Goal: Task Accomplishment & Management: Manage account settings

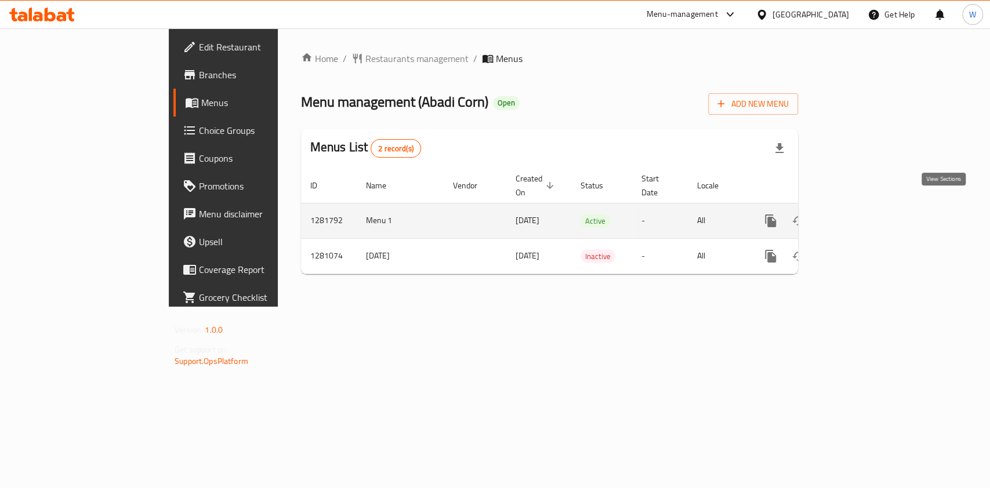
click at [861, 214] on icon "enhanced table" at bounding box center [854, 221] width 14 height 14
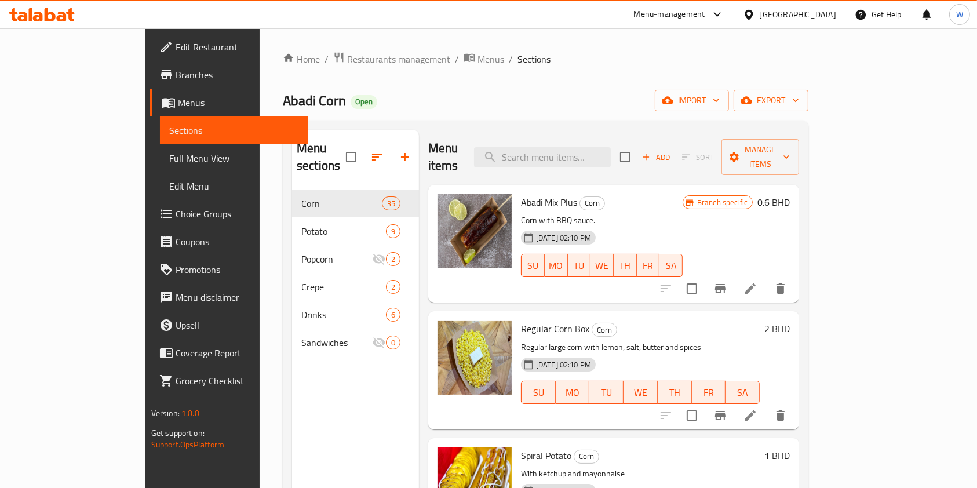
click at [318, 436] on div "Menu sections Corn 35 Potato 9 Popcorn 2 Crepe 2 Drinks 6 Sandwiches 0" at bounding box center [355, 374] width 127 height 488
click at [790, 146] on span "Manage items" at bounding box center [760, 157] width 59 height 29
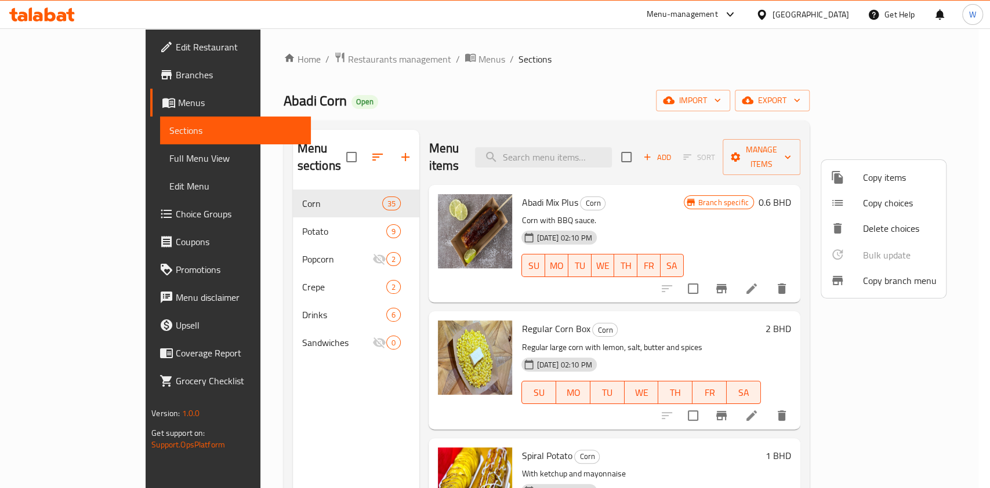
click at [925, 93] on div at bounding box center [495, 244] width 990 height 488
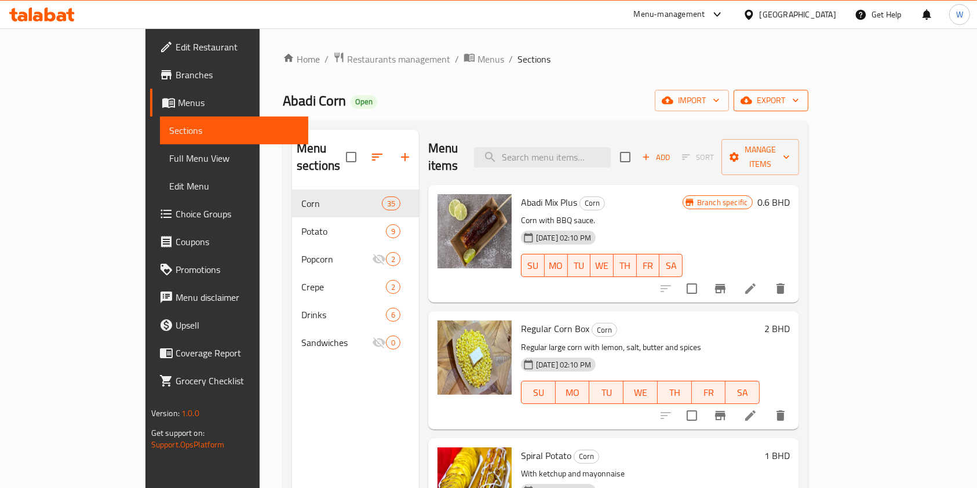
click at [799, 102] on span "export" at bounding box center [771, 100] width 56 height 14
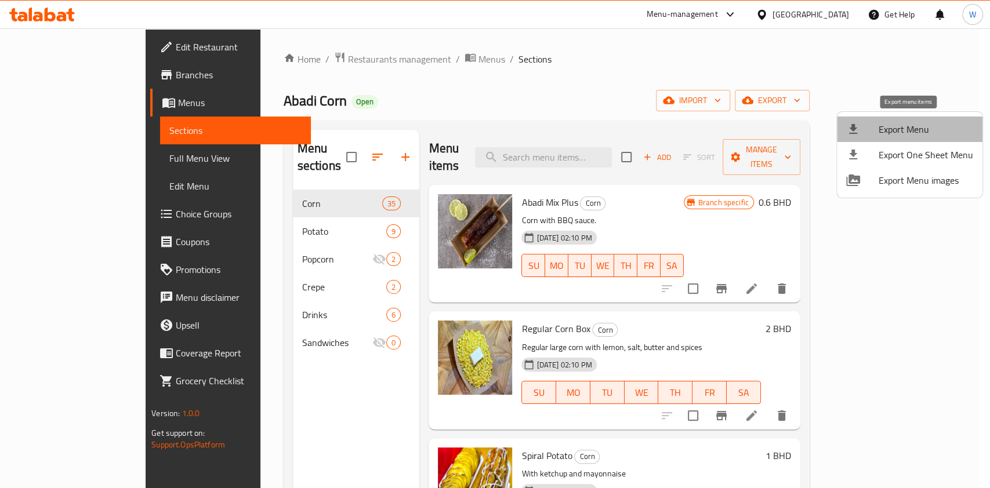
click at [925, 133] on span "Export Menu" at bounding box center [925, 129] width 94 height 14
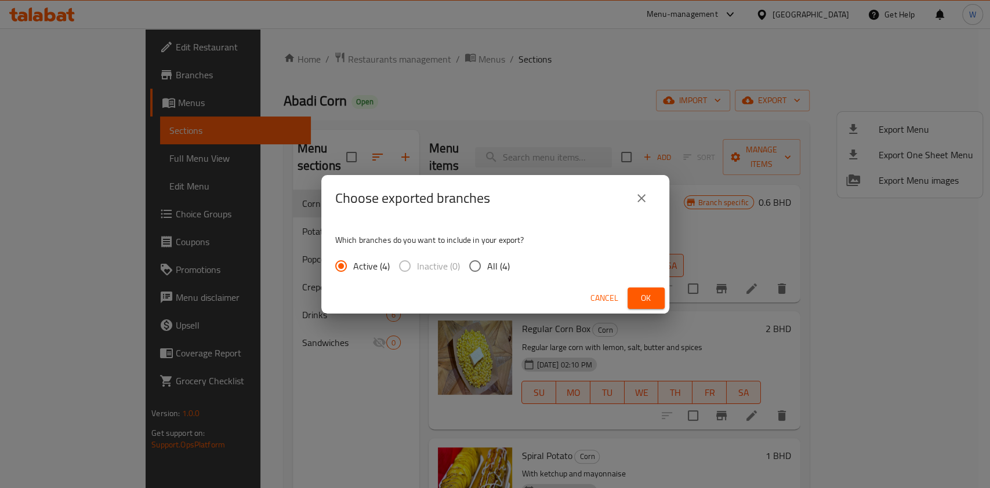
click at [638, 285] on div "Cancel Ok" at bounding box center [495, 298] width 348 height 31
click at [640, 293] on span "Ok" at bounding box center [645, 298] width 19 height 14
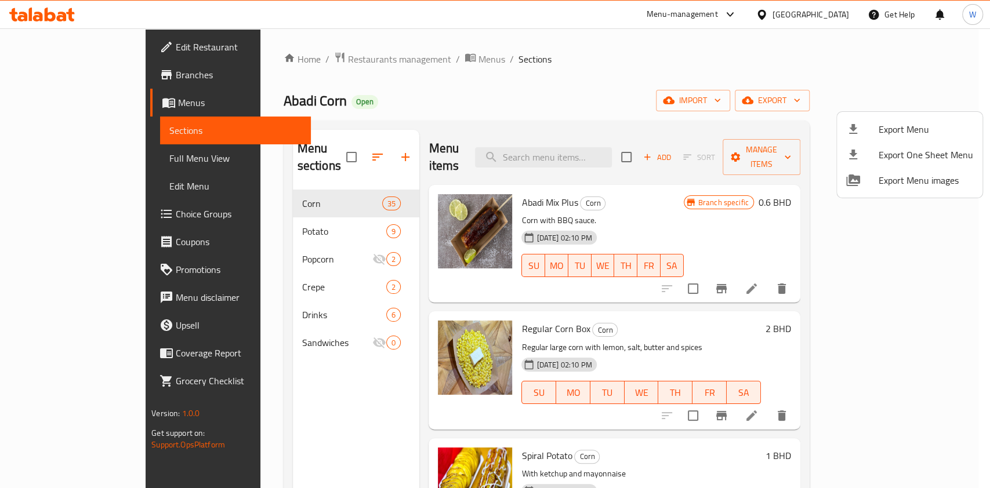
click at [73, 214] on div at bounding box center [495, 244] width 990 height 488
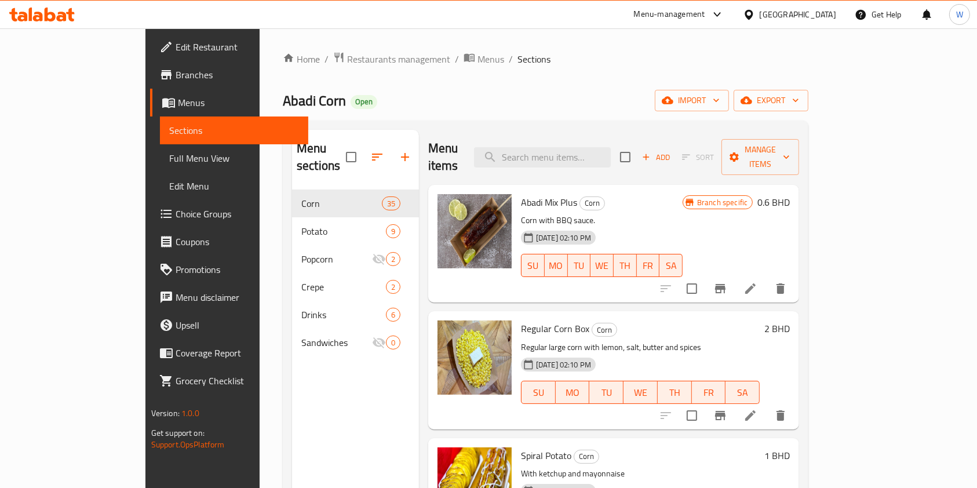
click at [176, 214] on span "Choice Groups" at bounding box center [238, 214] width 124 height 14
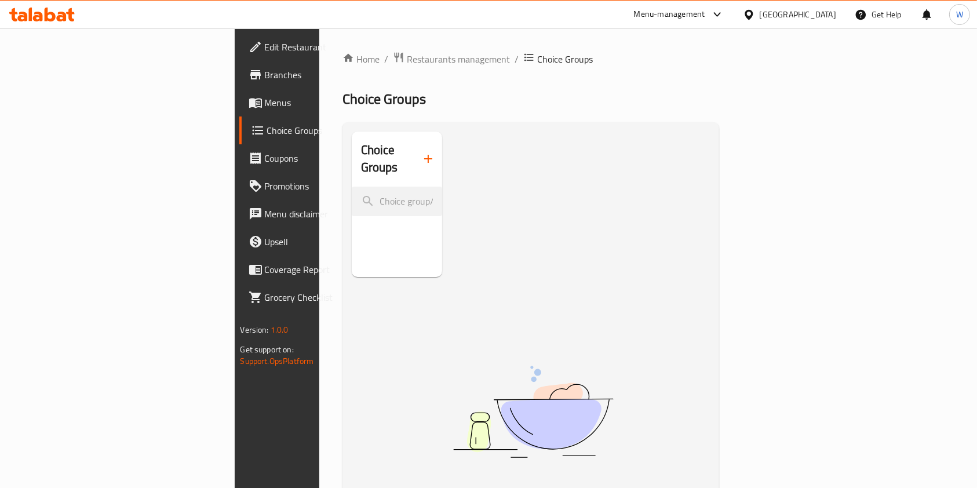
click at [239, 94] on link "Menus" at bounding box center [318, 103] width 159 height 28
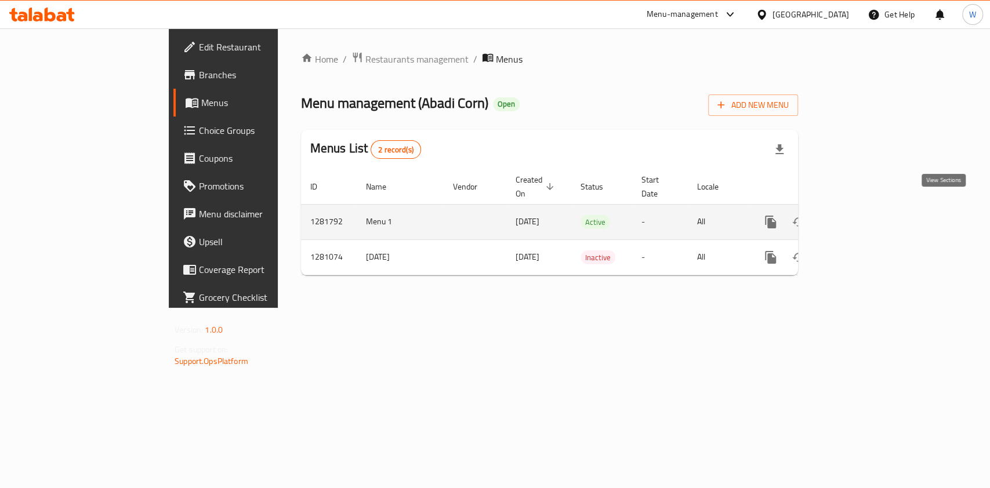
click at [868, 208] on link "enhanced table" at bounding box center [854, 222] width 28 height 28
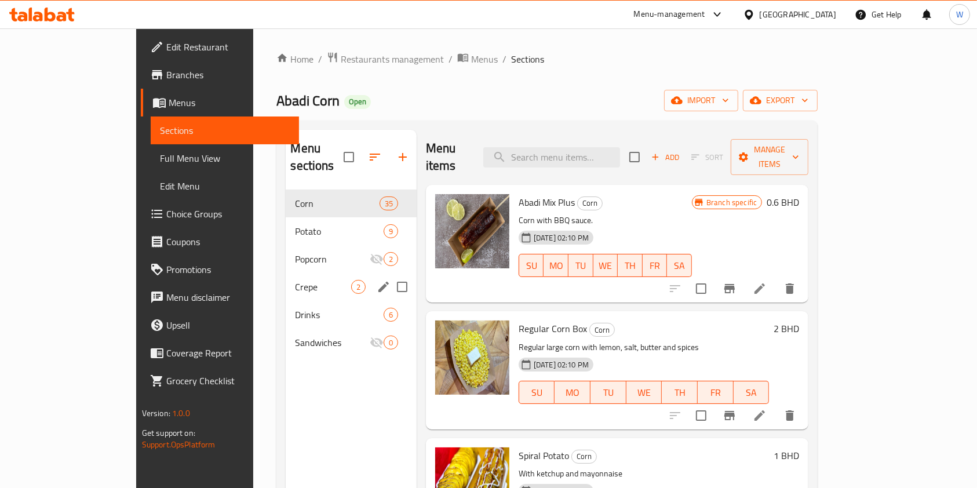
click at [295, 252] on span "Popcorn" at bounding box center [332, 259] width 74 height 14
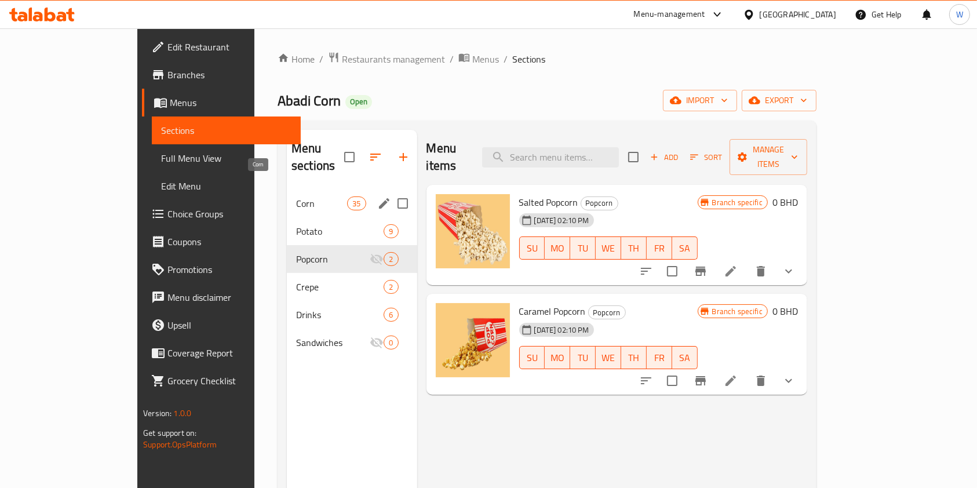
click at [296, 197] on span "Corn" at bounding box center [321, 204] width 51 height 14
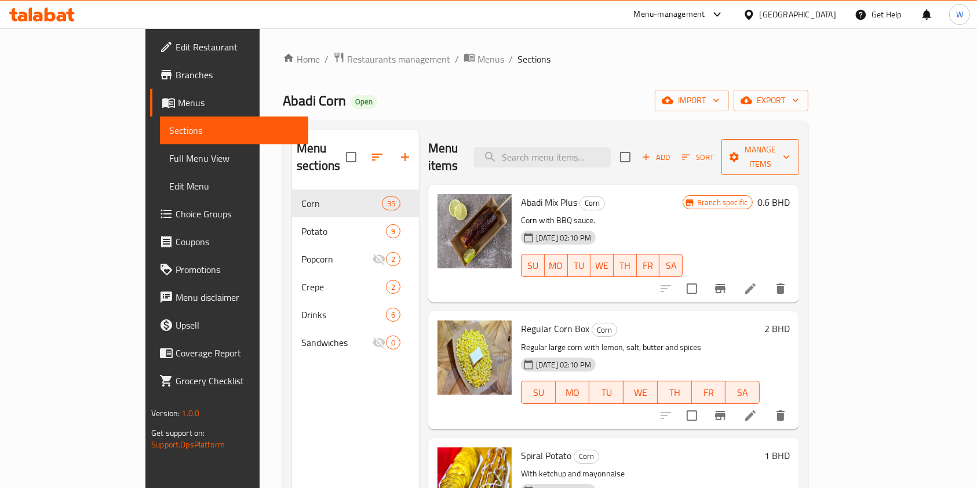
click at [790, 143] on span "Manage items" at bounding box center [760, 157] width 59 height 29
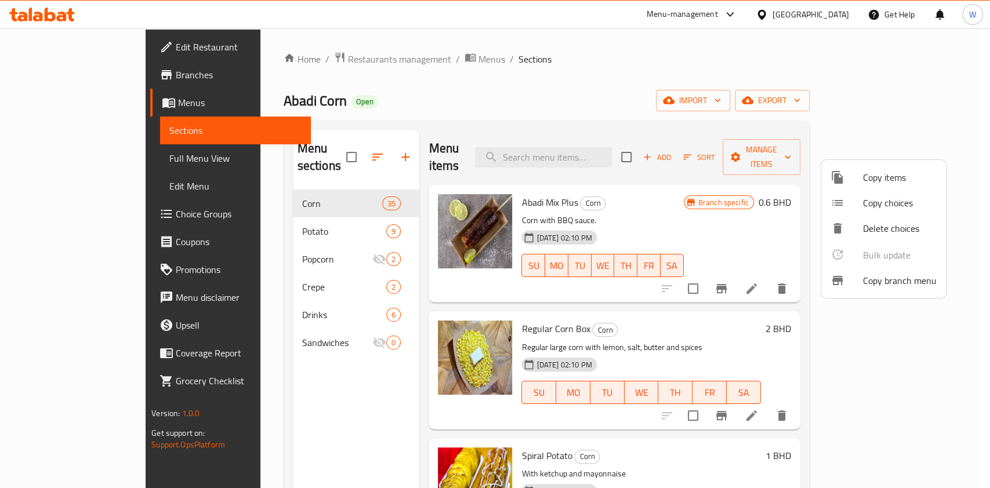
click at [851, 110] on div at bounding box center [495, 244] width 990 height 488
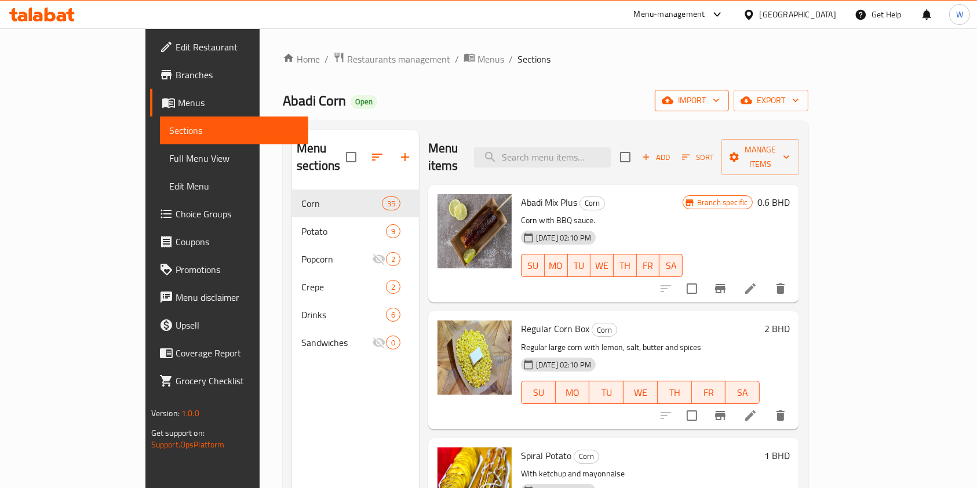
click at [720, 104] on span "import" at bounding box center [692, 100] width 56 height 14
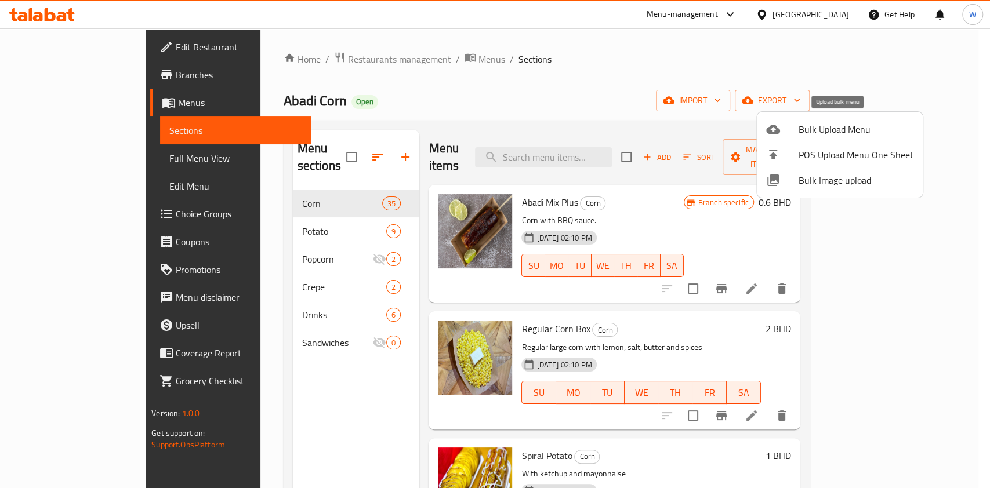
click at [837, 132] on span "Bulk Upload Menu" at bounding box center [855, 129] width 115 height 14
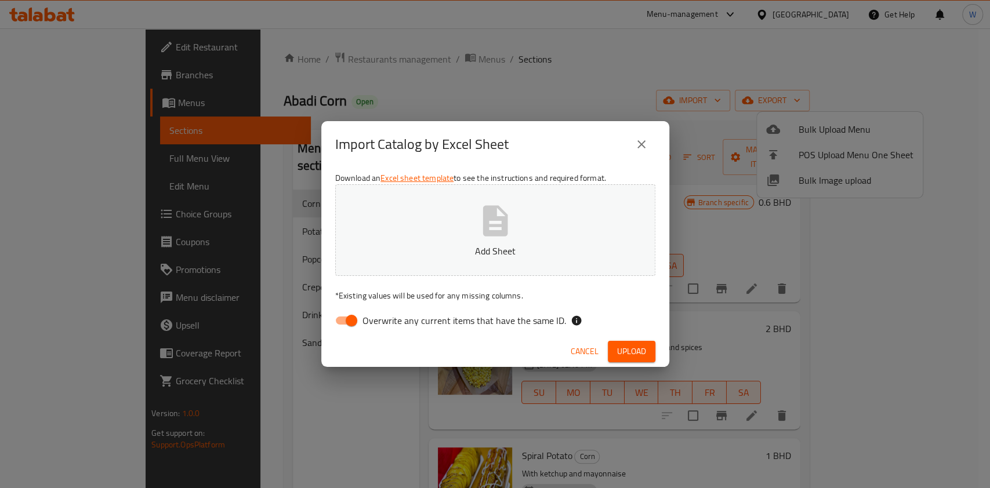
click at [551, 230] on button "Add Sheet" at bounding box center [495, 230] width 320 height 92
click at [478, 241] on button "Add Sheet" at bounding box center [495, 230] width 320 height 92
click at [634, 345] on span "Upload" at bounding box center [631, 351] width 29 height 14
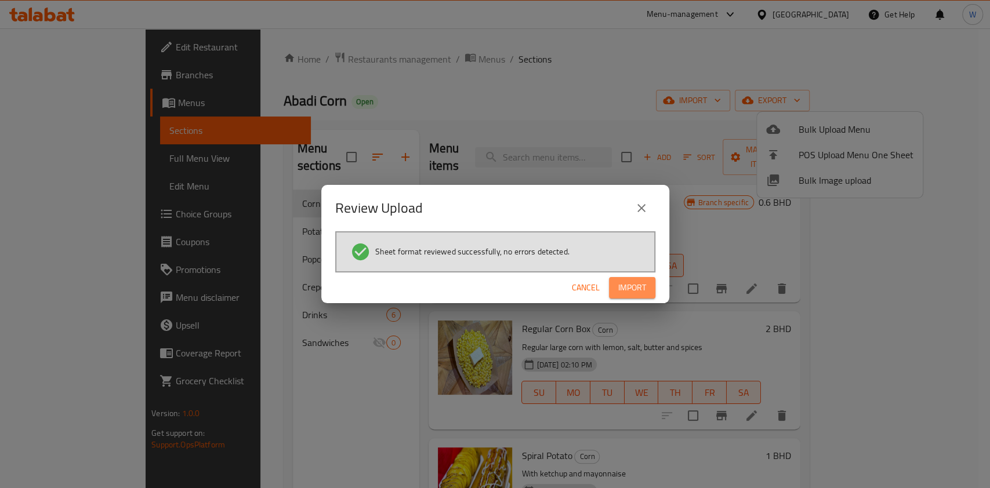
click at [632, 289] on span "Import" at bounding box center [632, 288] width 28 height 14
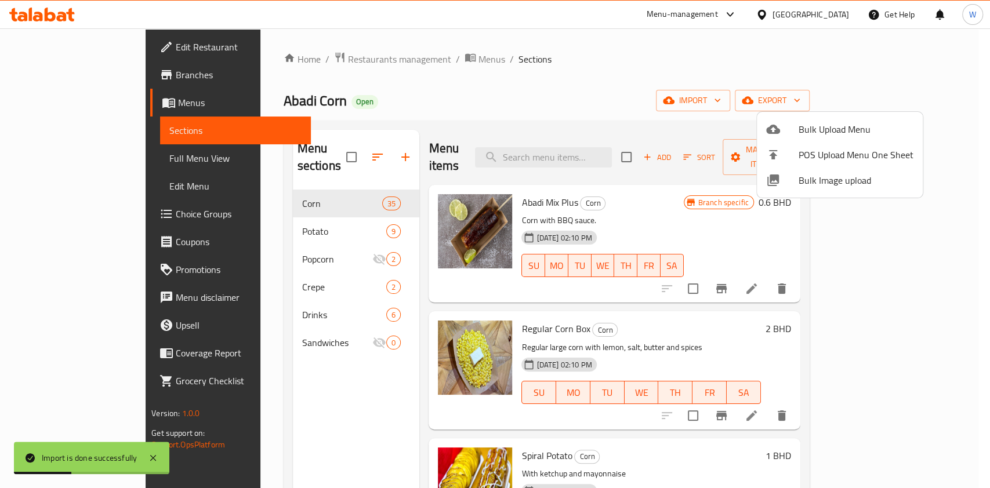
click at [803, 314] on div at bounding box center [495, 244] width 990 height 488
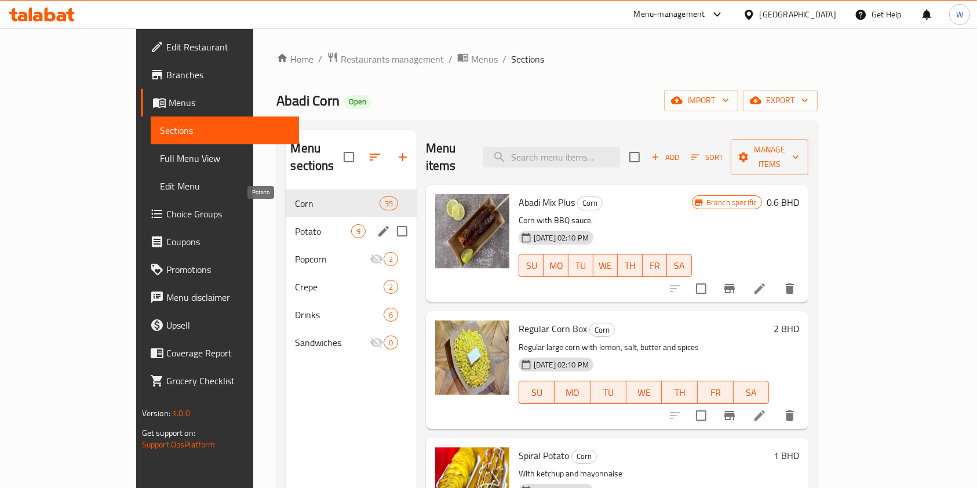
click at [295, 224] on span "Potato" at bounding box center [323, 231] width 56 height 14
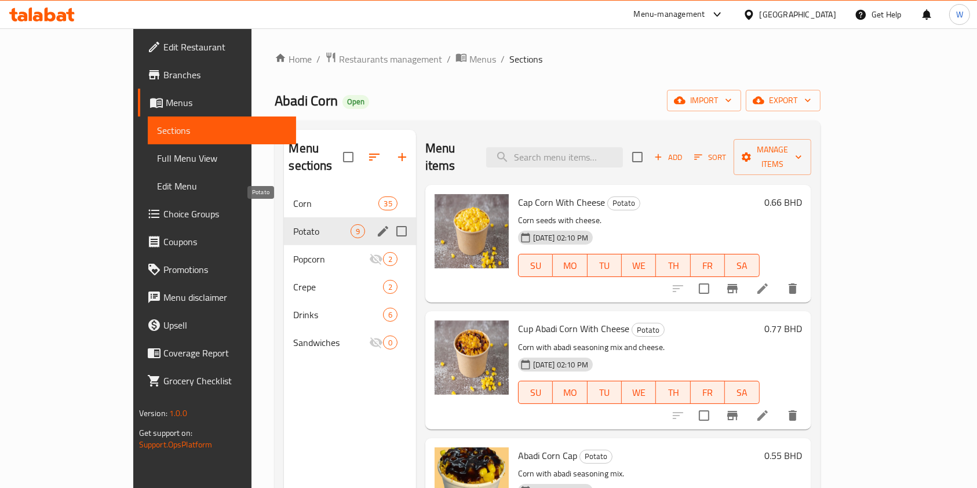
click at [293, 224] on span "Potato" at bounding box center [321, 231] width 57 height 14
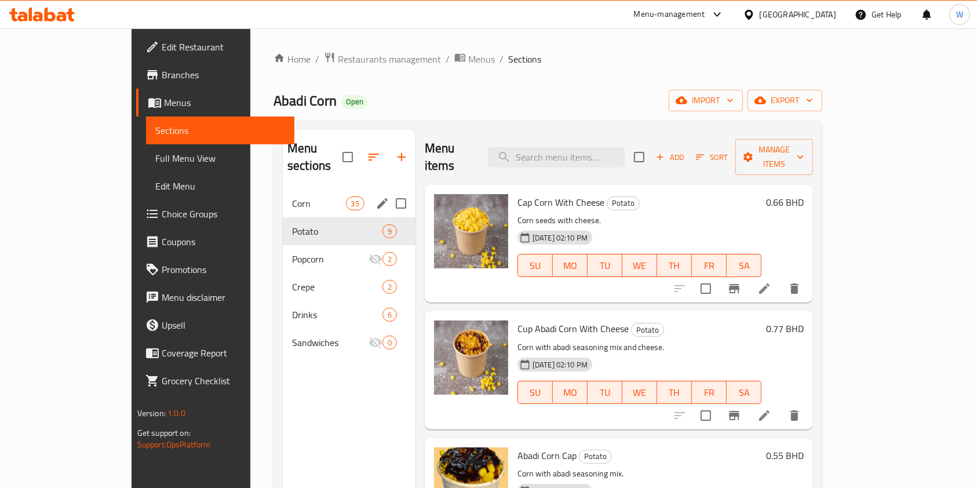
click at [283, 198] on div "Corn 35" at bounding box center [349, 204] width 133 height 28
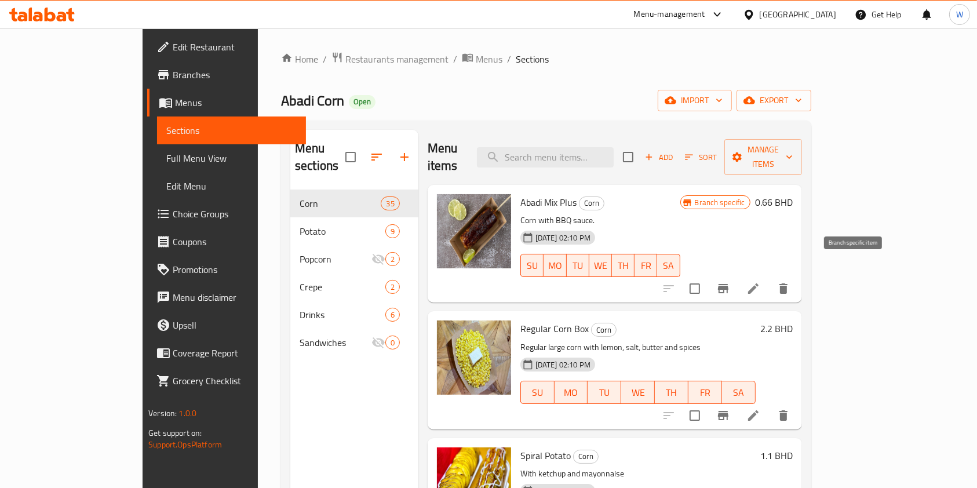
click at [730, 282] on icon "Branch-specific-item" at bounding box center [723, 289] width 14 height 14
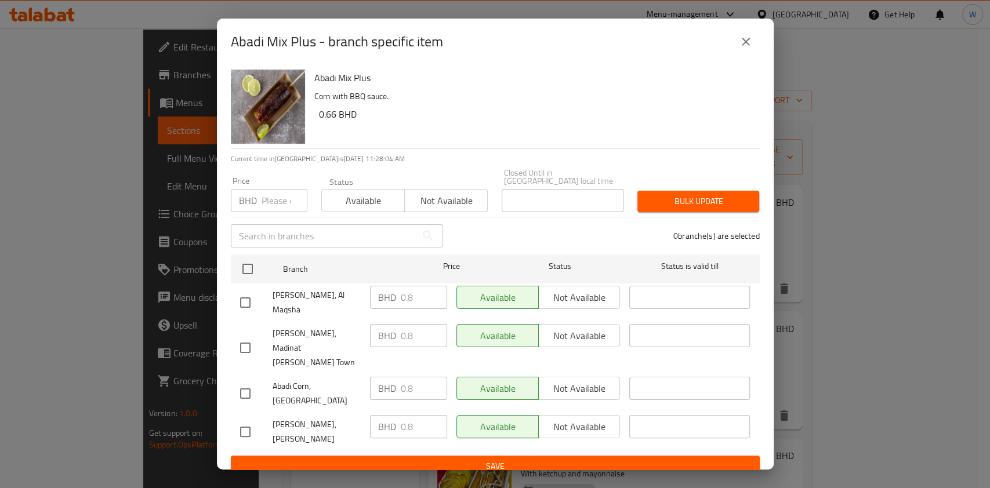
click at [747, 46] on icon "close" at bounding box center [745, 42] width 8 height 8
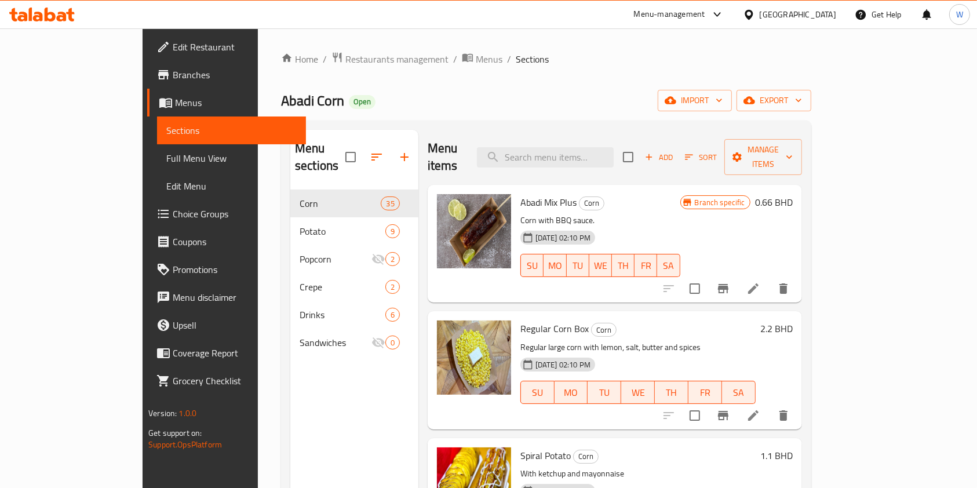
click at [793, 194] on h6 "0.66 BHD" at bounding box center [774, 202] width 38 height 16
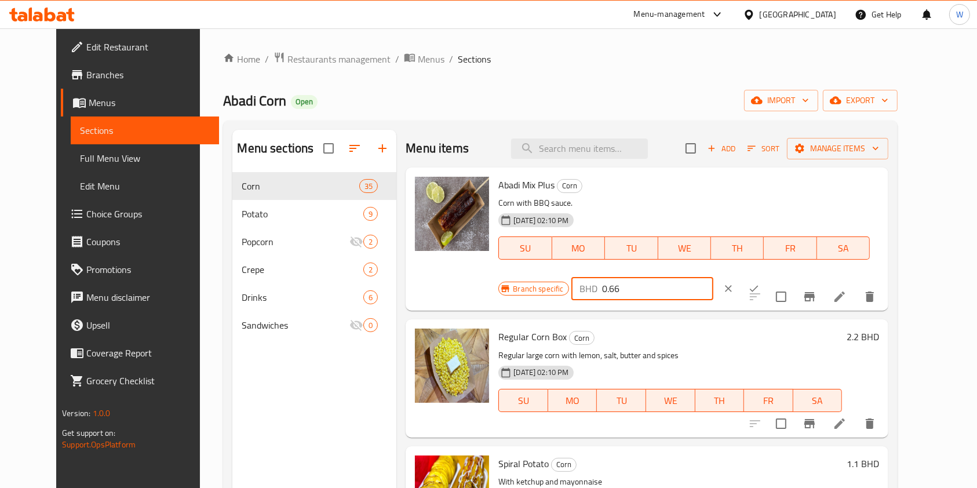
drag, startPoint x: 793, startPoint y: 186, endPoint x: 728, endPoint y: 197, distance: 66.3
click at [730, 276] on div "Branch specific BHD 0.66 ​" at bounding box center [642, 289] width 286 height 26
click at [784, 276] on div "Branch specific BHD 0.66 ​" at bounding box center [642, 289] width 286 height 26
click at [817, 290] on icon "Branch-specific-item" at bounding box center [810, 297] width 14 height 14
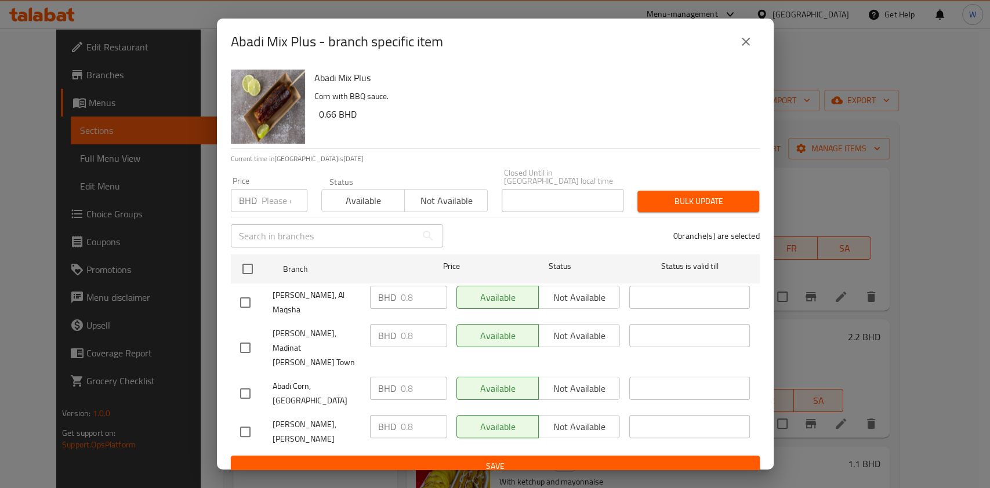
click at [257, 212] on div "BHD Price" at bounding box center [269, 200] width 77 height 23
paste input "0.66"
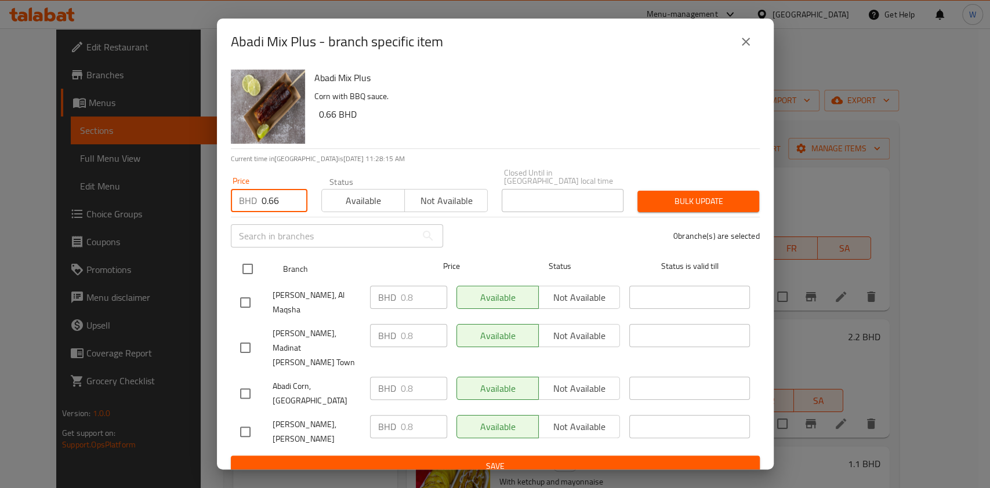
type input "0.66"
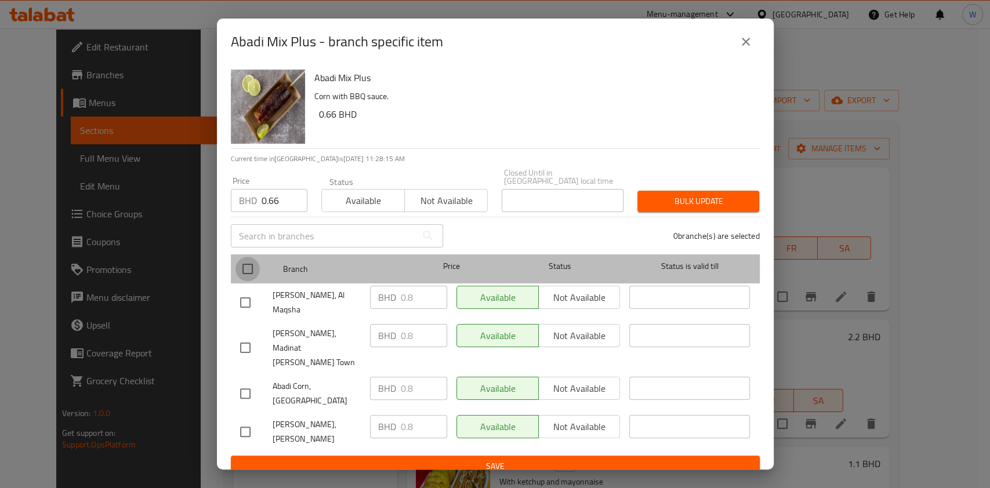
click at [239, 279] on input "checkbox" at bounding box center [247, 269] width 24 height 24
checkbox input "true"
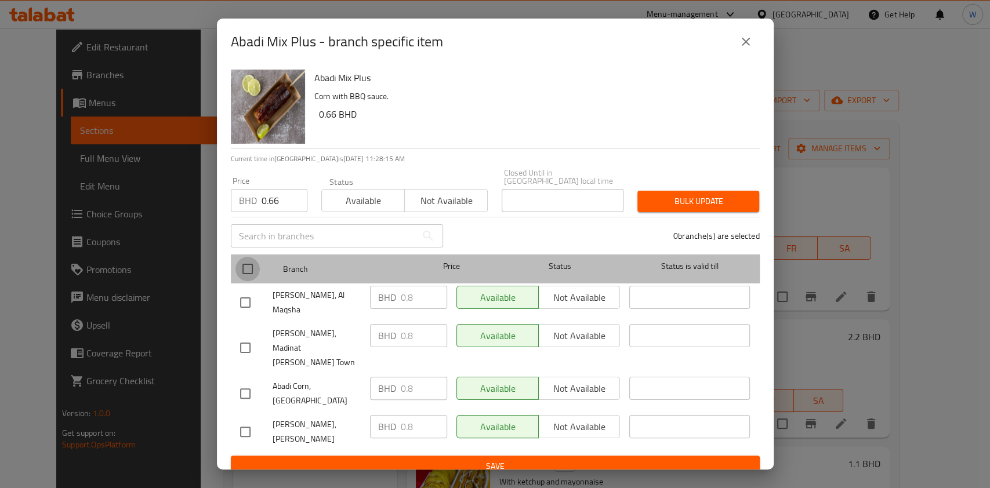
checkbox input "true"
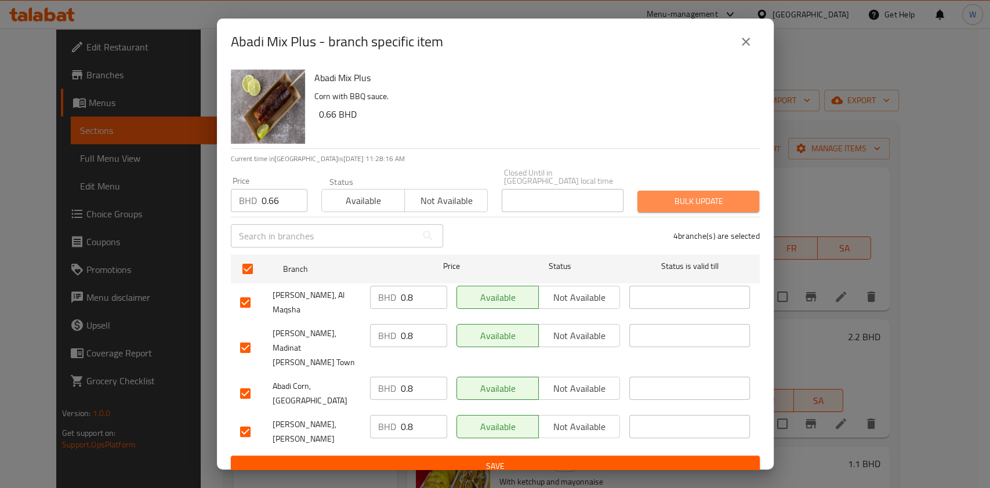
click at [681, 212] on button "Bulk update" at bounding box center [698, 201] width 122 height 21
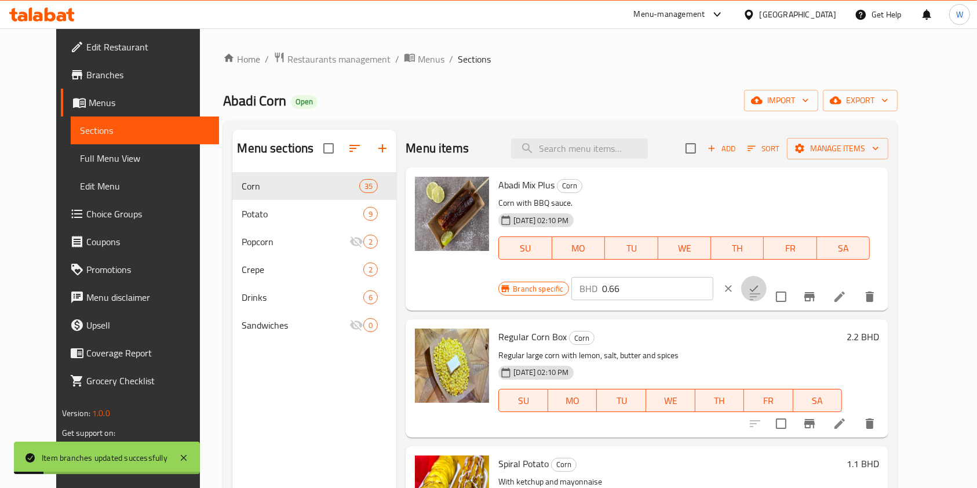
click at [759, 286] on icon "ok" at bounding box center [754, 289] width 9 height 6
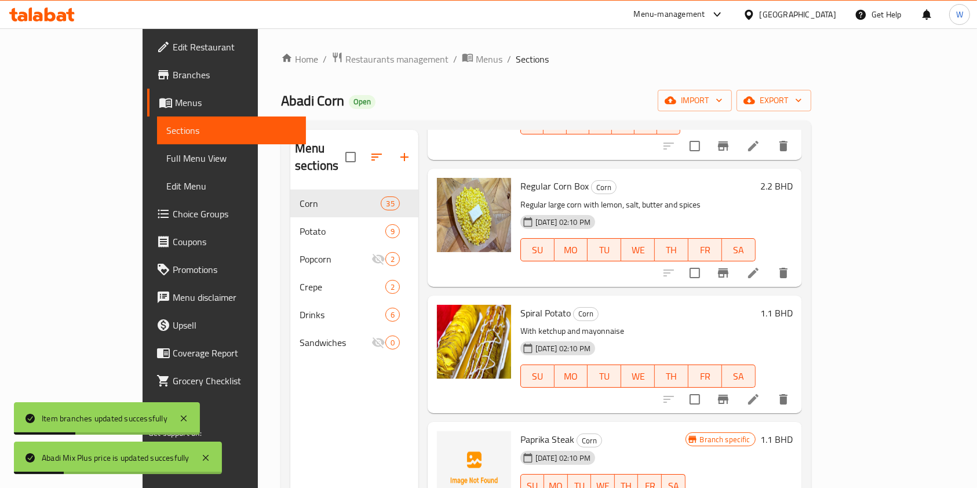
scroll to position [154, 0]
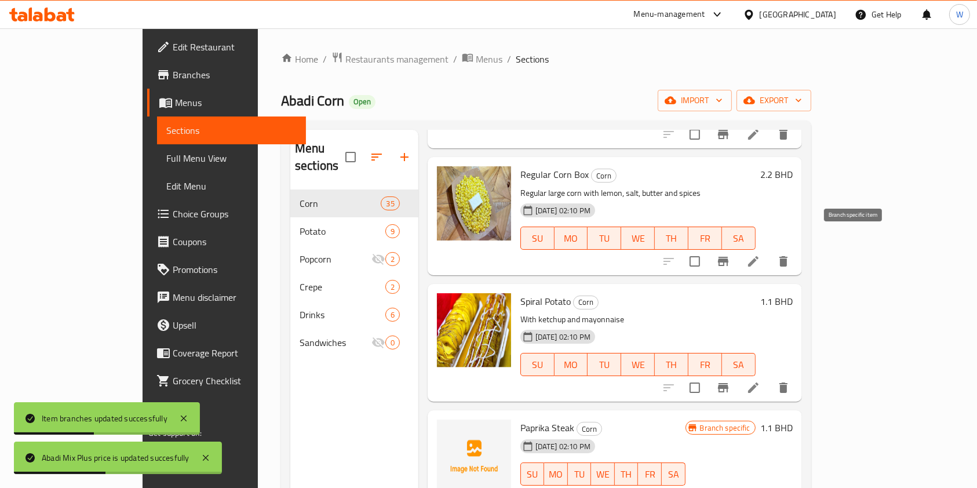
click at [737, 254] on button "Branch-specific-item" at bounding box center [724, 262] width 28 height 28
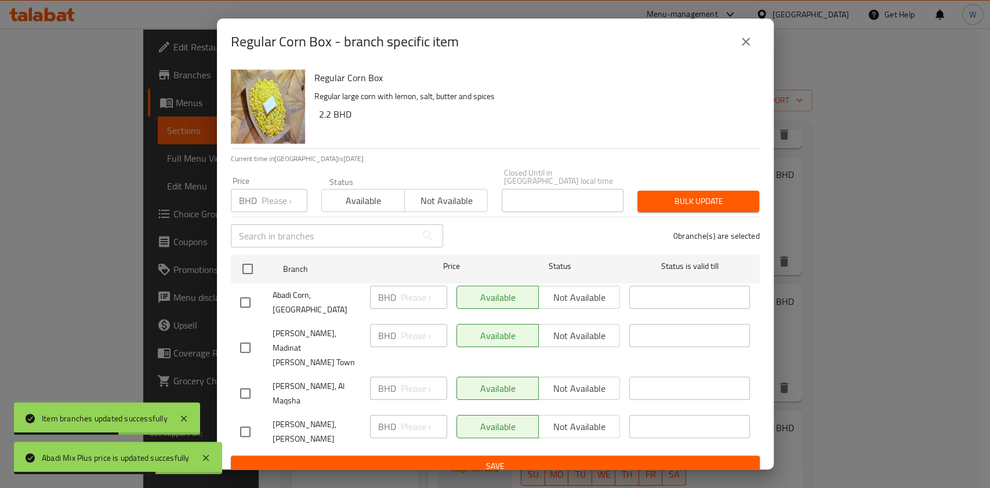
drag, startPoint x: 777, startPoint y: 78, endPoint x: 756, endPoint y: 68, distance: 23.3
click at [776, 78] on div "Regular Corn Box - branch specific item Regular Corn Box Regular large corn wit…" at bounding box center [495, 244] width 990 height 488
click at [741, 46] on icon "close" at bounding box center [745, 42] width 8 height 8
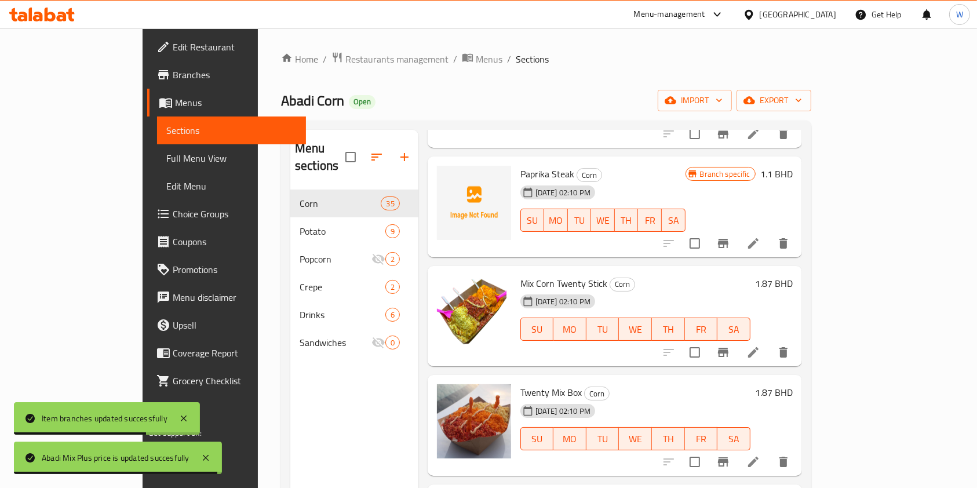
scroll to position [386, 0]
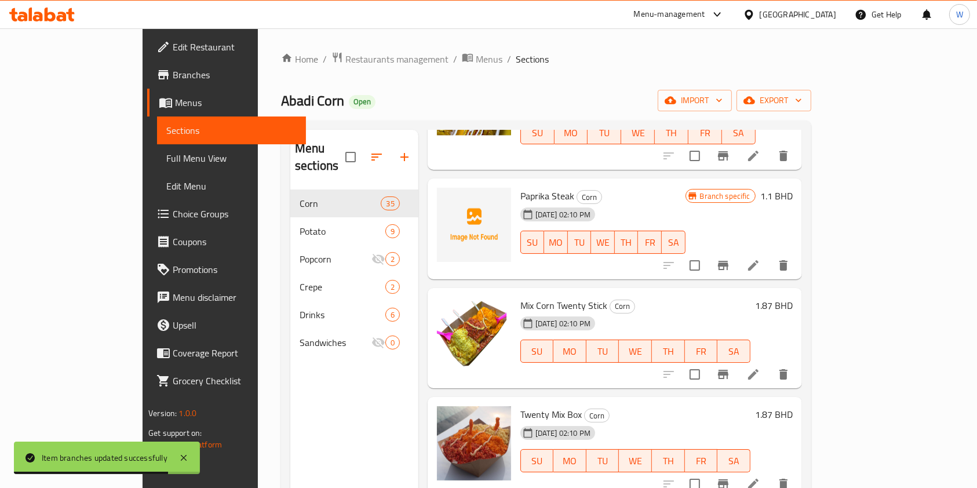
click at [793, 188] on h6 "1.1 BHD" at bounding box center [777, 196] width 32 height 16
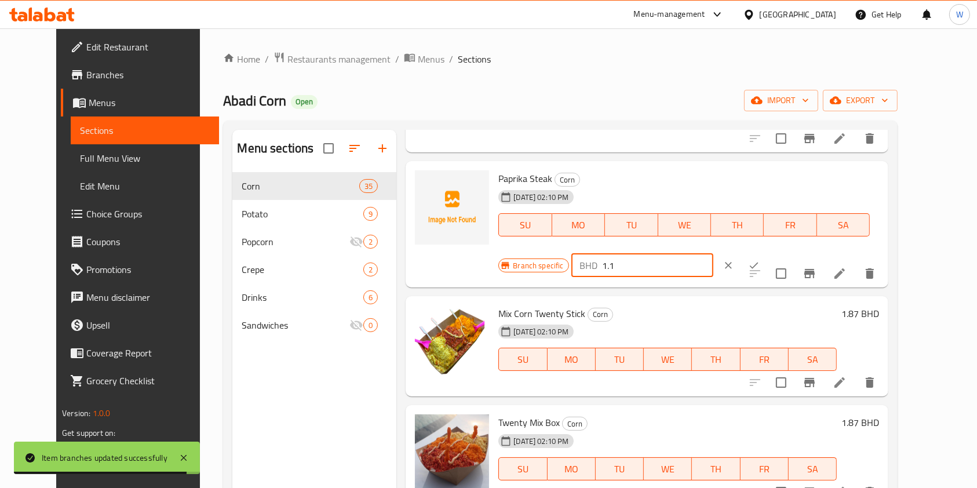
drag, startPoint x: 787, startPoint y: 183, endPoint x: 720, endPoint y: 192, distance: 68.0
click at [726, 253] on div "Branch specific BHD 1.1 ​" at bounding box center [642, 266] width 286 height 26
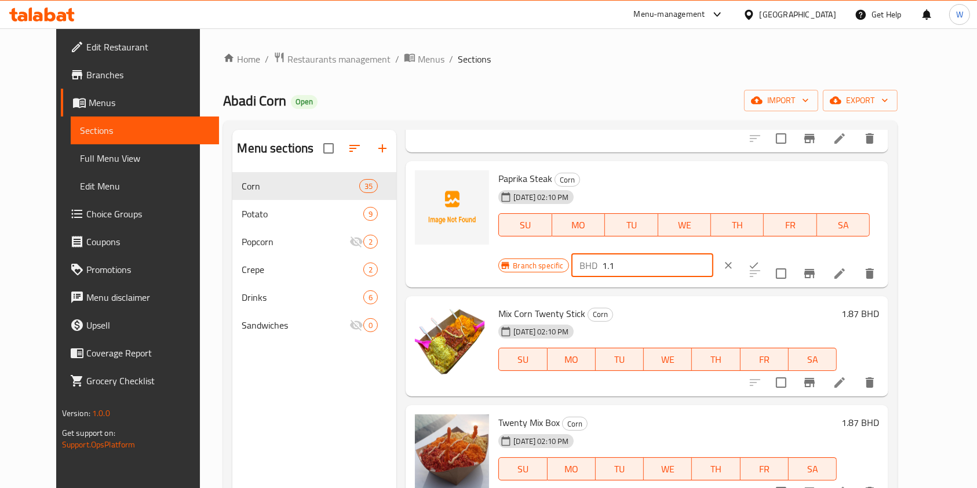
click at [767, 253] on div at bounding box center [741, 266] width 51 height 26
click at [767, 253] on button "ok" at bounding box center [754, 266] width 26 height 26
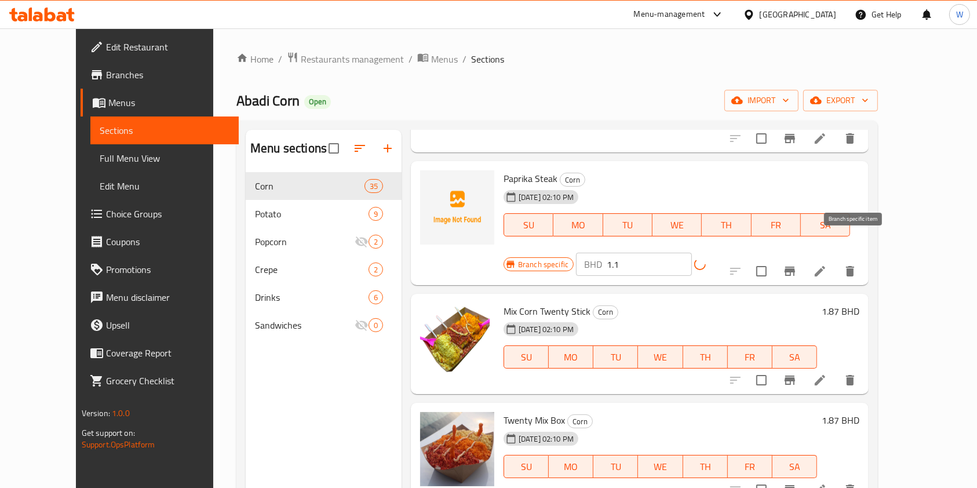
click at [804, 257] on button "Branch-specific-item" at bounding box center [790, 271] width 28 height 28
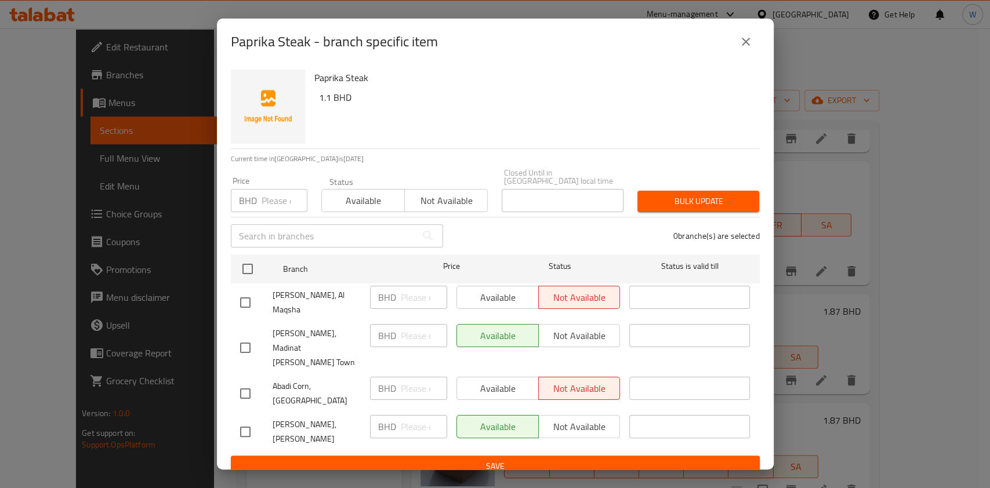
click at [285, 212] on input "number" at bounding box center [284, 200] width 46 height 23
paste input "1.1"
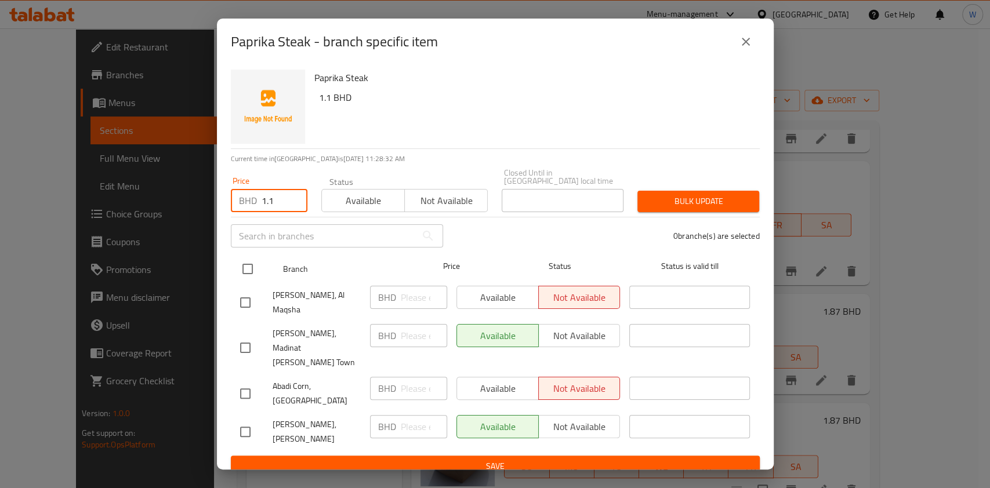
type input "1.1"
click at [250, 271] on input "checkbox" at bounding box center [247, 269] width 24 height 24
checkbox input "true"
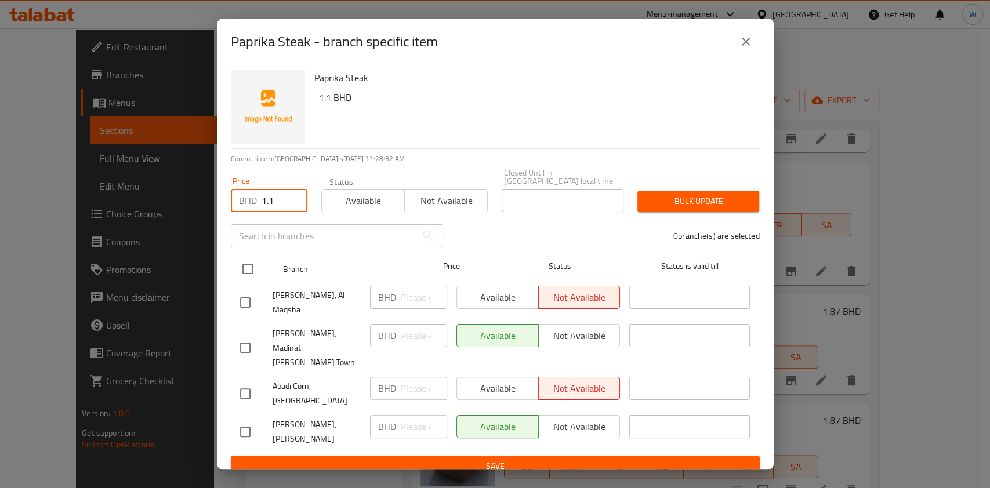
checkbox input "true"
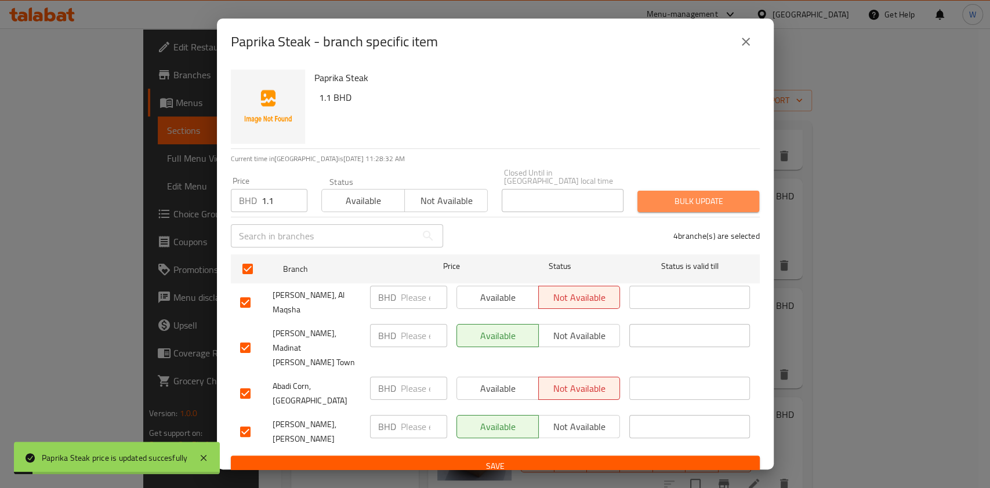
click at [690, 203] on button "Bulk update" at bounding box center [698, 201] width 122 height 21
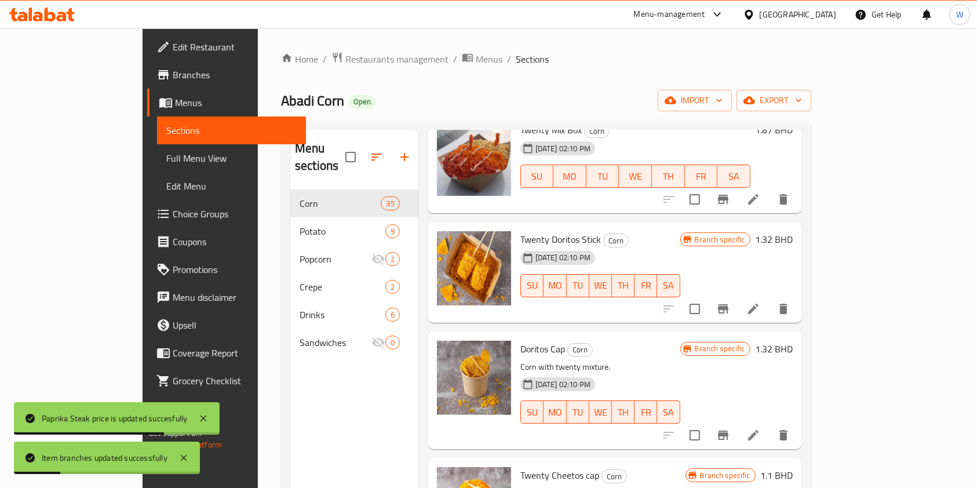
scroll to position [696, 0]
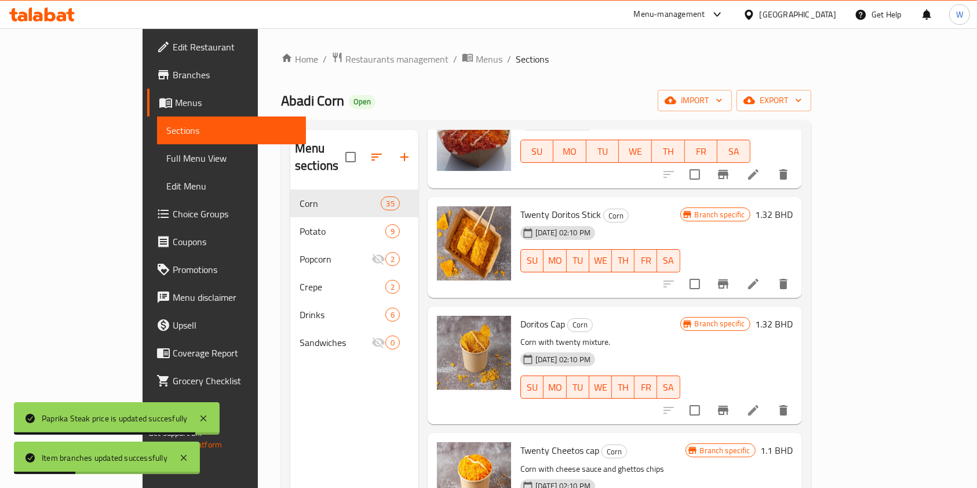
click at [793, 206] on h6 "1.32 BHD" at bounding box center [774, 214] width 38 height 16
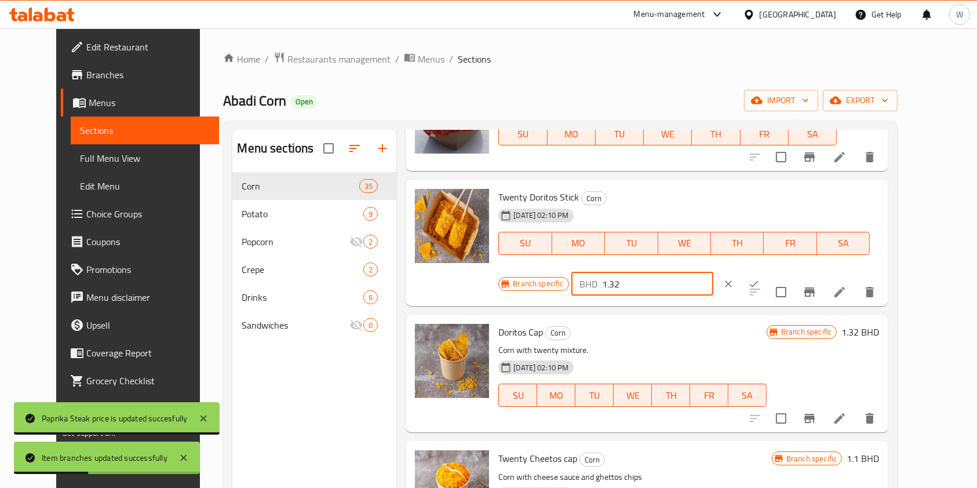
click at [714, 272] on input "1.32" at bounding box center [657, 283] width 111 height 23
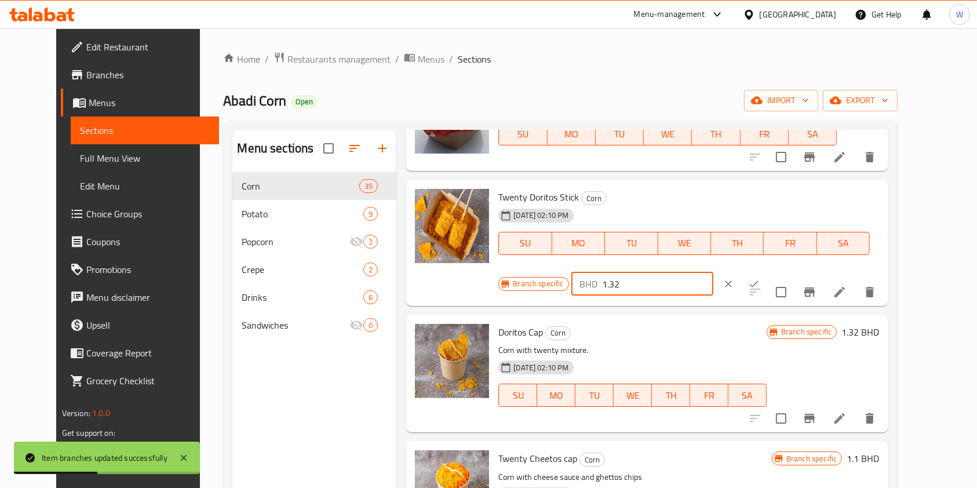
click at [714, 272] on input "1.32" at bounding box center [657, 283] width 111 height 23
click at [817, 285] on icon "Branch-specific-item" at bounding box center [810, 292] width 14 height 14
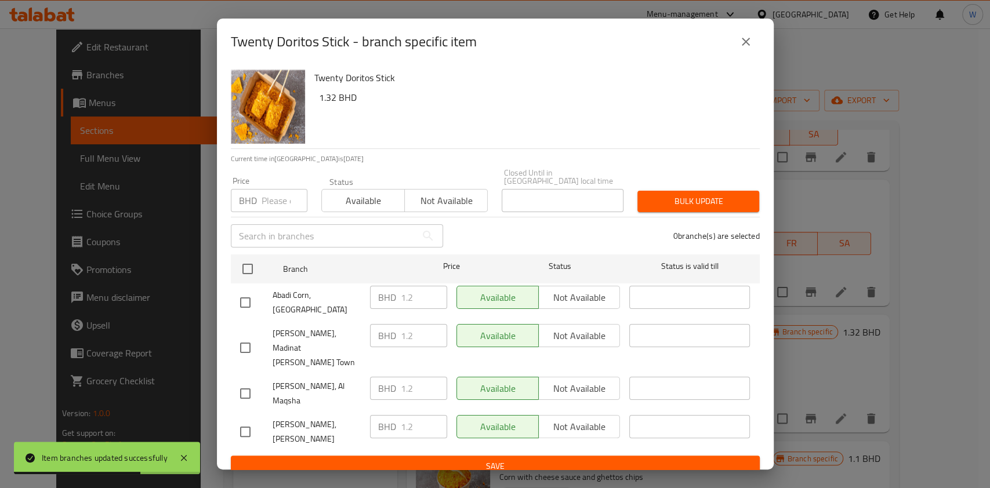
click at [247, 208] on p "BHD" at bounding box center [248, 201] width 18 height 14
click at [265, 212] on input "number" at bounding box center [284, 200] width 46 height 23
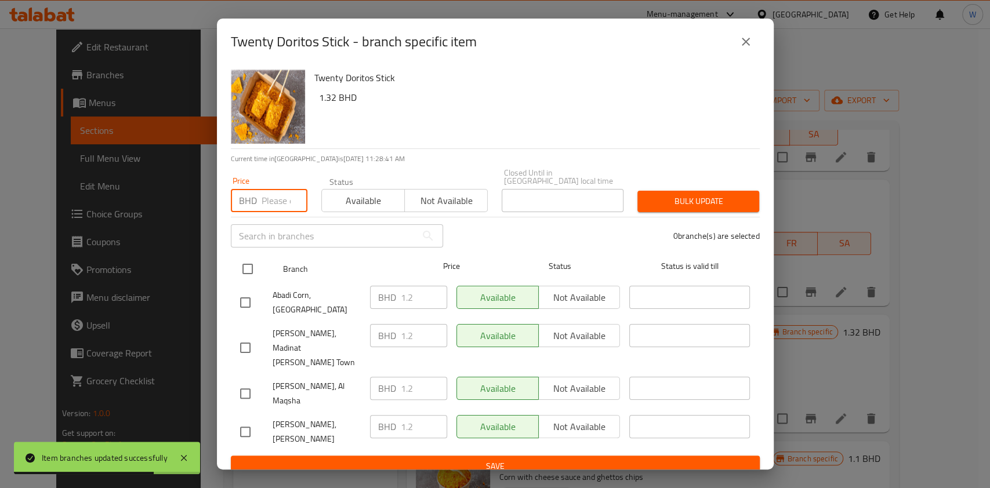
paste input "1.32"
type input "1.32"
click at [241, 281] on input "checkbox" at bounding box center [247, 269] width 24 height 24
checkbox input "true"
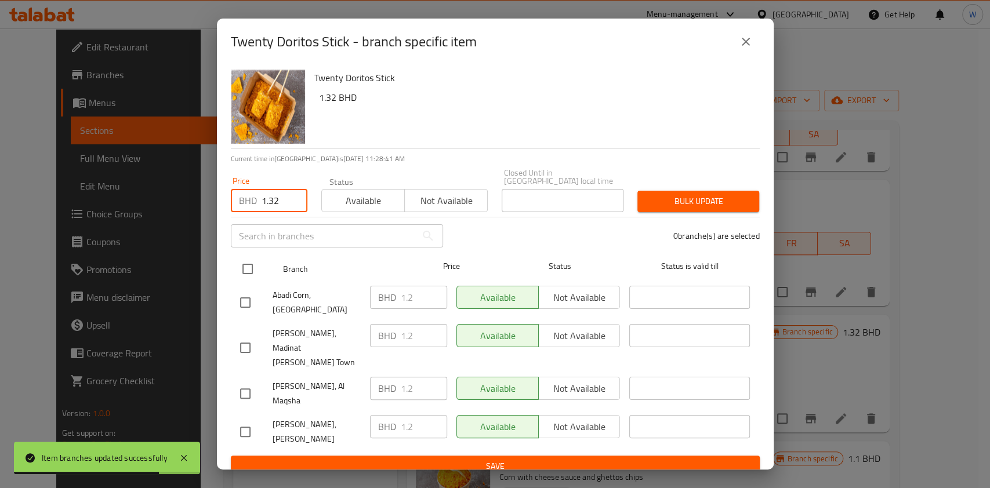
checkbox input "true"
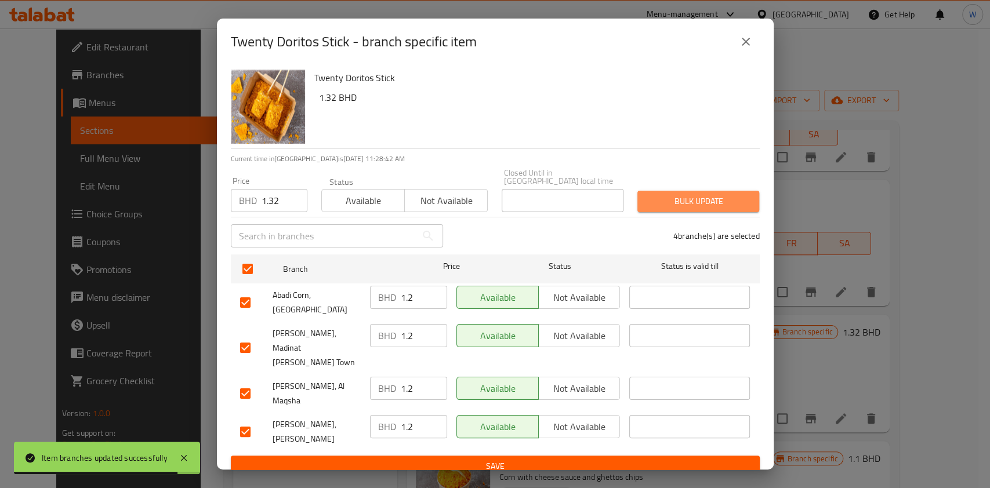
click at [663, 209] on span "Bulk update" at bounding box center [697, 201] width 103 height 14
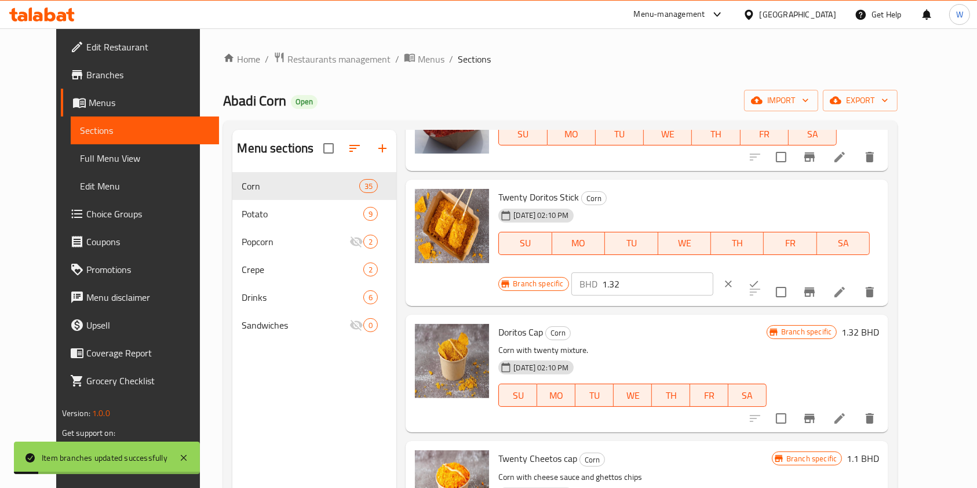
click at [815, 414] on icon "Branch-specific-item" at bounding box center [810, 418] width 10 height 9
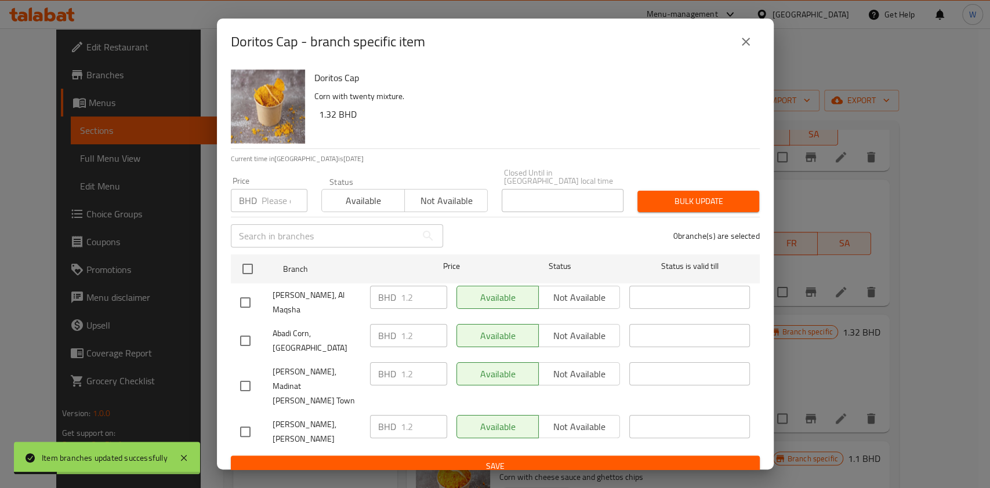
click at [268, 208] on input "number" at bounding box center [284, 200] width 46 height 23
paste input "1.32"
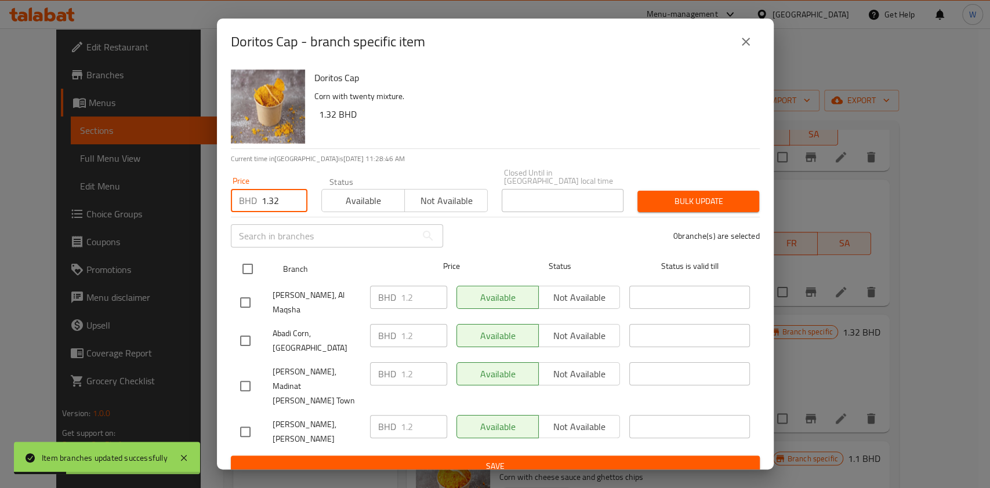
type input "1.32"
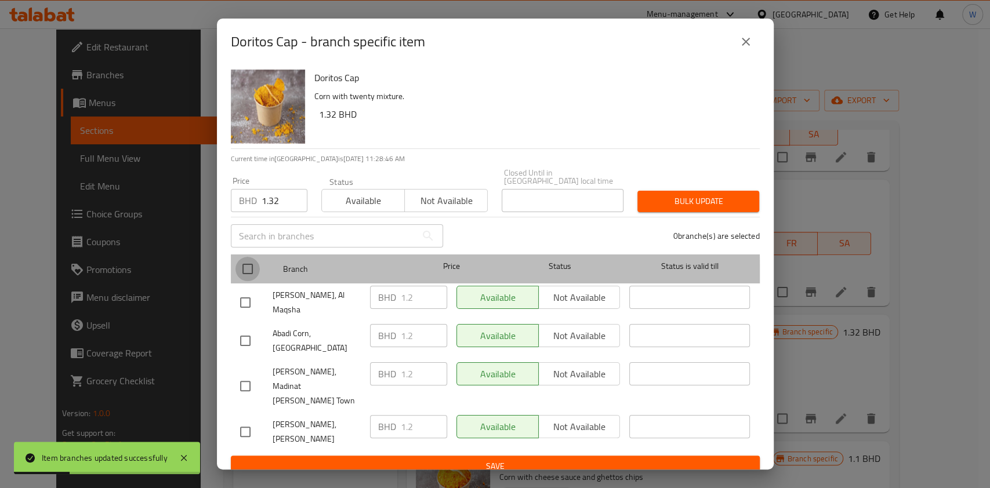
click at [246, 281] on input "checkbox" at bounding box center [247, 269] width 24 height 24
checkbox input "true"
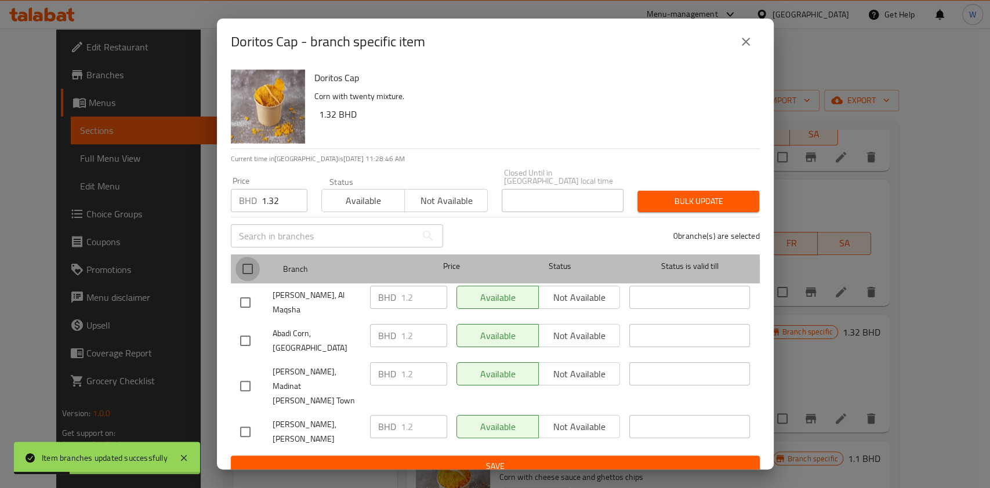
checkbox input "true"
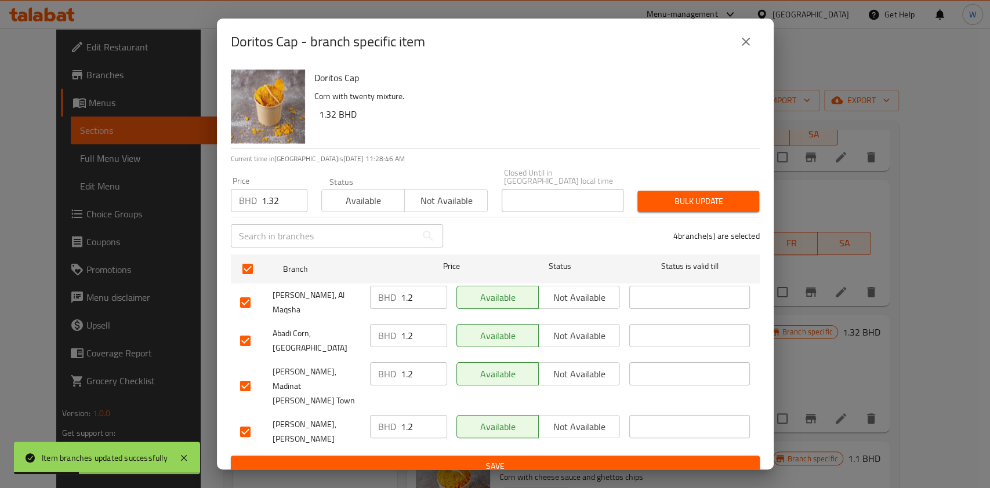
click at [723, 209] on span "Bulk update" at bounding box center [697, 201] width 103 height 14
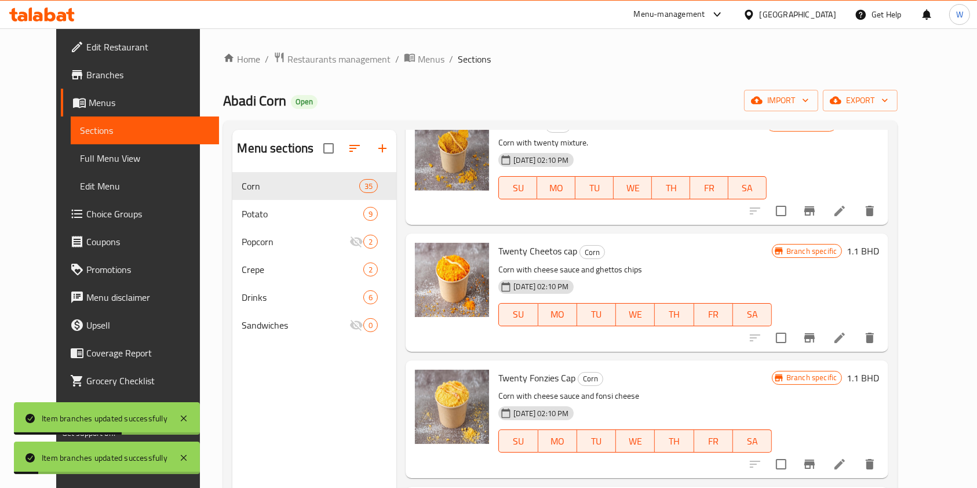
scroll to position [927, 0]
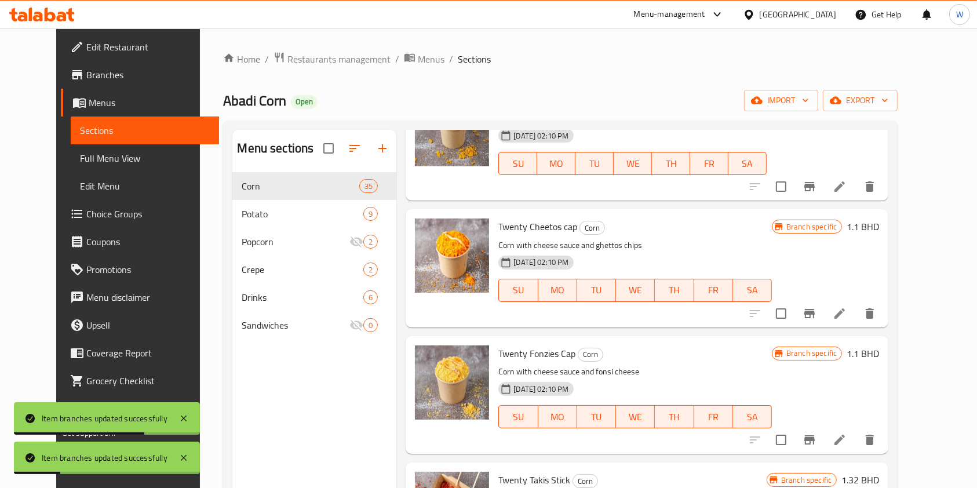
click at [879, 219] on div "Branch specific 1.1 BHD" at bounding box center [825, 268] width 107 height 99
click at [879, 219] on h6 "1.1 BHD" at bounding box center [863, 227] width 32 height 16
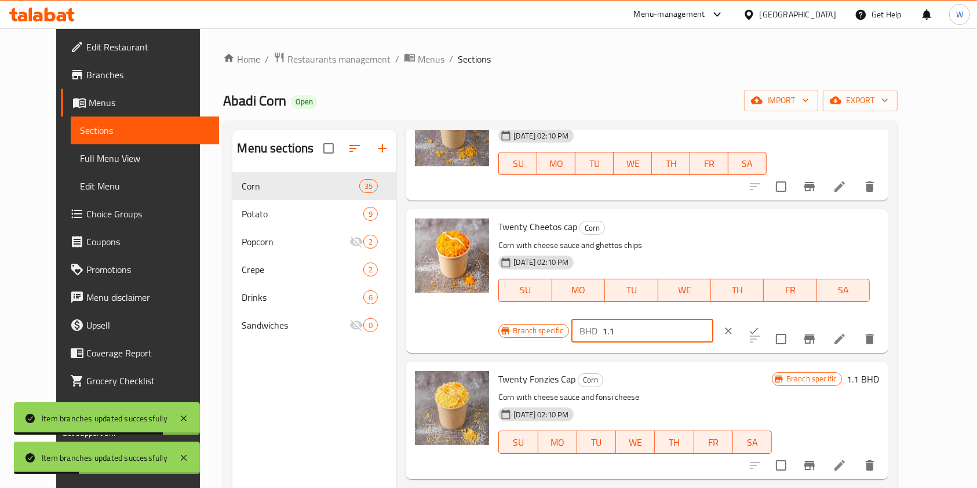
click at [714, 319] on input "1.1" at bounding box center [657, 330] width 111 height 23
click at [817, 332] on icon "Branch-specific-item" at bounding box center [810, 339] width 14 height 14
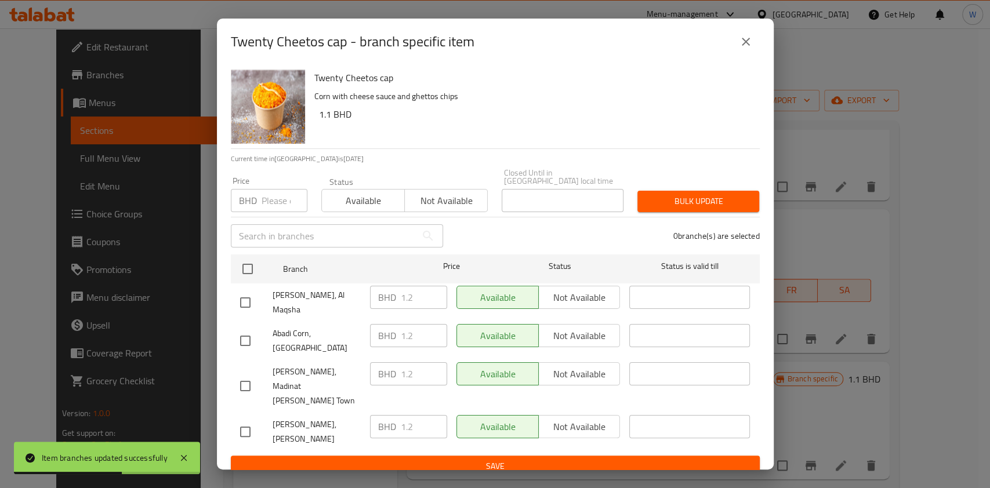
click at [250, 208] on p "BHD" at bounding box center [248, 201] width 18 height 14
click at [261, 212] on input "number" at bounding box center [284, 200] width 46 height 23
paste input "1.1"
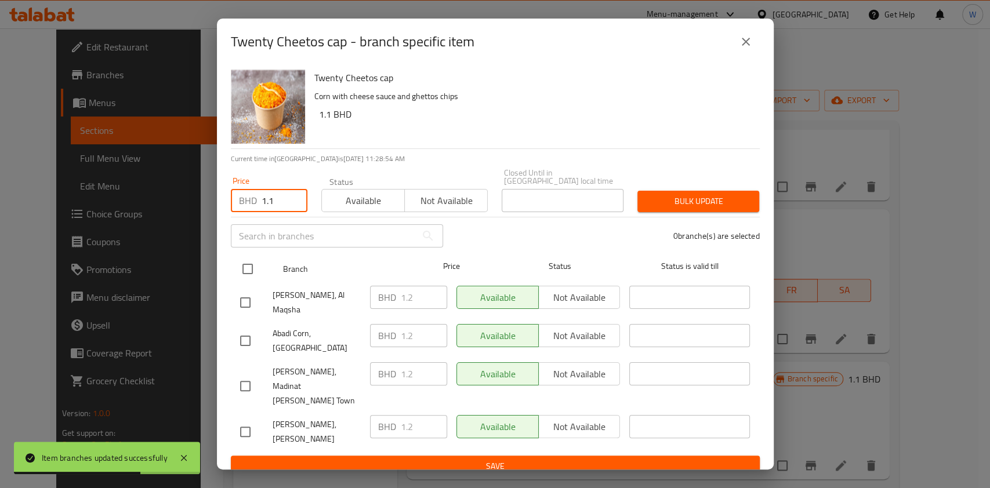
type input "1.1"
click at [247, 267] on input "checkbox" at bounding box center [247, 269] width 24 height 24
checkbox input "true"
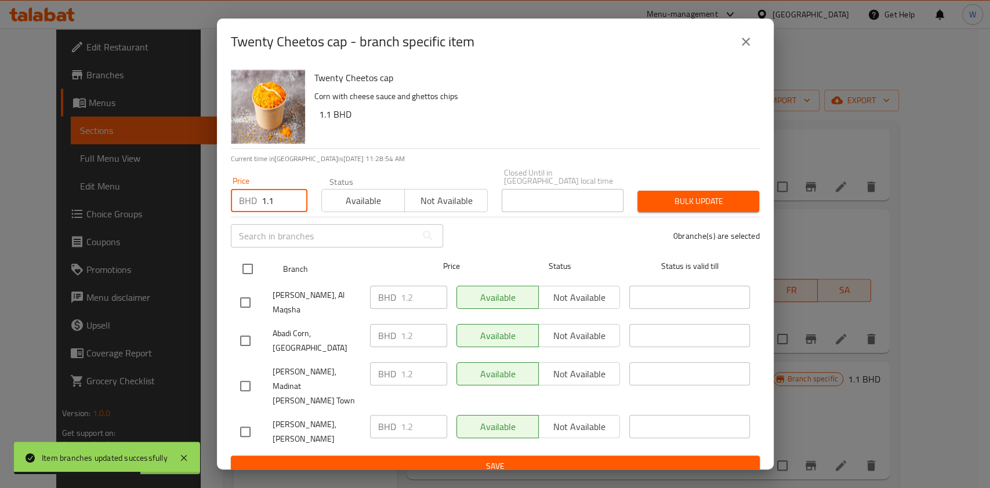
checkbox input "true"
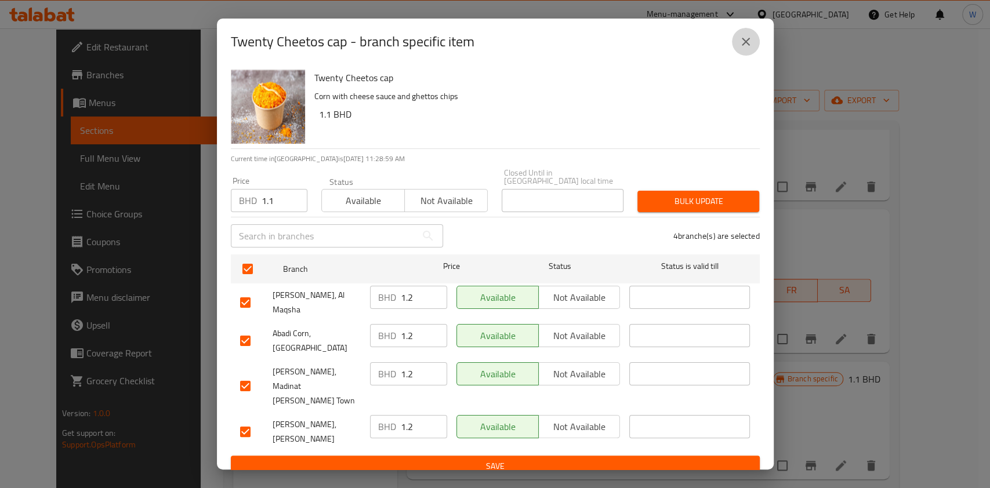
click at [735, 56] on button "close" at bounding box center [746, 42] width 28 height 28
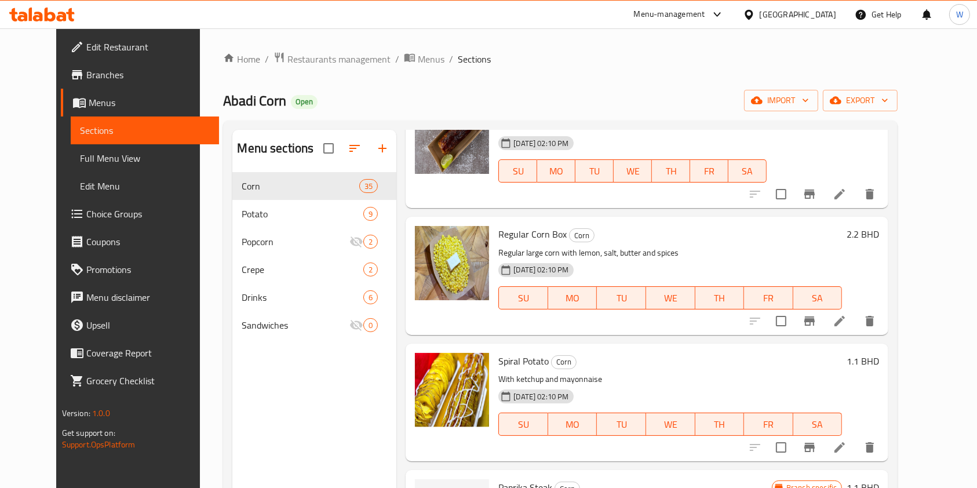
scroll to position [0, 0]
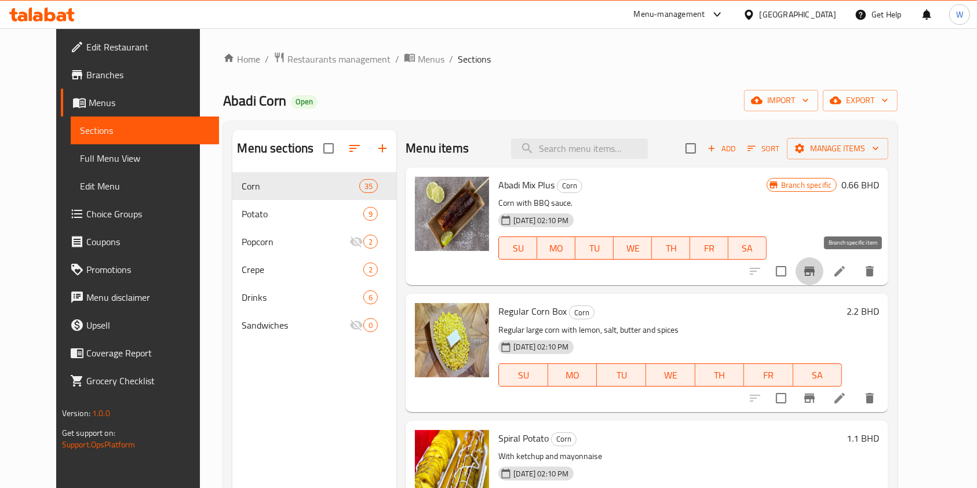
click at [815, 271] on icon "Branch-specific-item" at bounding box center [810, 271] width 10 height 9
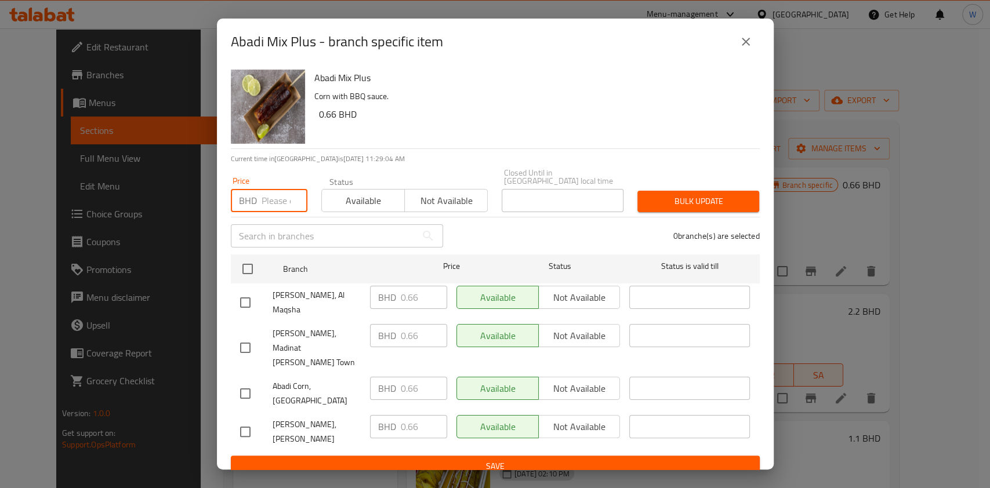
click at [278, 212] on input "number" at bounding box center [284, 200] width 46 height 23
click at [265, 202] on input "number" at bounding box center [284, 200] width 46 height 23
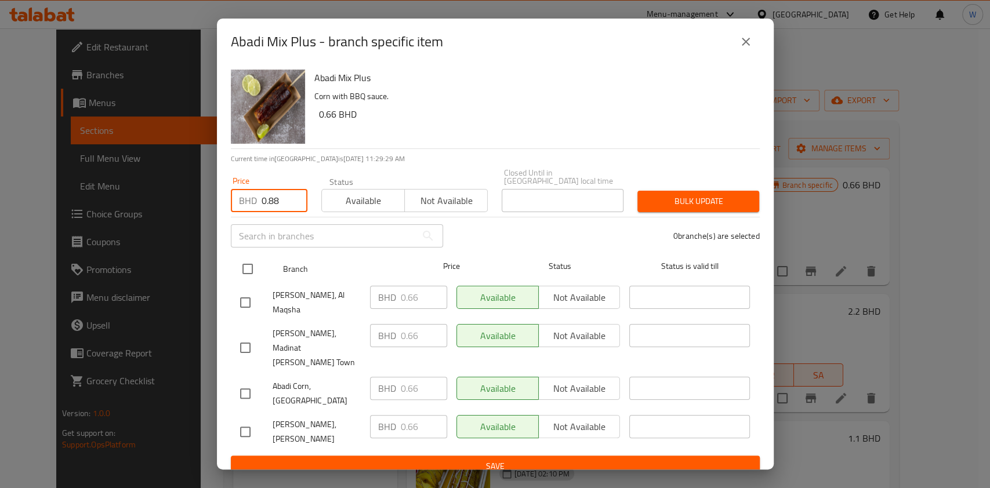
type input "0.88"
click at [247, 278] on input "checkbox" at bounding box center [247, 269] width 24 height 24
checkbox input "true"
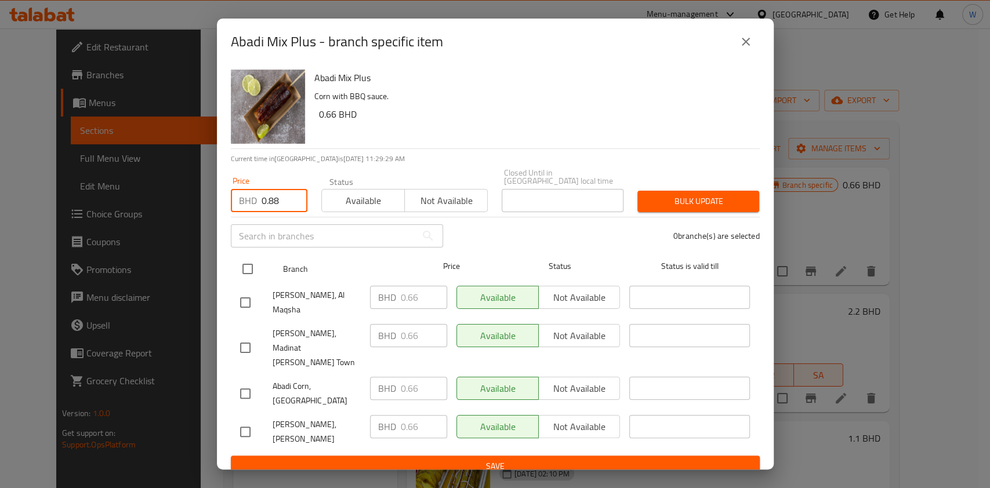
checkbox input "true"
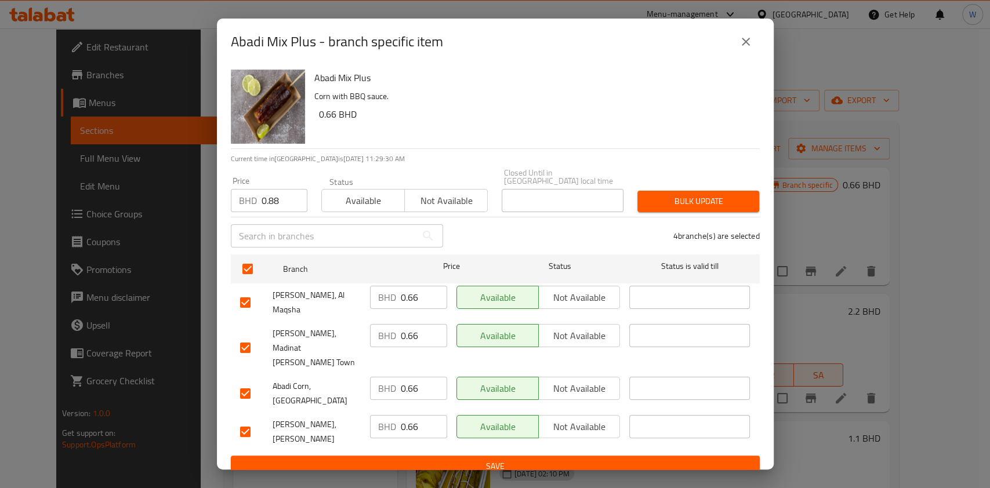
click at [722, 219] on div "Bulk update" at bounding box center [698, 201] width 136 height 35
click at [712, 209] on span "Bulk update" at bounding box center [697, 201] width 103 height 14
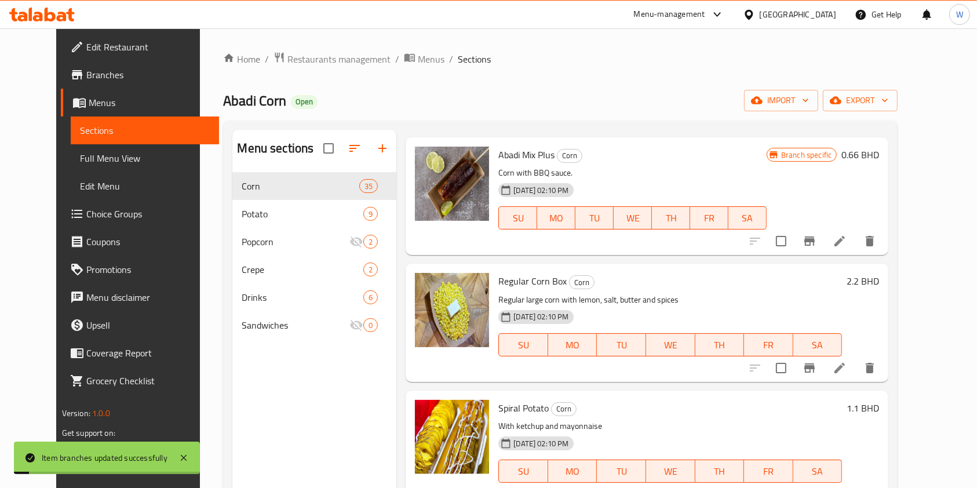
scroll to position [77, 0]
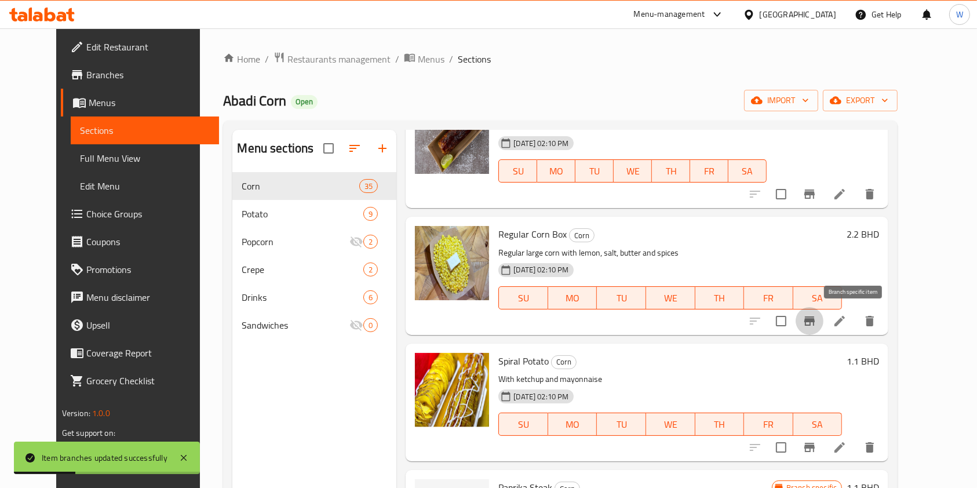
click at [815, 319] on icon "Branch-specific-item" at bounding box center [810, 321] width 10 height 9
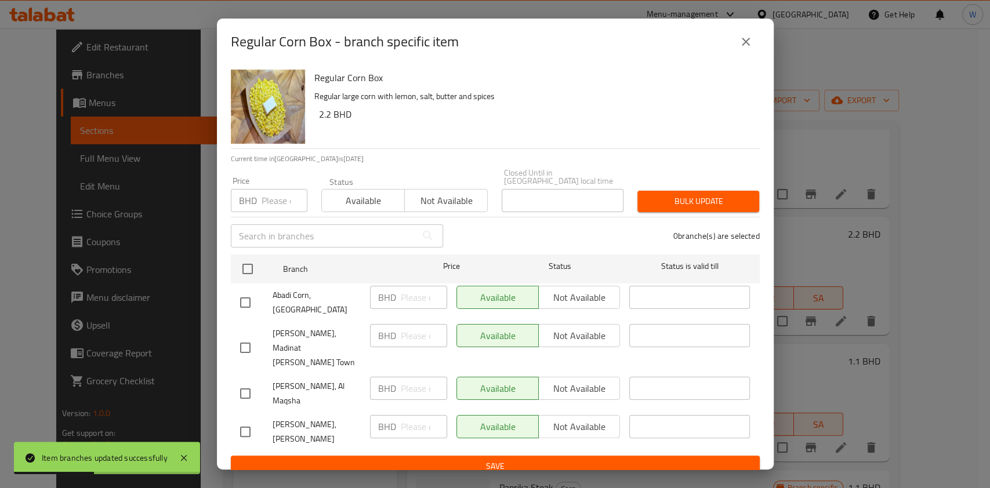
click at [751, 49] on icon "close" at bounding box center [746, 42] width 14 height 14
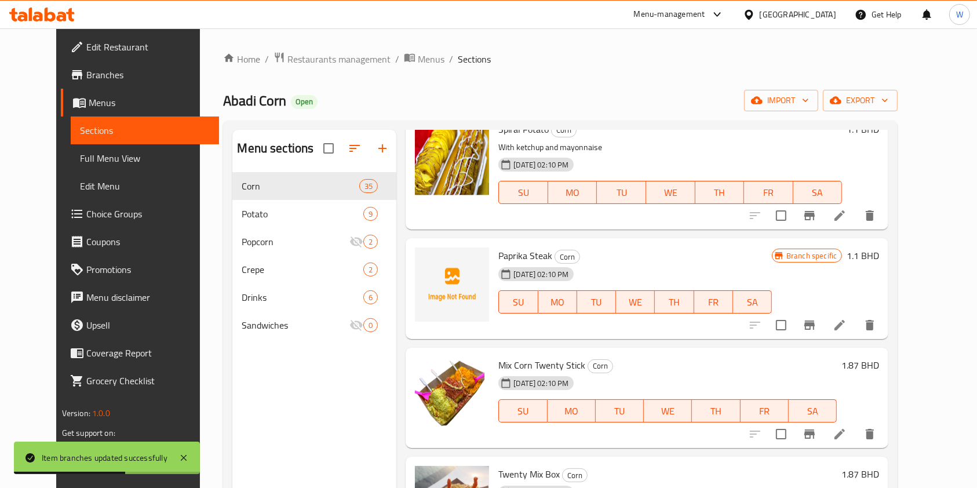
scroll to position [386, 0]
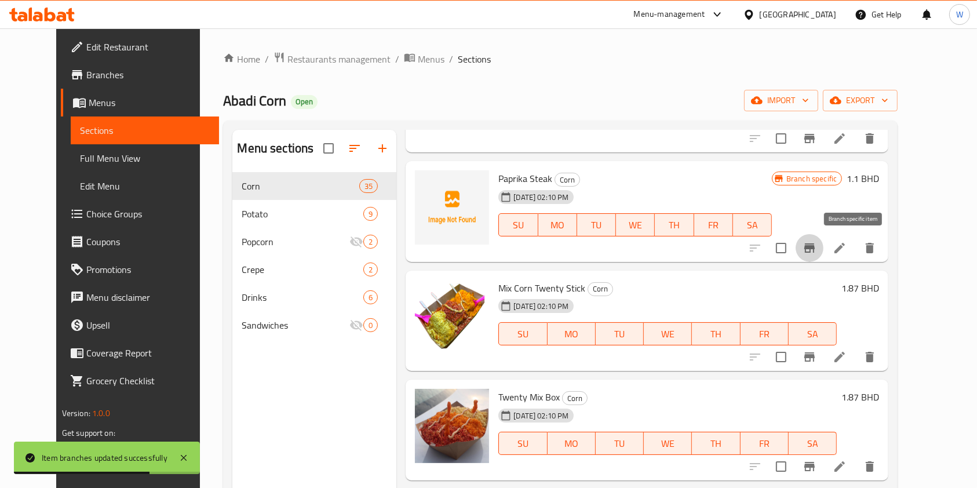
click at [824, 246] on button "Branch-specific-item" at bounding box center [810, 248] width 28 height 28
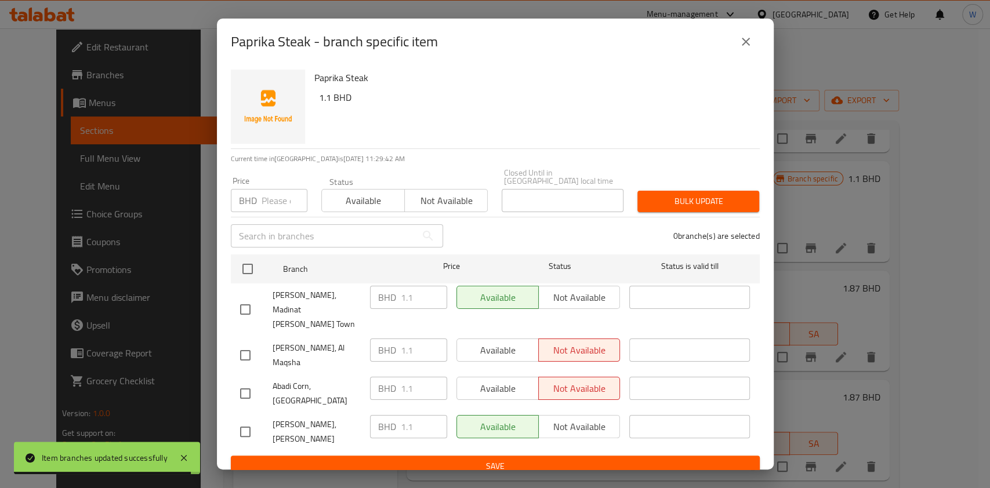
click at [744, 49] on icon "close" at bounding box center [746, 42] width 14 height 14
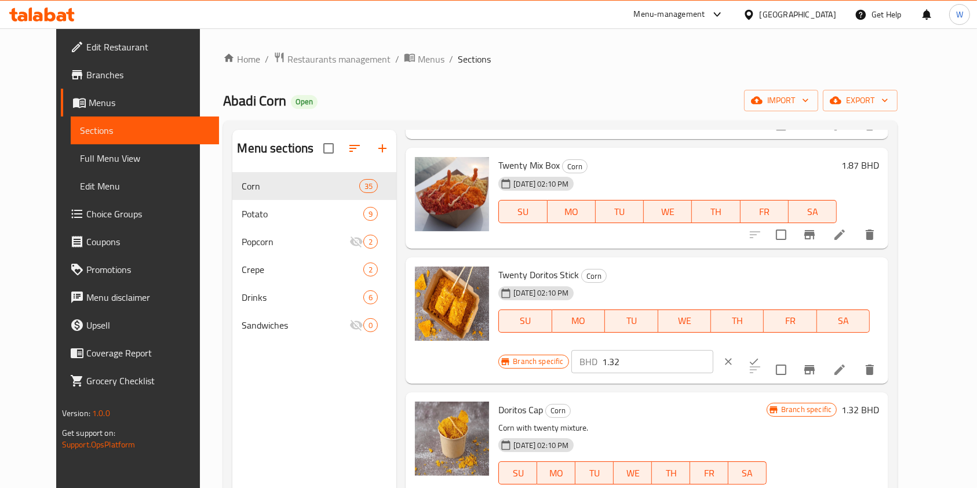
scroll to position [696, 0]
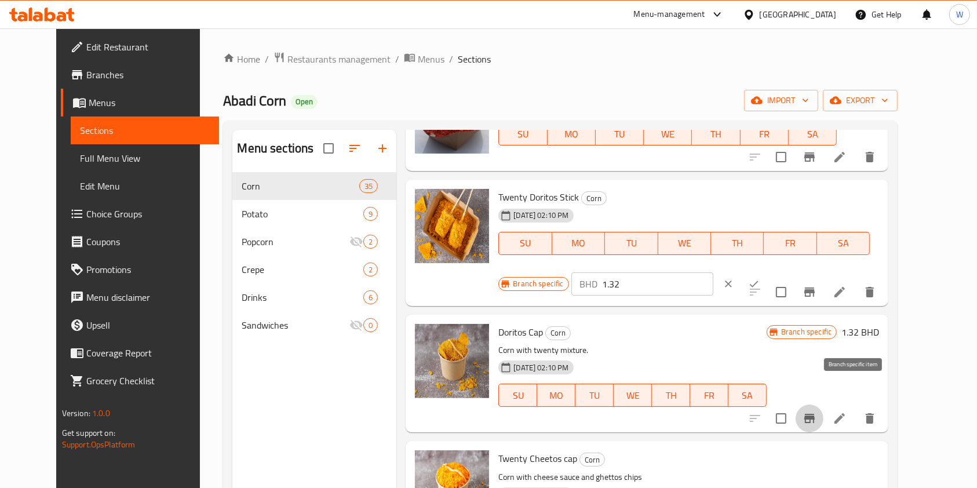
click at [815, 414] on icon "Branch-specific-item" at bounding box center [810, 418] width 10 height 9
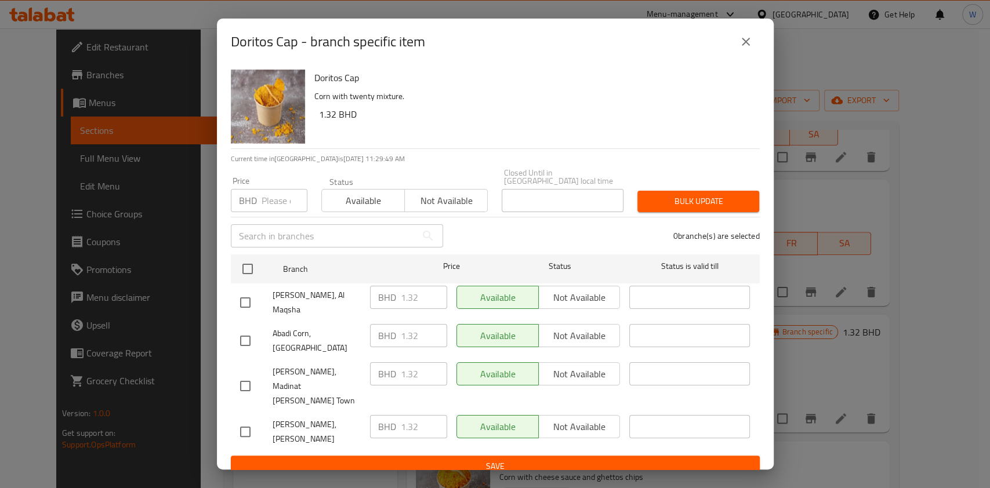
click at [741, 49] on icon "close" at bounding box center [746, 42] width 14 height 14
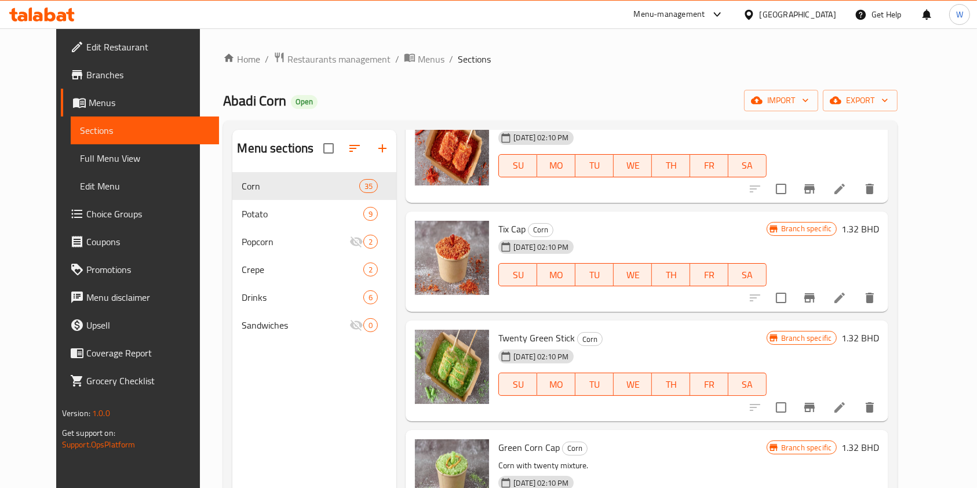
scroll to position [1159, 0]
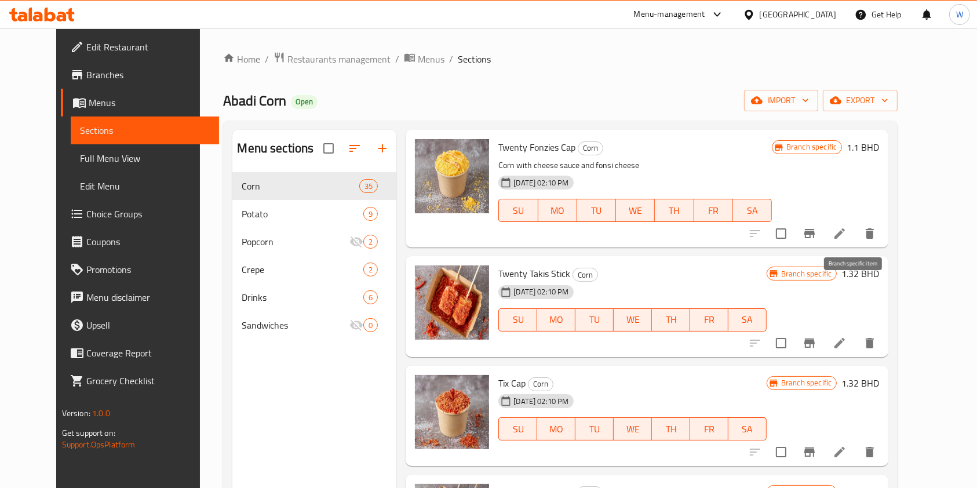
click at [817, 336] on icon "Branch-specific-item" at bounding box center [810, 343] width 14 height 14
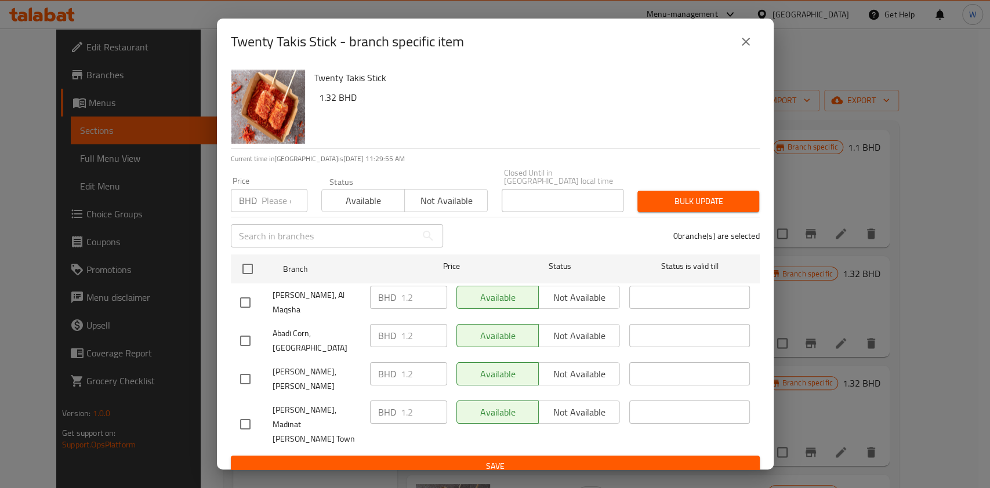
click at [740, 49] on icon "close" at bounding box center [746, 42] width 14 height 14
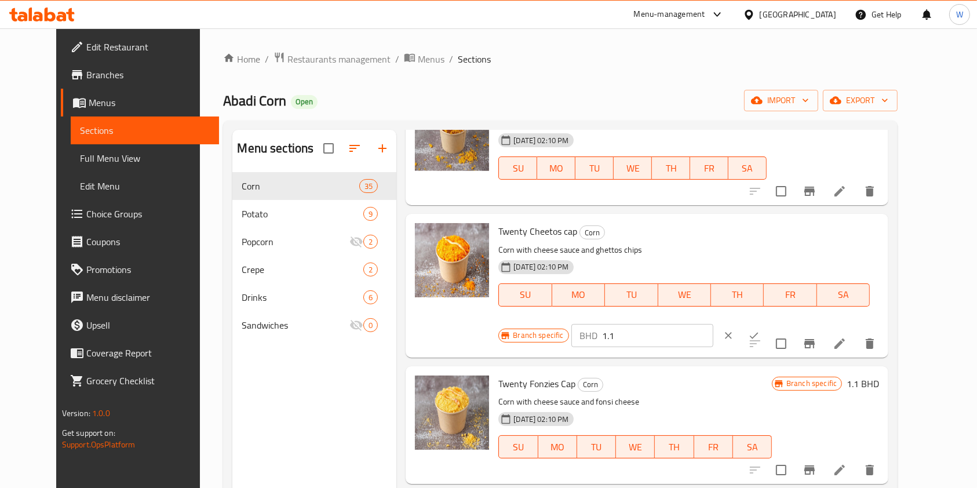
scroll to position [1005, 0]
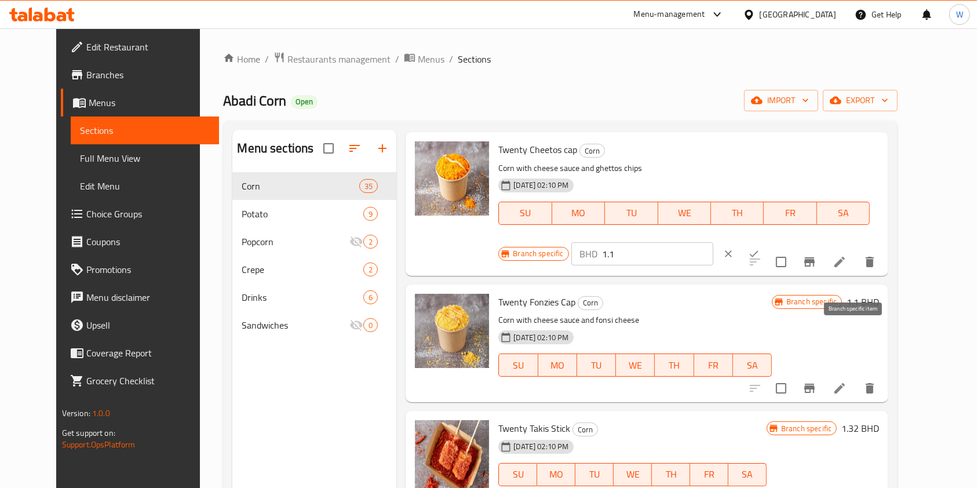
click at [824, 374] on button "Branch-specific-item" at bounding box center [810, 388] width 28 height 28
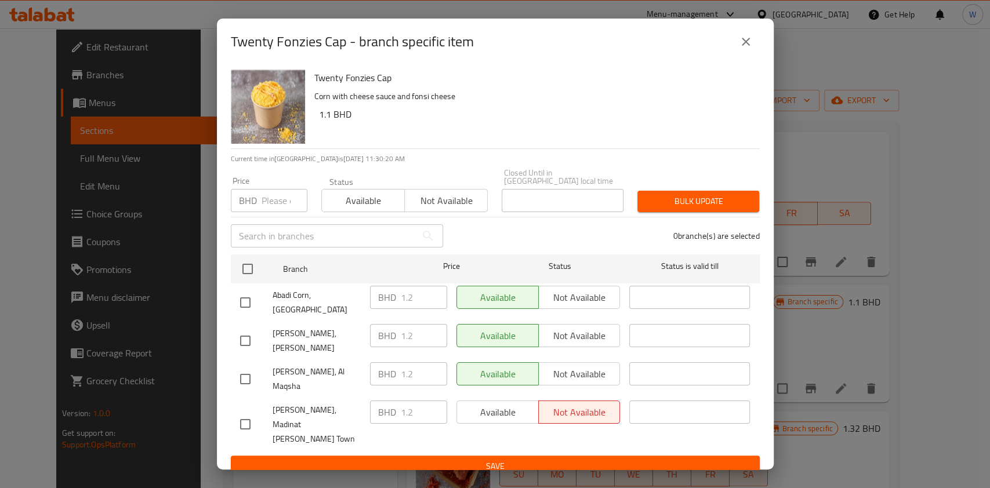
click at [744, 46] on icon "close" at bounding box center [745, 42] width 8 height 8
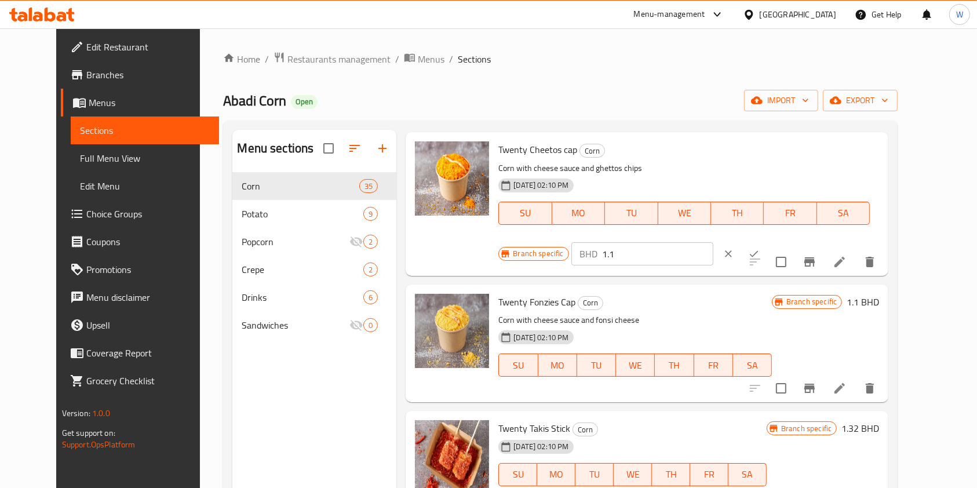
click at [879, 420] on h6 "1.32 BHD" at bounding box center [861, 428] width 38 height 16
drag, startPoint x: 783, startPoint y: 378, endPoint x: 738, endPoint y: 387, distance: 46.2
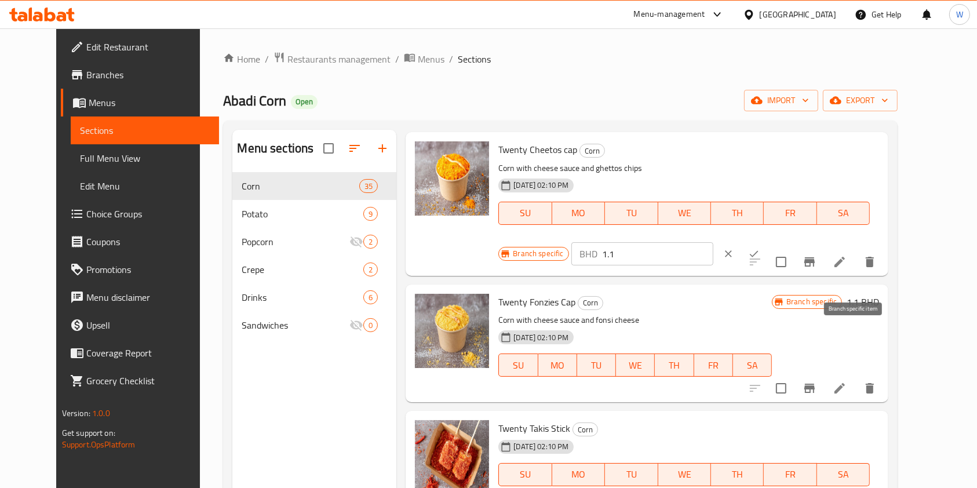
click at [824, 374] on button "Branch-specific-item" at bounding box center [810, 388] width 28 height 28
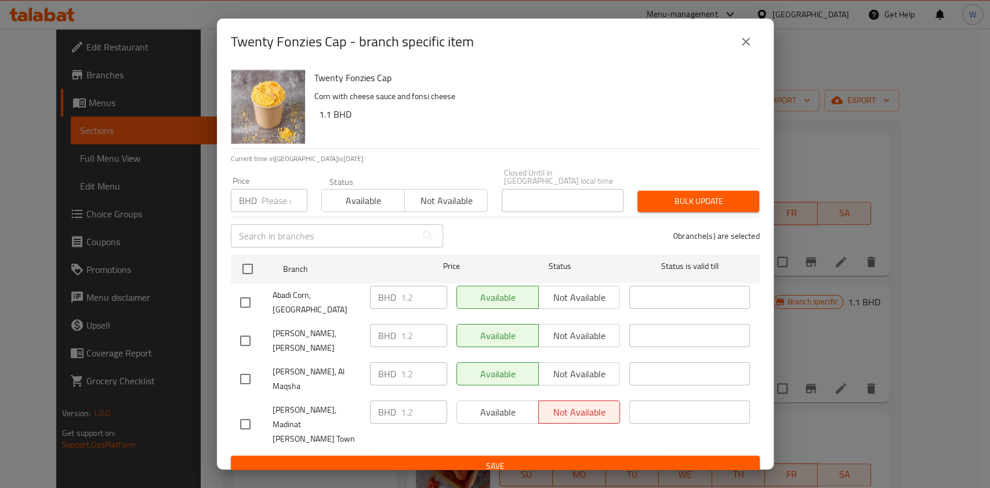
click at [288, 212] on input "number" at bounding box center [284, 200] width 46 height 23
paste input "1.32"
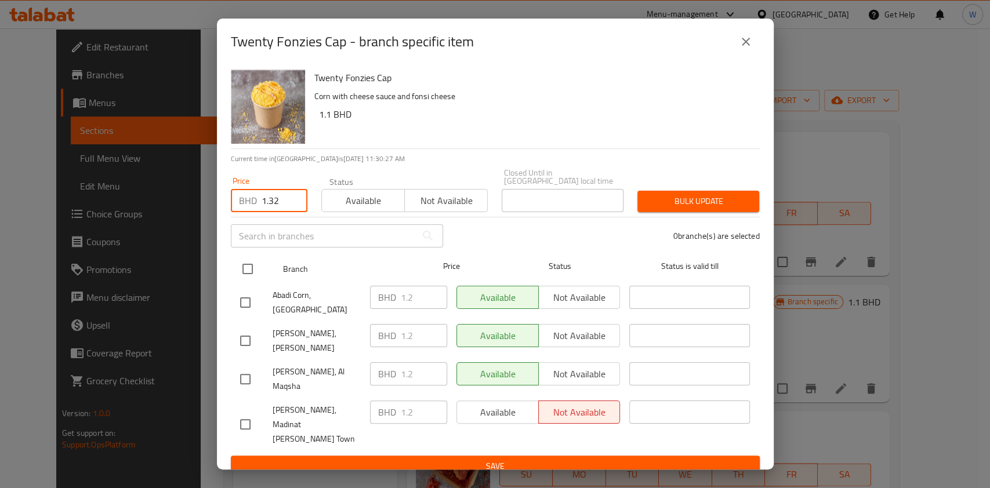
type input "1.32"
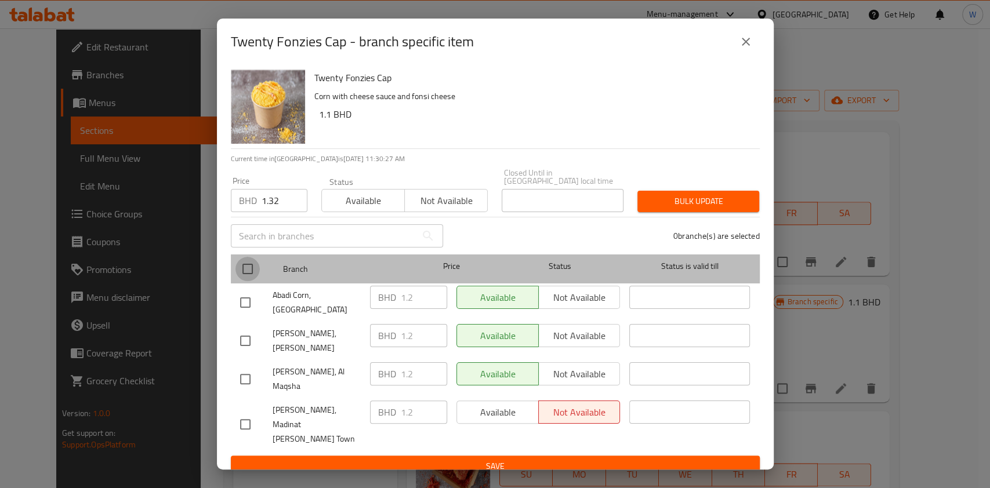
click at [242, 278] on input "checkbox" at bounding box center [247, 269] width 24 height 24
checkbox input "true"
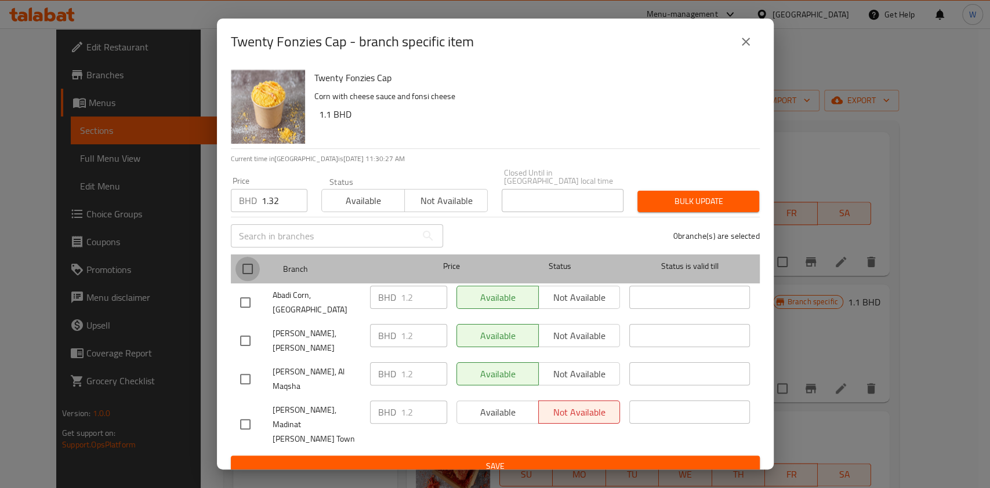
checkbox input "true"
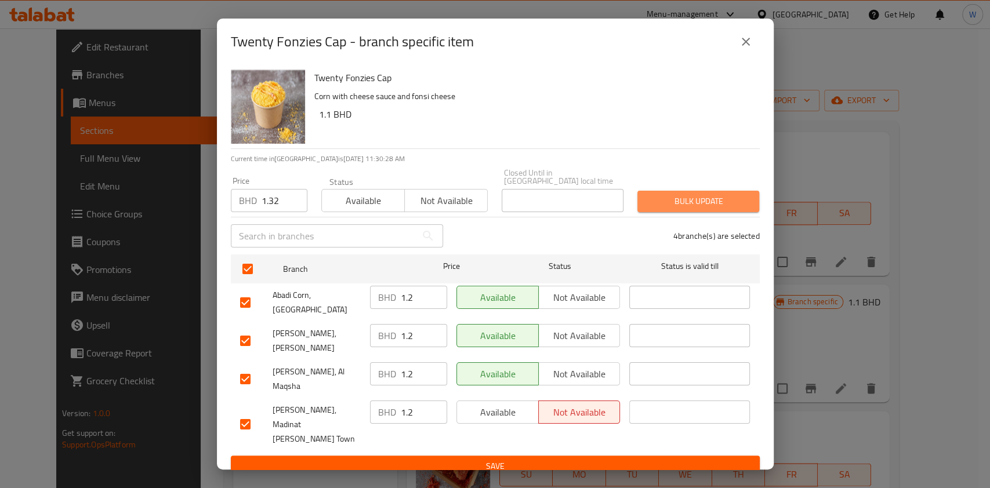
click at [690, 208] on span "Bulk update" at bounding box center [697, 201] width 103 height 14
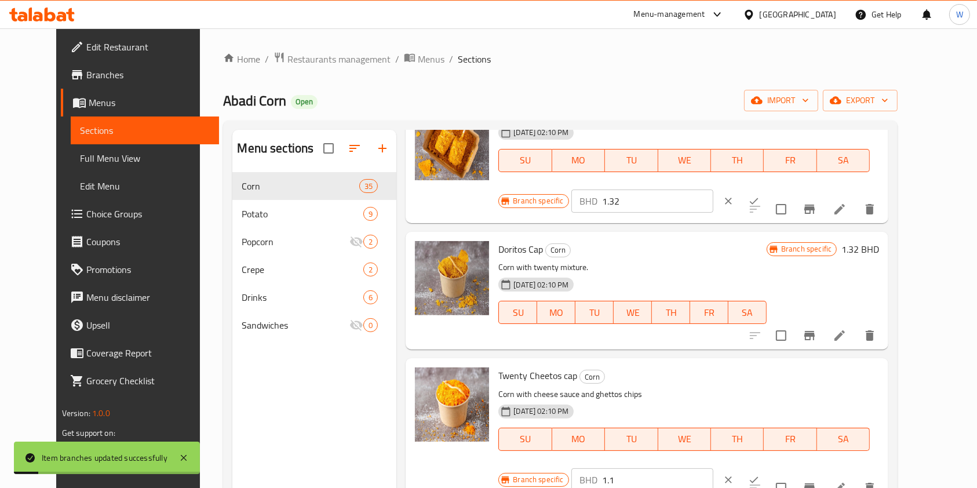
scroll to position [773, 0]
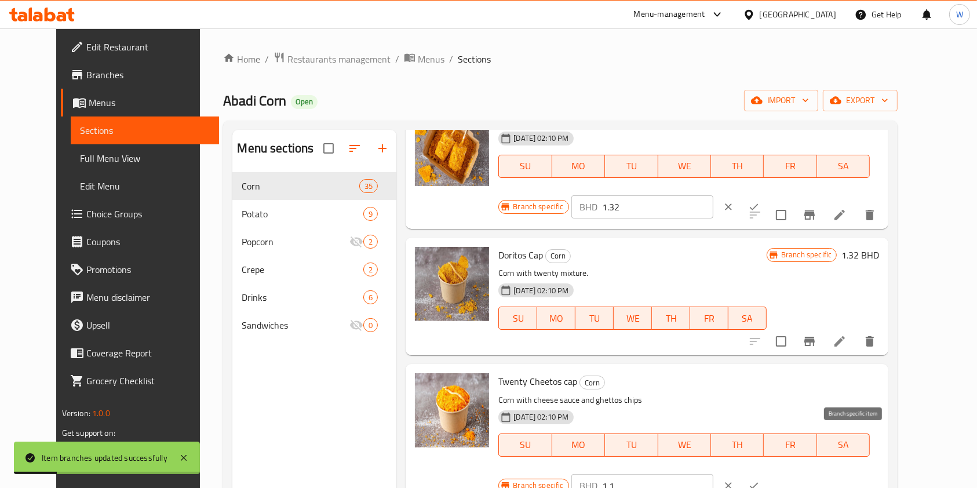
click at [815, 488] on icon "Branch-specific-item" at bounding box center [810, 493] width 10 height 9
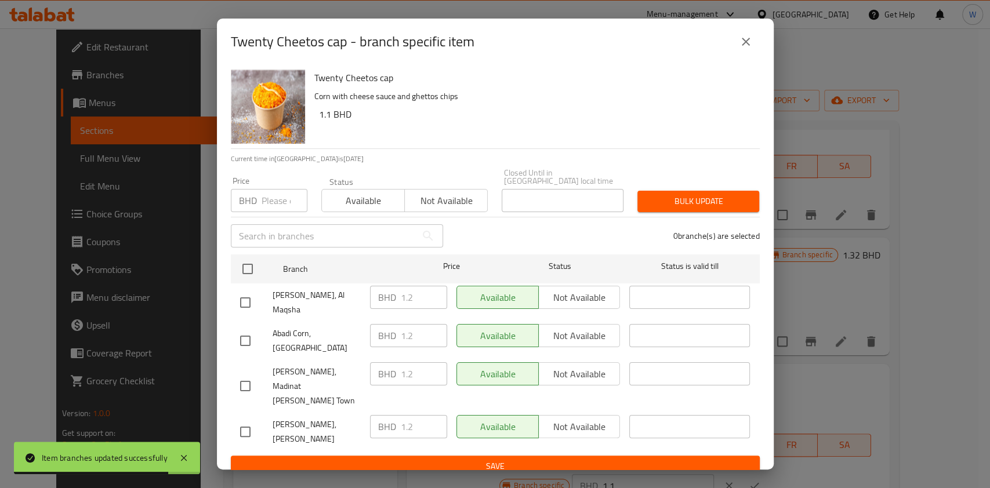
click at [264, 212] on input "number" at bounding box center [284, 200] width 46 height 23
paste input "1.32"
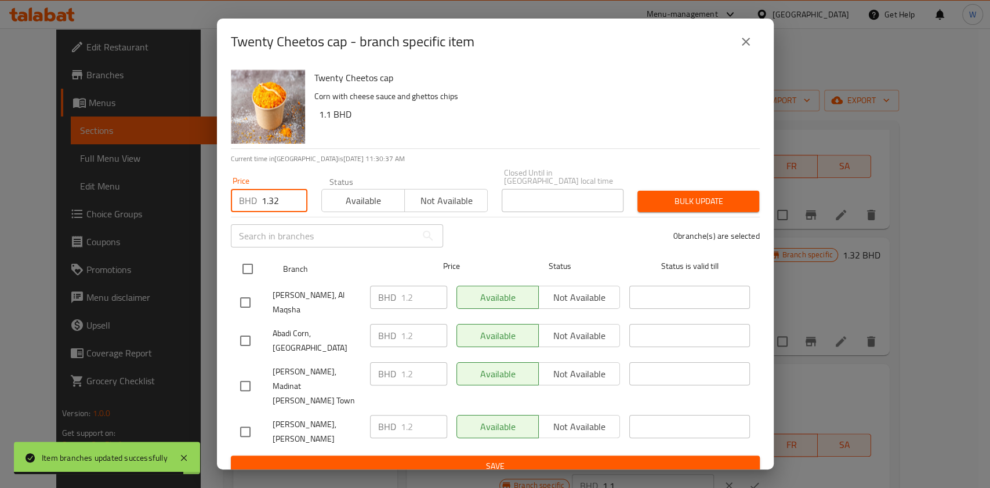
type input "1.32"
click at [251, 278] on input "checkbox" at bounding box center [247, 269] width 24 height 24
checkbox input "true"
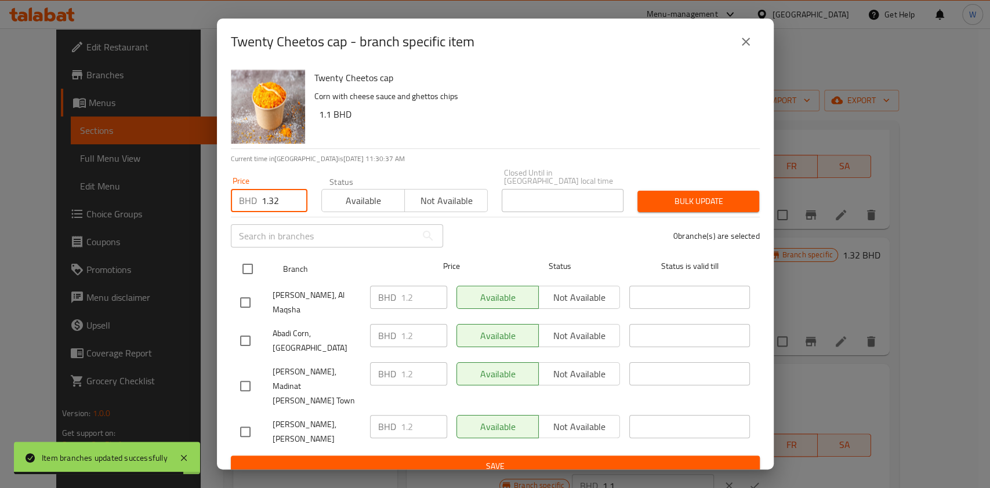
checkbox input "true"
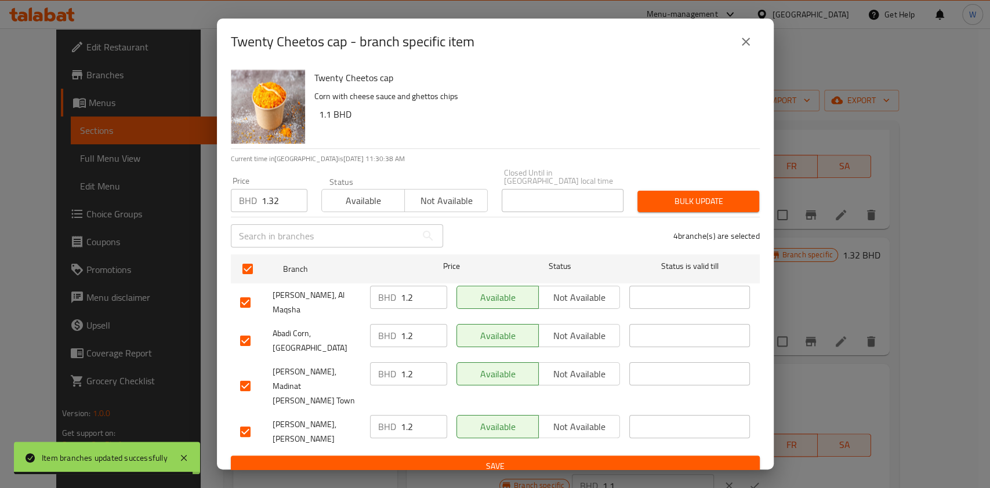
click at [686, 209] on span "Bulk update" at bounding box center [697, 201] width 103 height 14
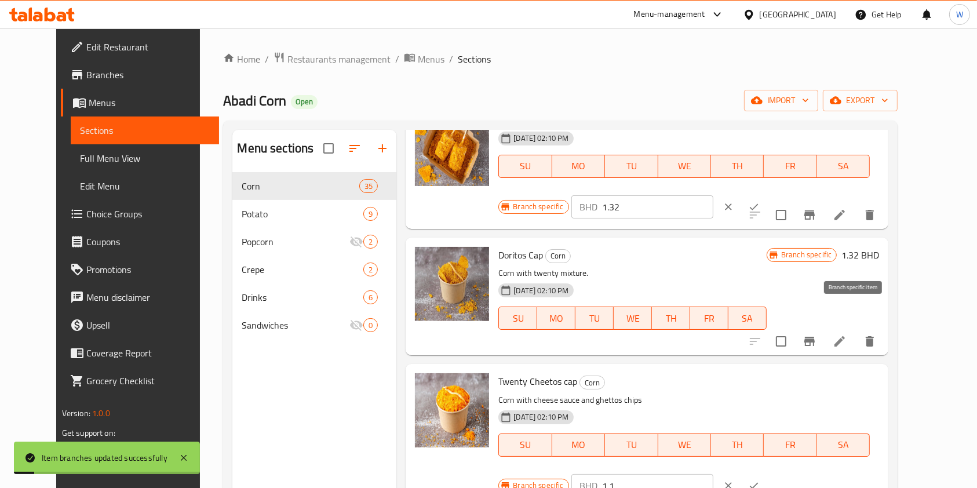
click at [815, 337] on icon "Branch-specific-item" at bounding box center [810, 341] width 10 height 9
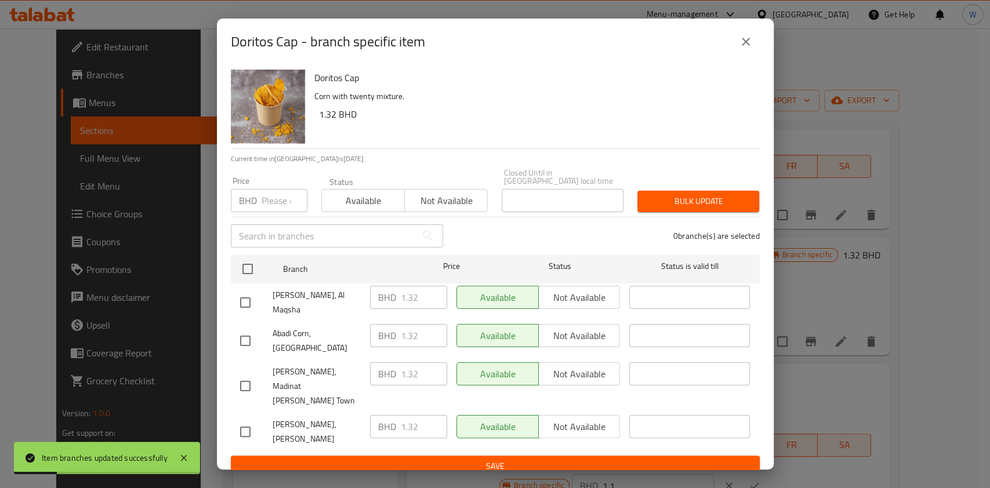
click at [737, 56] on button "close" at bounding box center [746, 42] width 28 height 28
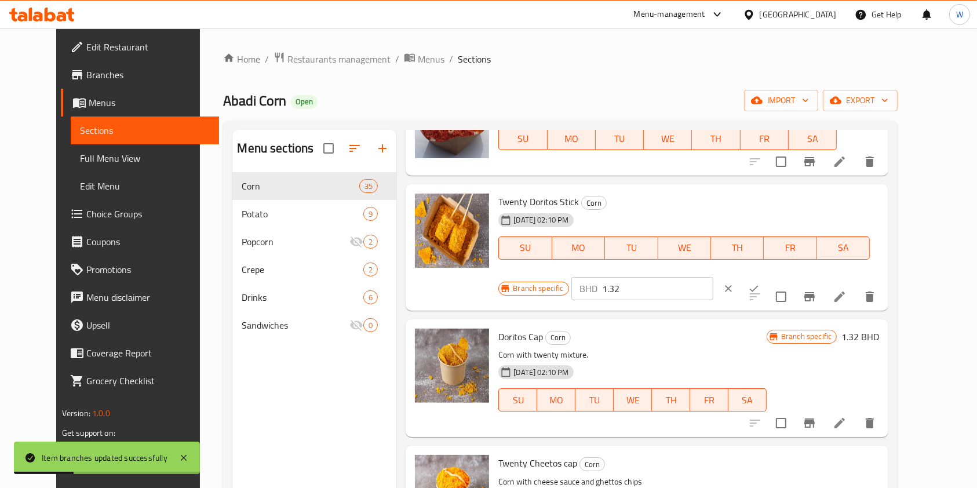
scroll to position [618, 0]
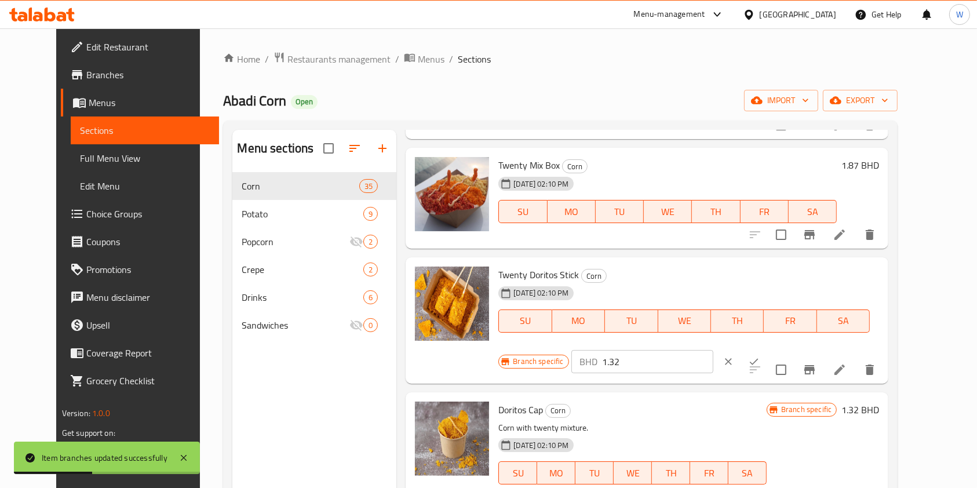
click at [817, 363] on icon "Branch-specific-item" at bounding box center [810, 370] width 14 height 14
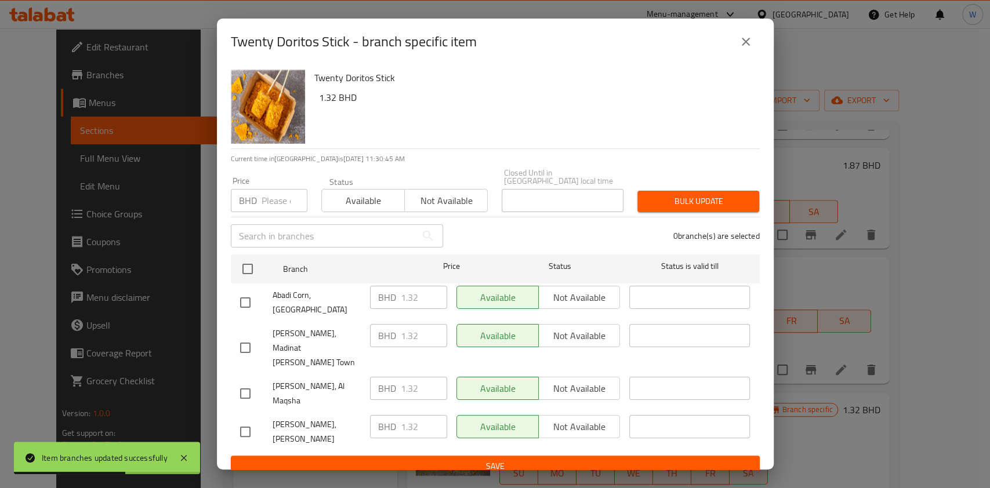
click at [748, 49] on icon "close" at bounding box center [746, 42] width 14 height 14
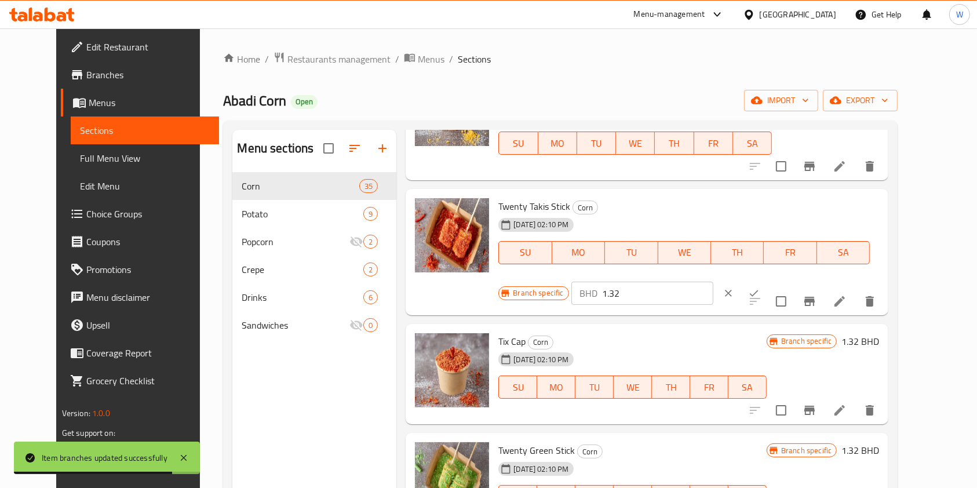
scroll to position [1236, 0]
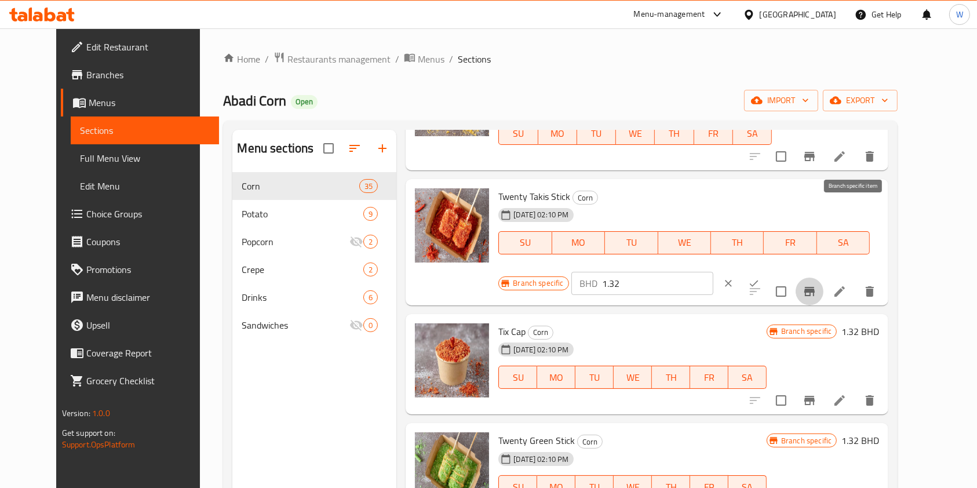
click at [817, 285] on icon "Branch-specific-item" at bounding box center [810, 292] width 14 height 14
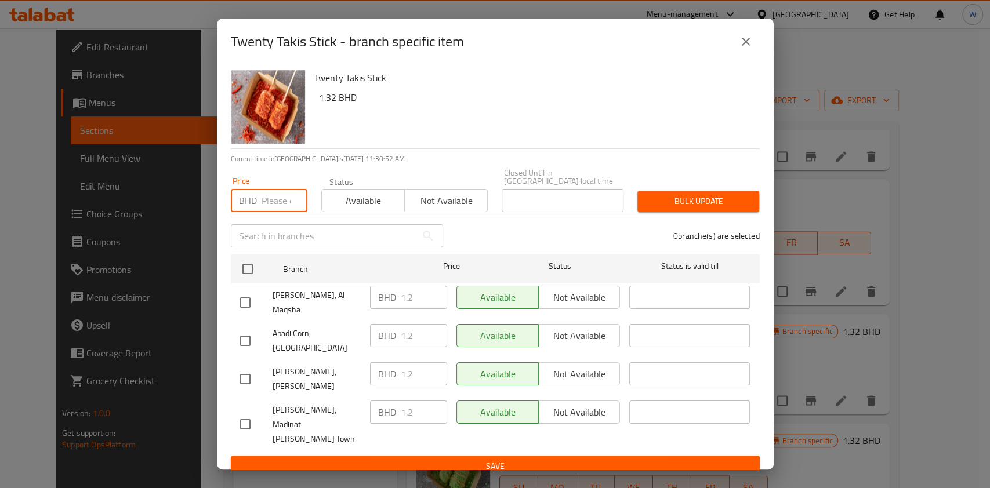
click at [283, 212] on input "number" at bounding box center [284, 200] width 46 height 23
paste input "1.32"
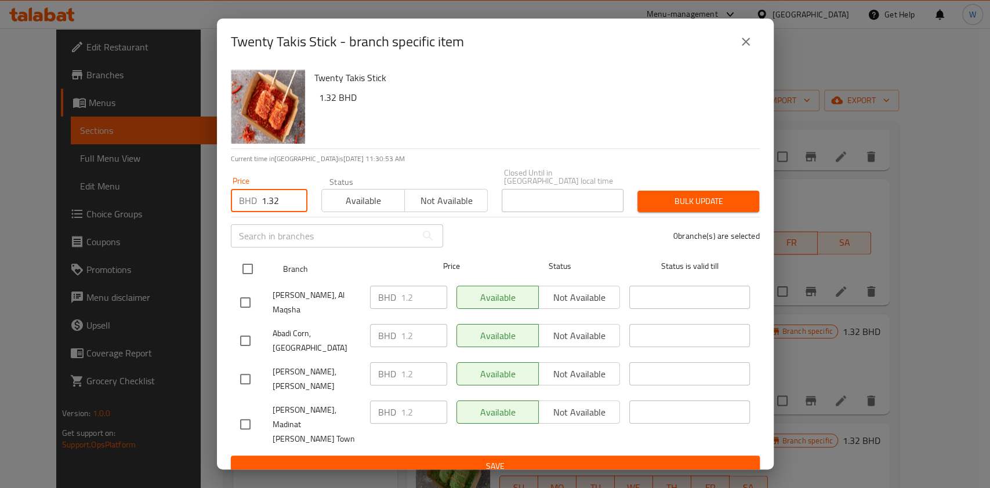
type input "1.32"
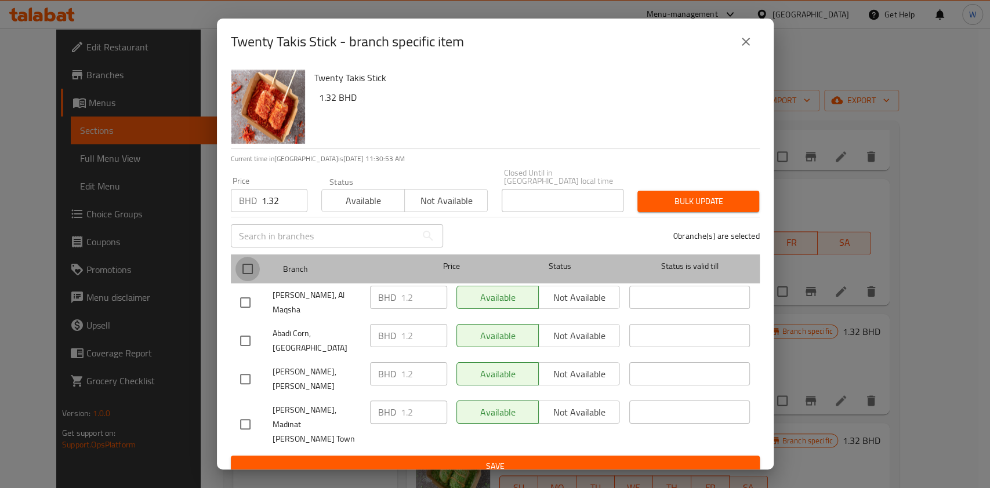
click at [249, 281] on input "checkbox" at bounding box center [247, 269] width 24 height 24
checkbox input "true"
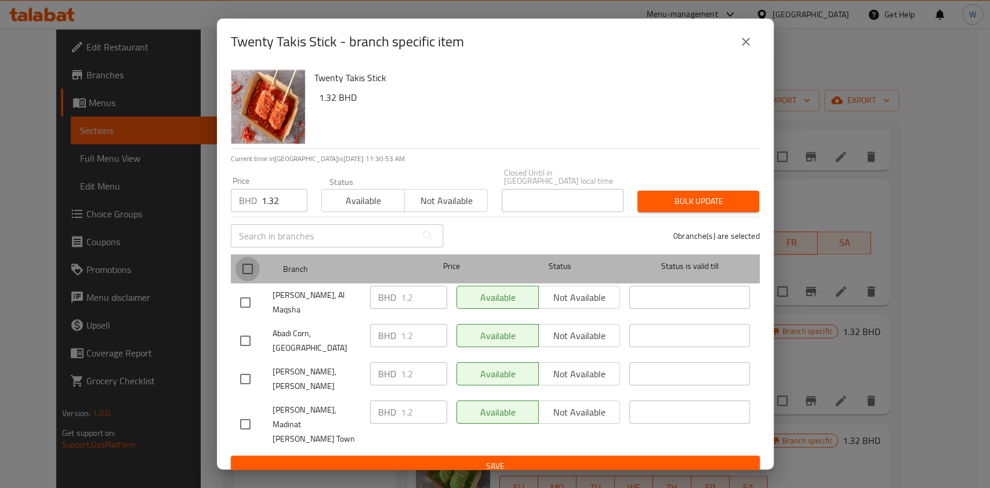
checkbox input "true"
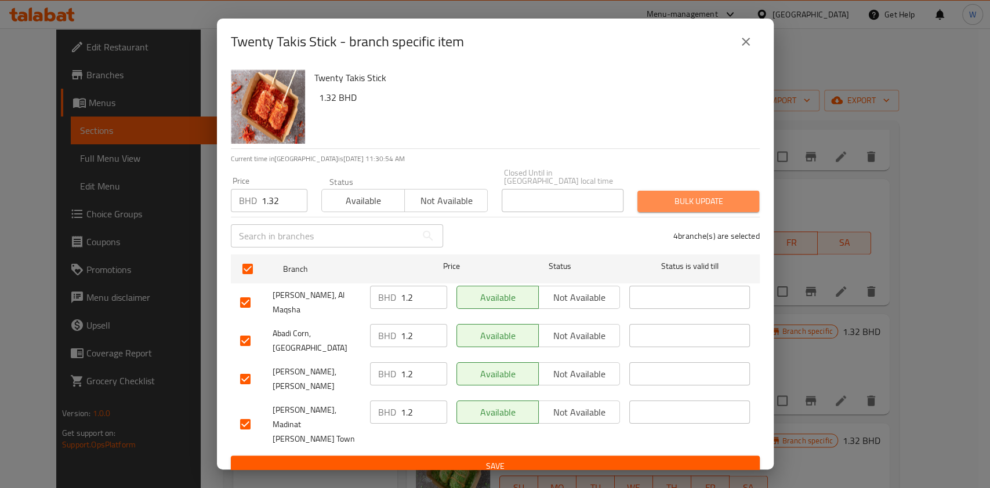
click at [695, 205] on span "Bulk update" at bounding box center [697, 201] width 103 height 14
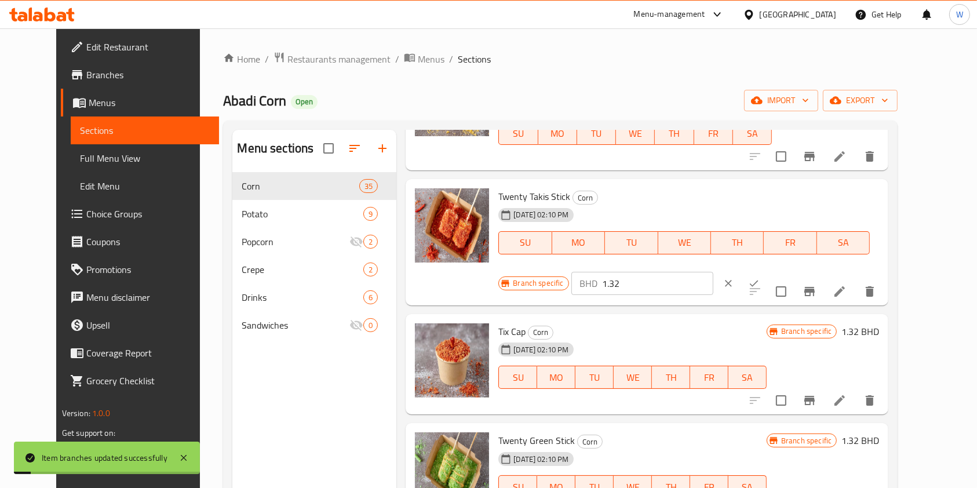
scroll to position [1082, 0]
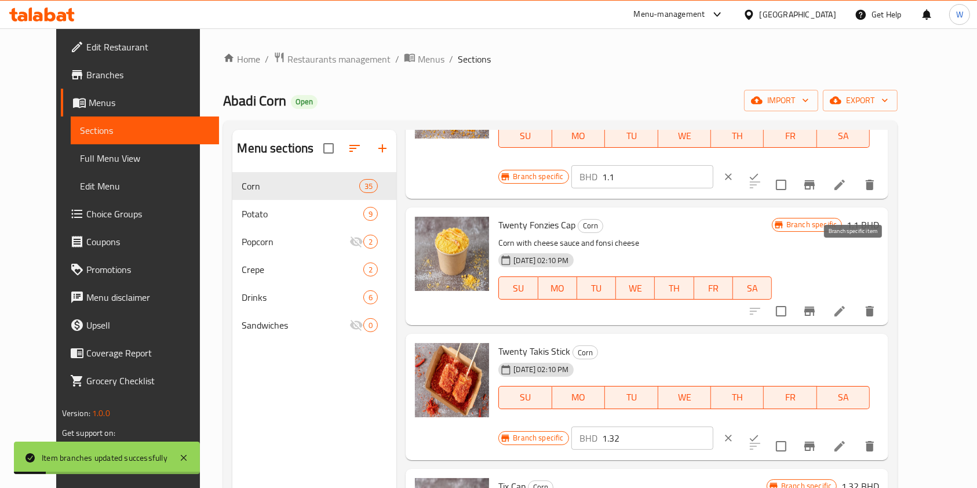
click at [824, 297] on button "Branch-specific-item" at bounding box center [810, 311] width 28 height 28
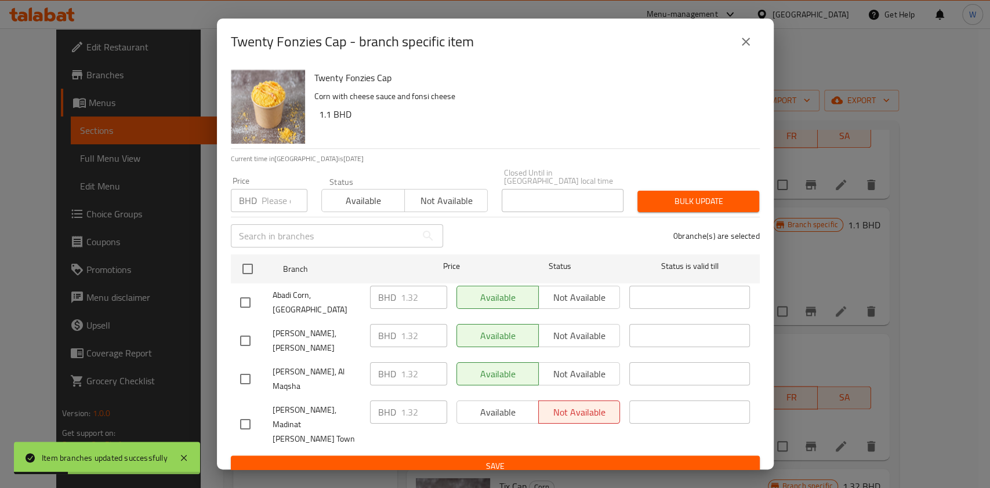
click at [746, 46] on icon "close" at bounding box center [745, 42] width 8 height 8
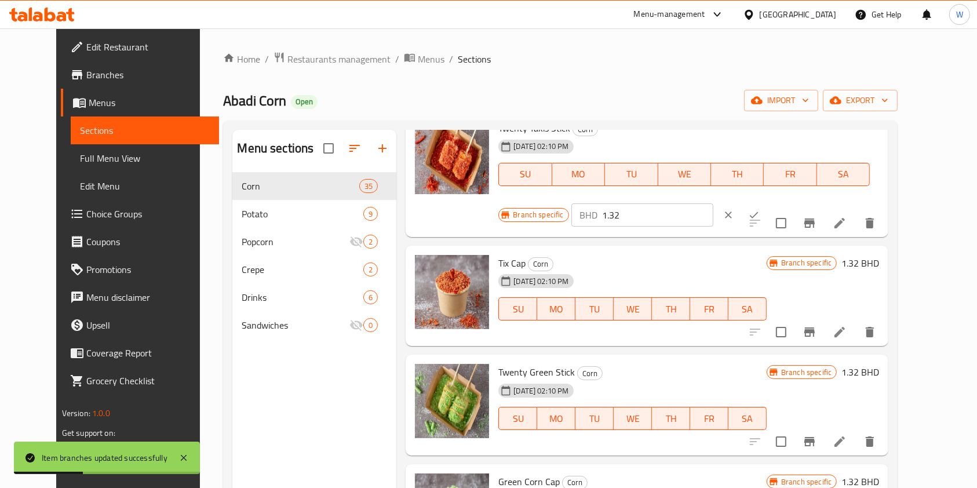
scroll to position [1314, 0]
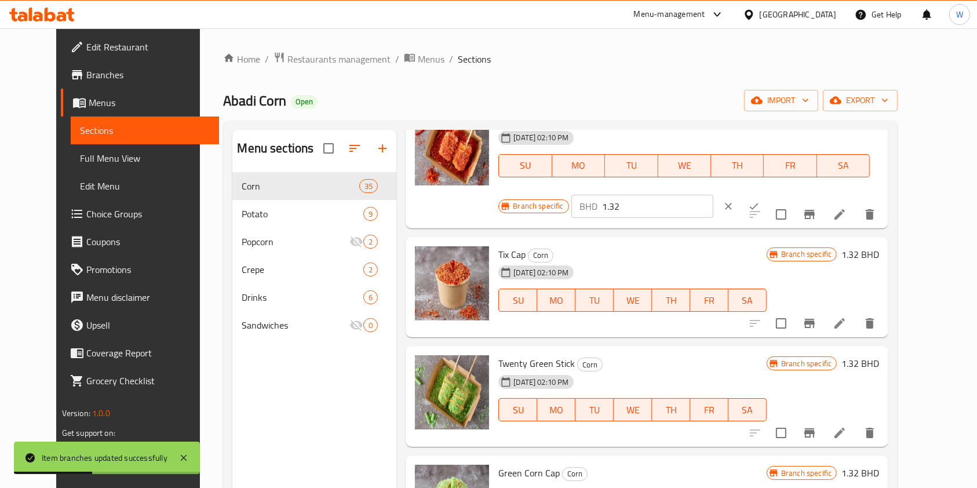
click at [824, 310] on button "Branch-specific-item" at bounding box center [810, 324] width 28 height 28
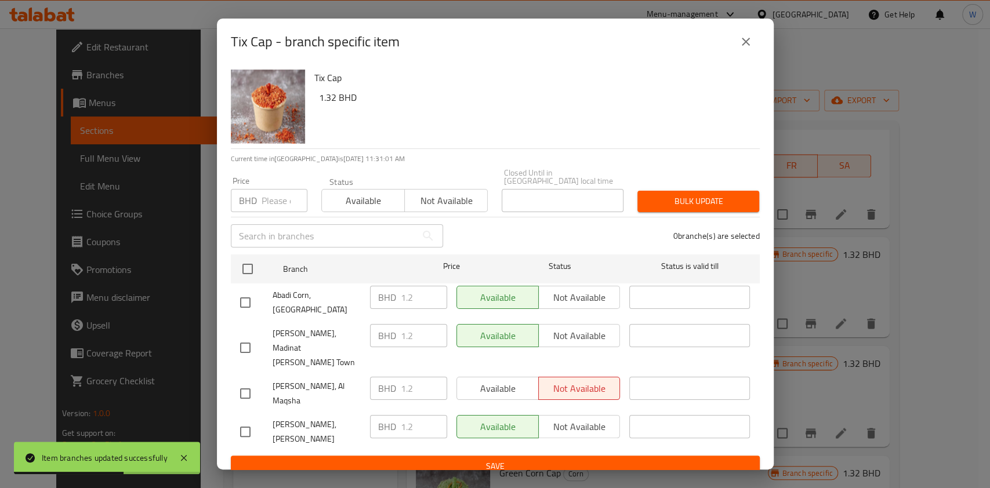
click at [265, 212] on input "number" at bounding box center [284, 200] width 46 height 23
paste input "1.32"
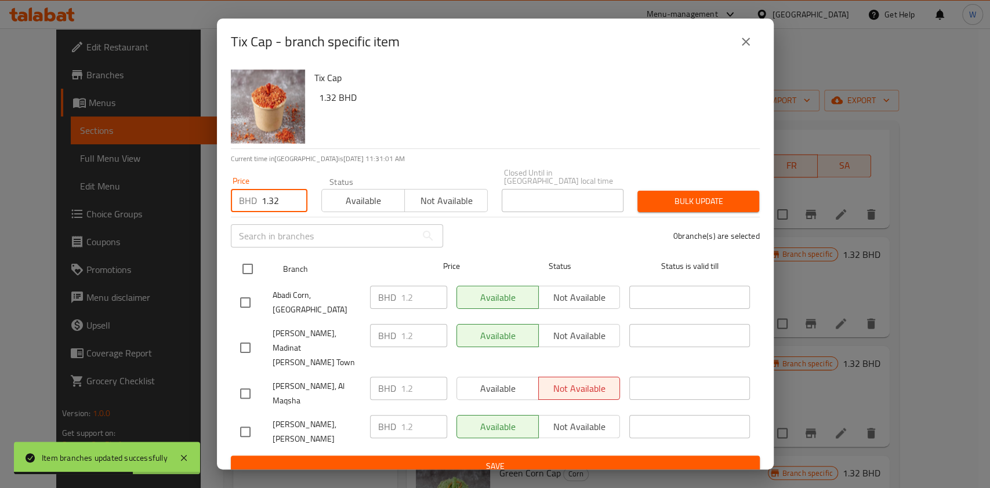
type input "1.32"
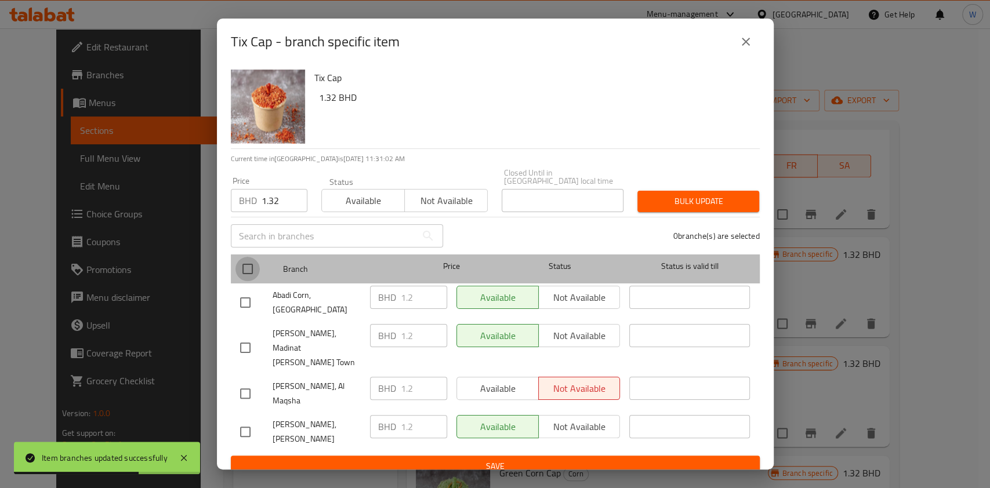
click at [248, 281] on input "checkbox" at bounding box center [247, 269] width 24 height 24
checkbox input "true"
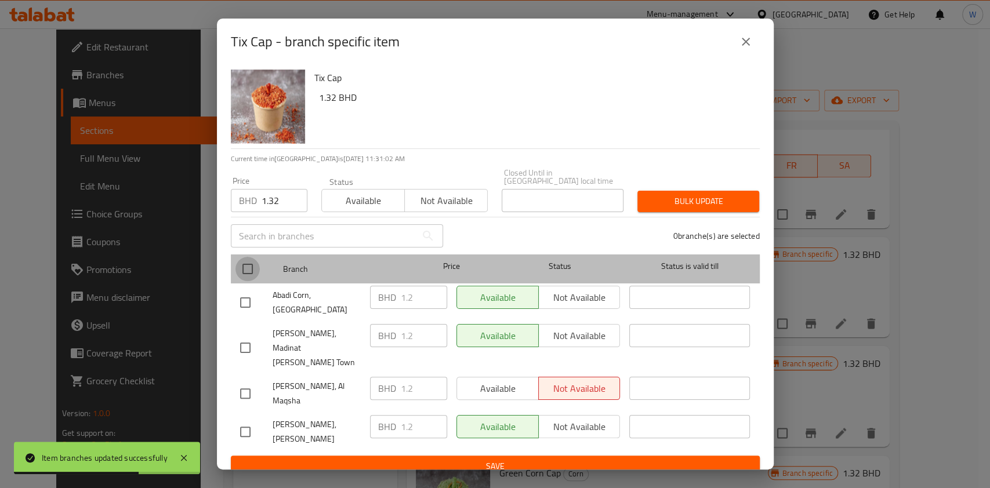
checkbox input "true"
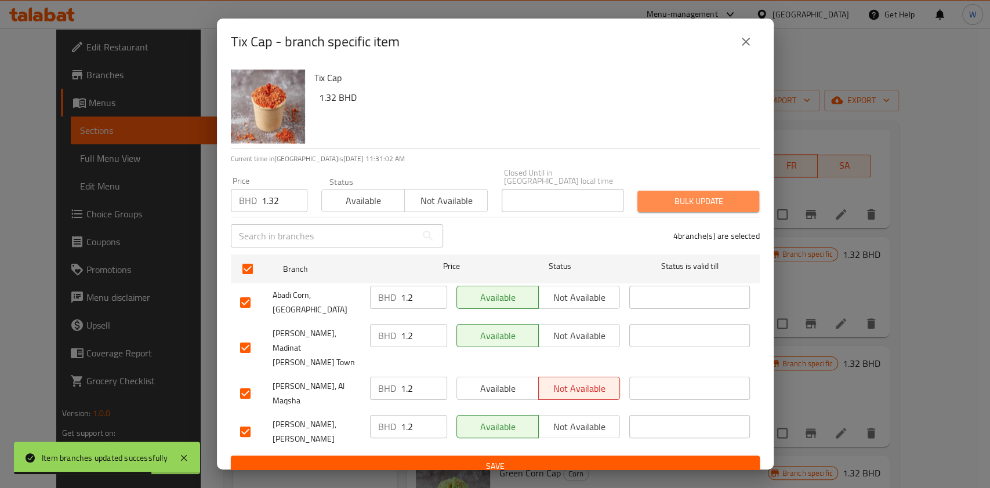
click at [672, 208] on span "Bulk update" at bounding box center [697, 201] width 103 height 14
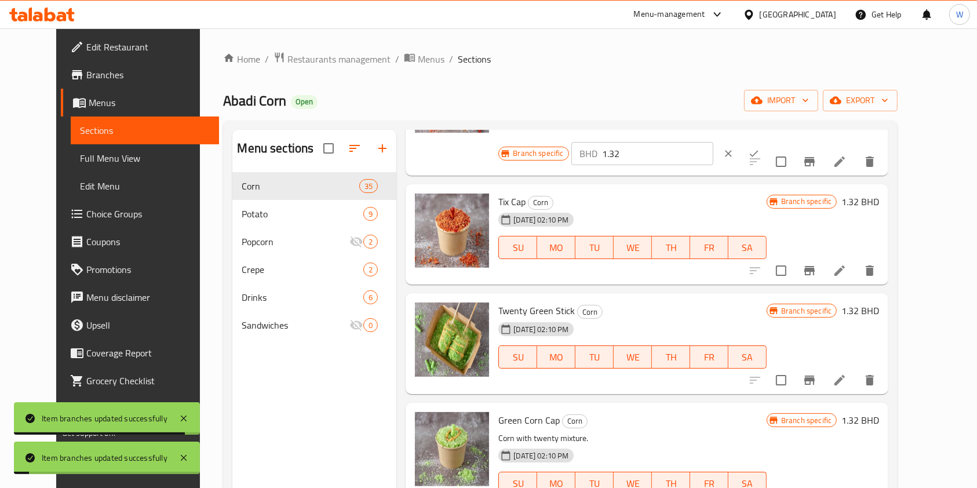
scroll to position [1391, 0]
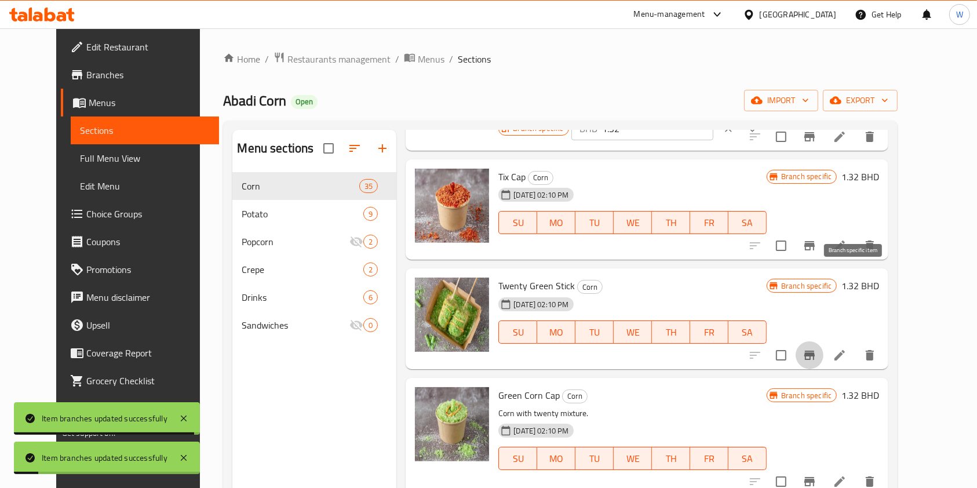
click at [824, 341] on button "Branch-specific-item" at bounding box center [810, 355] width 28 height 28
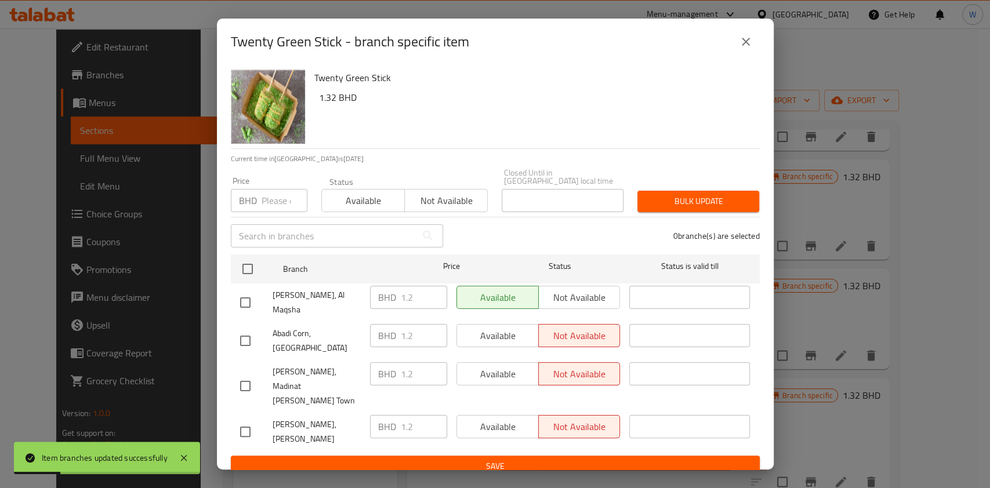
click at [285, 212] on input "number" at bounding box center [284, 200] width 46 height 23
paste input "1.32"
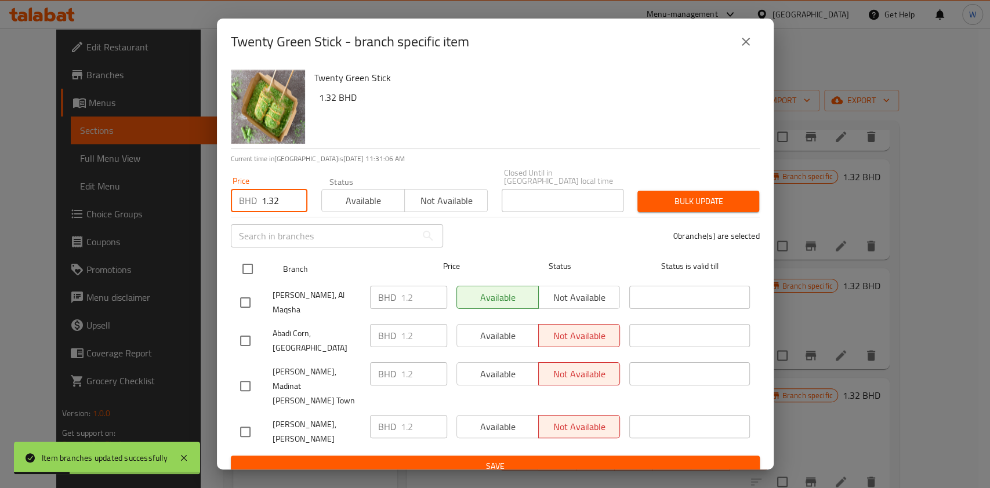
type input "1.32"
click at [246, 270] on input "checkbox" at bounding box center [247, 269] width 24 height 24
checkbox input "true"
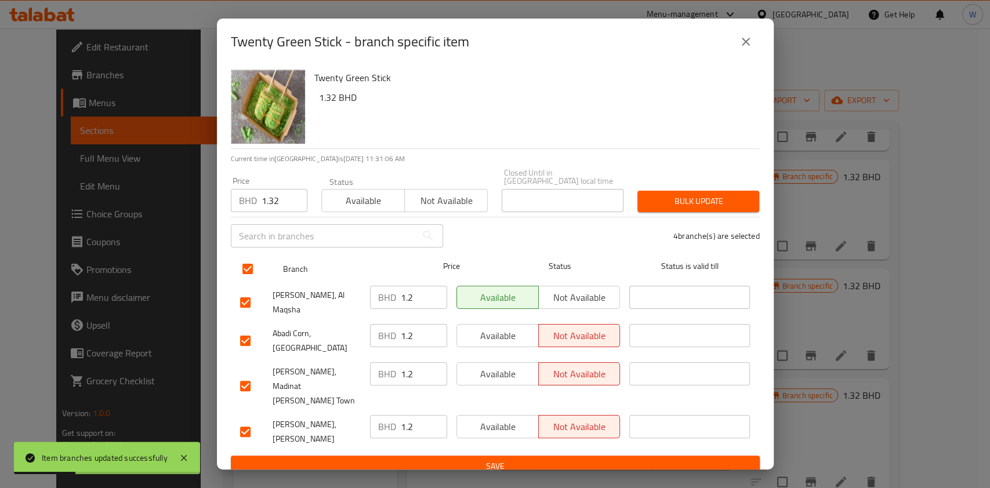
checkbox input "true"
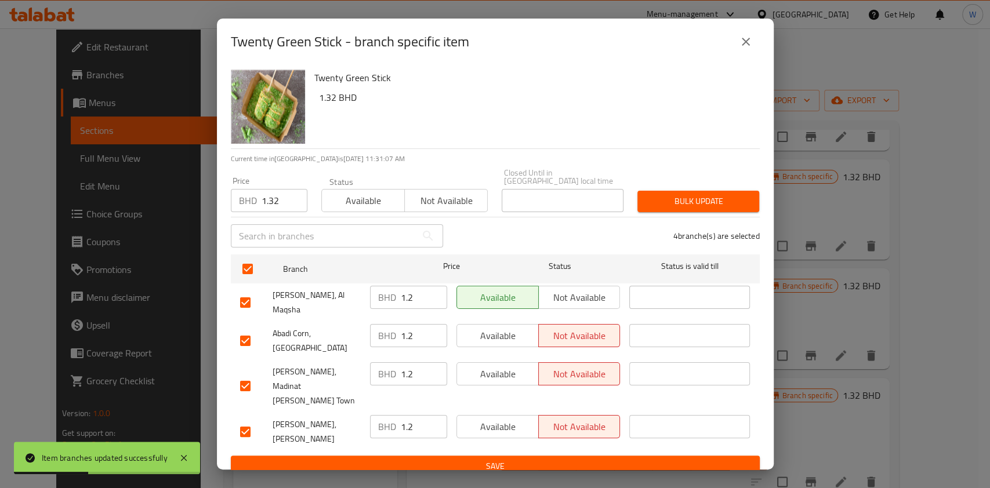
click at [659, 205] on span "Bulk update" at bounding box center [697, 201] width 103 height 14
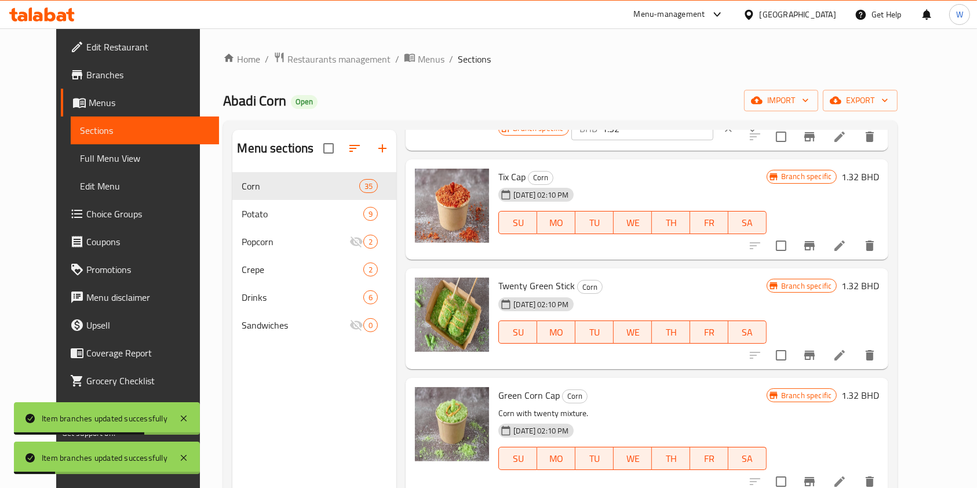
scroll to position [1468, 0]
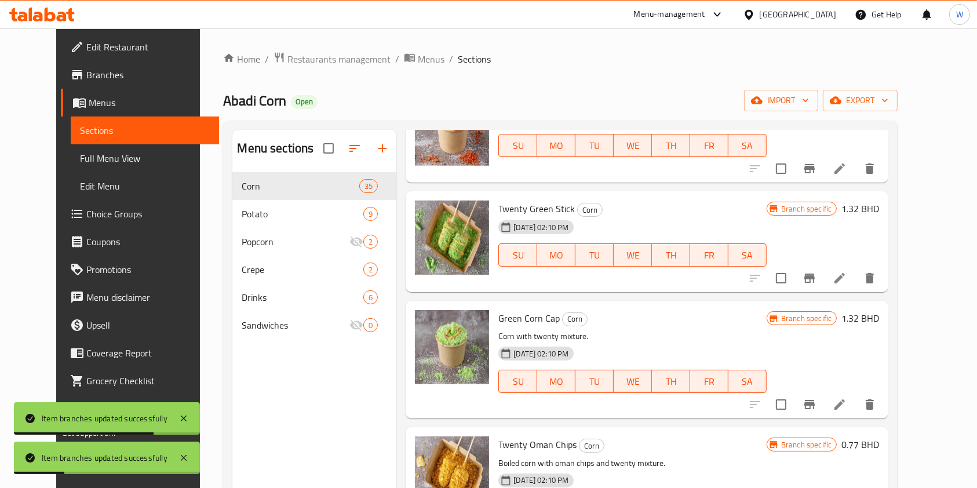
click at [817, 398] on icon "Branch-specific-item" at bounding box center [810, 405] width 14 height 14
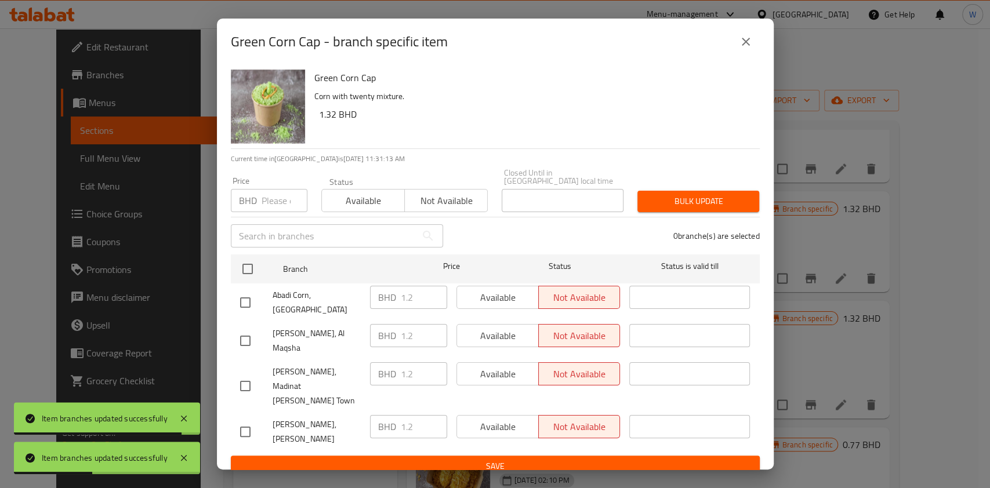
click at [279, 212] on input "number" at bounding box center [284, 200] width 46 height 23
paste input "1.32"
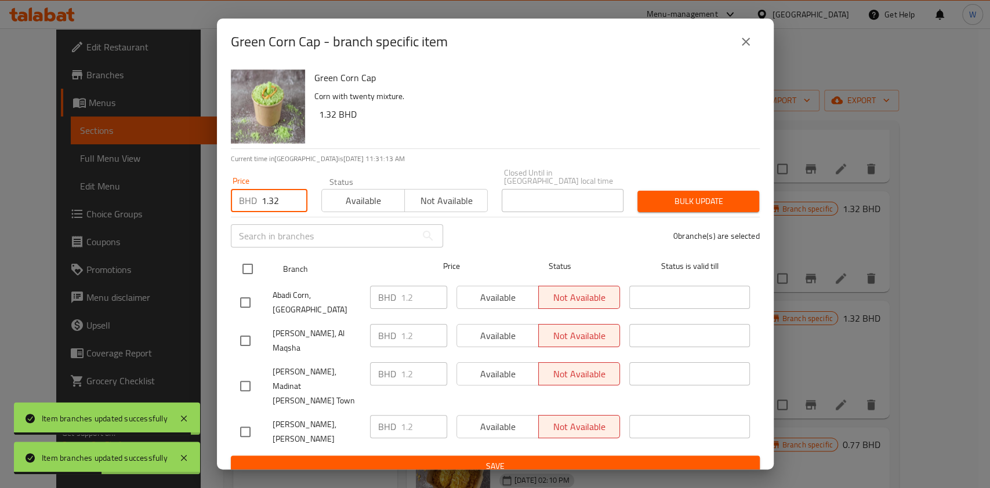
type input "1.32"
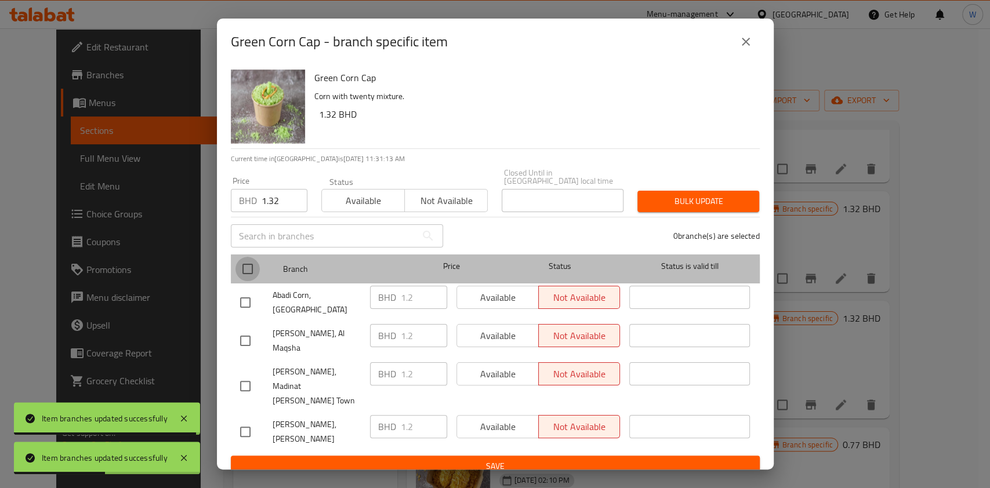
click at [248, 281] on input "checkbox" at bounding box center [247, 269] width 24 height 24
checkbox input "true"
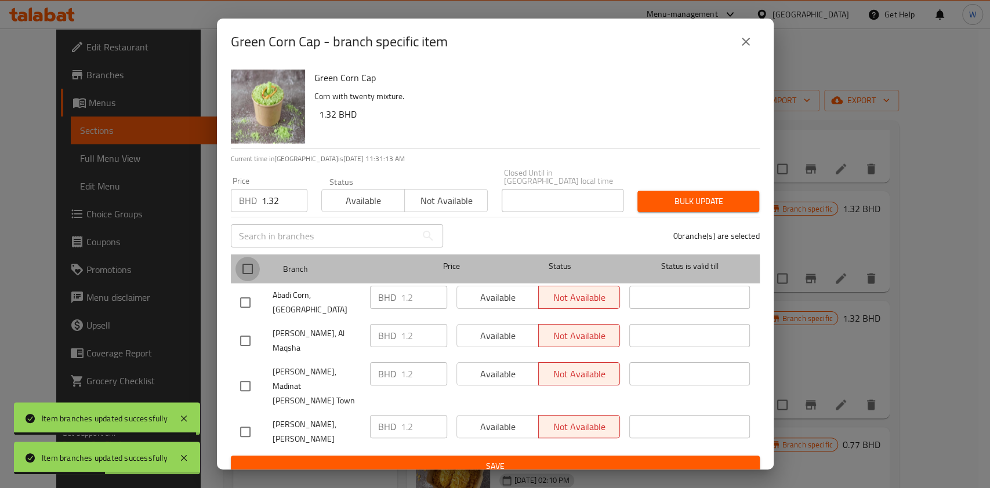
checkbox input "true"
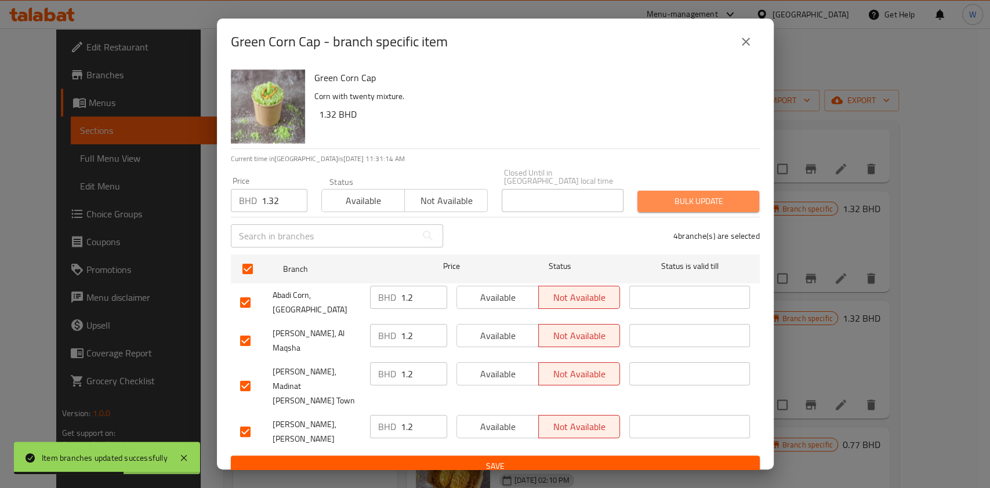
click at [735, 209] on span "Bulk update" at bounding box center [697, 201] width 103 height 14
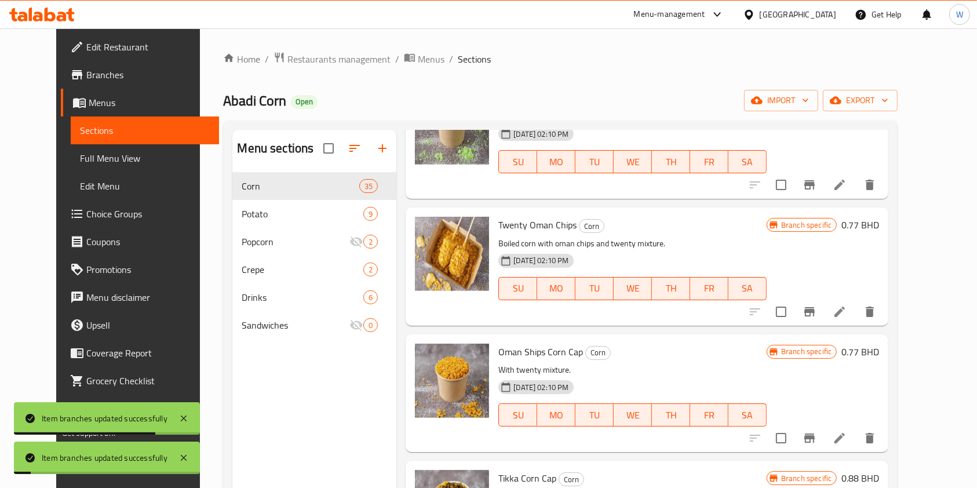
scroll to position [1700, 0]
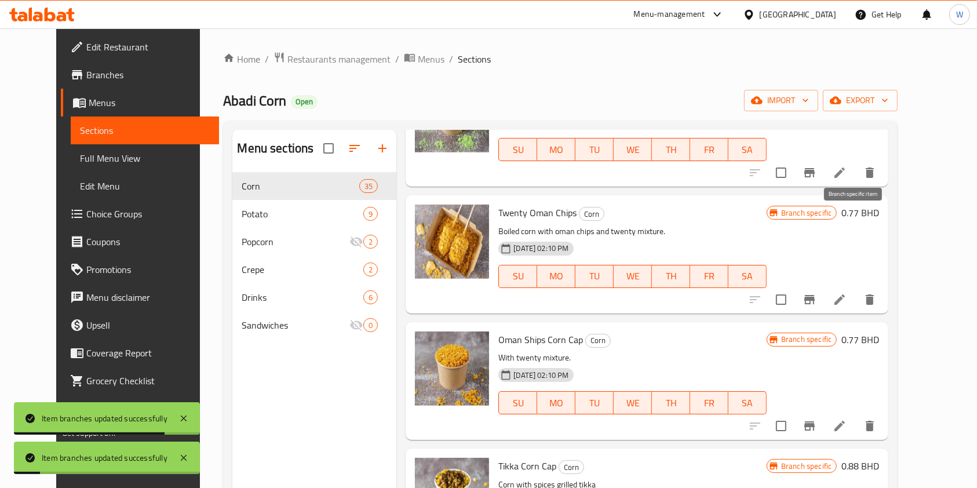
click at [815, 295] on icon "Branch-specific-item" at bounding box center [810, 299] width 10 height 9
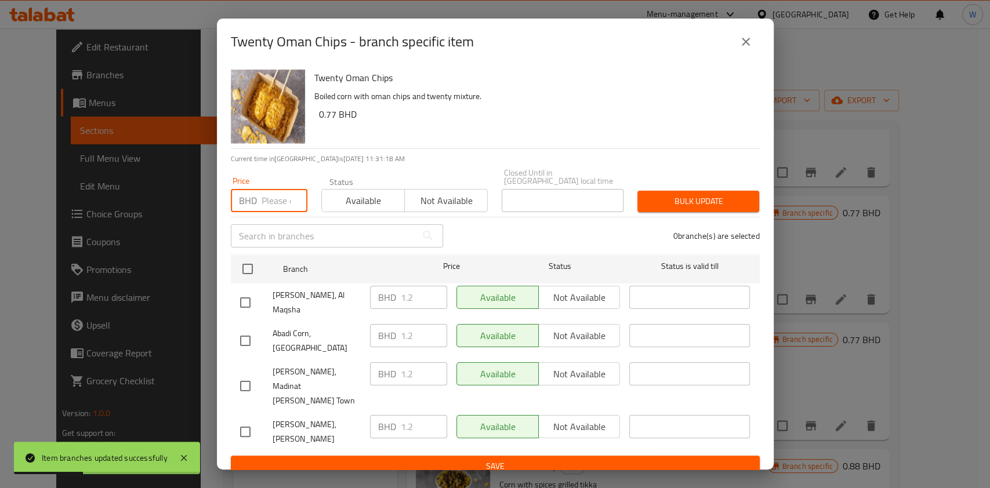
click at [274, 208] on input "number" at bounding box center [284, 200] width 46 height 23
paste input "1.32"
type input "1.32"
click at [252, 262] on ul "Branch Price Status Status is valid till Abadi Corn, Al Maqsha BHD 1.2 ​ Availa…" at bounding box center [495, 353] width 529 height 206
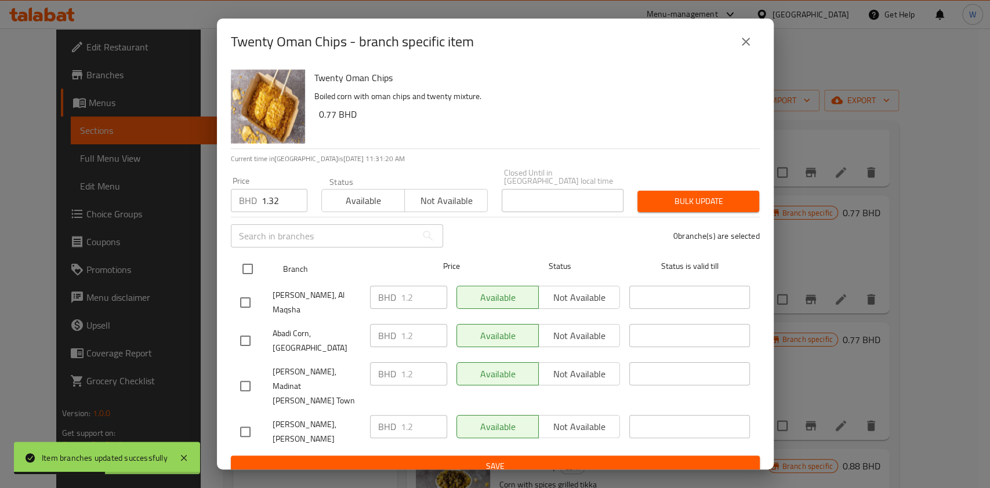
click at [252, 272] on input "checkbox" at bounding box center [247, 269] width 24 height 24
checkbox input "true"
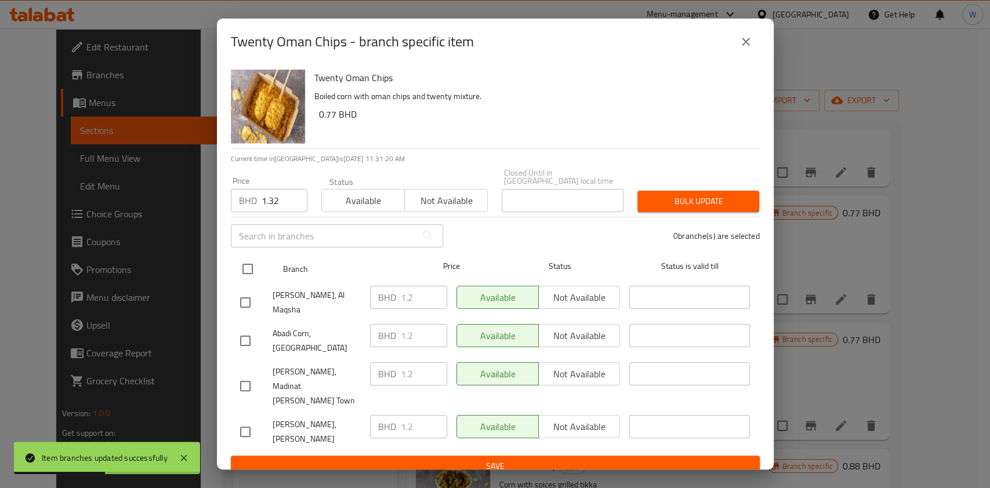
checkbox input "true"
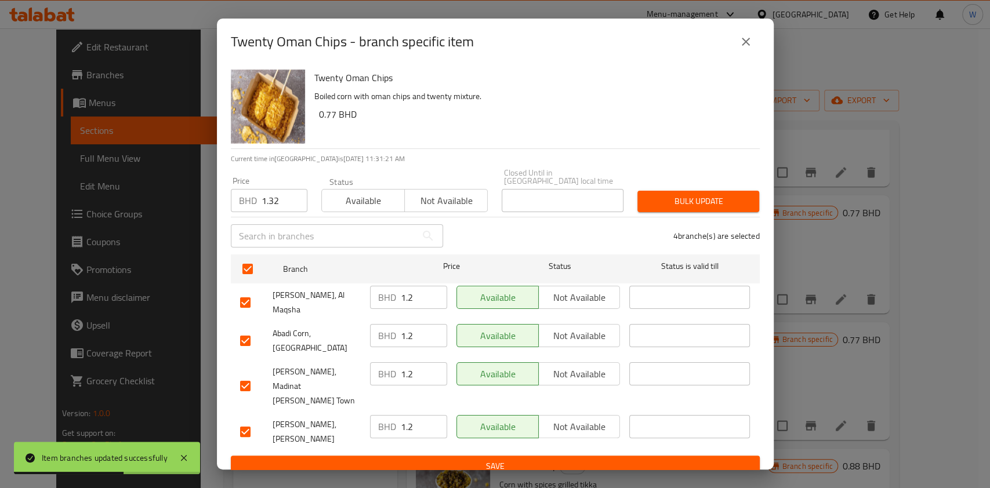
click at [683, 186] on div "Price BHD 1.32 Price Status Available Not available Closed Until in [GEOGRAPHIC…" at bounding box center [495, 190] width 543 height 57
click at [687, 209] on span "Bulk update" at bounding box center [697, 201] width 103 height 14
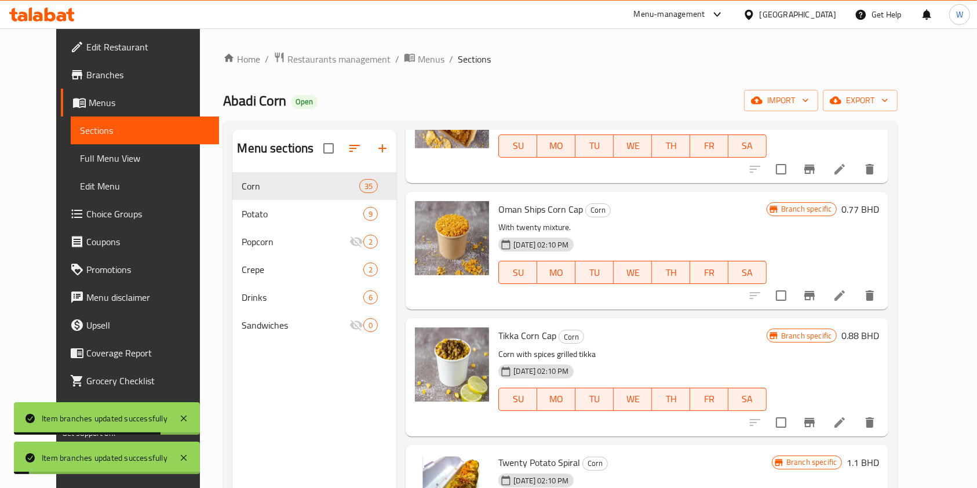
scroll to position [1855, 0]
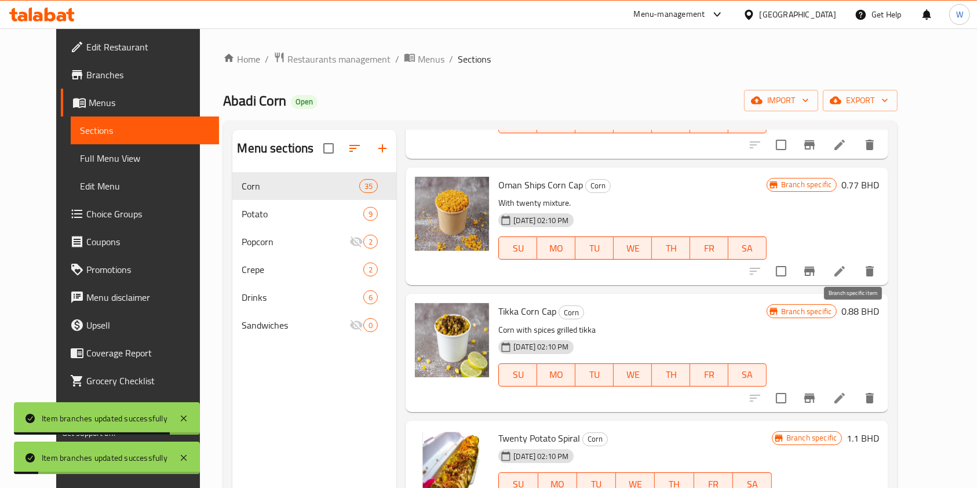
click at [815, 394] on icon "Branch-specific-item" at bounding box center [810, 398] width 10 height 9
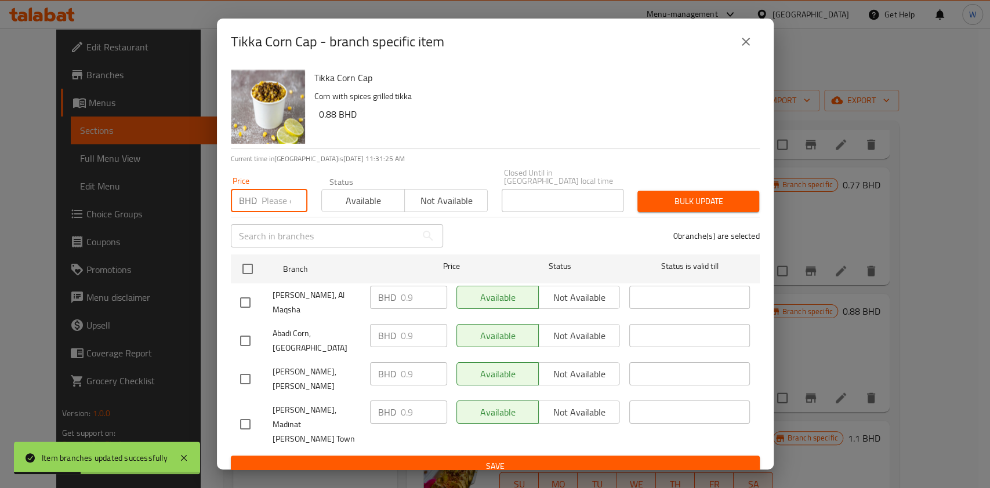
click at [275, 212] on input "number" at bounding box center [284, 200] width 46 height 23
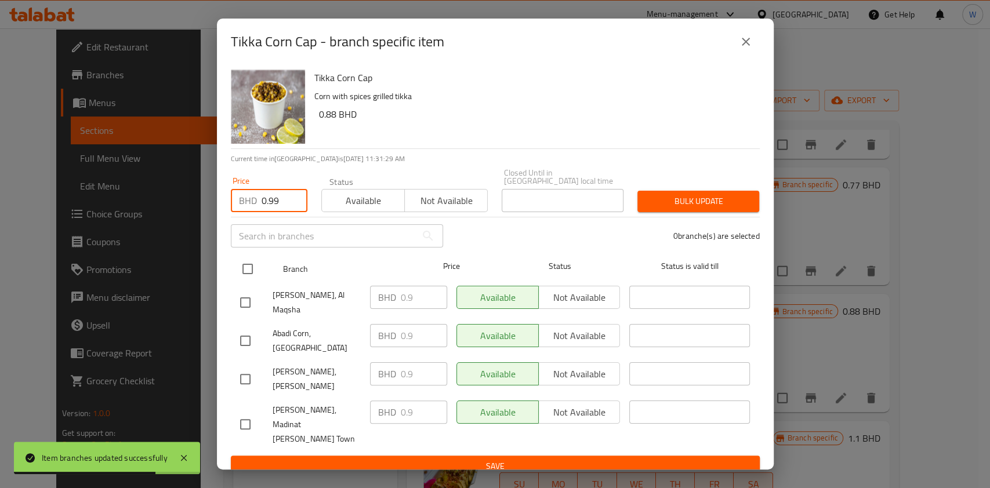
type input "0.99"
click at [251, 279] on input "checkbox" at bounding box center [247, 269] width 24 height 24
checkbox input "true"
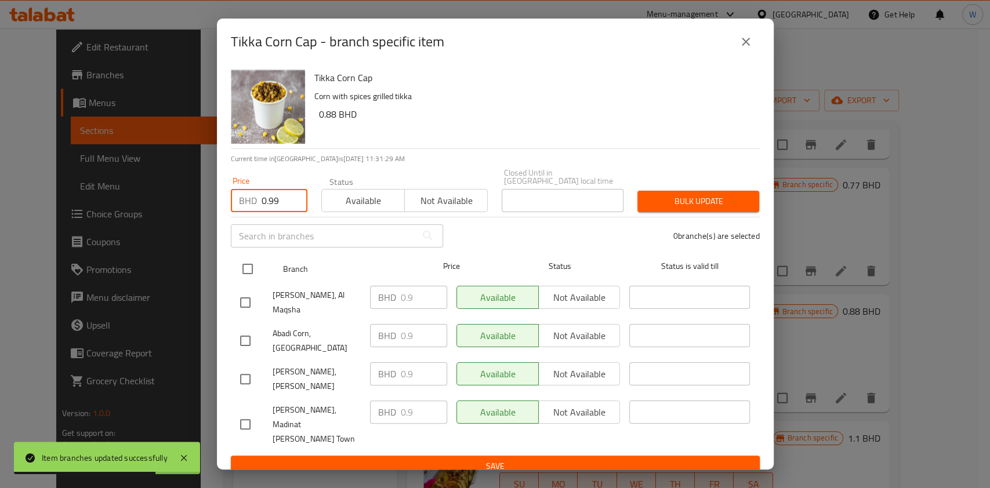
checkbox input "true"
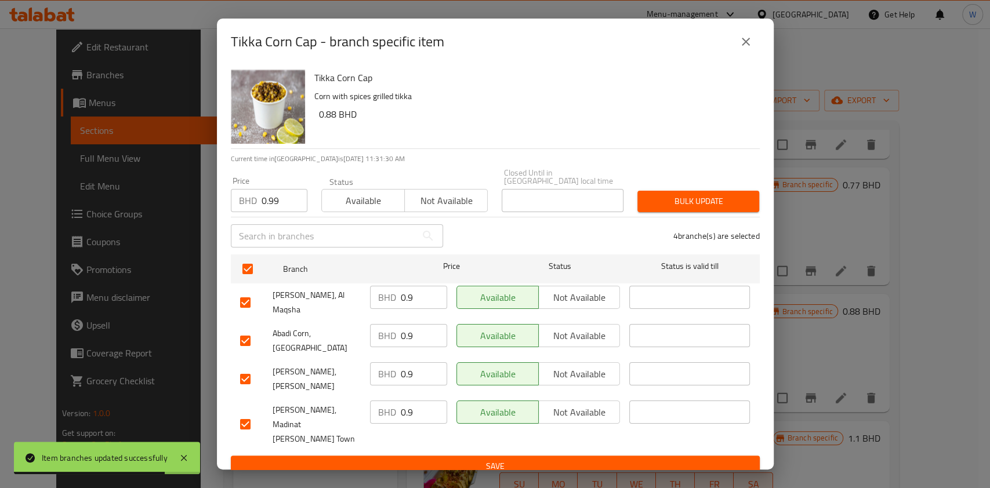
click at [725, 187] on div "Price BHD 0.99 Price Status Available Not available Closed Until in [GEOGRAPHIC…" at bounding box center [495, 190] width 543 height 57
click at [709, 209] on span "Bulk update" at bounding box center [697, 201] width 103 height 14
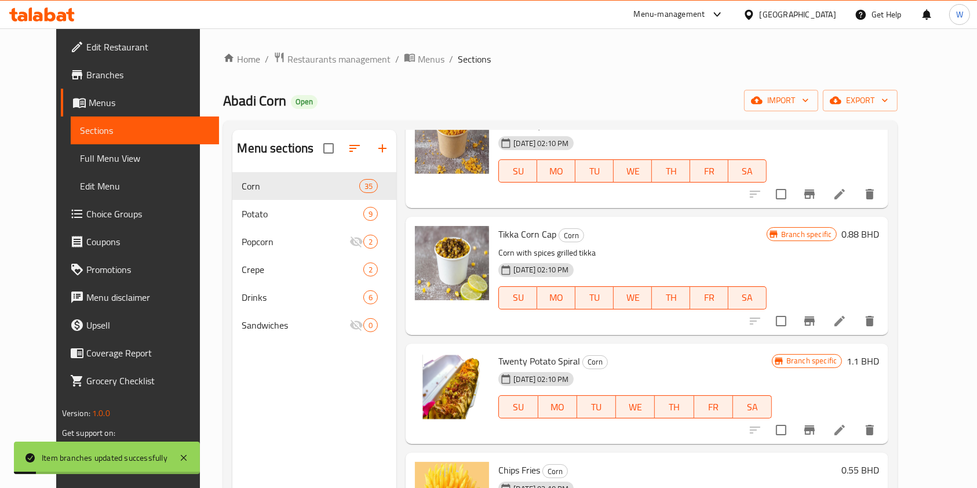
scroll to position [2009, 0]
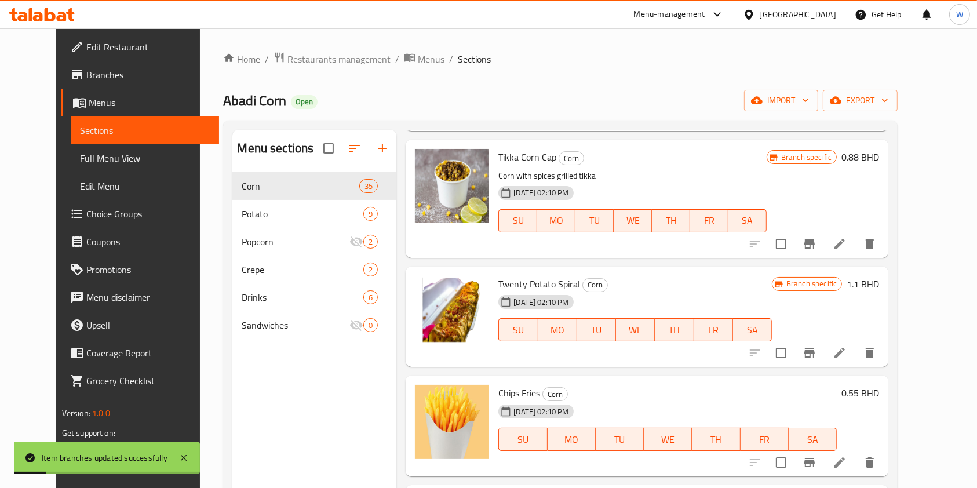
click at [815, 348] on icon "Branch-specific-item" at bounding box center [810, 352] width 10 height 9
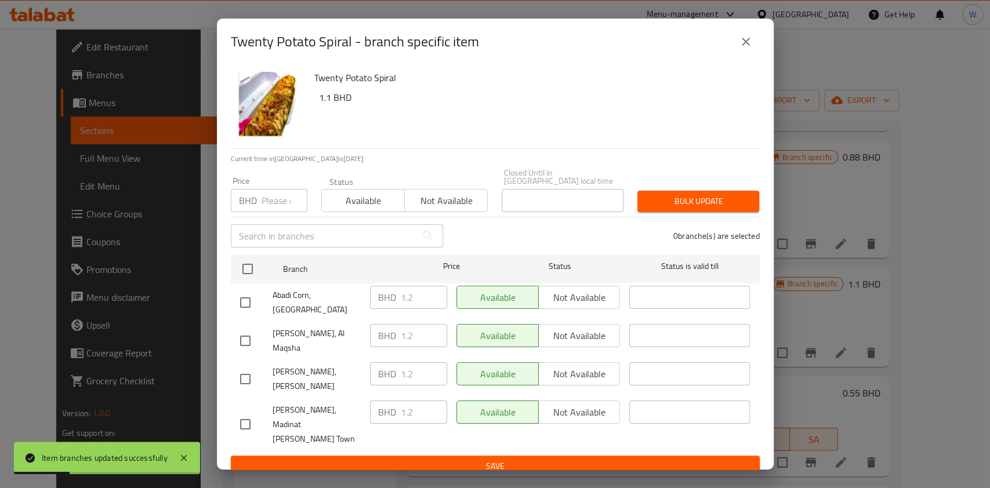
click at [277, 211] on input "number" at bounding box center [284, 200] width 46 height 23
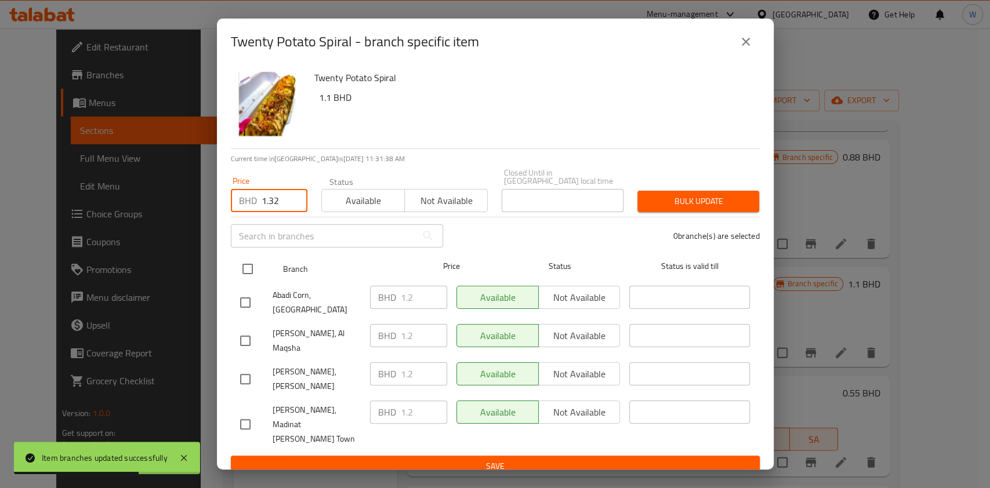
type input "1.32"
click at [236, 281] on input "checkbox" at bounding box center [247, 269] width 24 height 24
checkbox input "true"
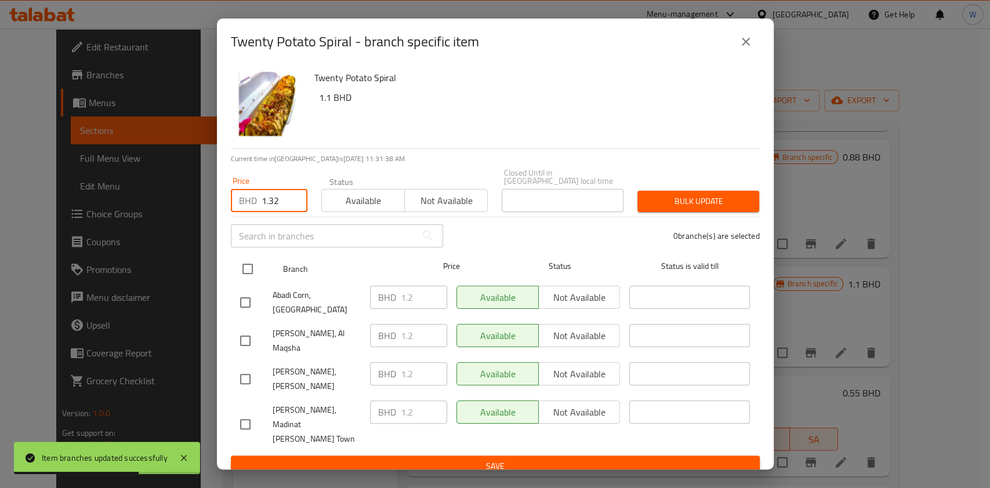
checkbox input "true"
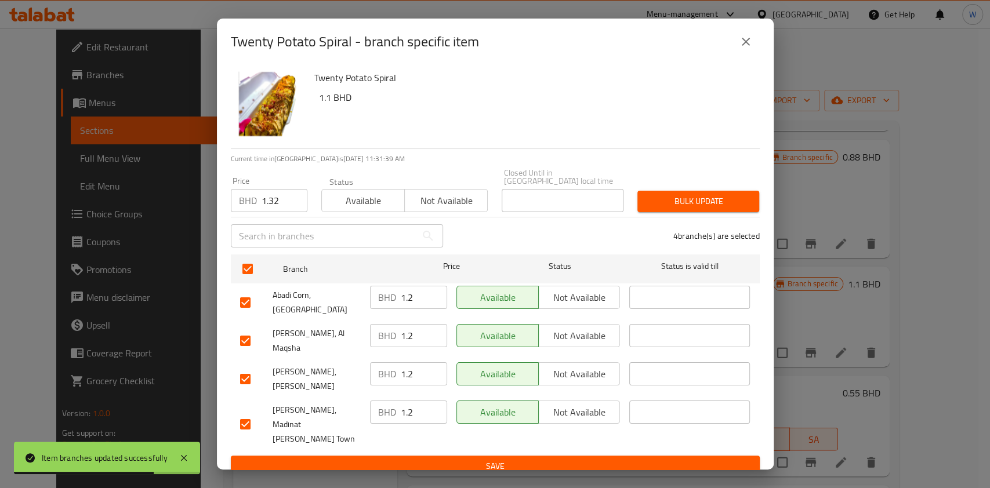
drag, startPoint x: 646, startPoint y: 205, endPoint x: 686, endPoint y: 207, distance: 40.1
click at [646, 205] on button "Bulk update" at bounding box center [698, 201] width 122 height 21
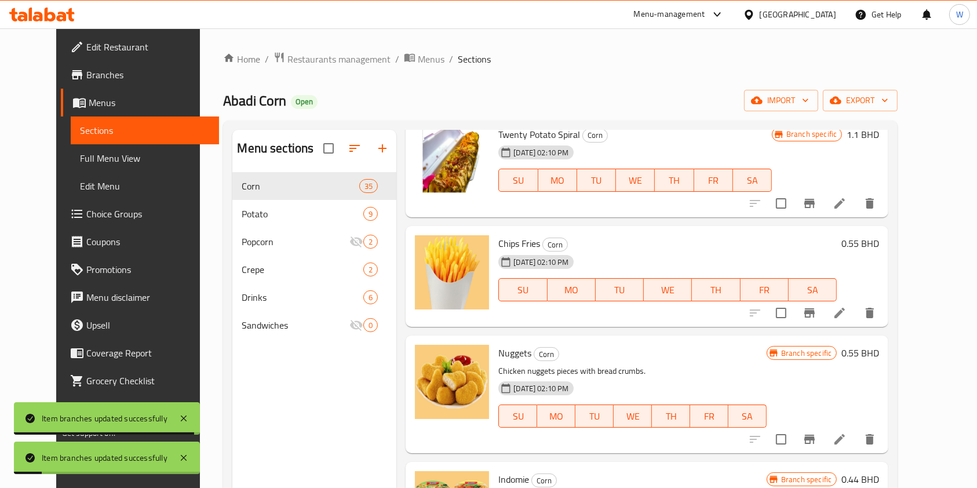
scroll to position [2164, 0]
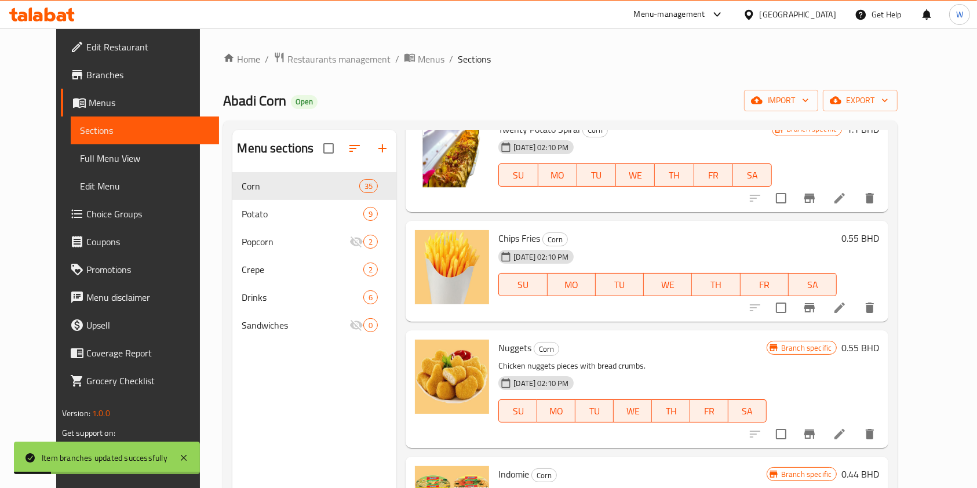
click at [824, 294] on button "Branch-specific-item" at bounding box center [810, 308] width 28 height 28
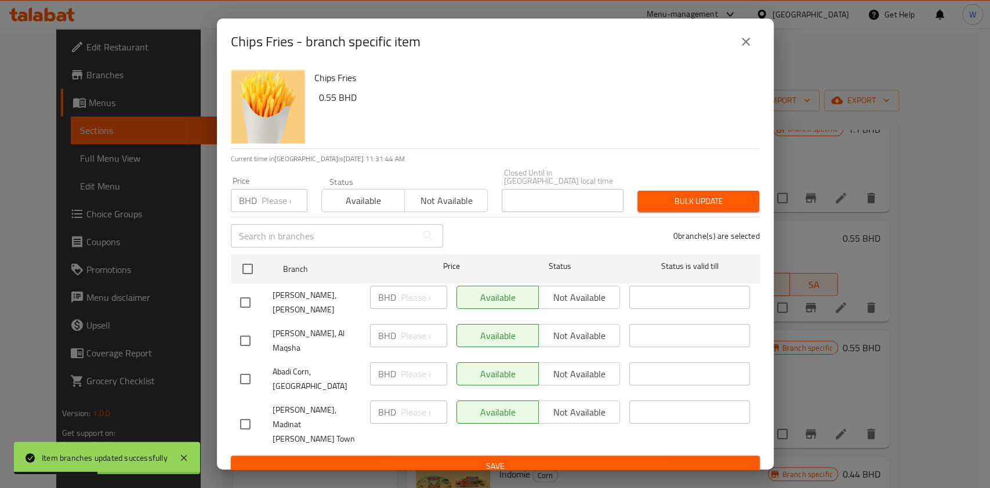
click at [742, 49] on icon "close" at bounding box center [746, 42] width 14 height 14
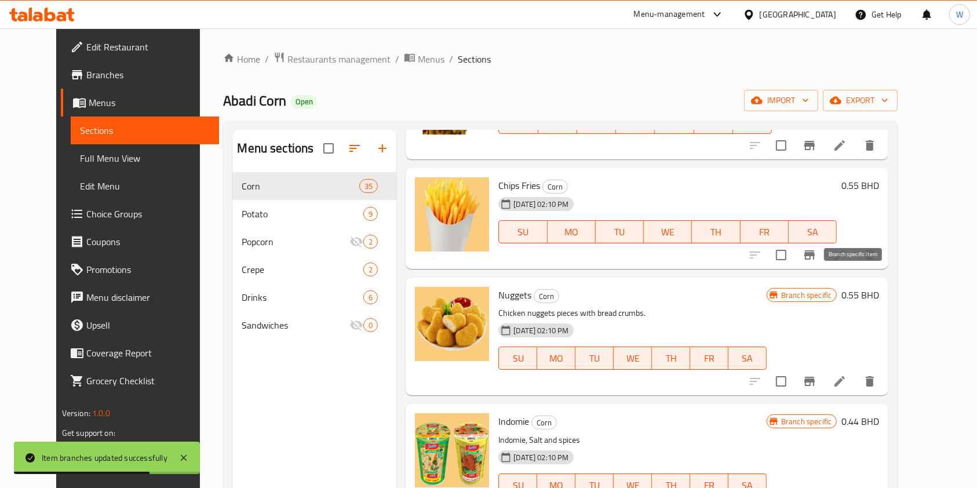
scroll to position [2241, 0]
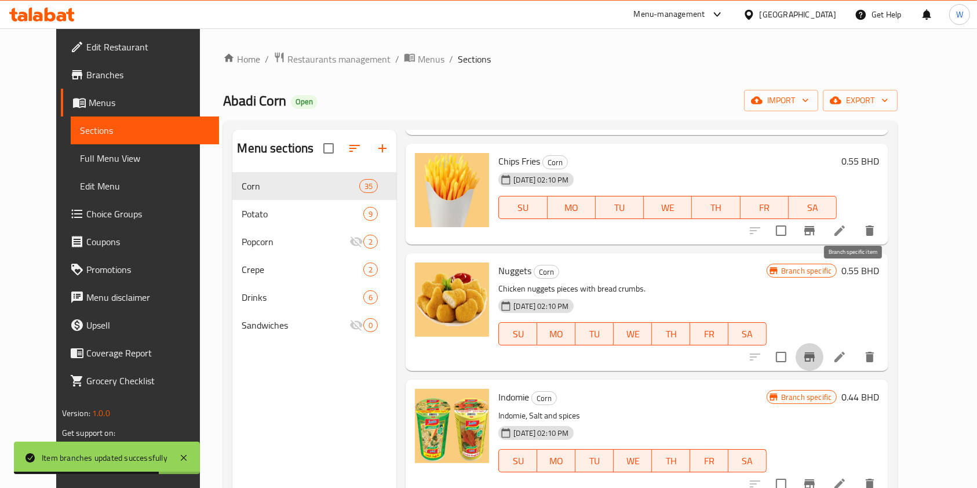
click at [817, 350] on icon "Branch-specific-item" at bounding box center [810, 357] width 14 height 14
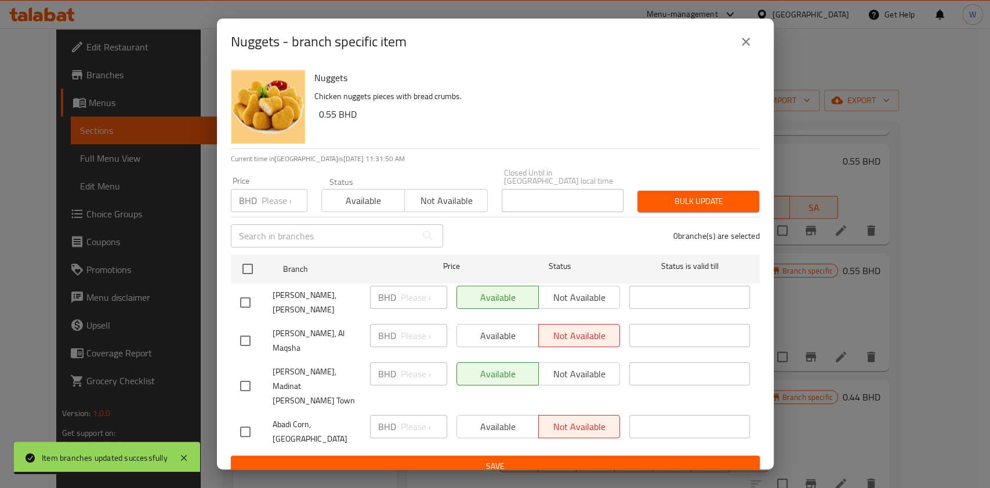
click at [744, 49] on icon "close" at bounding box center [746, 42] width 14 height 14
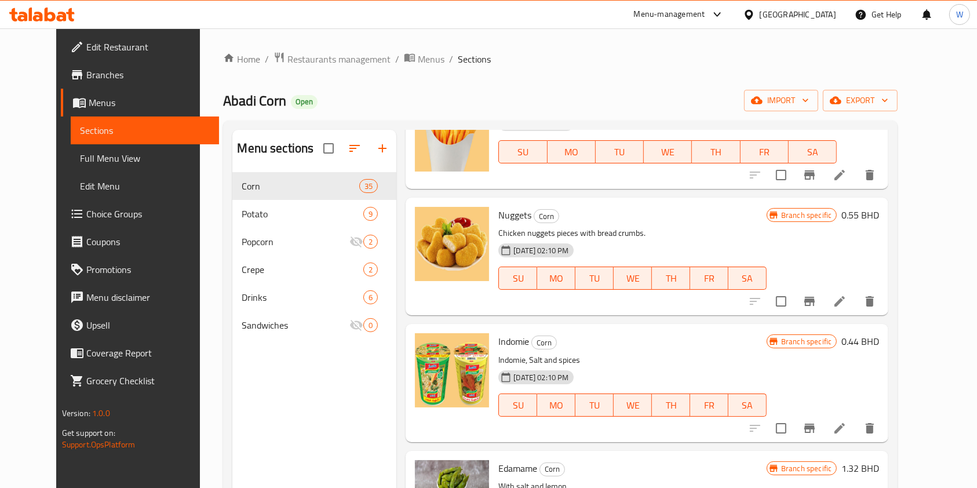
scroll to position [2319, 0]
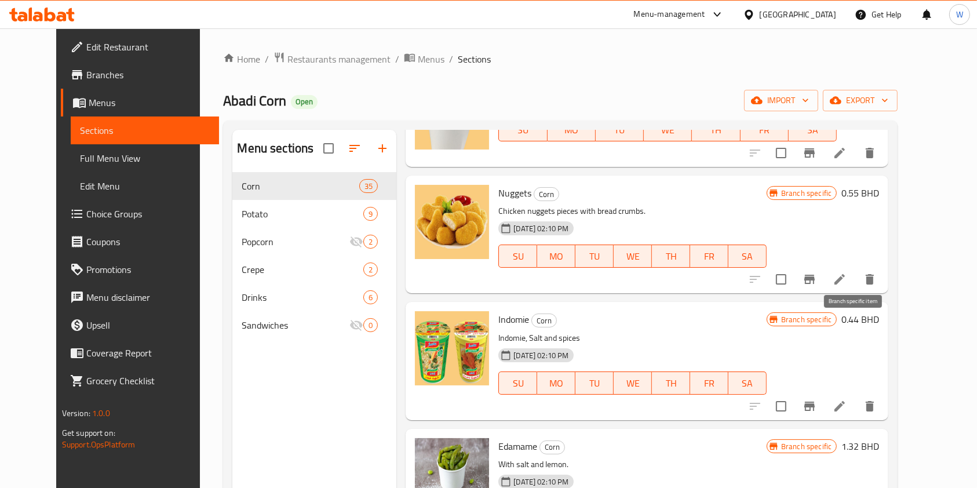
click at [815, 402] on icon "Branch-specific-item" at bounding box center [810, 406] width 10 height 9
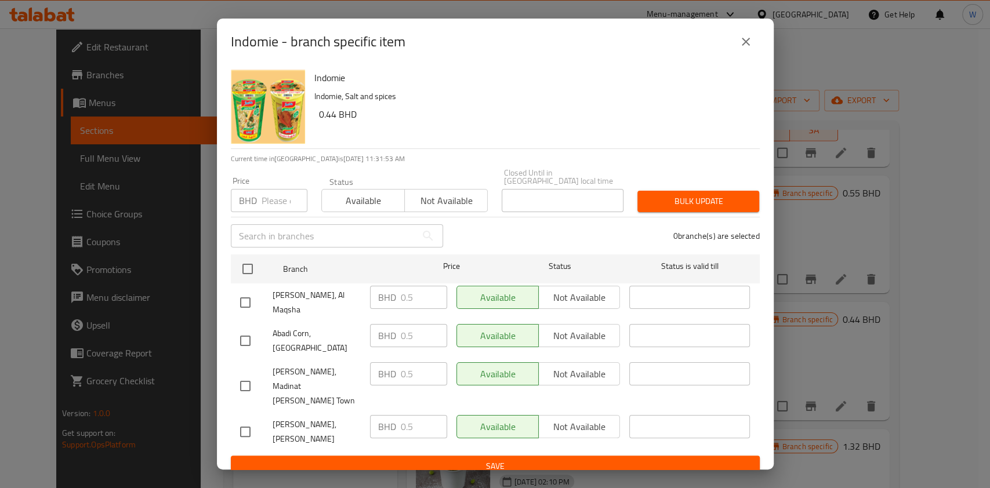
click at [270, 212] on input "number" at bounding box center [284, 200] width 46 height 23
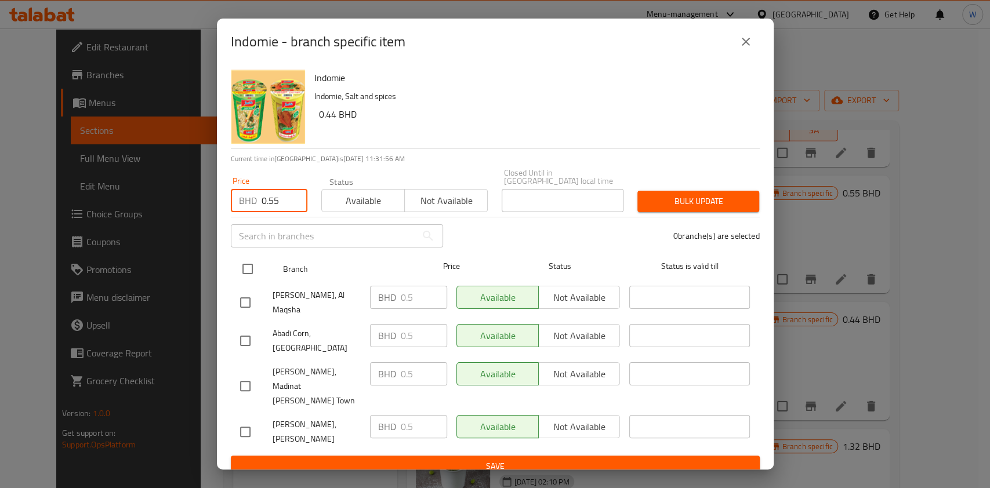
type input "0.55"
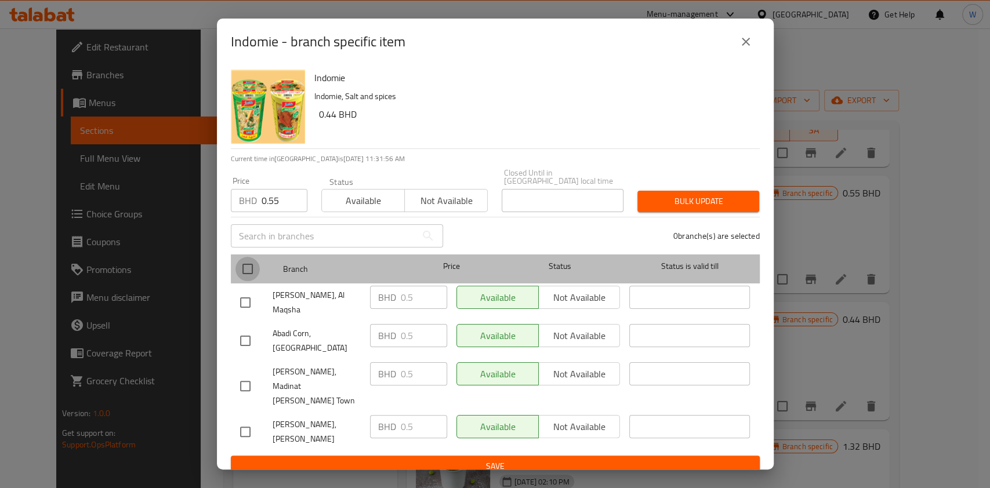
click at [243, 281] on input "checkbox" at bounding box center [247, 269] width 24 height 24
checkbox input "true"
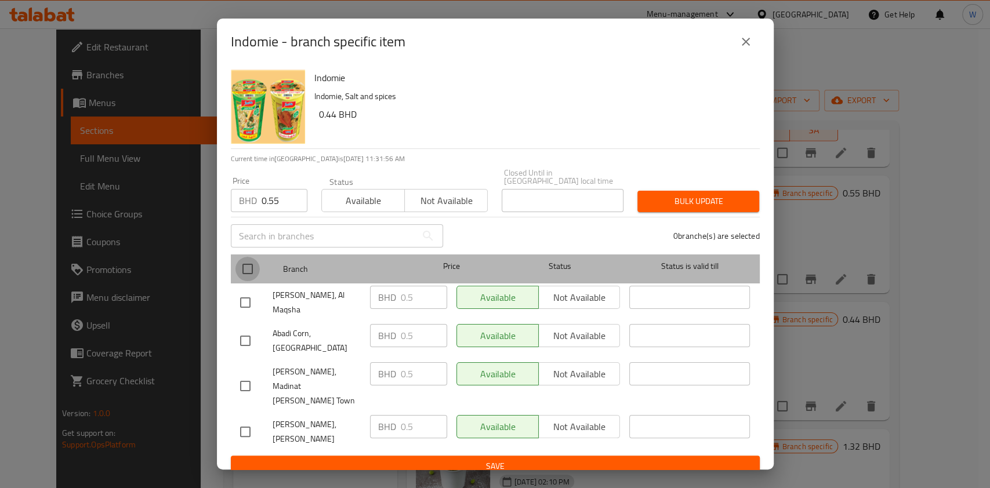
checkbox input "true"
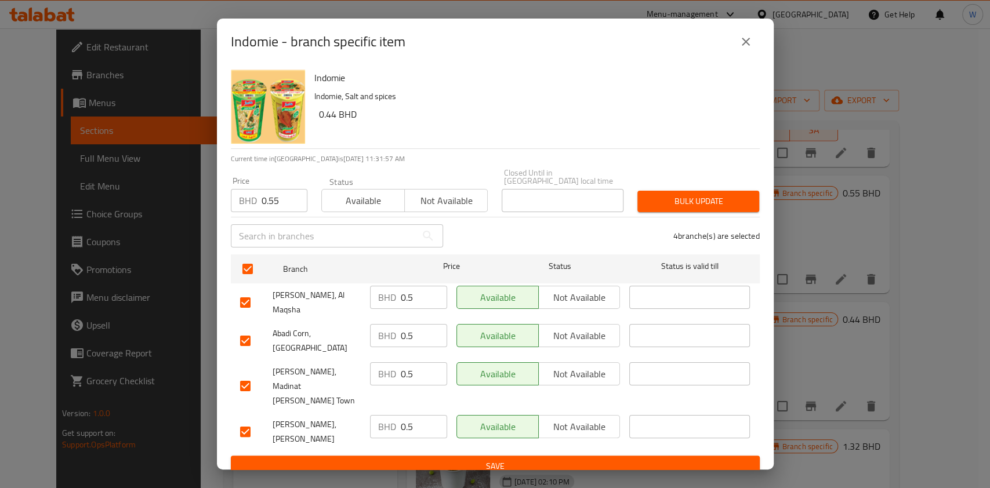
click at [682, 209] on span "Bulk update" at bounding box center [697, 201] width 103 height 14
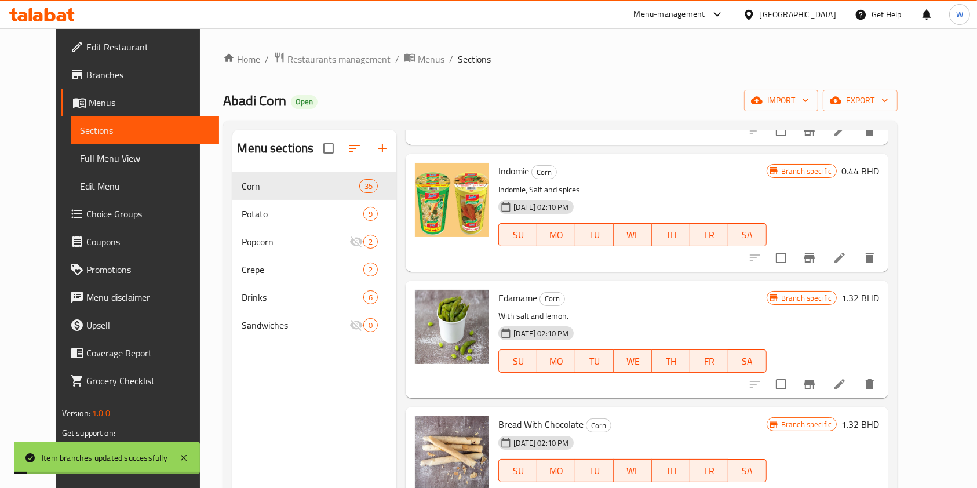
scroll to position [2473, 0]
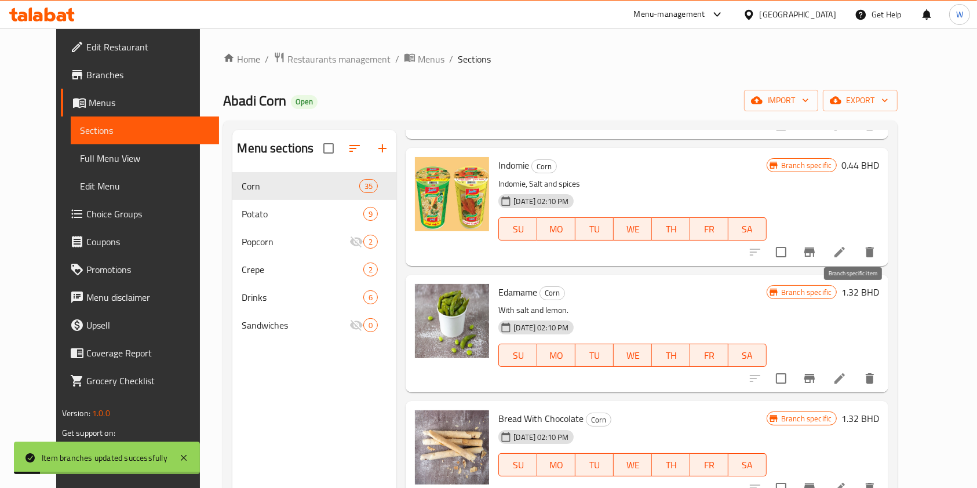
click at [817, 372] on icon "Branch-specific-item" at bounding box center [810, 379] width 14 height 14
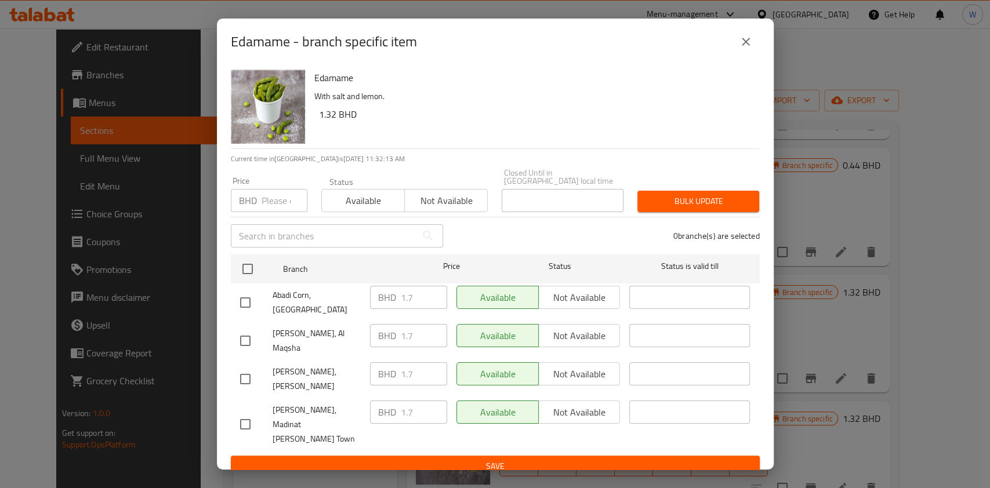
click at [277, 212] on input "number" at bounding box center [284, 200] width 46 height 23
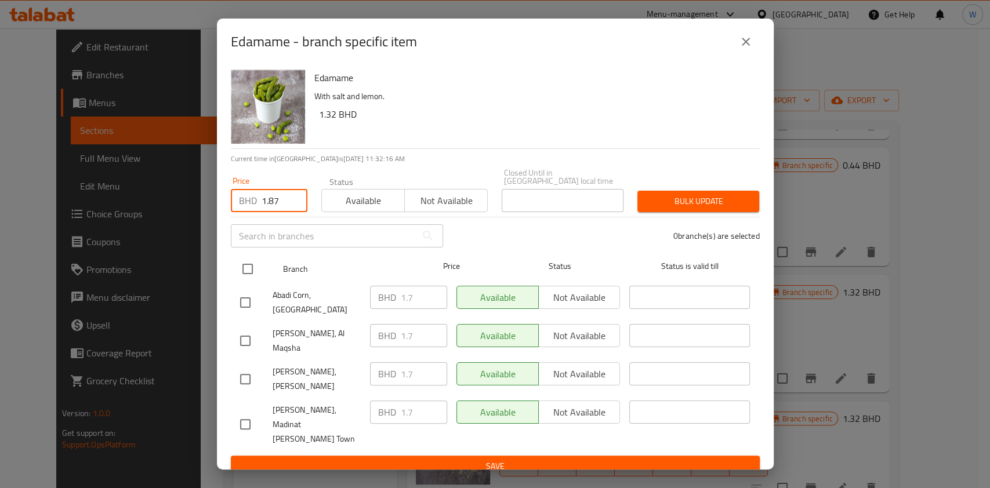
type input "1.87"
click at [244, 270] on div at bounding box center [256, 269] width 43 height 34
click at [244, 275] on input "checkbox" at bounding box center [247, 269] width 24 height 24
checkbox input "true"
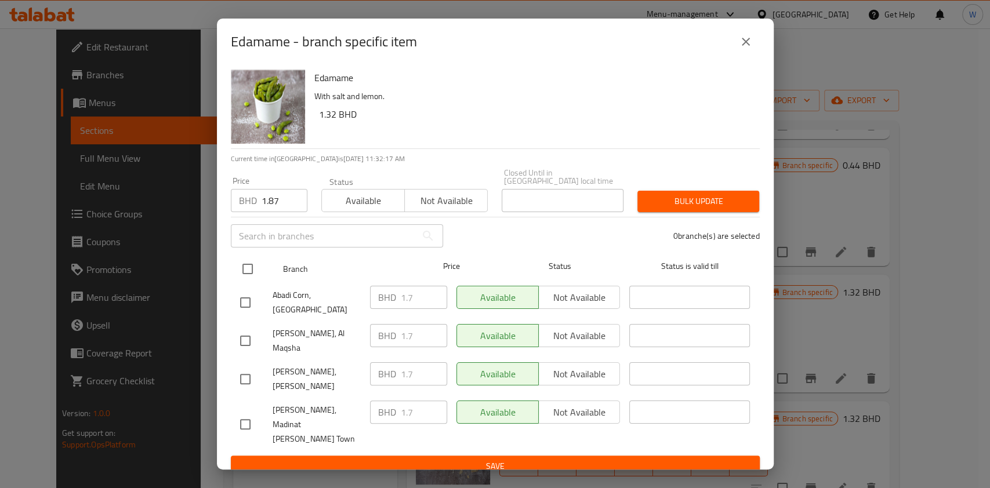
checkbox input "true"
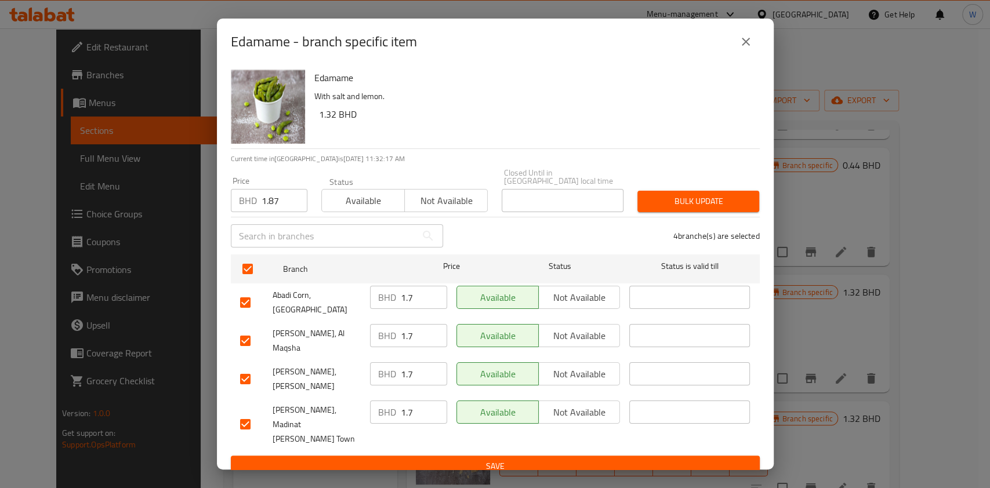
click at [722, 209] on span "Bulk update" at bounding box center [697, 201] width 103 height 14
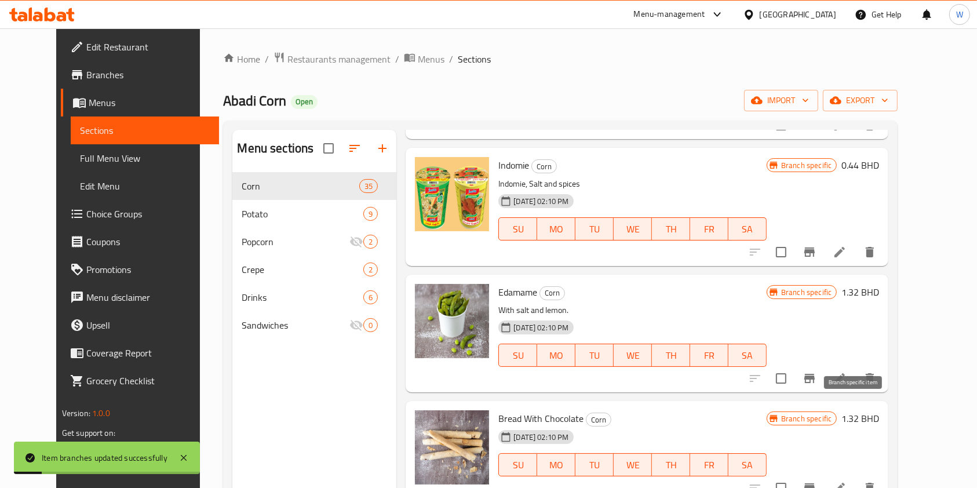
scroll to position [2551, 0]
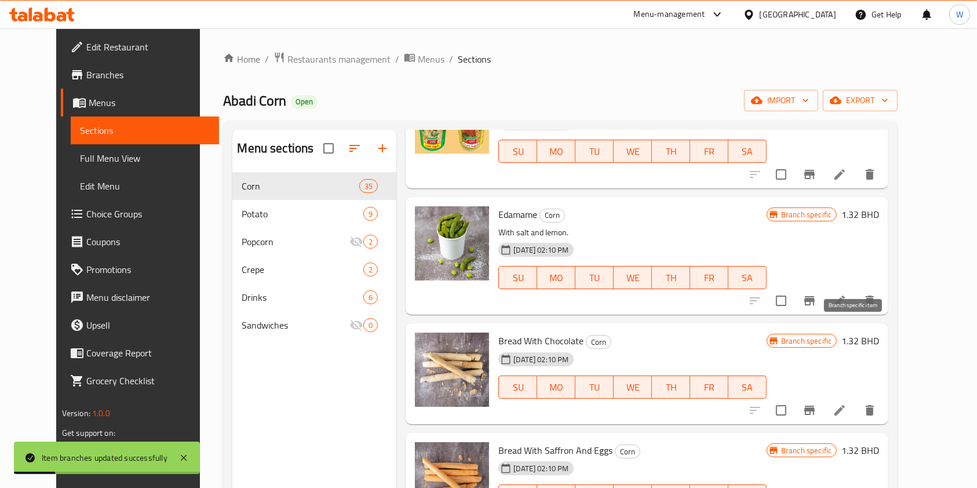
click at [815, 406] on icon "Branch-specific-item" at bounding box center [810, 410] width 10 height 9
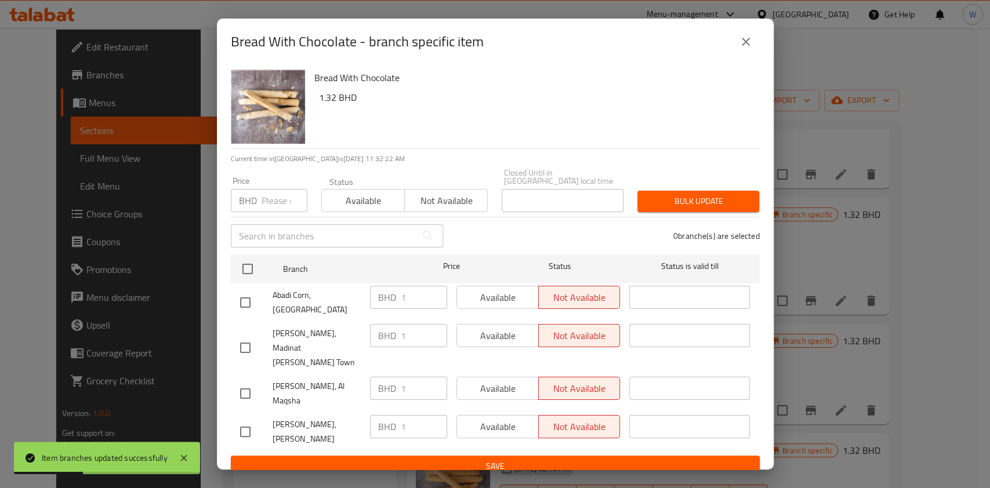
click at [274, 203] on input "number" at bounding box center [284, 200] width 46 height 23
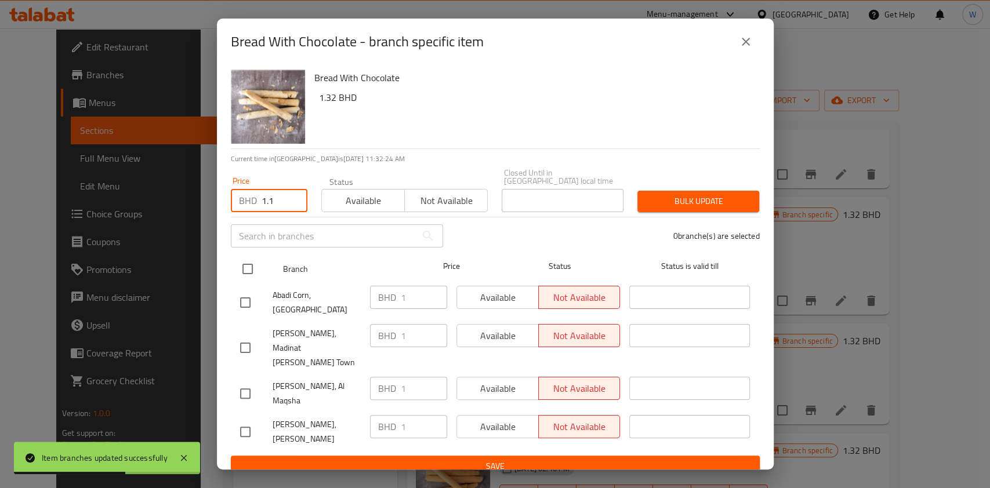
type input "1.1"
click at [250, 269] on input "checkbox" at bounding box center [247, 269] width 24 height 24
checkbox input "true"
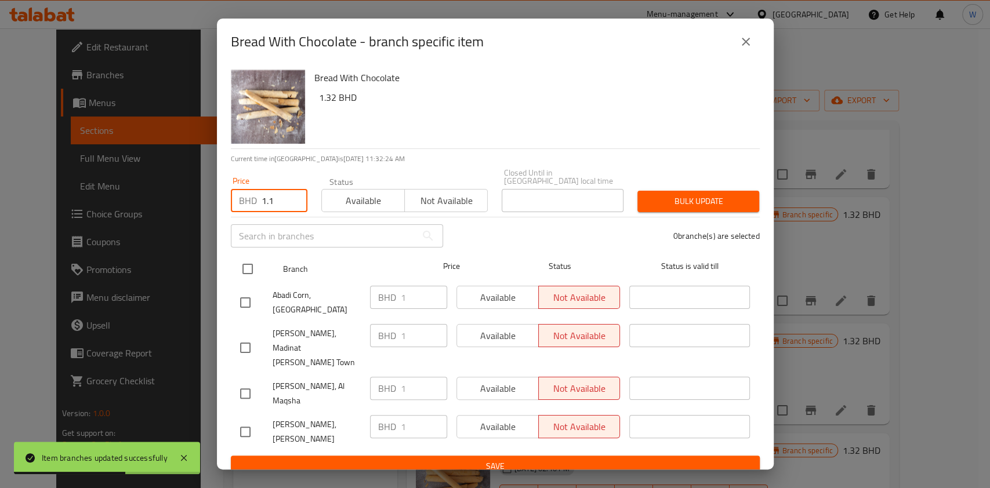
checkbox input "true"
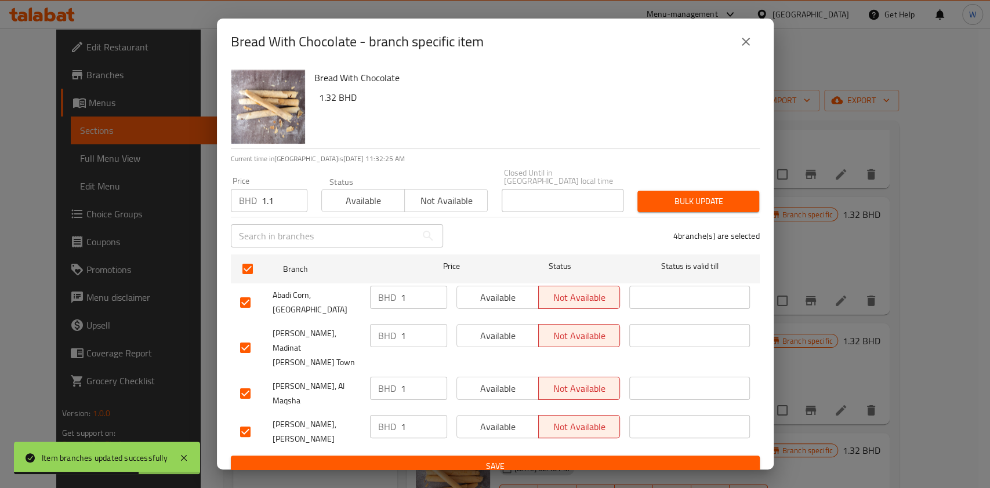
click at [740, 204] on button "Bulk update" at bounding box center [698, 201] width 122 height 21
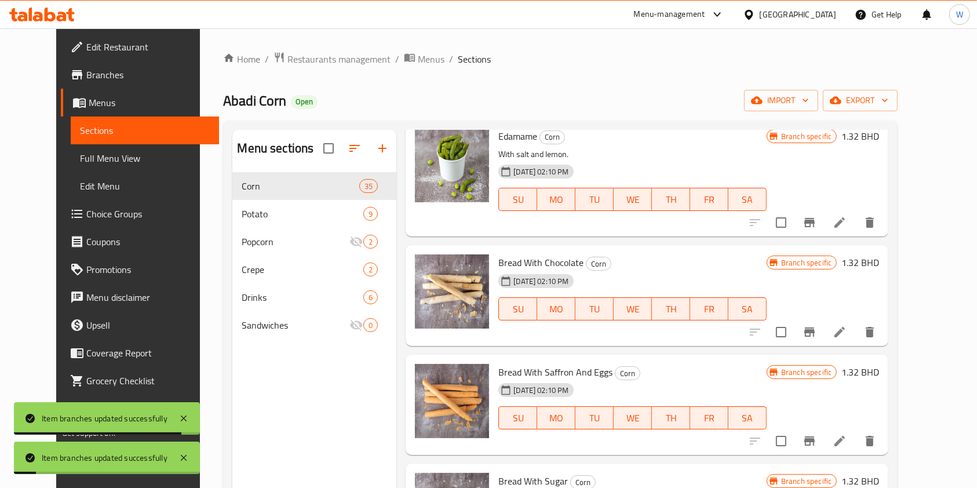
scroll to position [2705, 0]
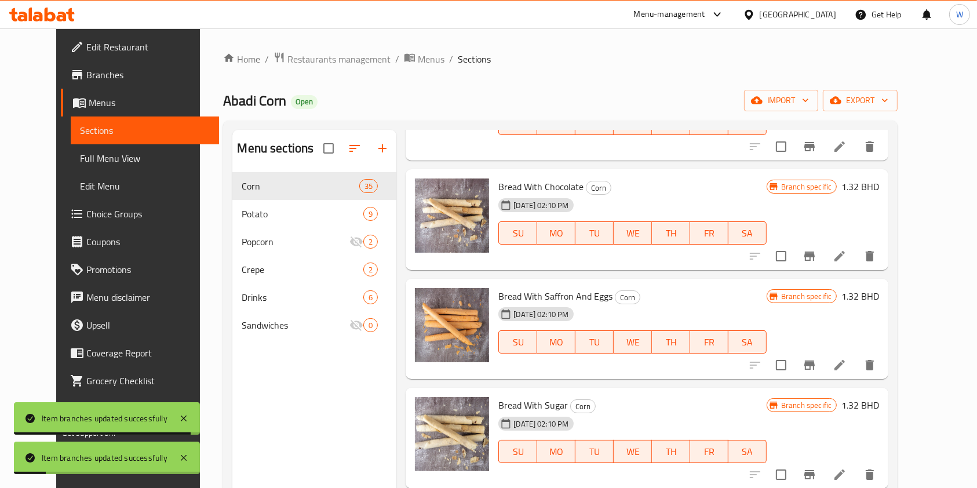
click at [824, 351] on button "Branch-specific-item" at bounding box center [810, 365] width 28 height 28
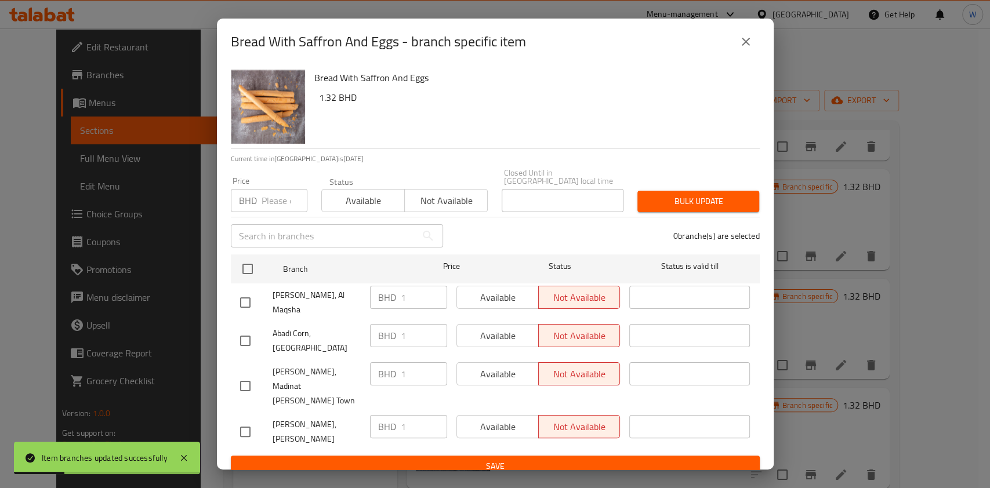
click at [269, 208] on input "number" at bounding box center [284, 200] width 46 height 23
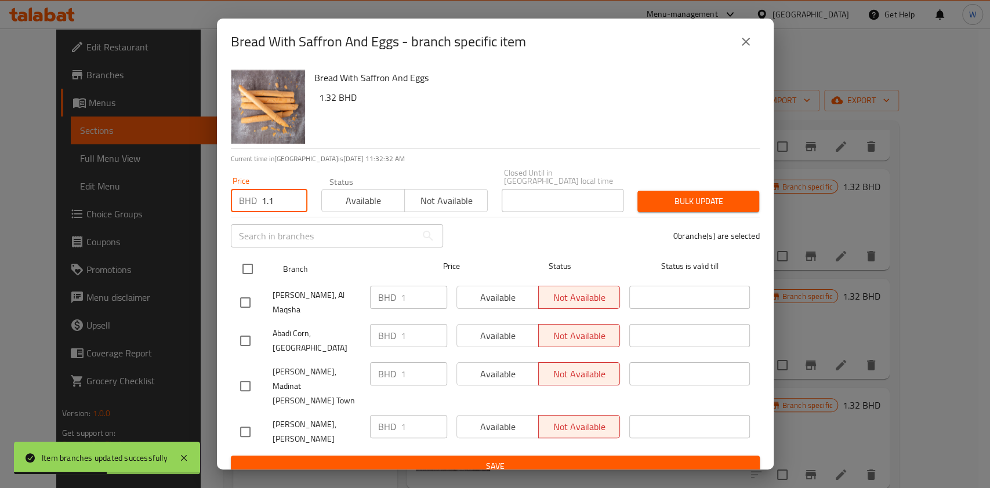
type input "1.1"
click at [241, 281] on input "checkbox" at bounding box center [247, 269] width 24 height 24
checkbox input "true"
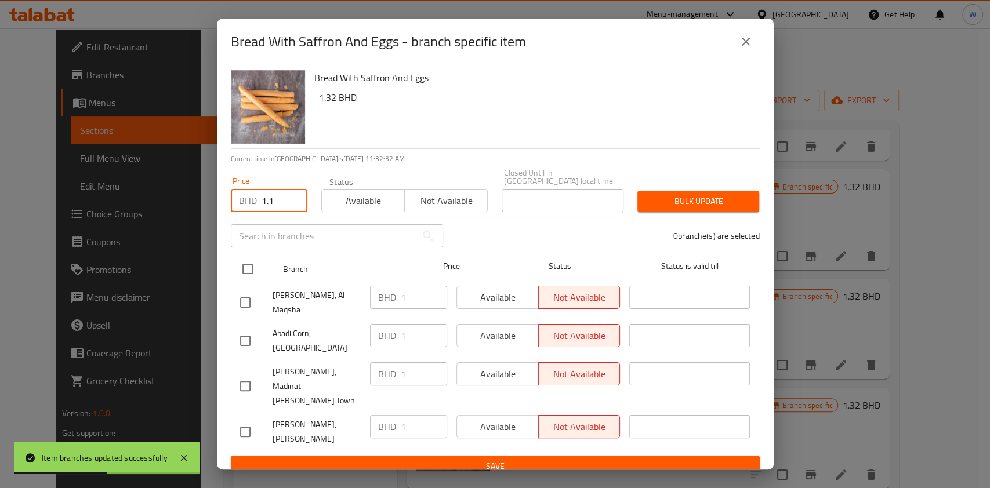
checkbox input "true"
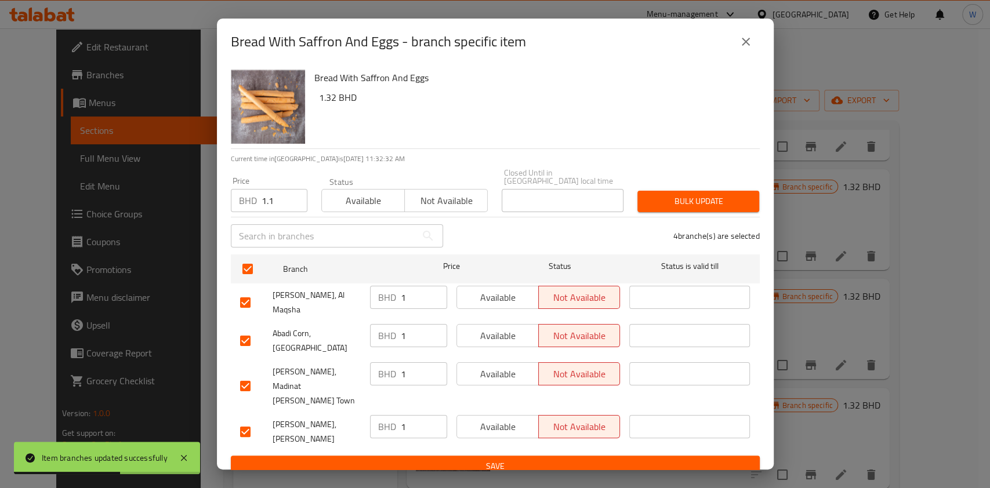
click at [670, 209] on span "Bulk update" at bounding box center [697, 201] width 103 height 14
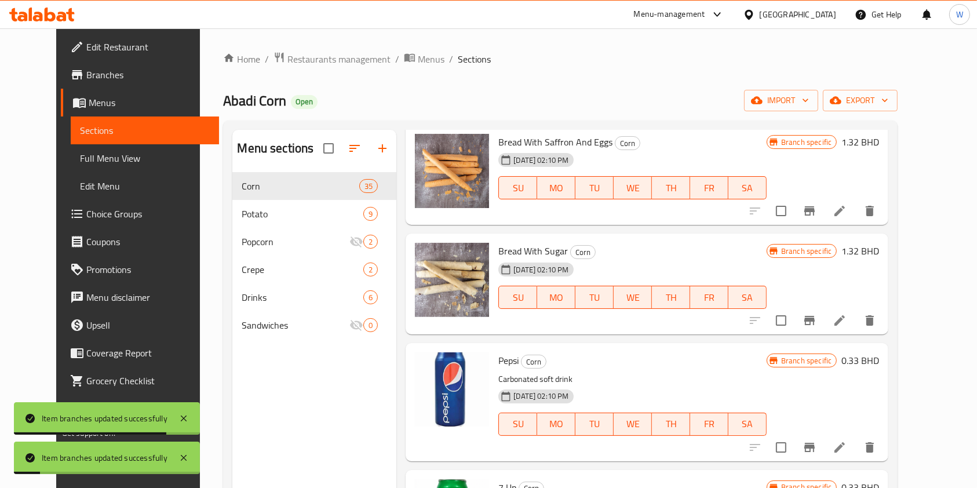
scroll to position [2860, 0]
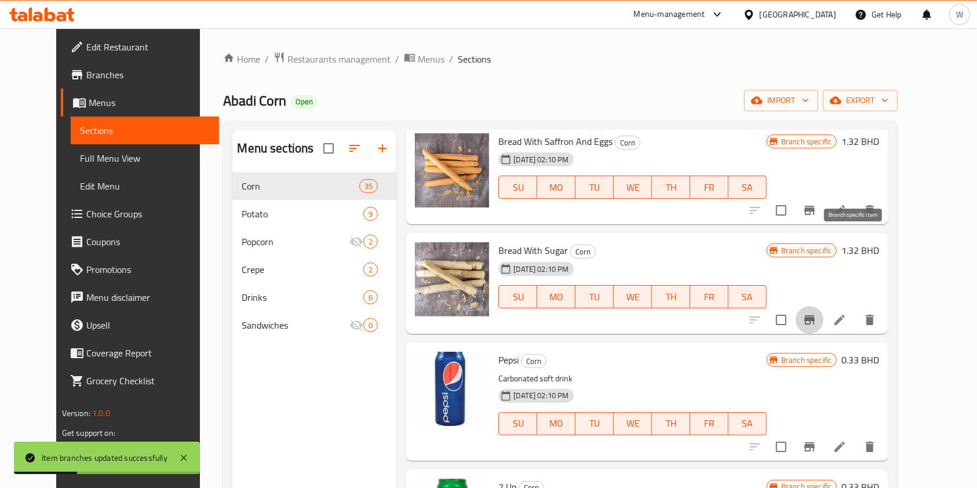
click at [824, 306] on button "Branch-specific-item" at bounding box center [810, 320] width 28 height 28
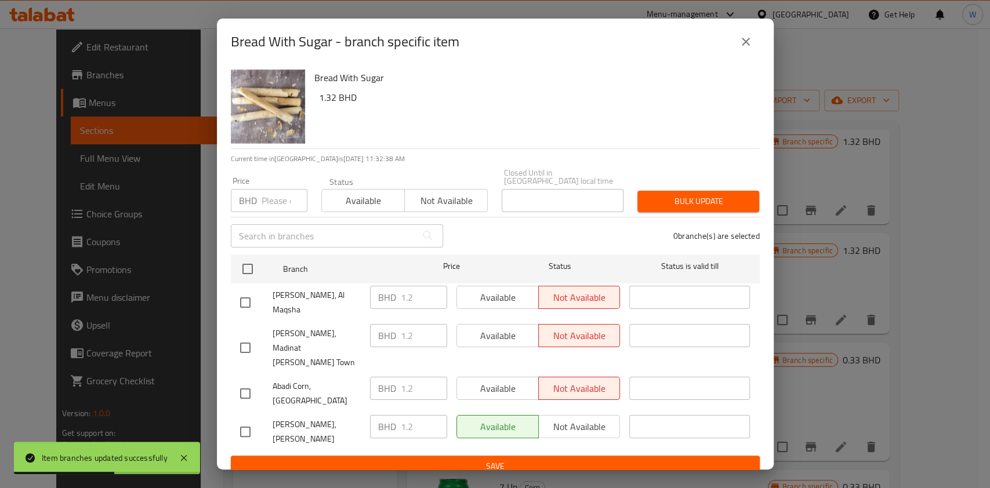
click at [269, 212] on input "number" at bounding box center [284, 200] width 46 height 23
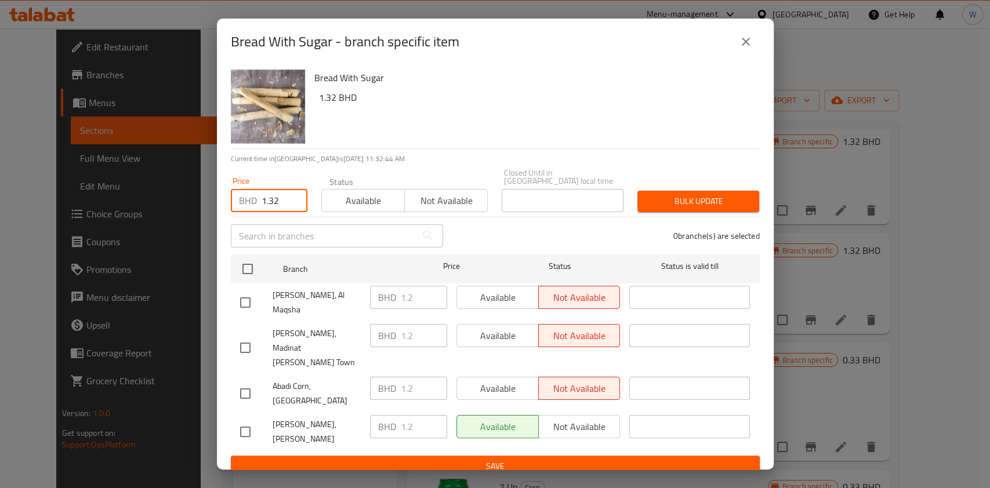
type input "1.32"
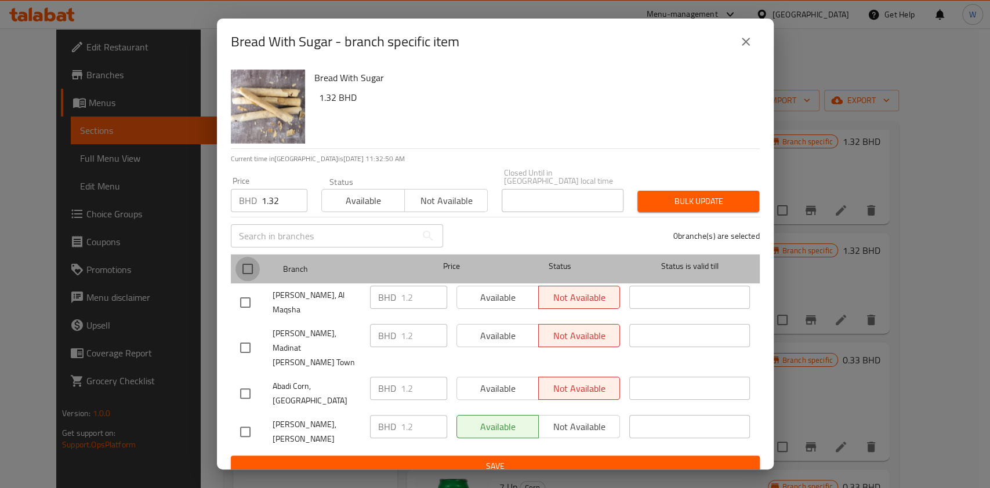
click at [248, 281] on input "checkbox" at bounding box center [247, 269] width 24 height 24
checkbox input "true"
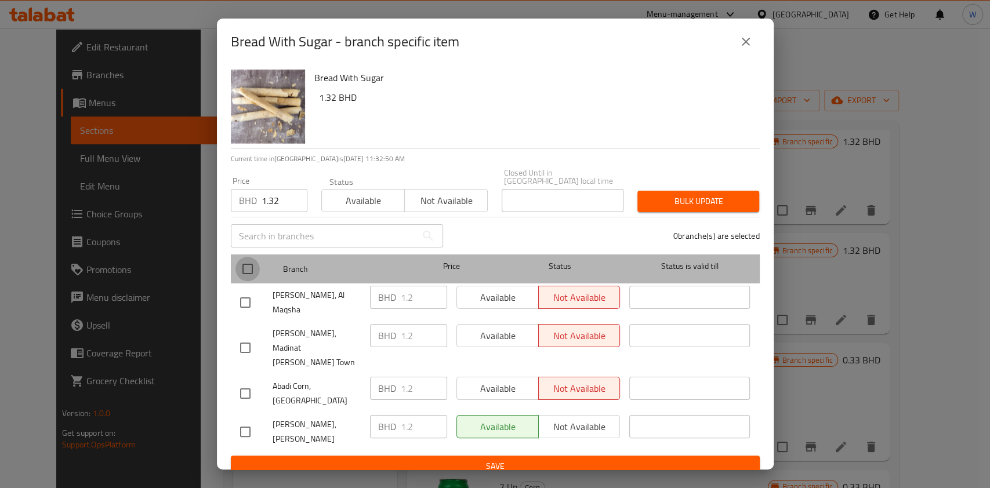
checkbox input "true"
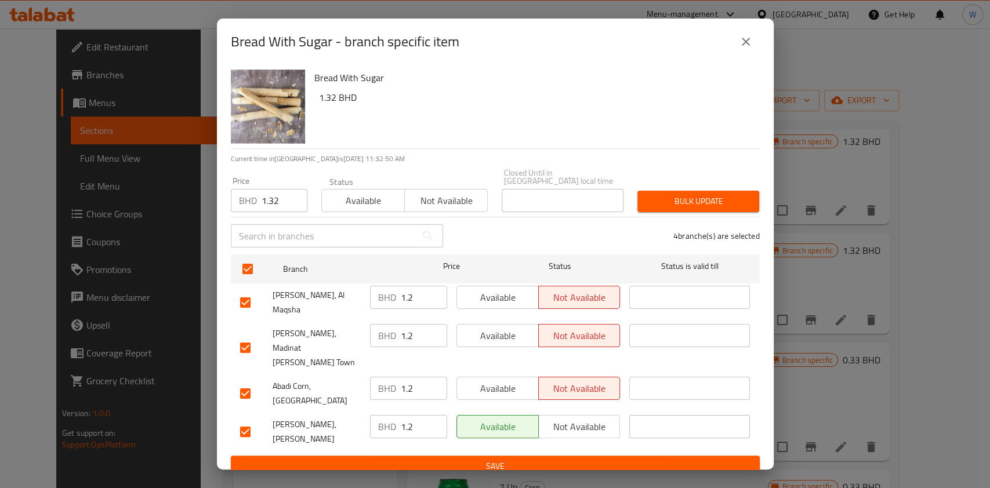
click at [669, 209] on span "Bulk update" at bounding box center [697, 201] width 103 height 14
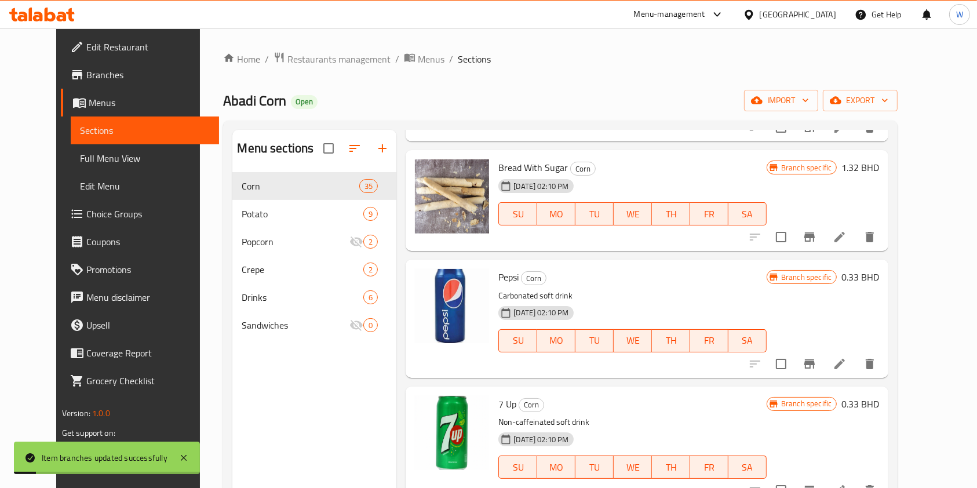
scroll to position [2937, 0]
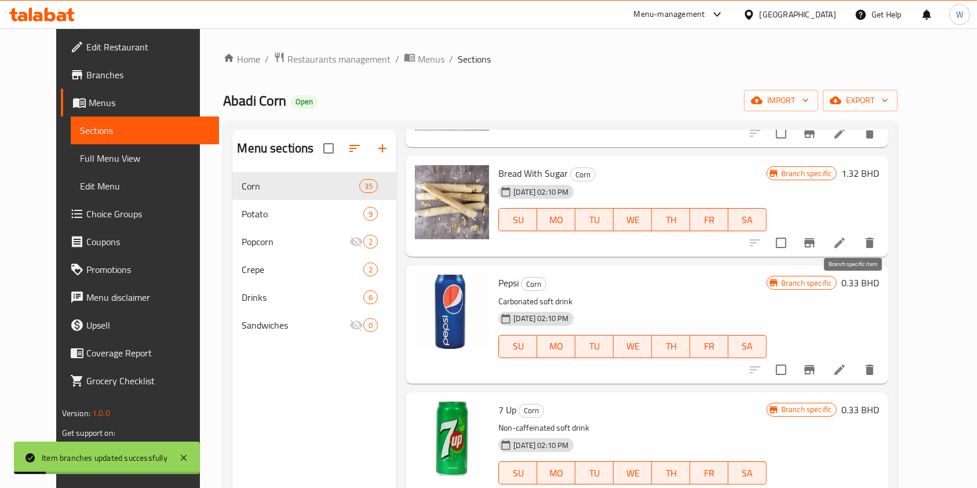
click at [824, 356] on button "Branch-specific-item" at bounding box center [810, 370] width 28 height 28
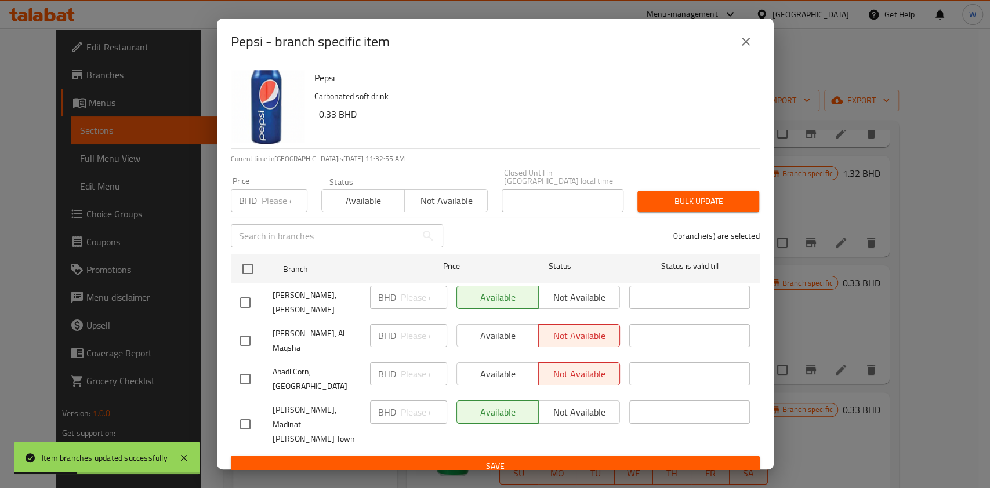
click at [750, 49] on icon "close" at bounding box center [746, 42] width 14 height 14
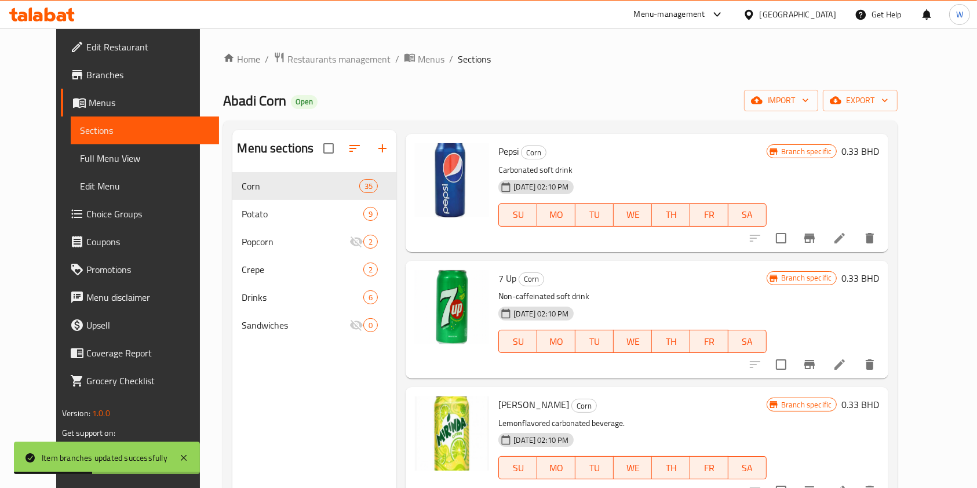
scroll to position [3091, 0]
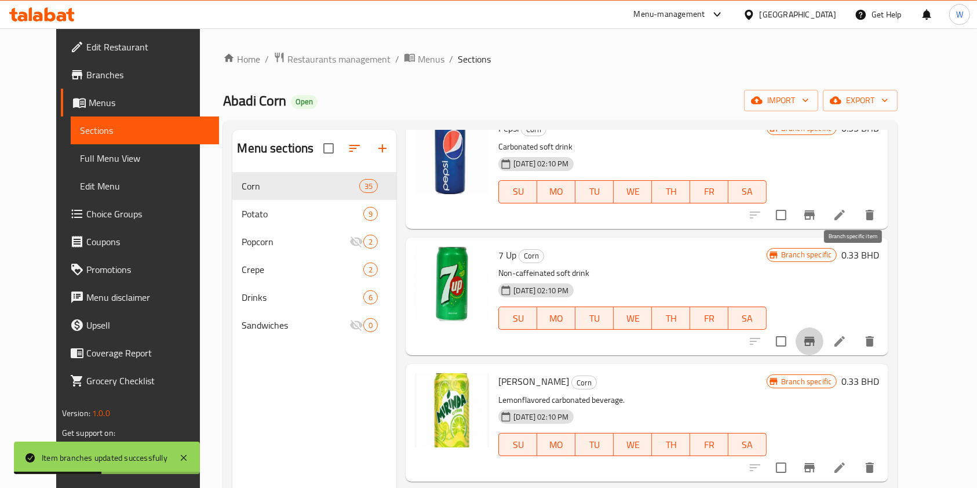
click at [824, 328] on button "Branch-specific-item" at bounding box center [810, 342] width 28 height 28
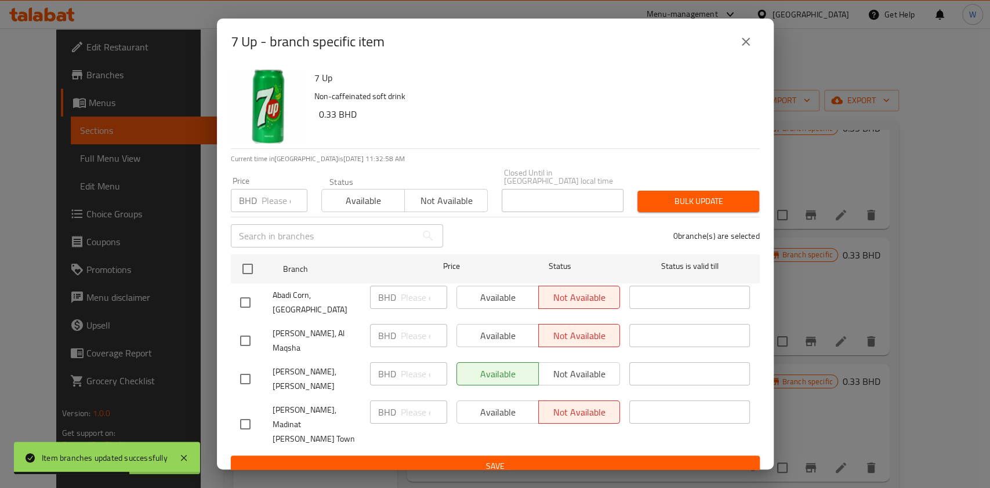
click at [742, 46] on icon "close" at bounding box center [745, 42] width 8 height 8
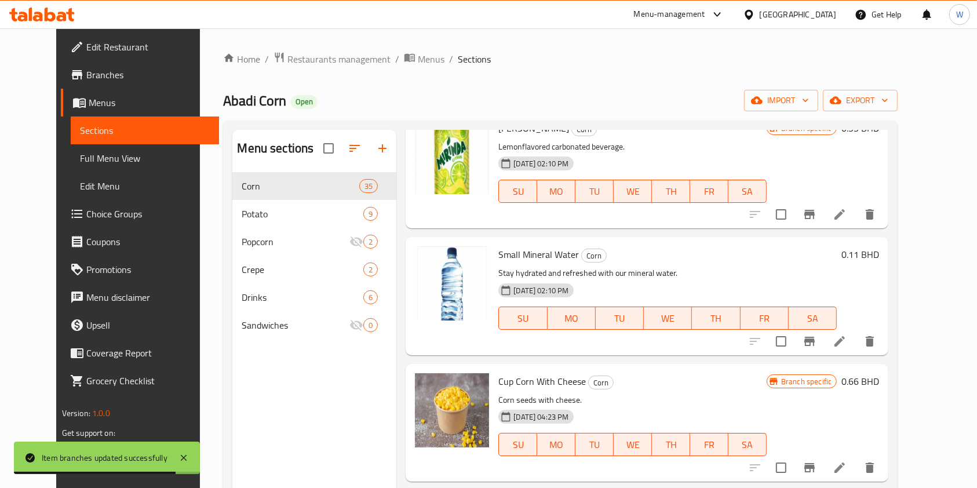
scroll to position [3323, 0]
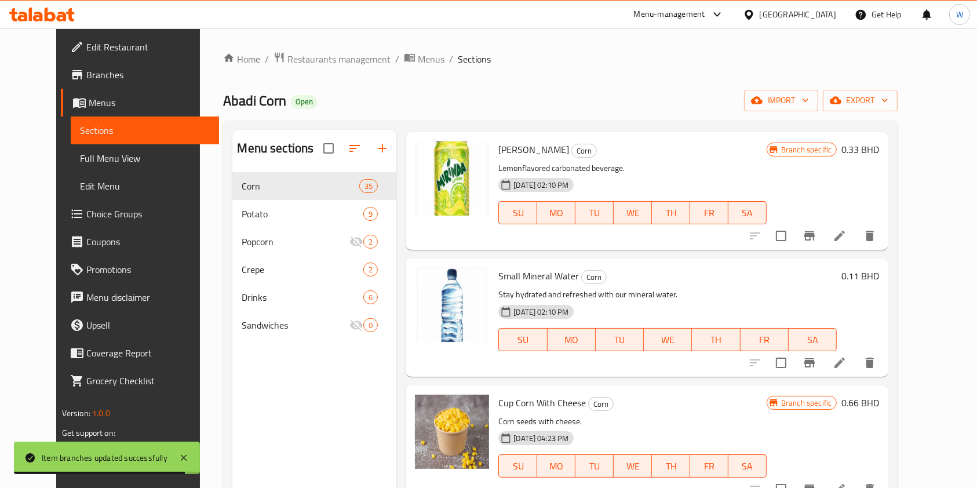
click at [860, 349] on div at bounding box center [812, 363] width 143 height 28
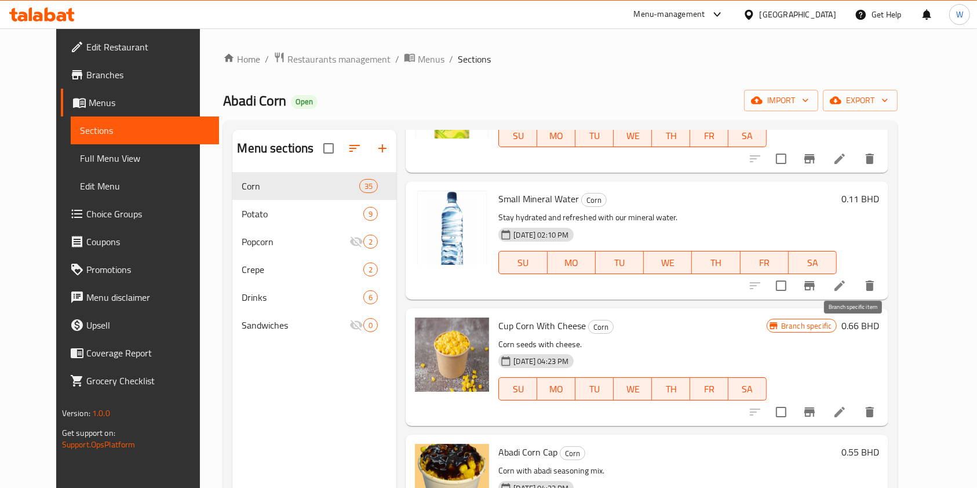
click at [824, 398] on button "Branch-specific-item" at bounding box center [810, 412] width 28 height 28
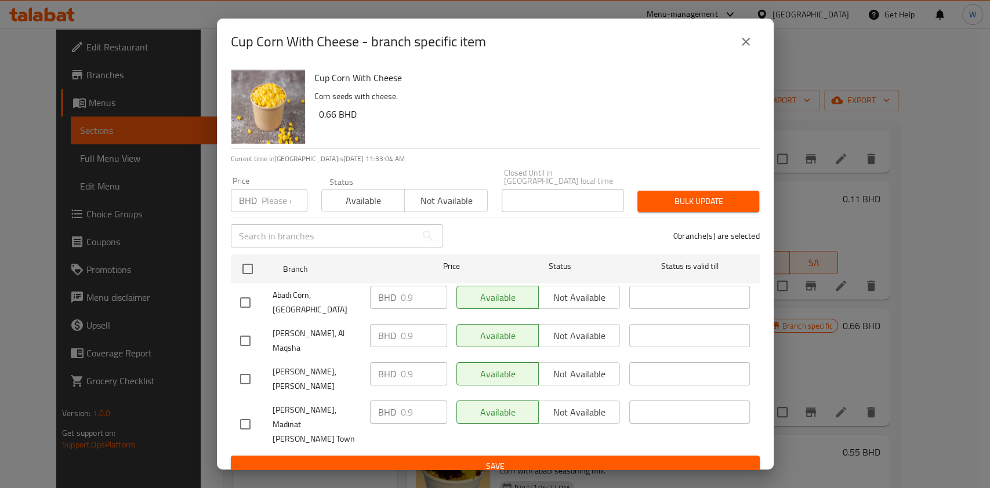
click at [278, 212] on input "number" at bounding box center [284, 200] width 46 height 23
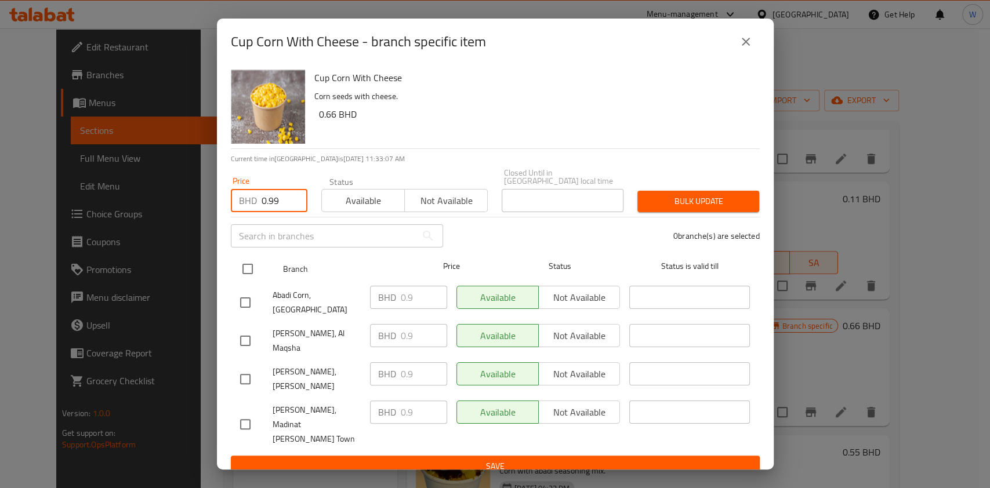
type input "0.99"
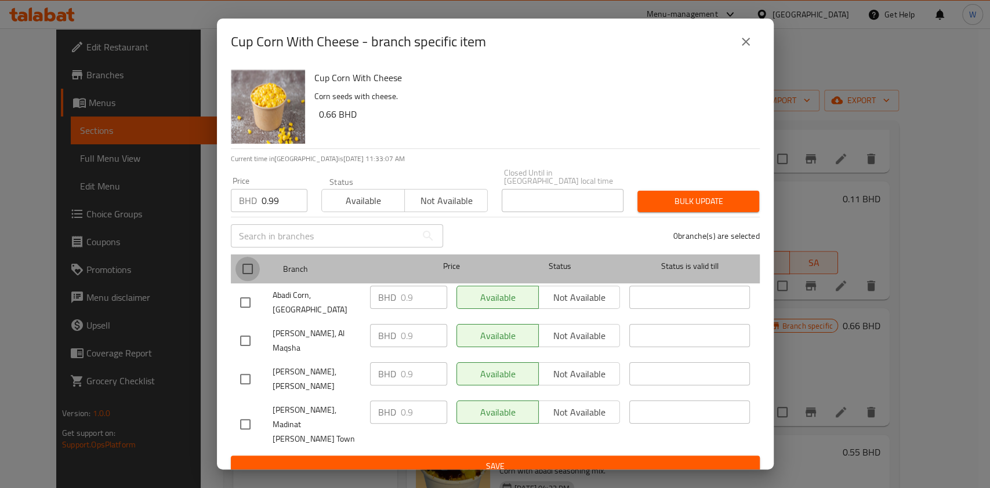
click at [248, 278] on input "checkbox" at bounding box center [247, 269] width 24 height 24
checkbox input "true"
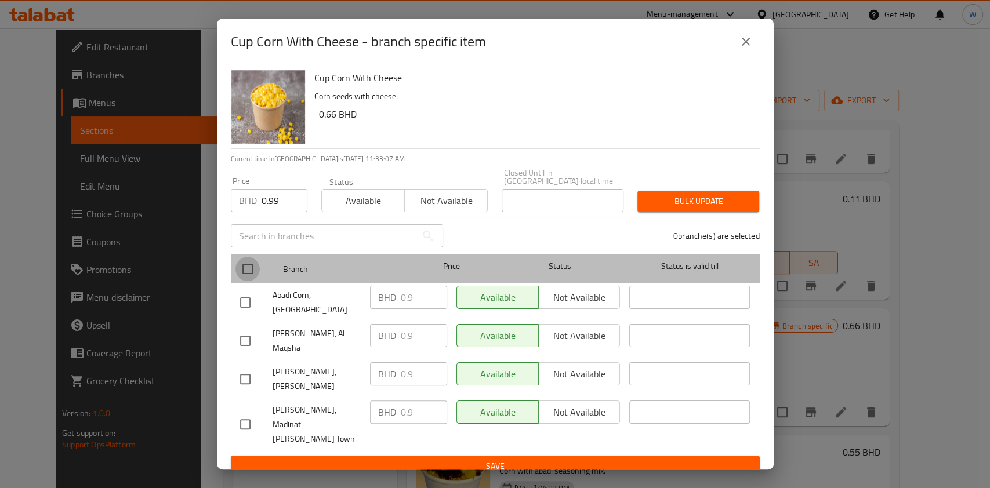
checkbox input "true"
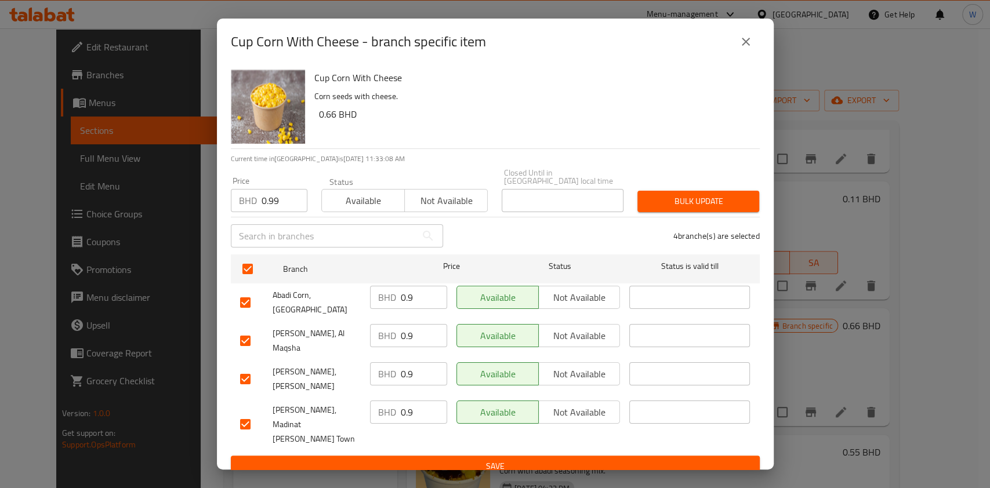
click at [627, 214] on div "Closed Until in [GEOGRAPHIC_DATA] local time Closed Until in [GEOGRAPHIC_DATA] …" at bounding box center [562, 190] width 136 height 57
click at [648, 209] on span "Bulk update" at bounding box center [697, 201] width 103 height 14
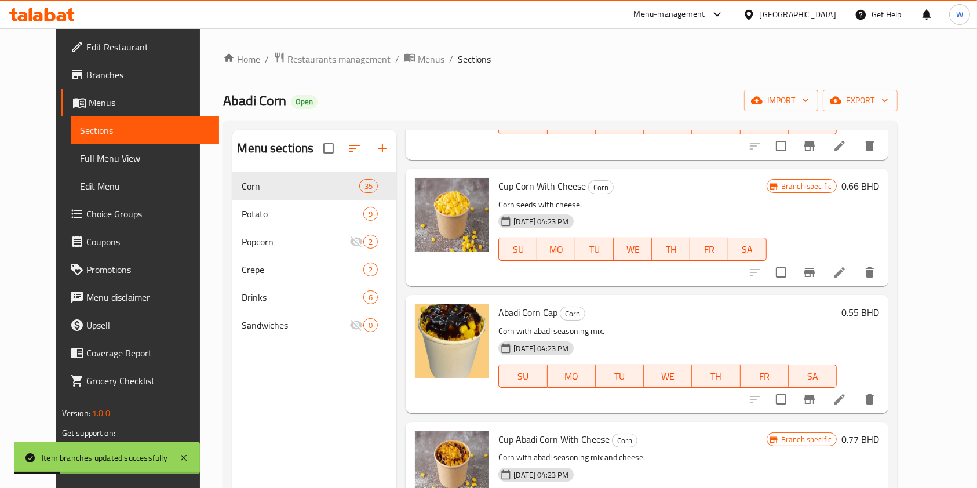
scroll to position [3555, 0]
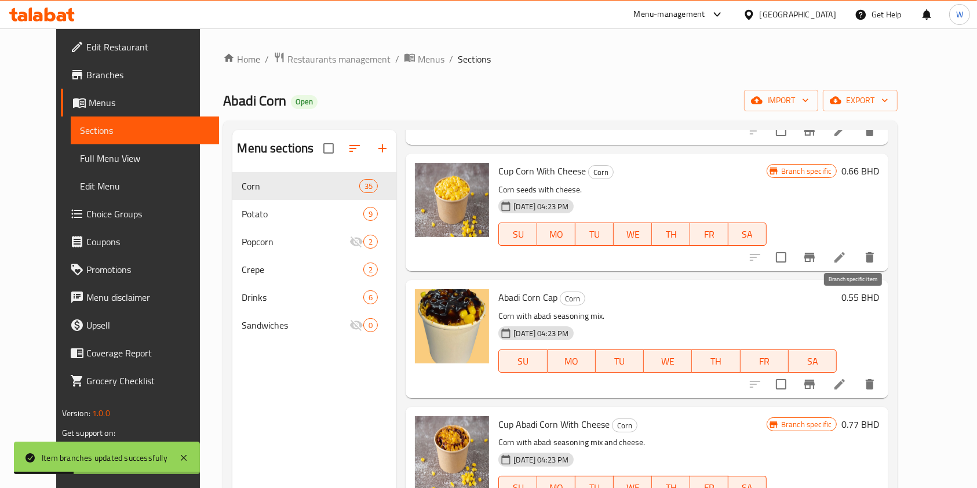
click at [817, 377] on icon "Branch-specific-item" at bounding box center [810, 384] width 14 height 14
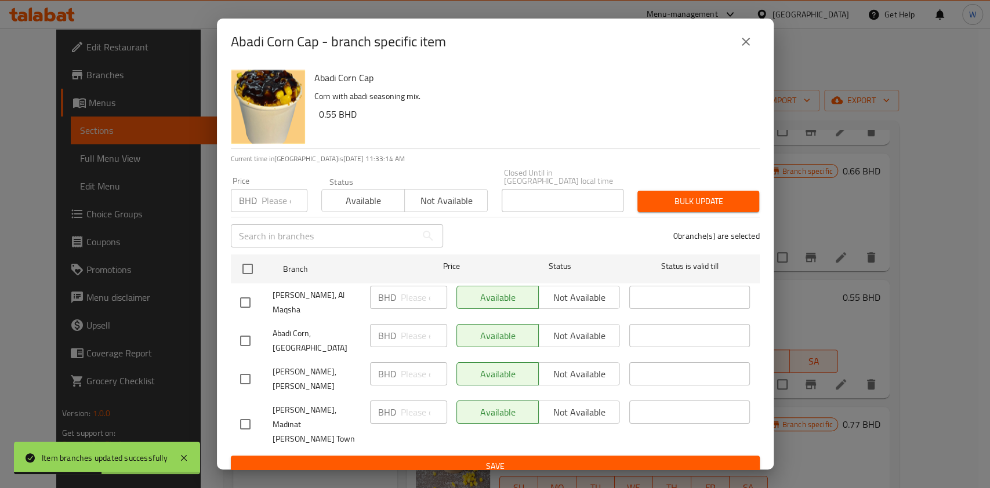
click at [748, 49] on icon "close" at bounding box center [746, 42] width 14 height 14
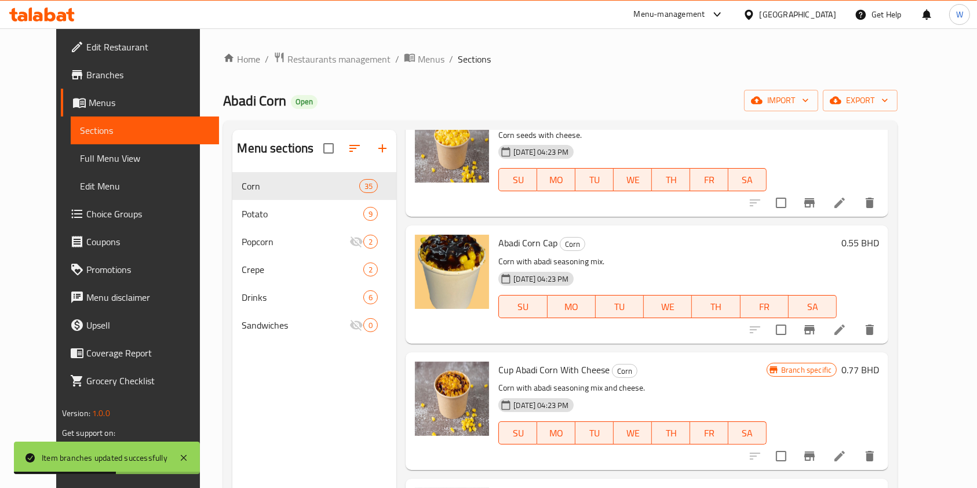
scroll to position [3710, 0]
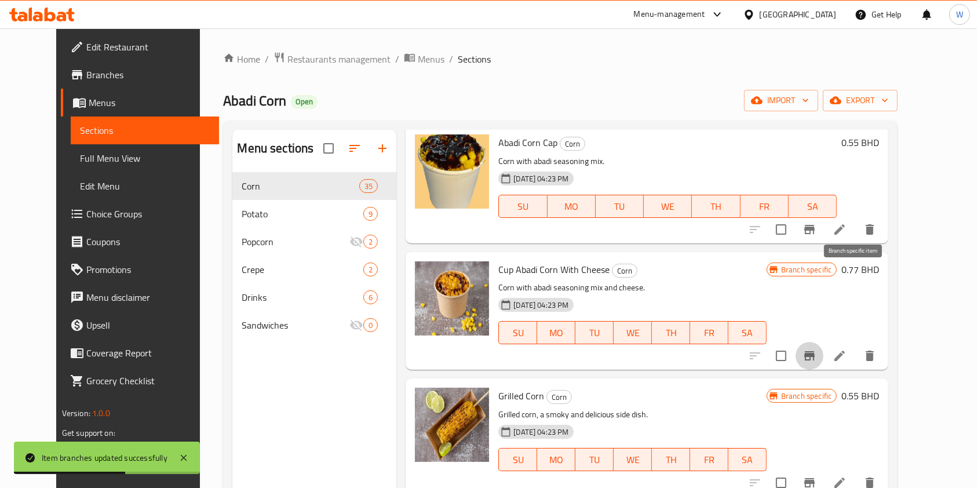
click at [815, 351] on icon "Branch-specific-item" at bounding box center [810, 355] width 10 height 9
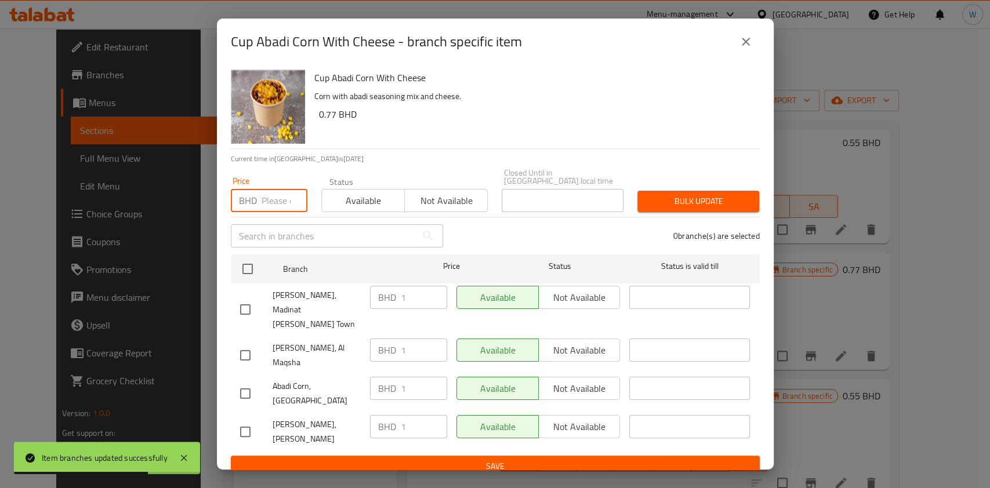
click at [262, 212] on input "number" at bounding box center [284, 200] width 46 height 23
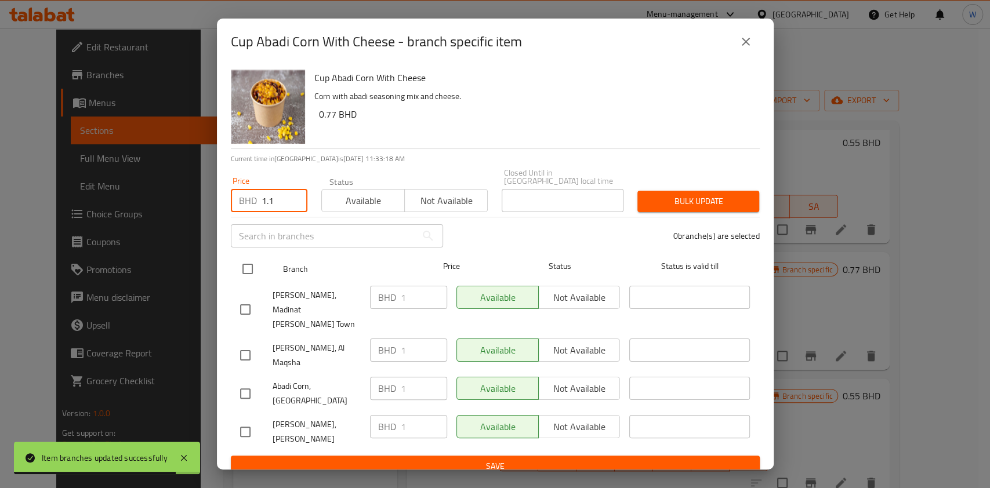
type input "1.1"
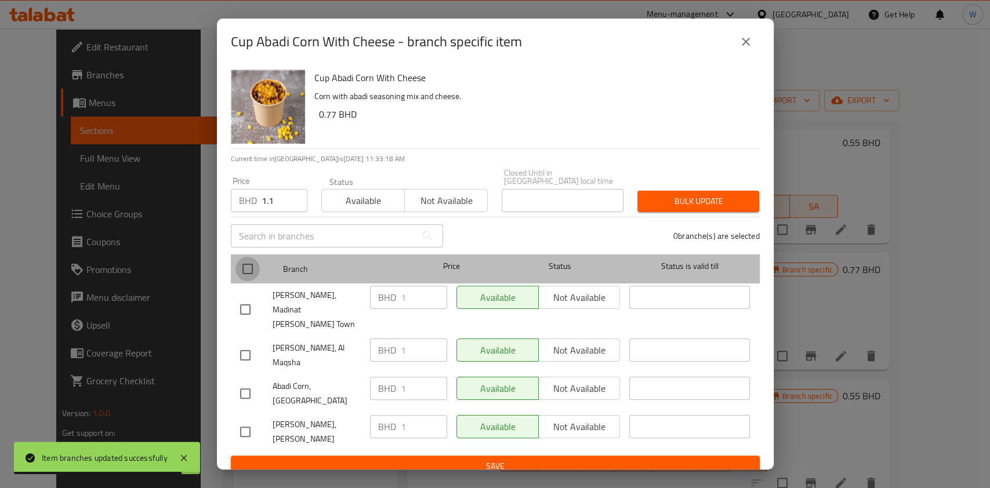
click at [246, 270] on input "checkbox" at bounding box center [247, 269] width 24 height 24
checkbox input "true"
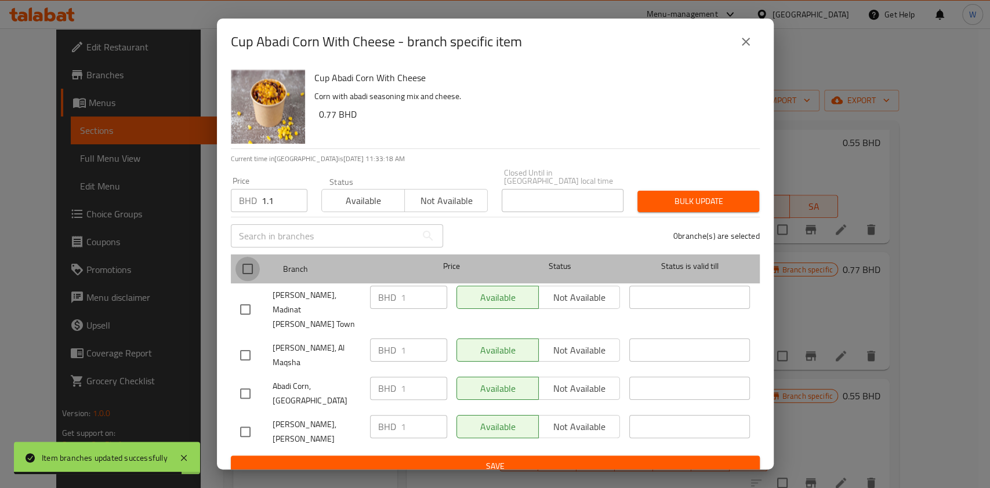
checkbox input "true"
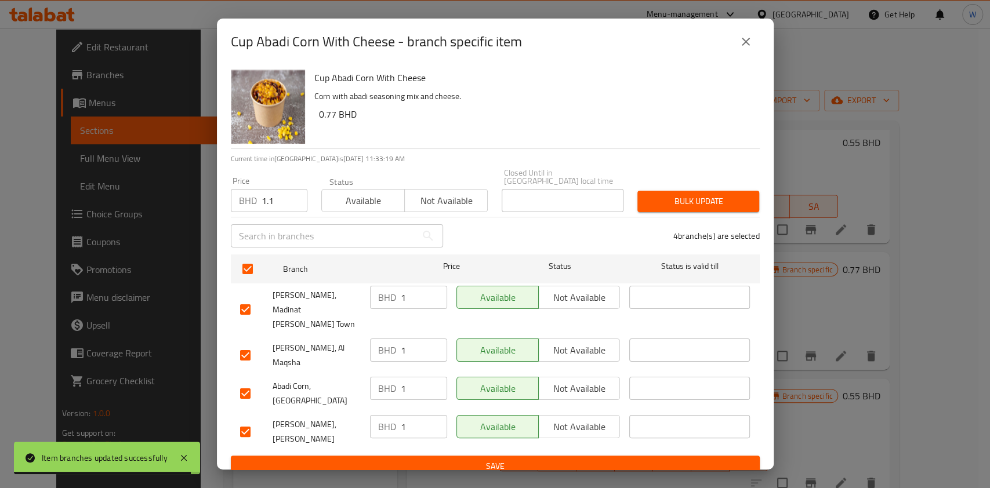
click at [697, 209] on span "Bulk update" at bounding box center [697, 201] width 103 height 14
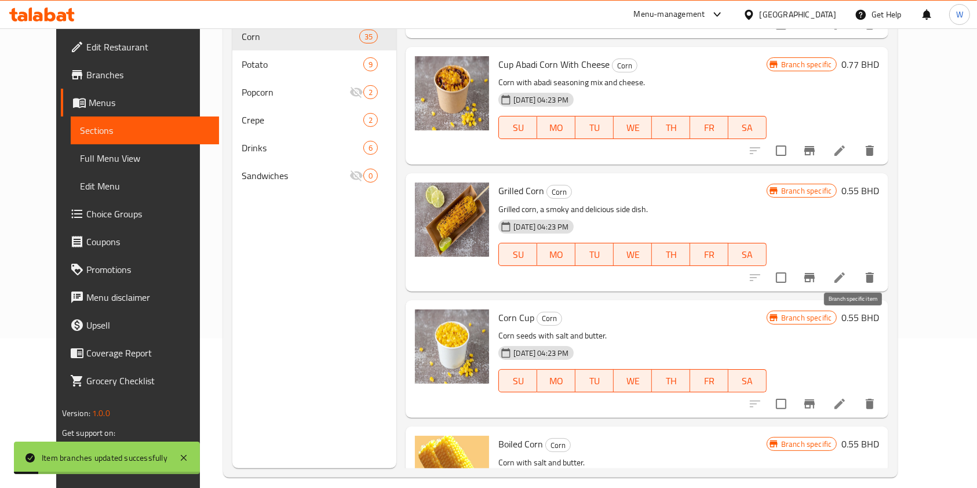
scroll to position [154, 0]
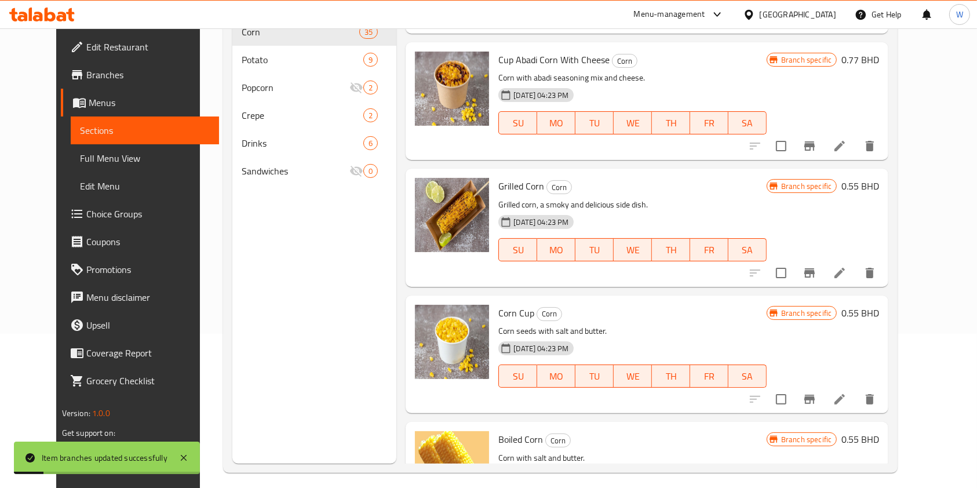
click at [817, 266] on icon "Branch-specific-item" at bounding box center [810, 273] width 14 height 14
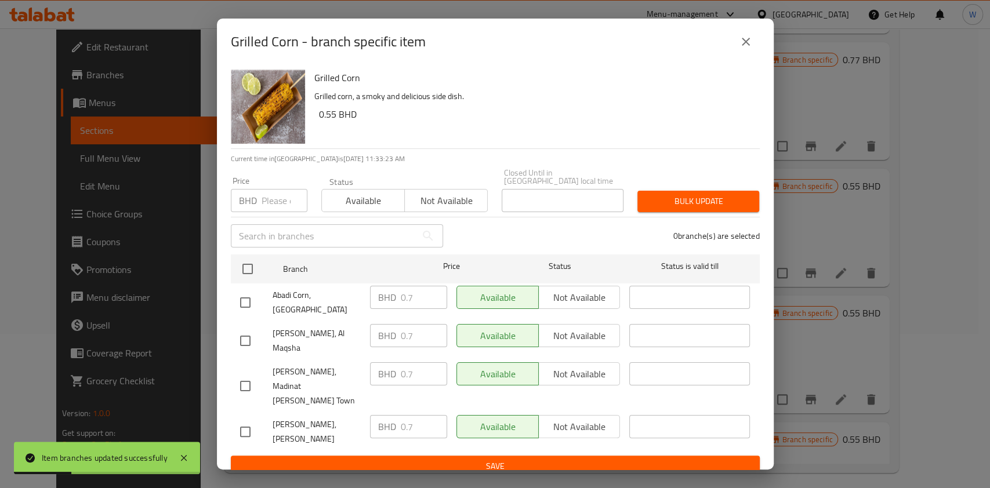
click at [265, 212] on input "number" at bounding box center [284, 200] width 46 height 23
type input "0.77"
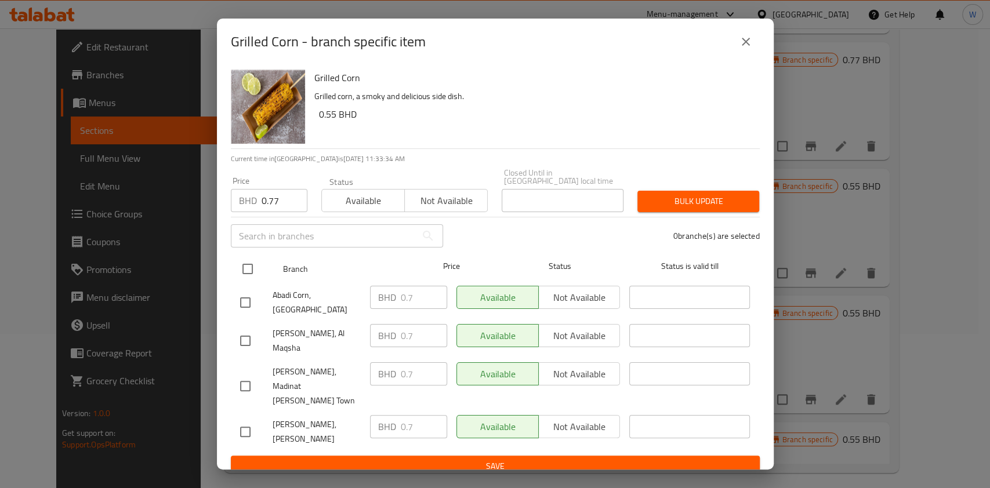
click at [259, 276] on input "checkbox" at bounding box center [247, 269] width 24 height 24
checkbox input "true"
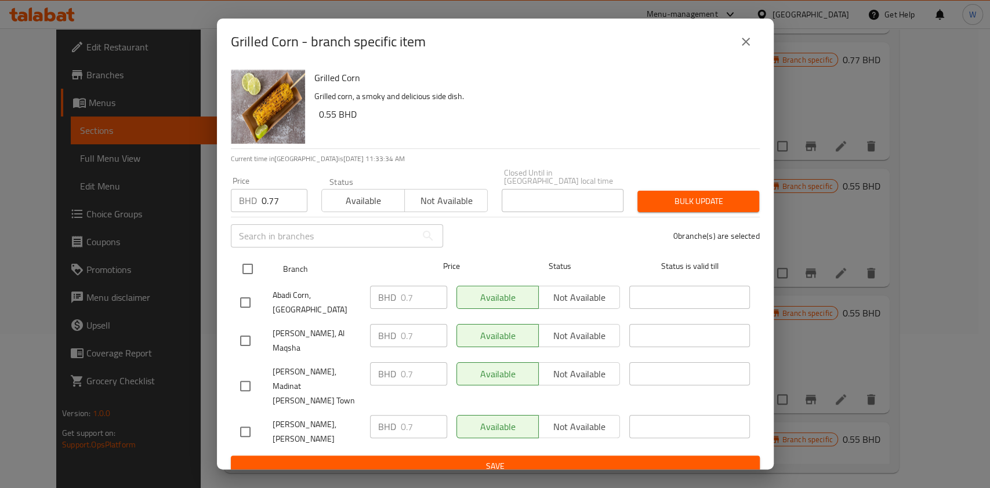
checkbox input "true"
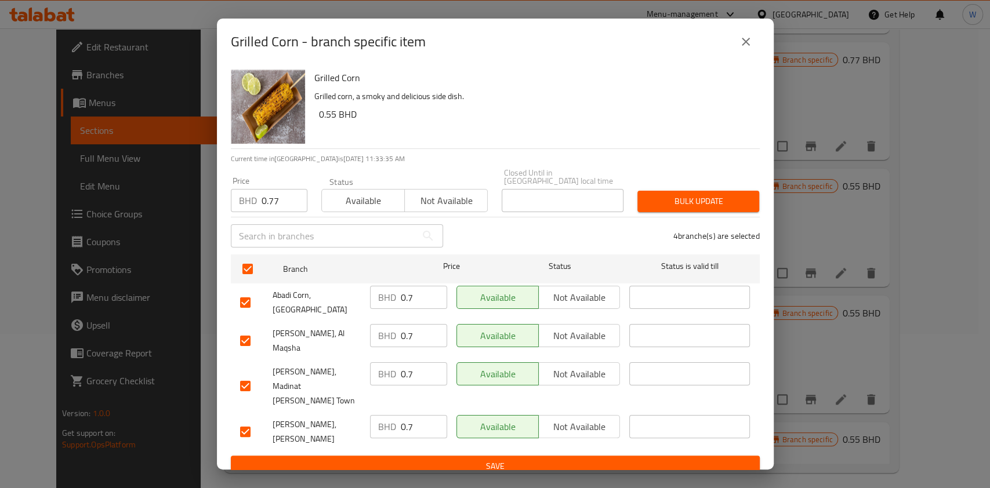
click at [722, 202] on button "Bulk update" at bounding box center [698, 201] width 122 height 21
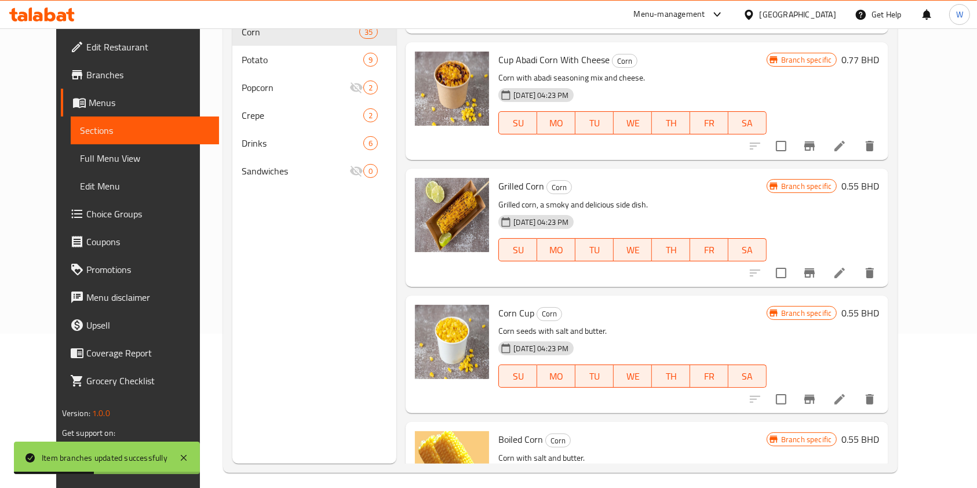
click at [817, 392] on icon "Branch-specific-item" at bounding box center [810, 399] width 14 height 14
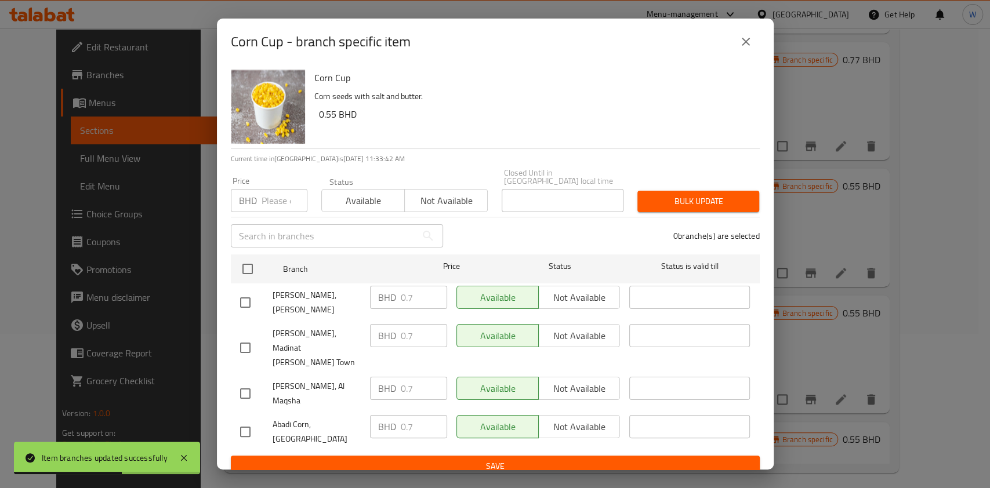
click at [270, 219] on div "Price BHD Price" at bounding box center [269, 194] width 90 height 49
click at [271, 212] on input "number" at bounding box center [284, 200] width 46 height 23
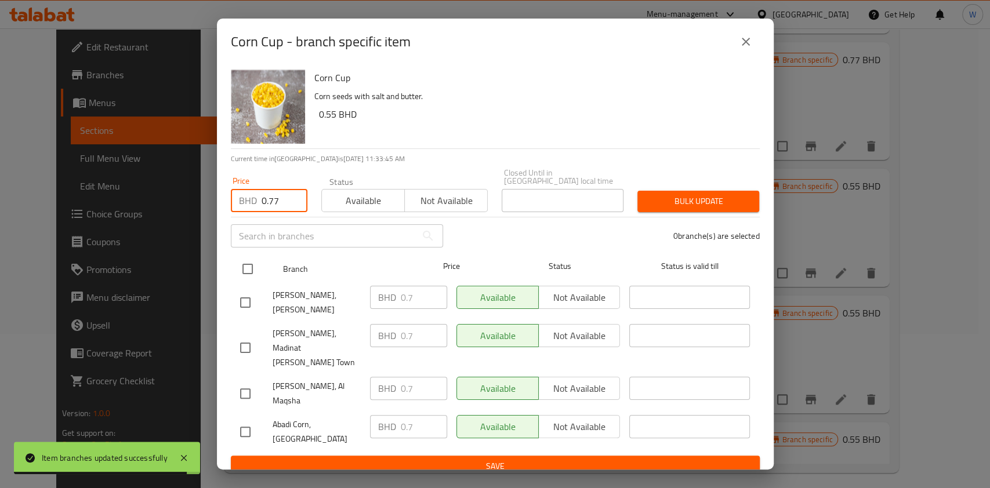
type input "0.77"
click at [252, 281] on input "checkbox" at bounding box center [247, 269] width 24 height 24
checkbox input "true"
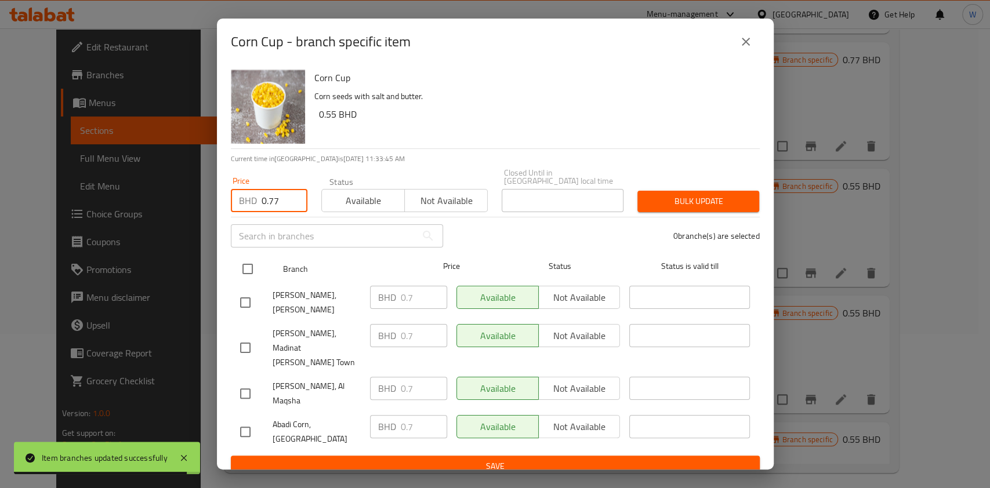
checkbox input "true"
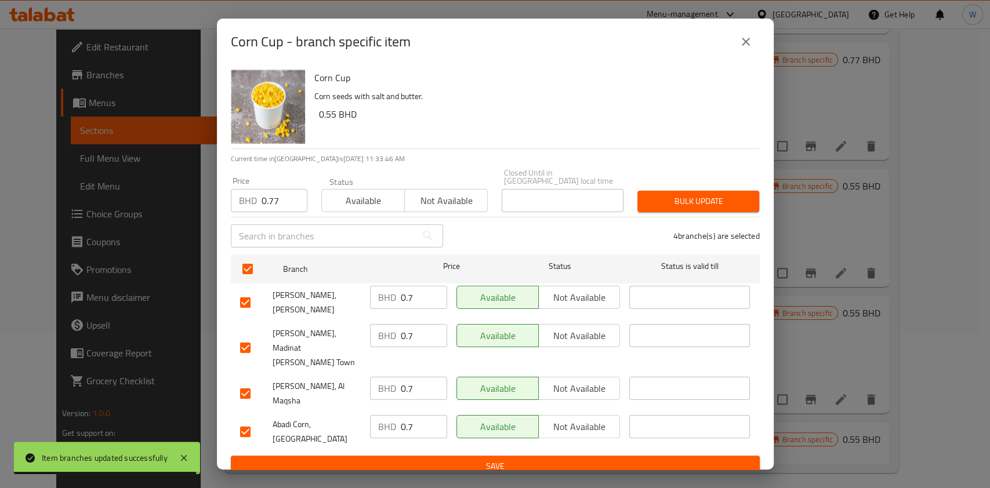
click at [756, 204] on button "Bulk update" at bounding box center [698, 201] width 122 height 21
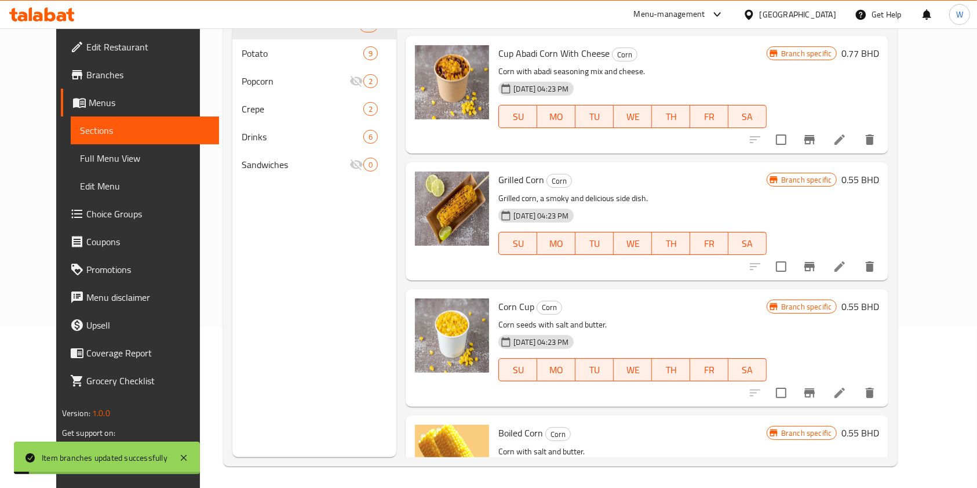
scroll to position [162, 0]
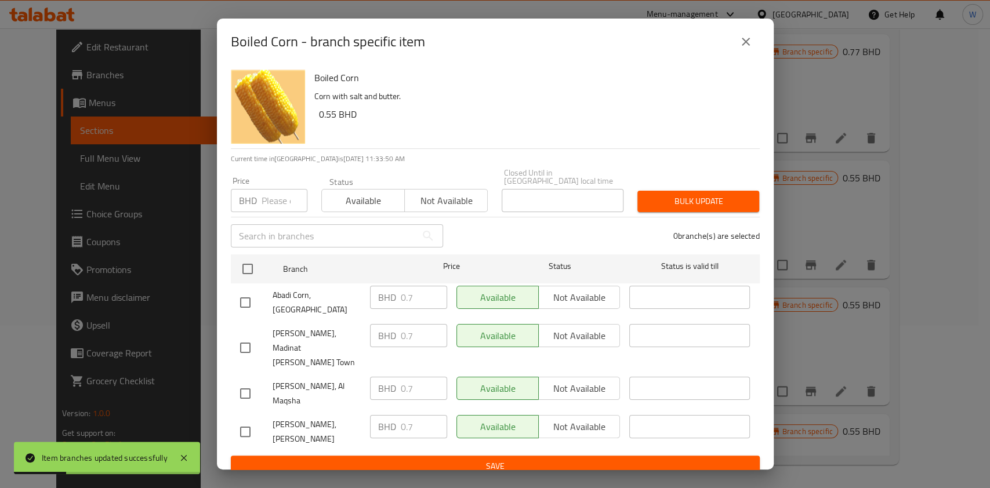
click at [278, 212] on input "number" at bounding box center [284, 200] width 46 height 23
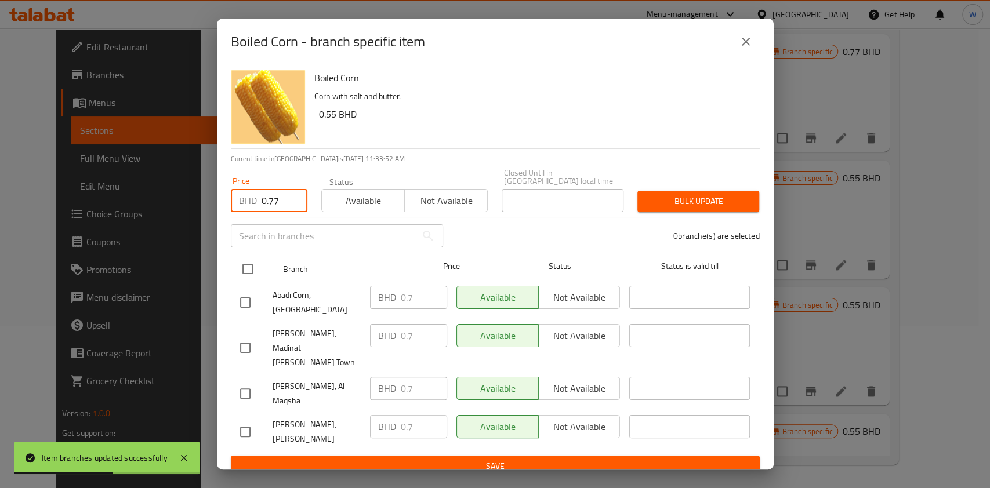
type input "0.77"
click at [243, 281] on input "checkbox" at bounding box center [247, 269] width 24 height 24
checkbox input "true"
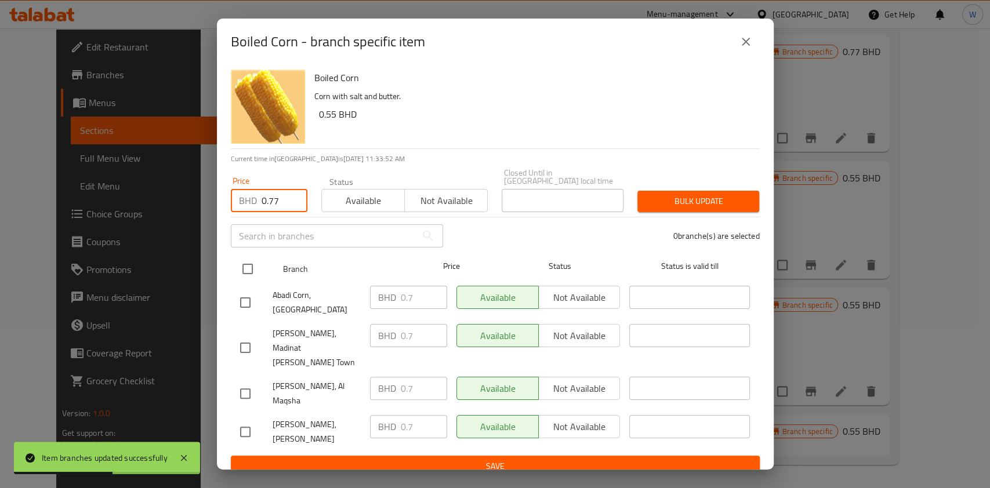
checkbox input "true"
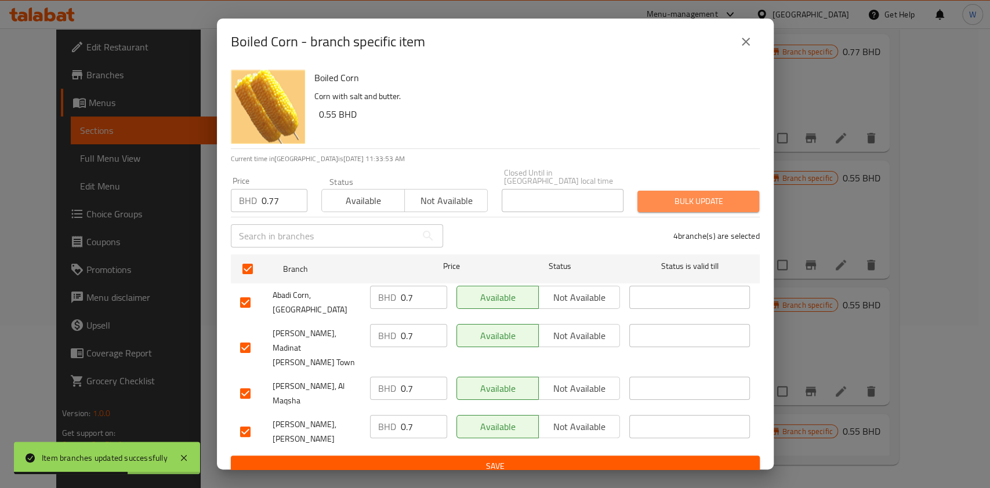
click at [707, 209] on span "Bulk update" at bounding box center [697, 201] width 103 height 14
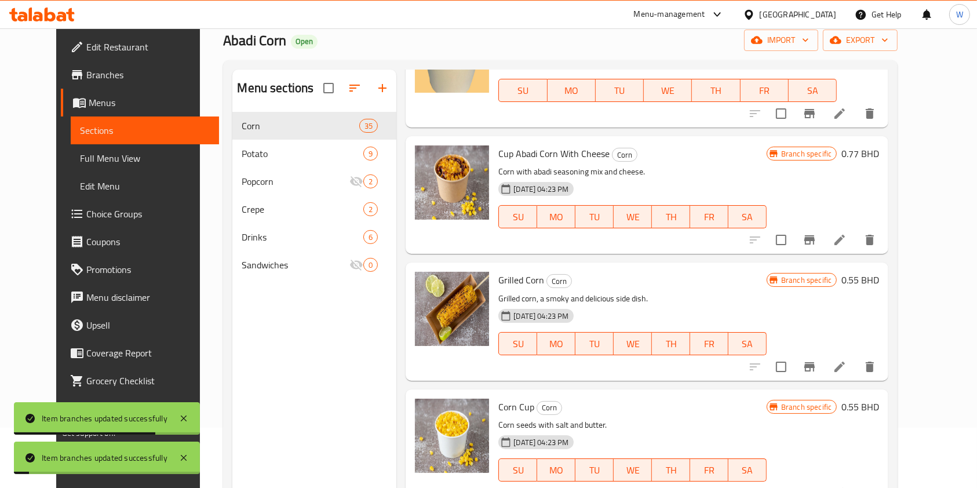
scroll to position [0, 0]
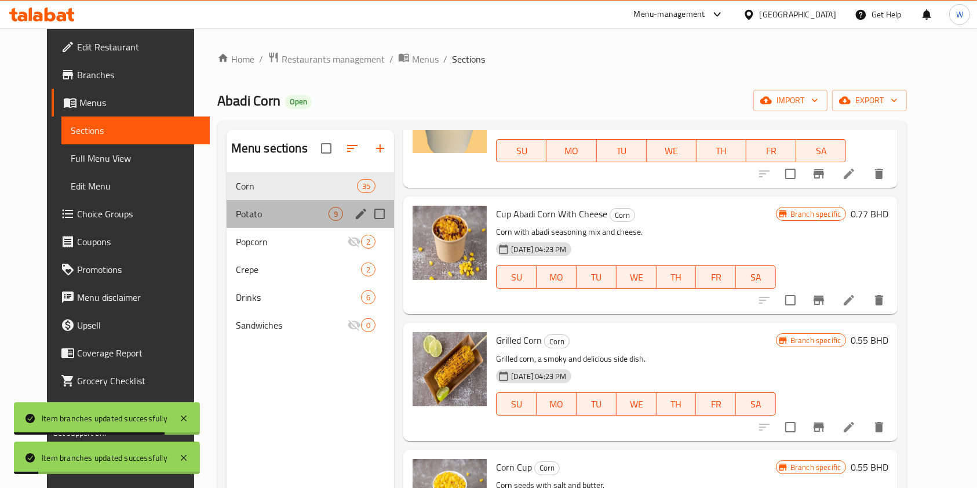
click at [260, 214] on span "Potato" at bounding box center [282, 214] width 93 height 14
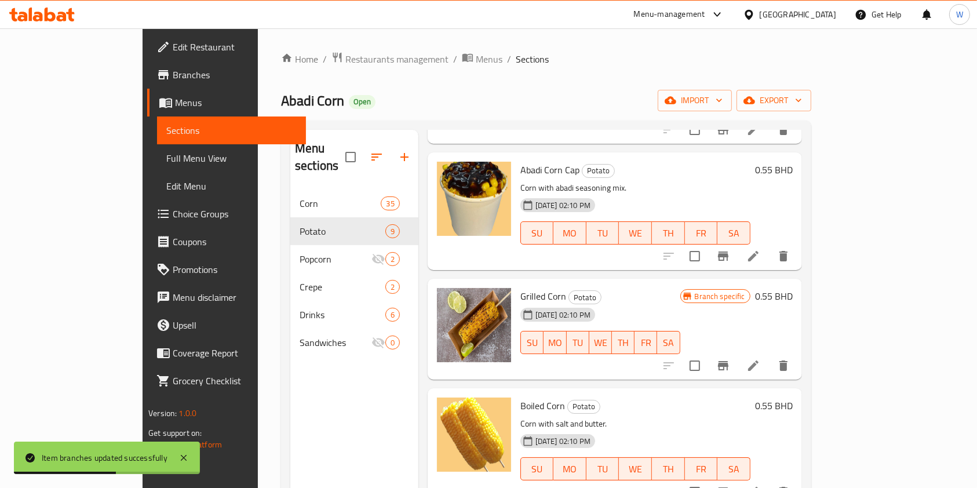
scroll to position [309, 0]
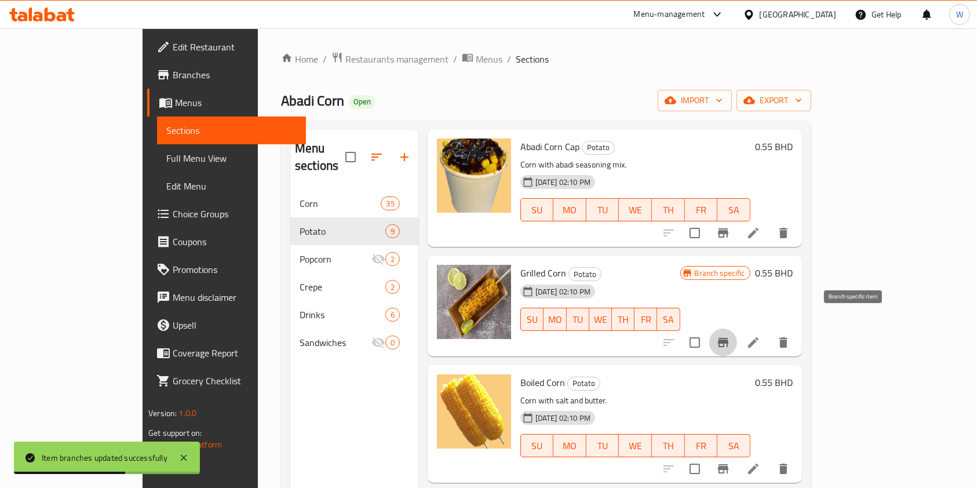
click at [730, 336] on icon "Branch-specific-item" at bounding box center [723, 343] width 14 height 14
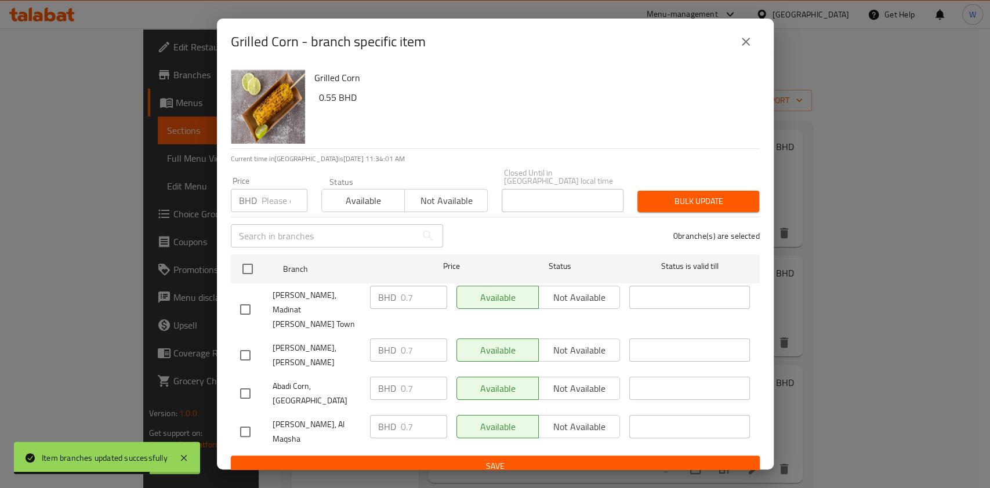
click at [264, 202] on input "number" at bounding box center [284, 200] width 46 height 23
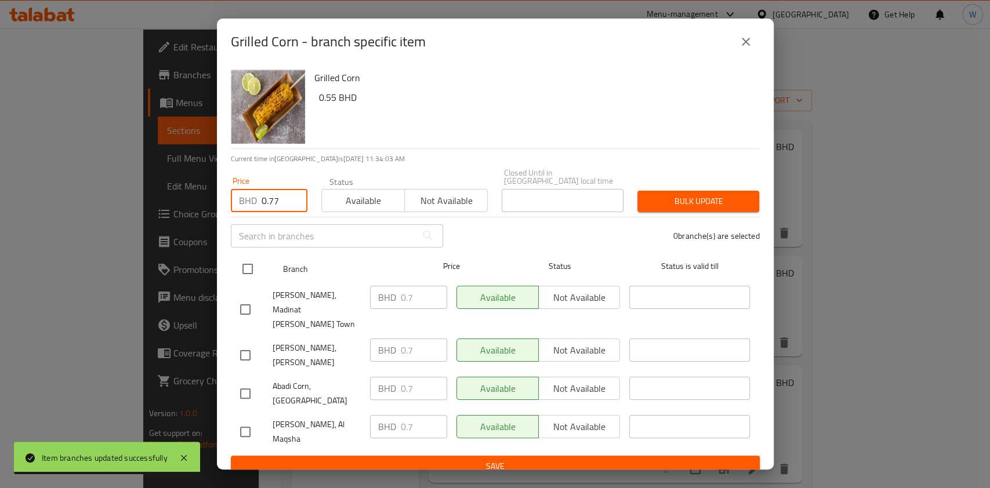
type input "0.77"
click at [252, 281] on input "checkbox" at bounding box center [247, 269] width 24 height 24
checkbox input "true"
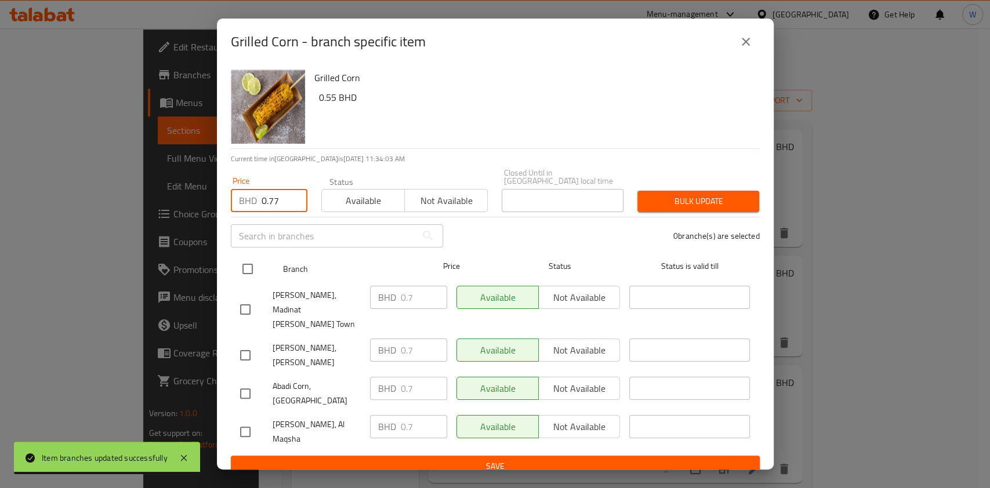
checkbox input "true"
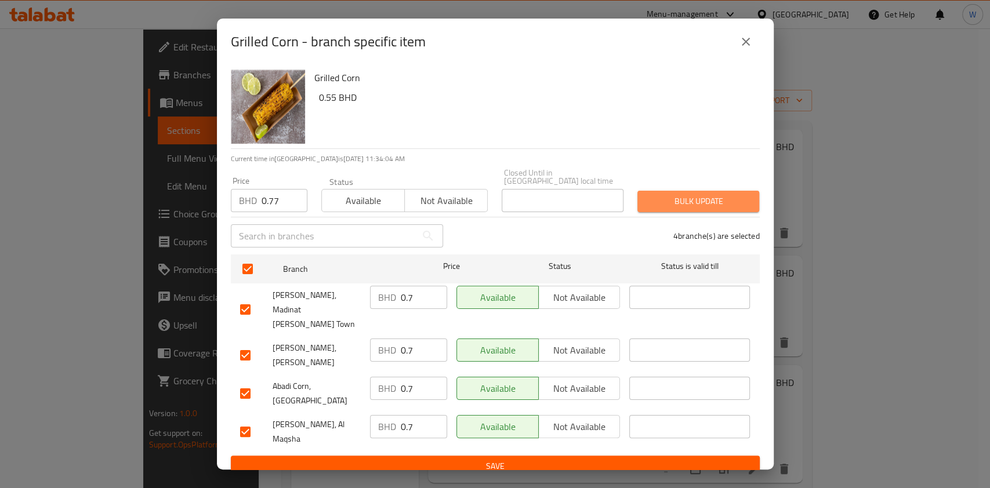
click at [690, 209] on span "Bulk update" at bounding box center [697, 201] width 103 height 14
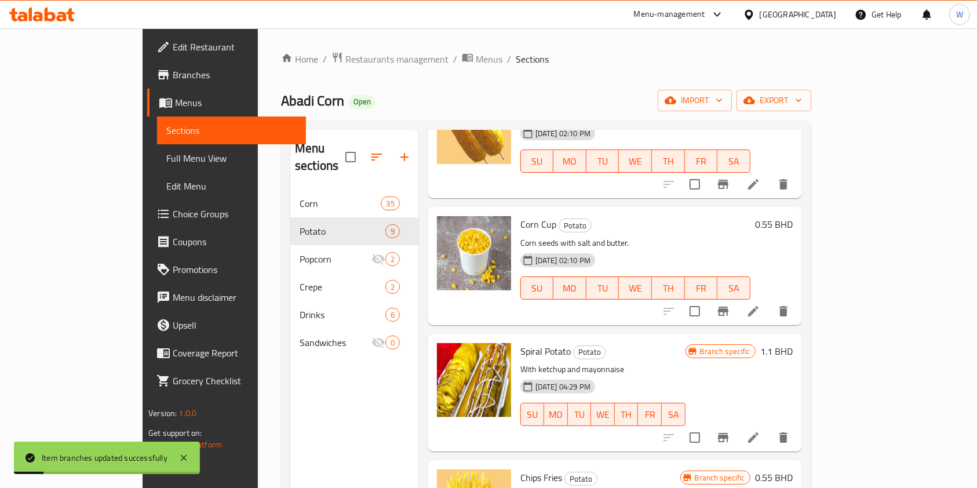
scroll to position [628, 0]
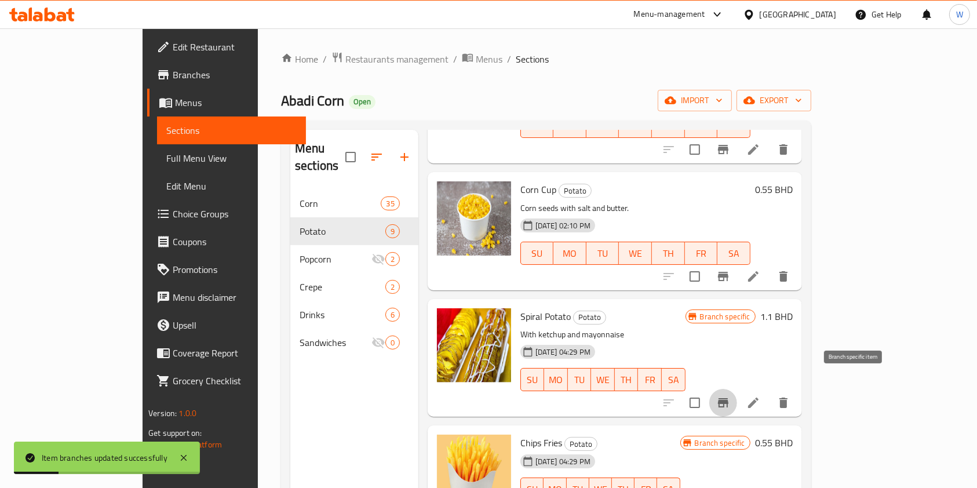
click at [729, 398] on icon "Branch-specific-item" at bounding box center [723, 402] width 10 height 9
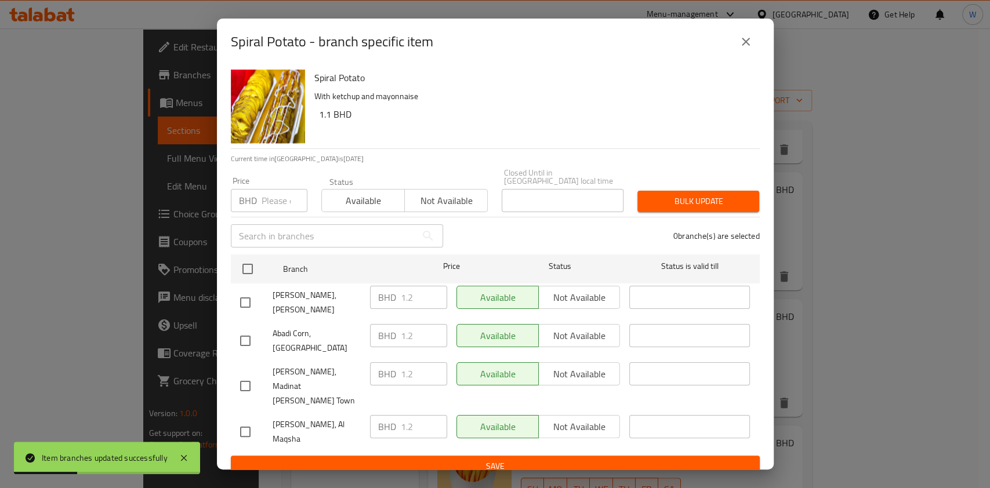
click at [258, 211] on div "BHD Price" at bounding box center [269, 200] width 77 height 23
type input "1"
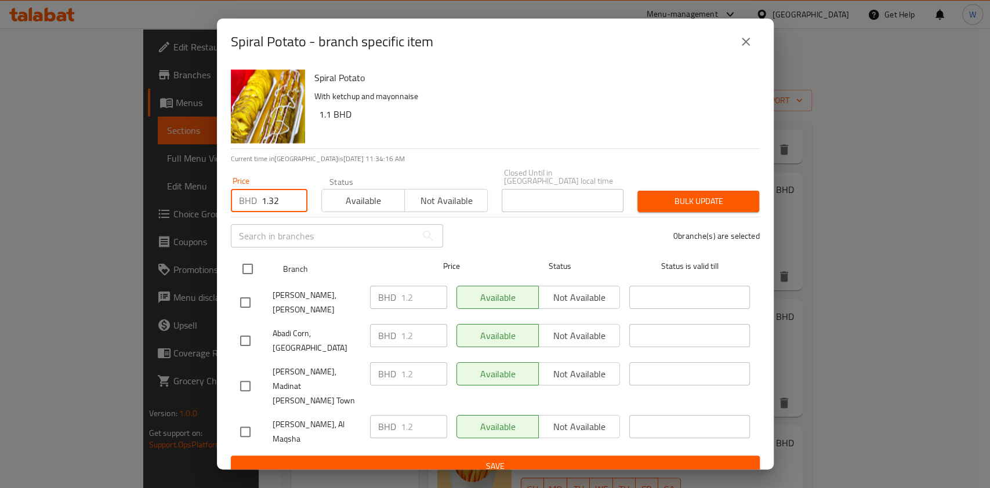
type input "1.32"
click at [249, 281] on input "checkbox" at bounding box center [247, 269] width 24 height 24
checkbox input "true"
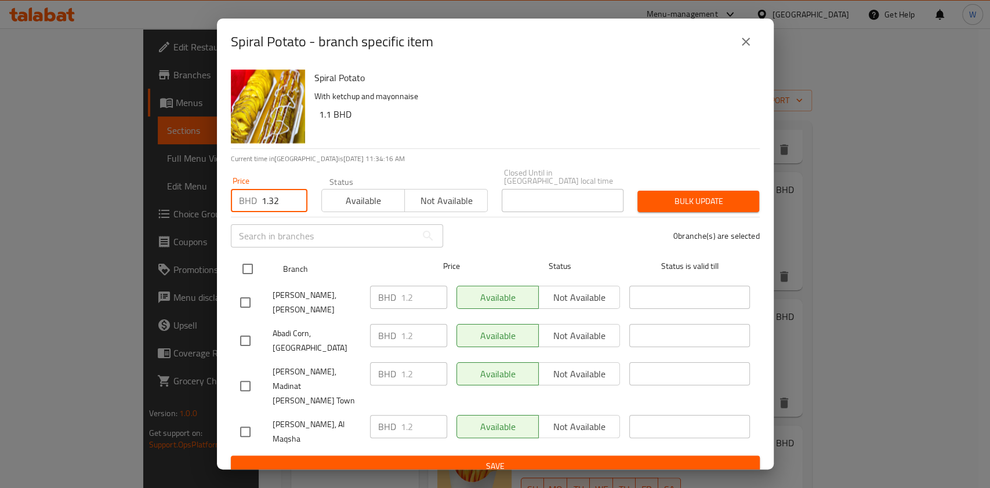
checkbox input "true"
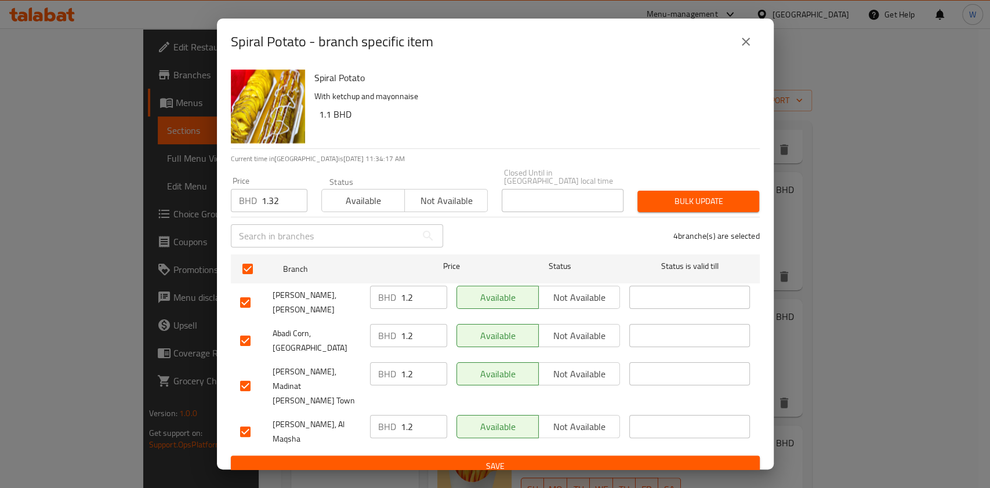
click at [672, 209] on span "Bulk update" at bounding box center [697, 201] width 103 height 14
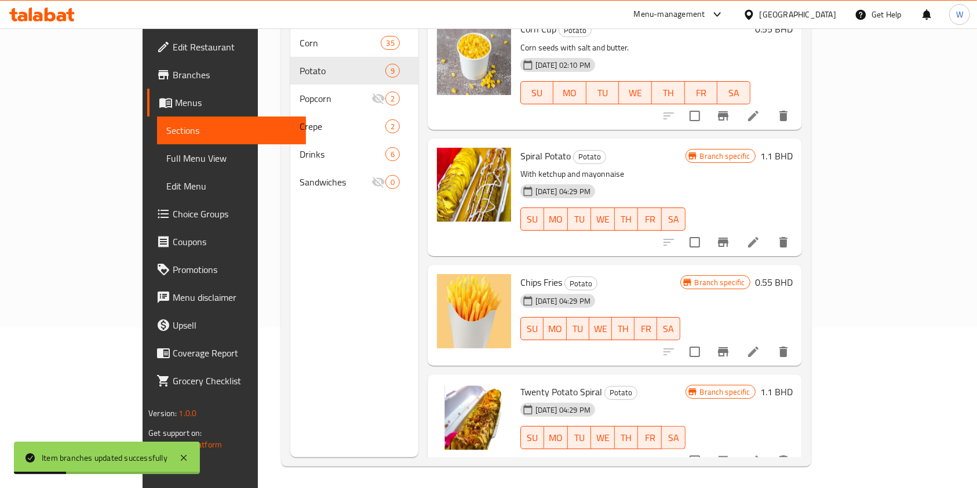
scroll to position [162, 0]
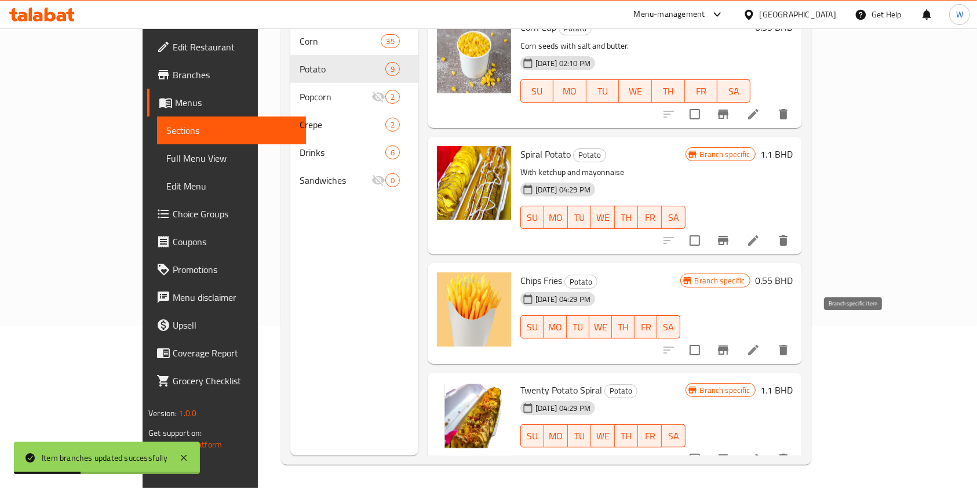
click at [729, 345] on icon "Branch-specific-item" at bounding box center [723, 349] width 10 height 9
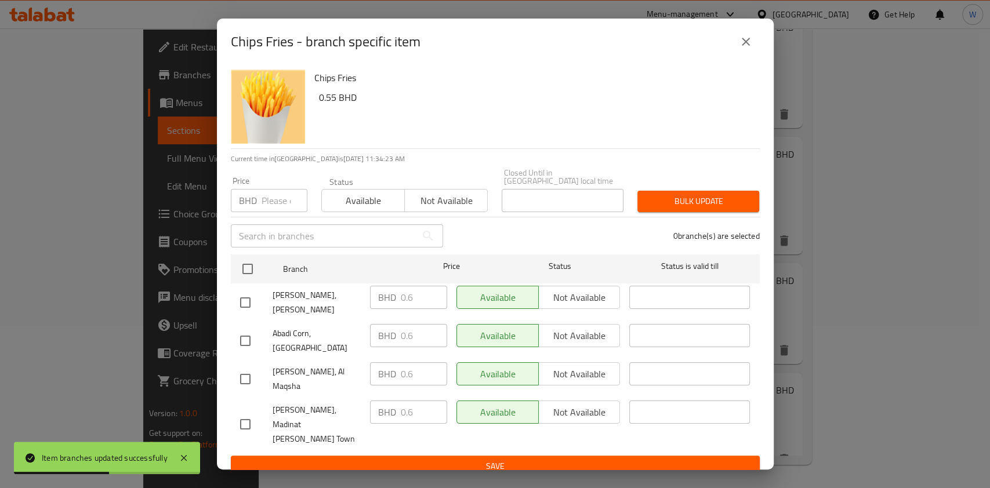
click at [283, 212] on input "number" at bounding box center [284, 200] width 46 height 23
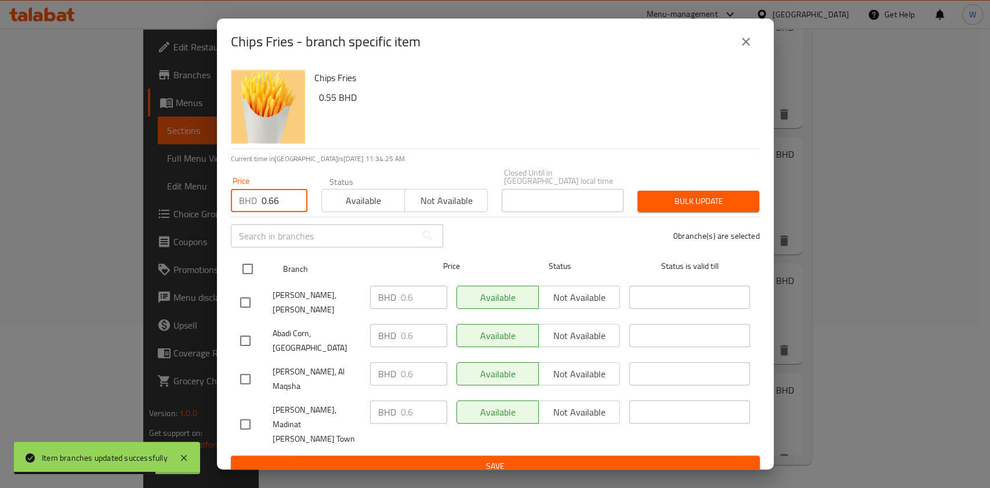
type input "0.66"
click at [263, 285] on div at bounding box center [256, 269] width 43 height 34
click at [256, 276] on input "checkbox" at bounding box center [247, 269] width 24 height 24
checkbox input "true"
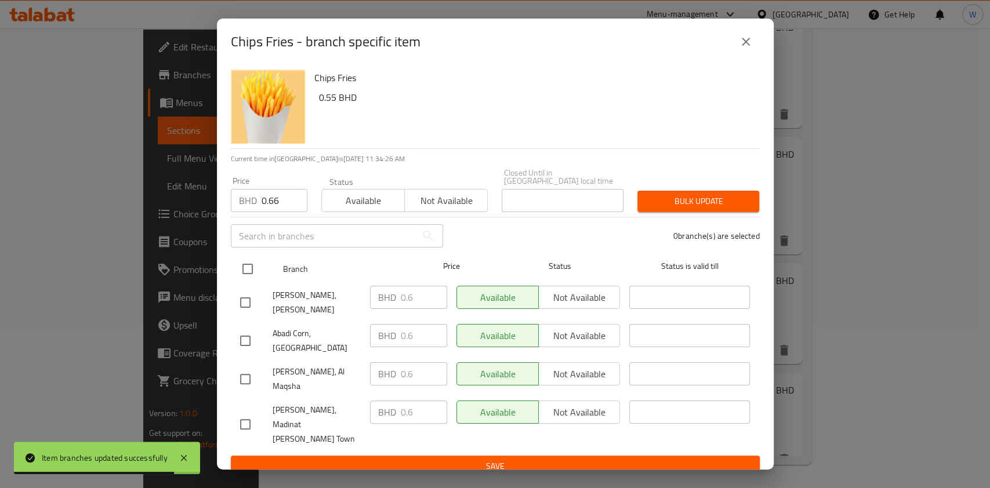
checkbox input "true"
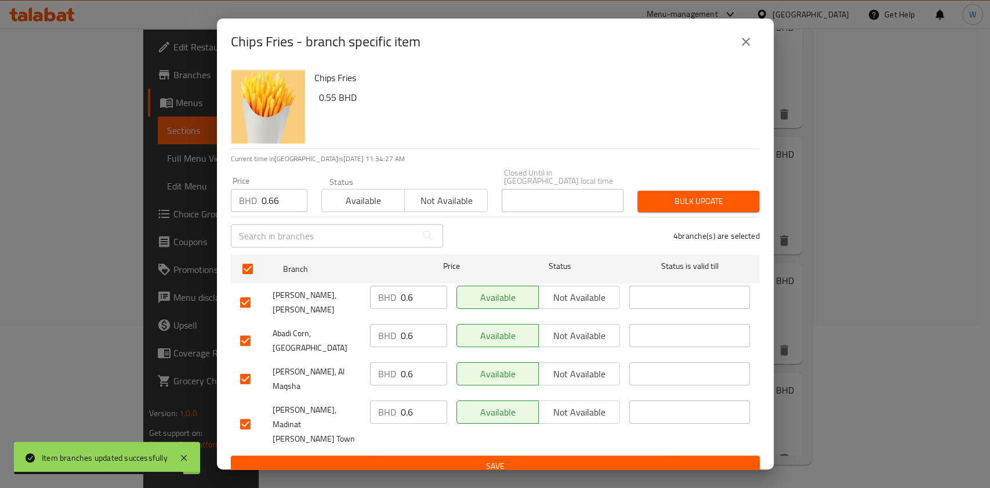
click at [787, 210] on div "Chips Fries - branch specific item Chips Fries 0.55 BHD Current time in [GEOGRA…" at bounding box center [495, 244] width 990 height 488
click at [750, 212] on button "Bulk update" at bounding box center [698, 201] width 122 height 21
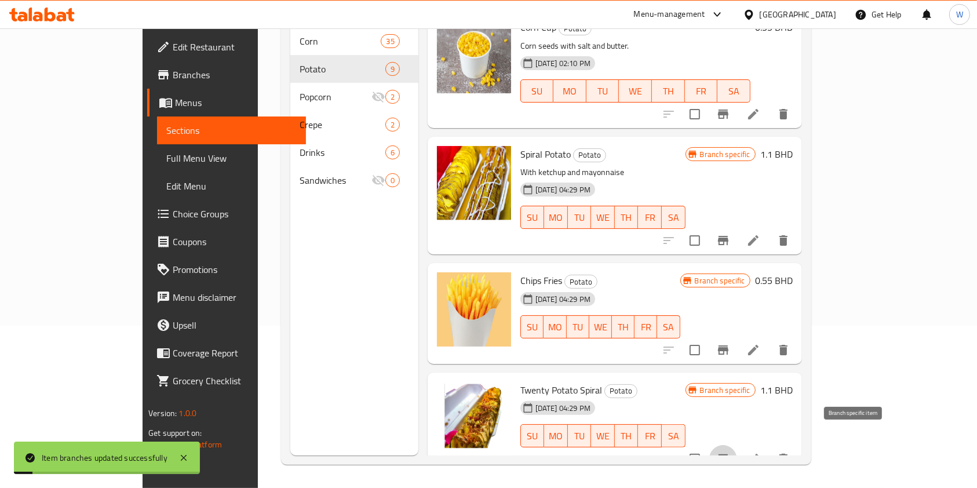
click at [730, 452] on icon "Branch-specific-item" at bounding box center [723, 459] width 14 height 14
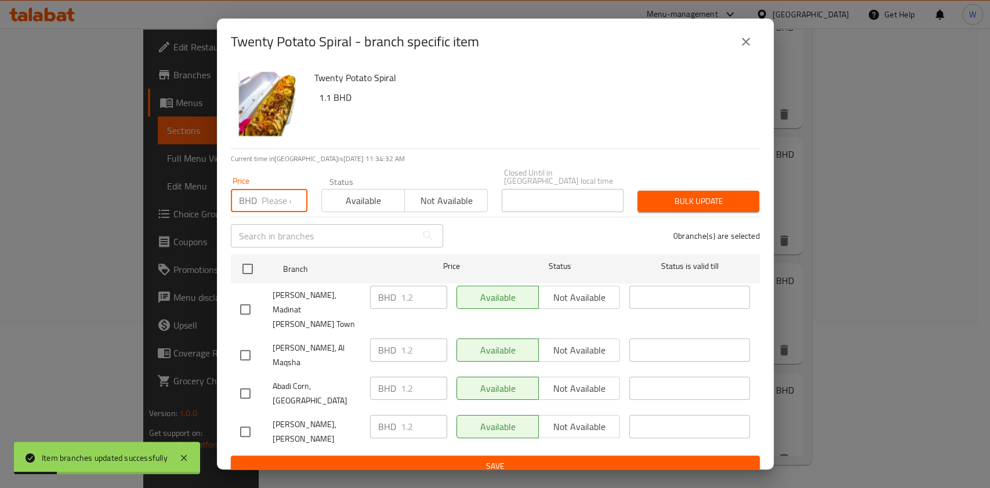
click at [264, 212] on input "number" at bounding box center [284, 200] width 46 height 23
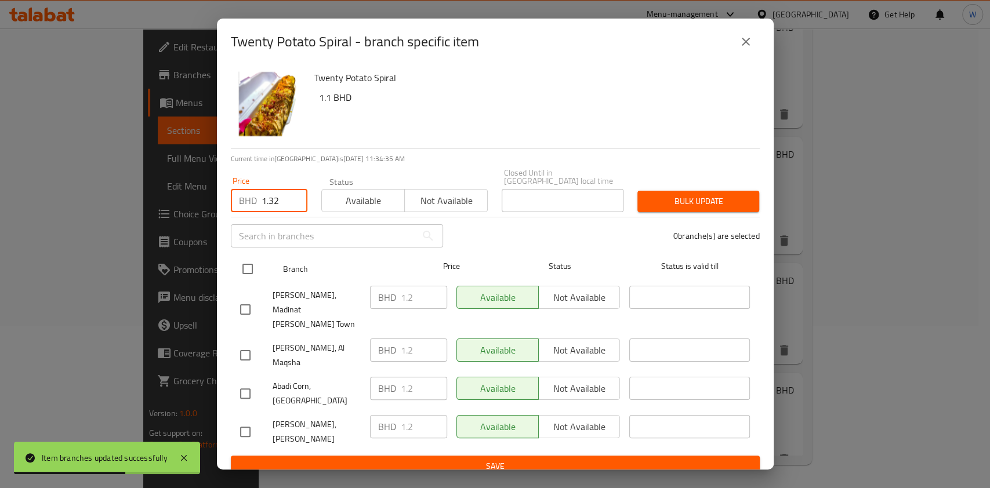
type input "1.32"
click at [257, 280] on input "checkbox" at bounding box center [247, 269] width 24 height 24
checkbox input "true"
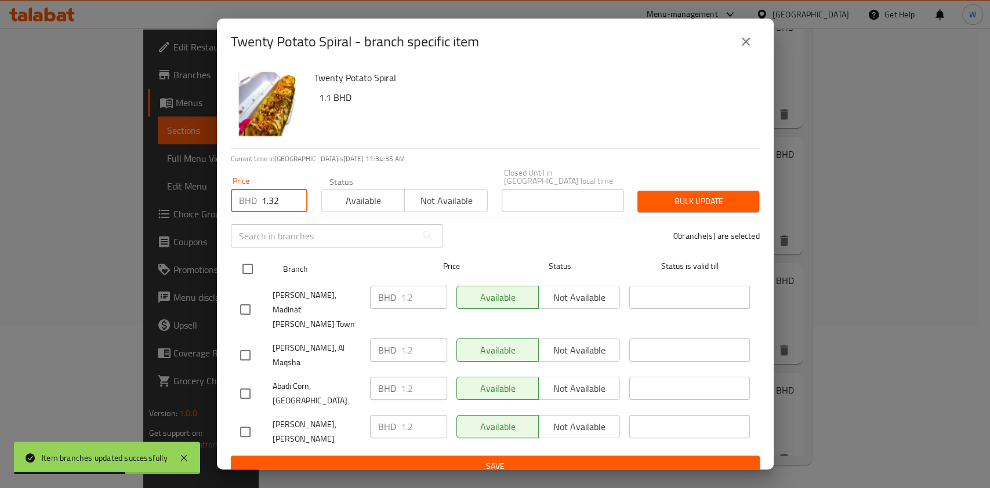
checkbox input "true"
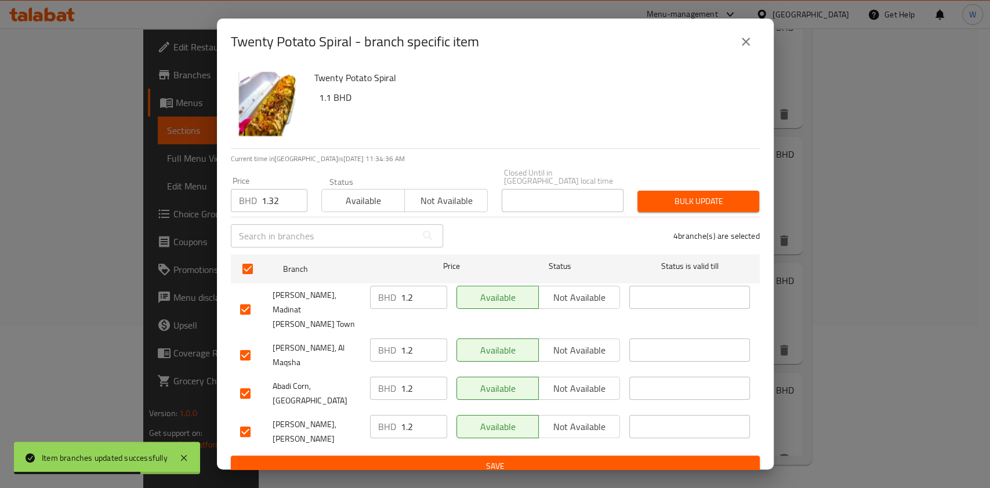
click at [721, 209] on span "Bulk update" at bounding box center [697, 201] width 103 height 14
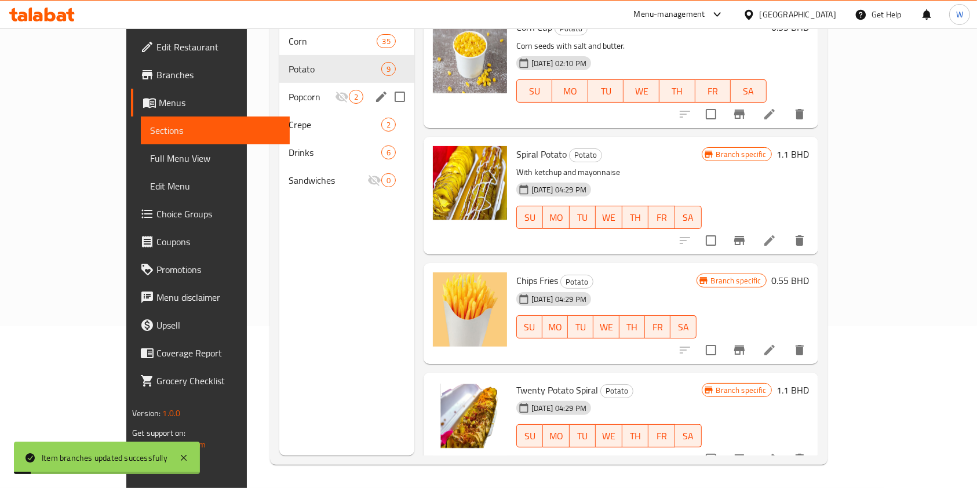
click at [289, 90] on span "Popcorn" at bounding box center [312, 97] width 46 height 14
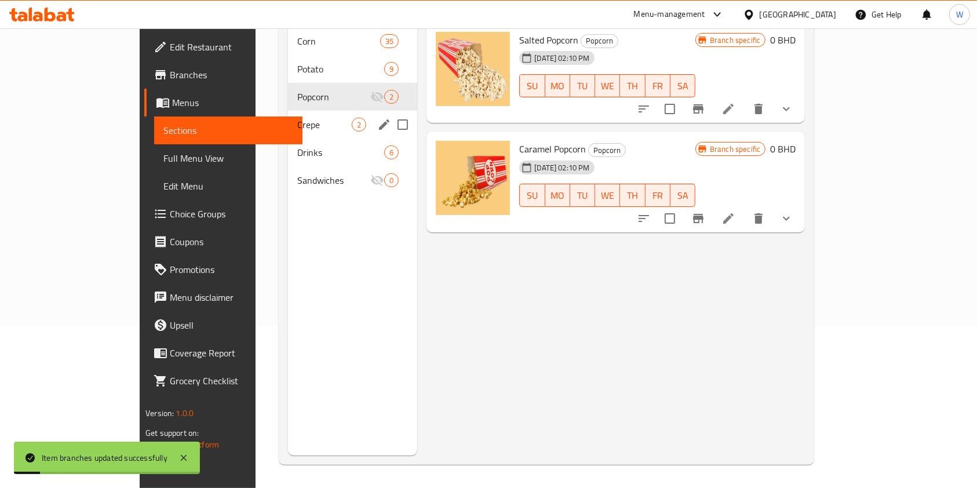
click at [297, 118] on span "Crepe" at bounding box center [324, 125] width 54 height 14
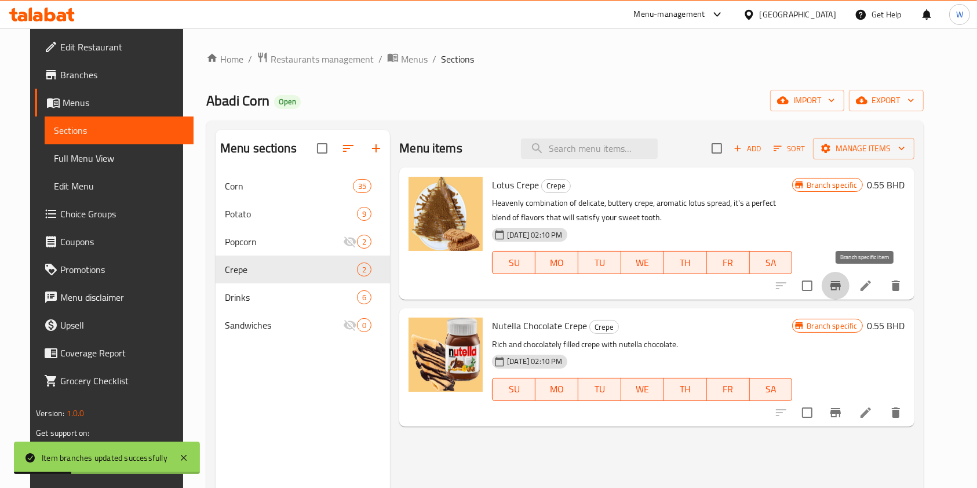
click at [843, 279] on icon "Branch-specific-item" at bounding box center [836, 286] width 14 height 14
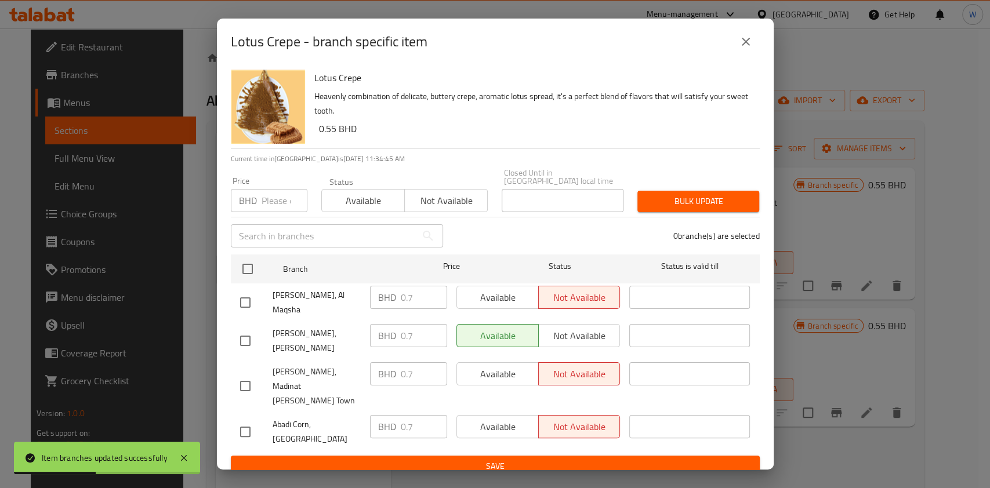
click at [264, 209] on input "number" at bounding box center [284, 200] width 46 height 23
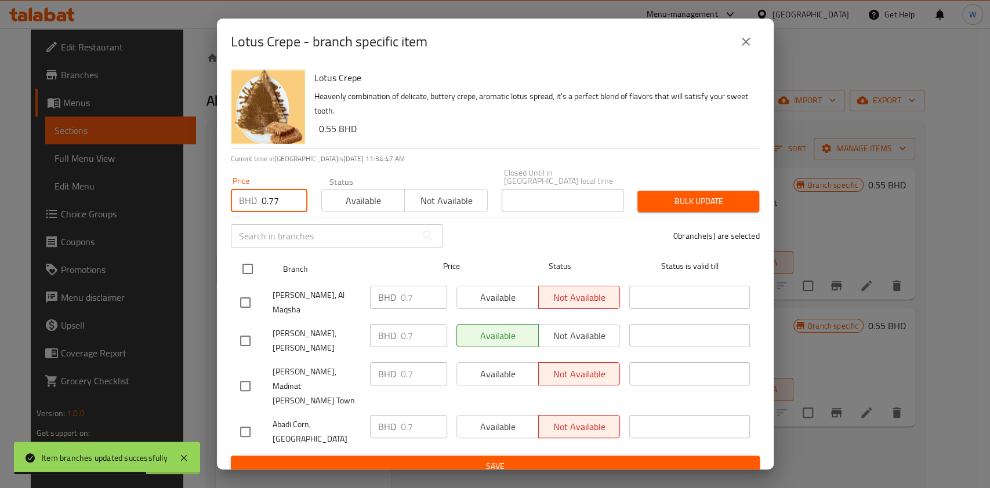
type input "0.77"
click at [250, 281] on input "checkbox" at bounding box center [247, 269] width 24 height 24
checkbox input "true"
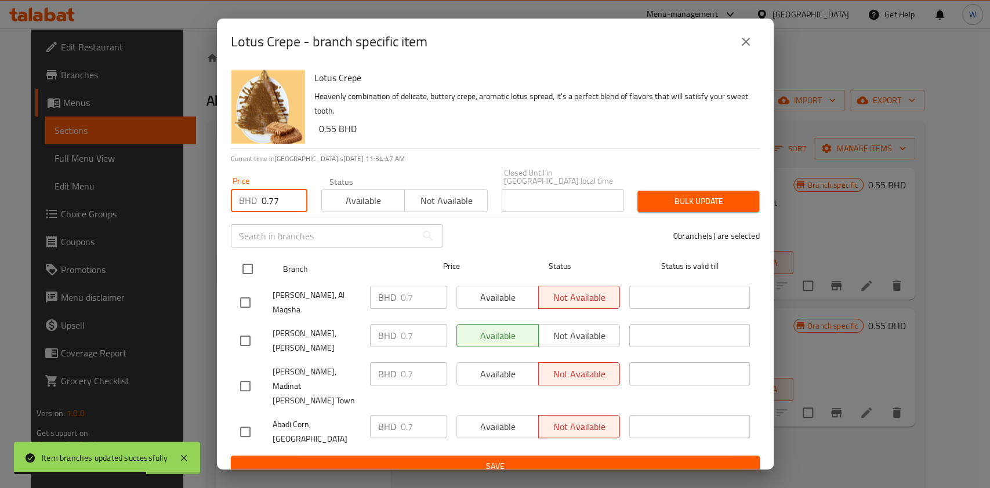
checkbox input "true"
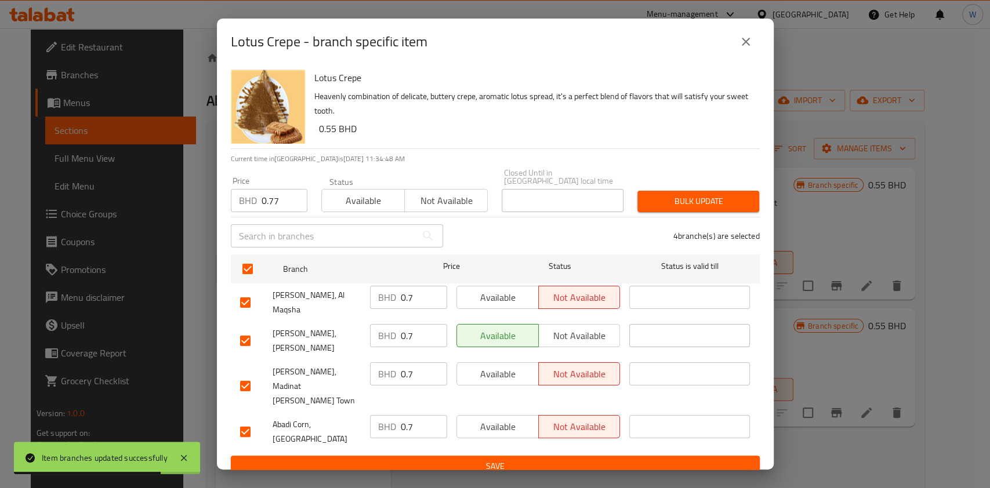
click at [748, 208] on span "Bulk update" at bounding box center [697, 201] width 103 height 14
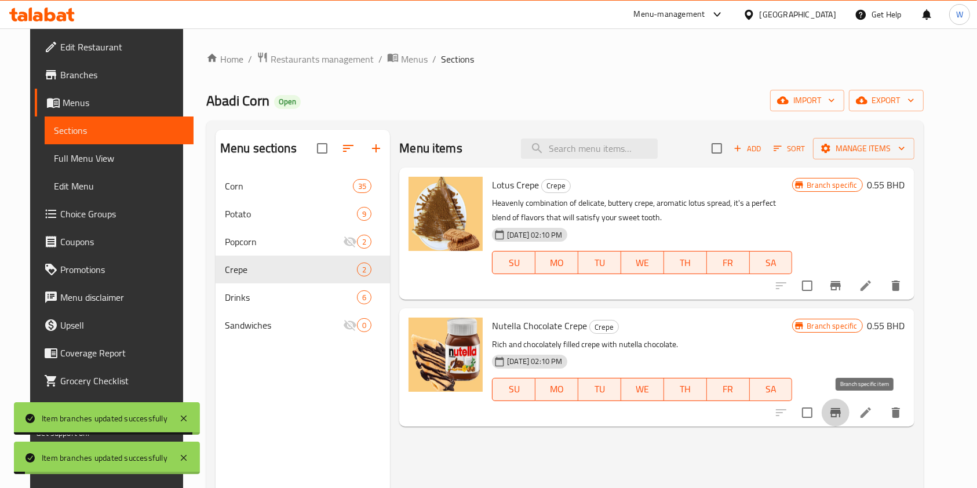
click at [843, 410] on icon "Branch-specific-item" at bounding box center [836, 413] width 14 height 14
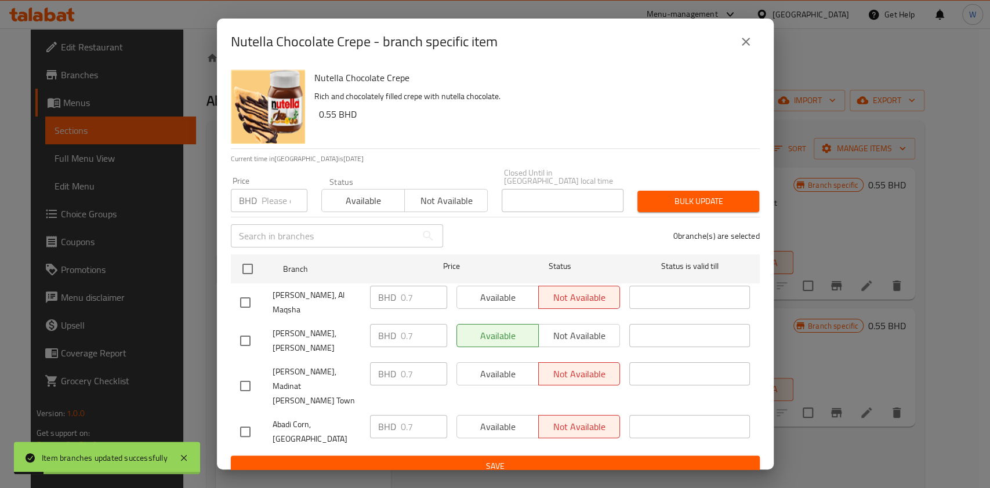
click at [283, 209] on input "number" at bounding box center [284, 200] width 46 height 23
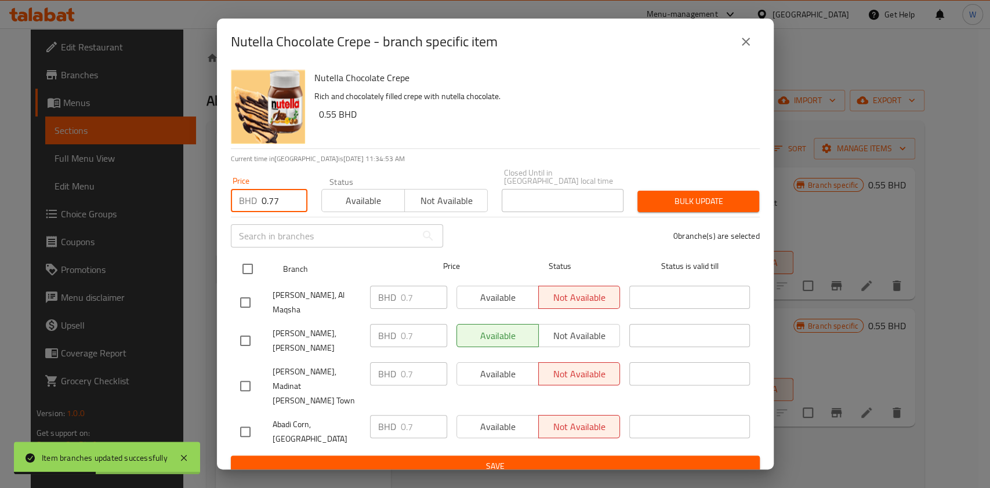
type input "0.77"
click at [252, 273] on input "checkbox" at bounding box center [247, 269] width 24 height 24
checkbox input "true"
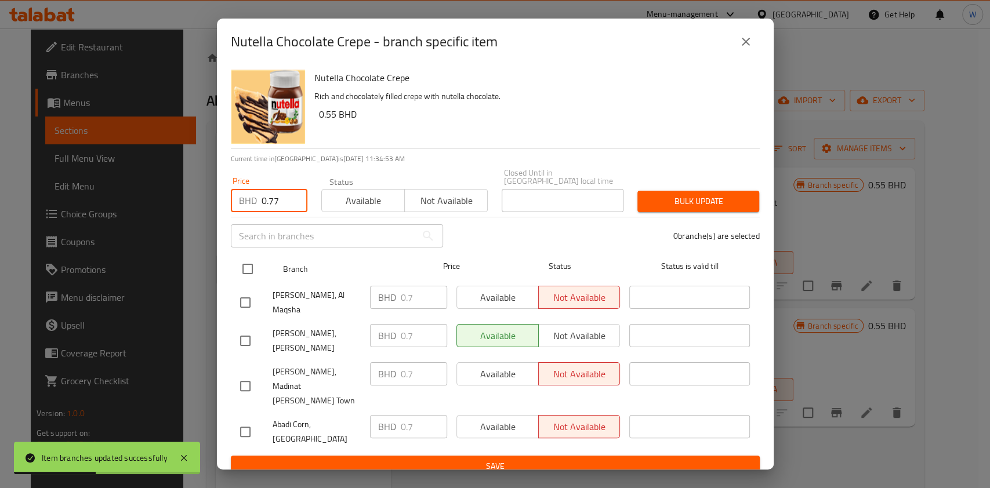
checkbox input "true"
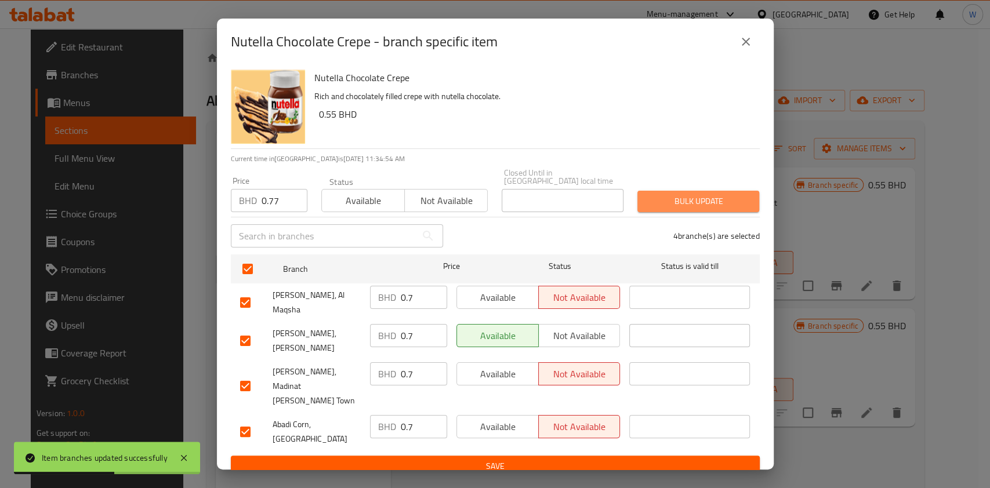
click at [701, 208] on span "Bulk update" at bounding box center [697, 201] width 103 height 14
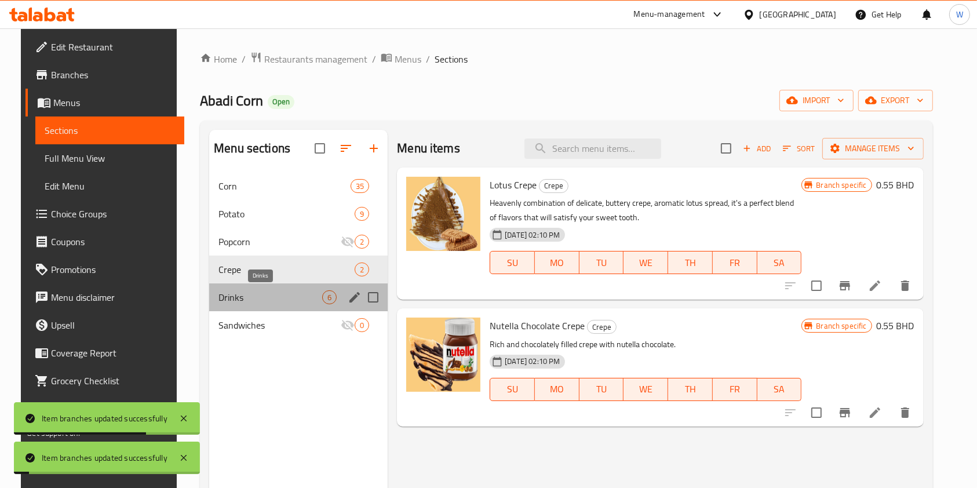
click at [264, 299] on span "Drinks" at bounding box center [271, 297] width 104 height 14
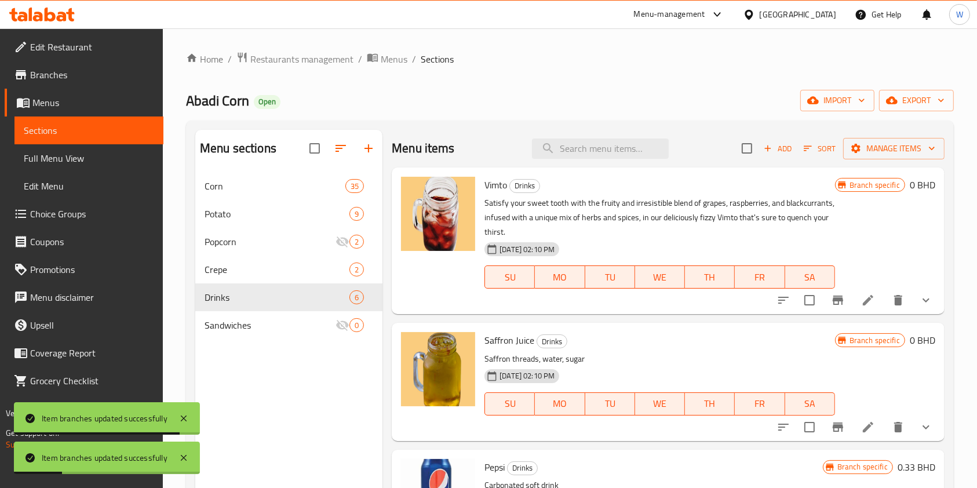
click at [912, 308] on button "show more" at bounding box center [926, 300] width 28 height 28
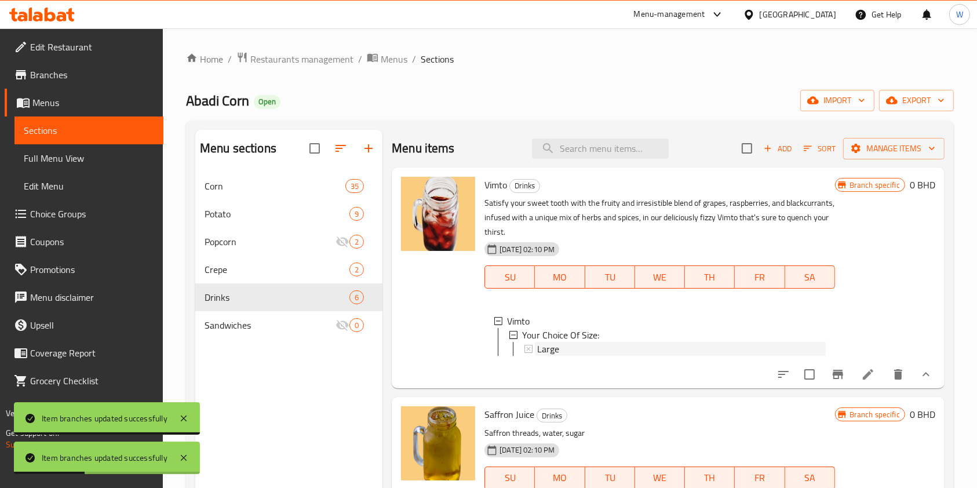
click at [574, 344] on div "Large" at bounding box center [681, 349] width 288 height 14
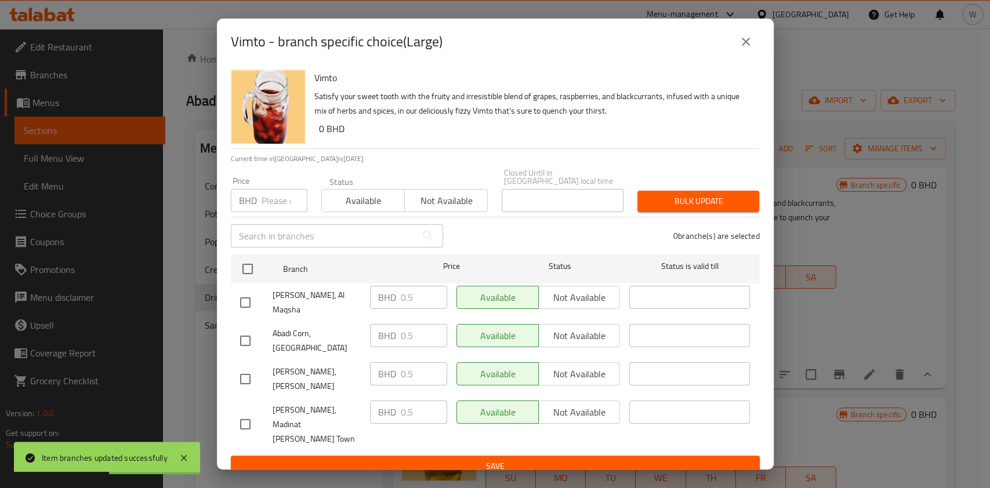
click at [284, 212] on input "number" at bounding box center [284, 200] width 46 height 23
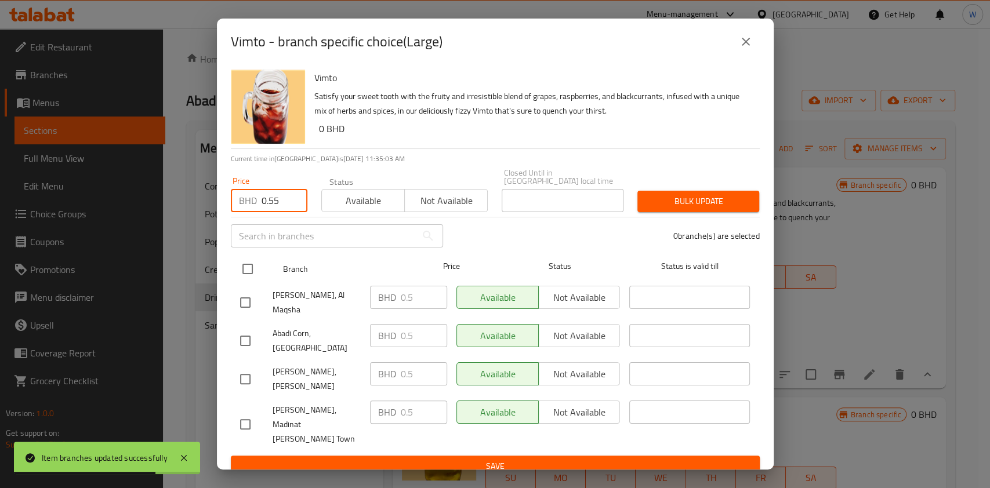
type input "0.55"
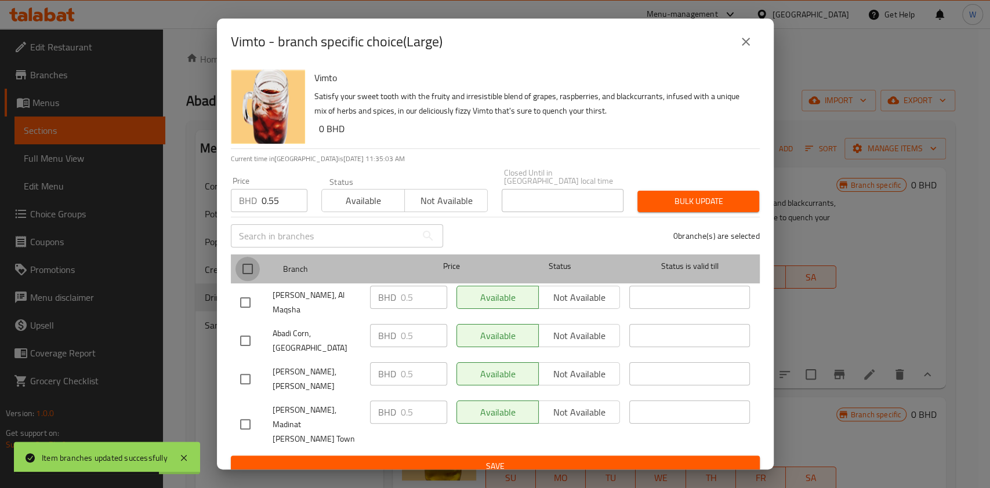
drag, startPoint x: 243, startPoint y: 276, endPoint x: 275, endPoint y: 275, distance: 31.9
click at [243, 277] on input "checkbox" at bounding box center [247, 269] width 24 height 24
checkbox input "true"
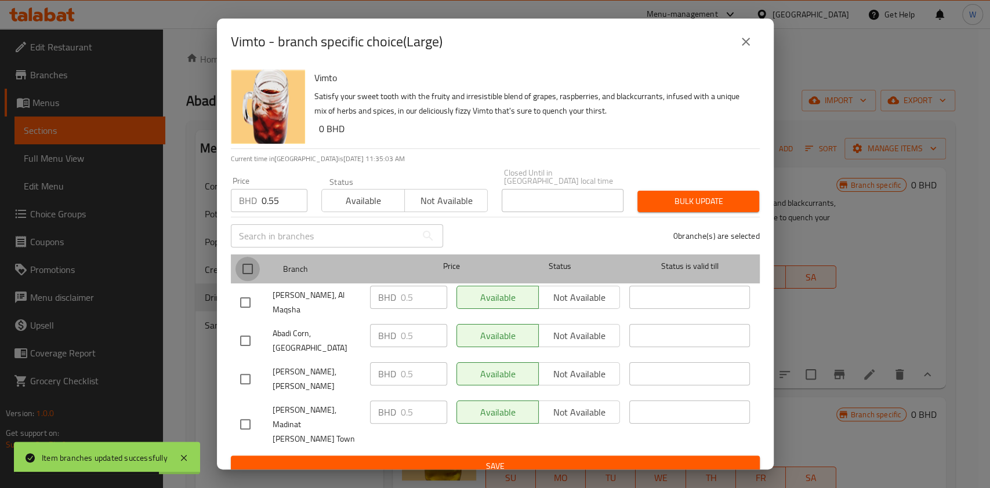
checkbox input "true"
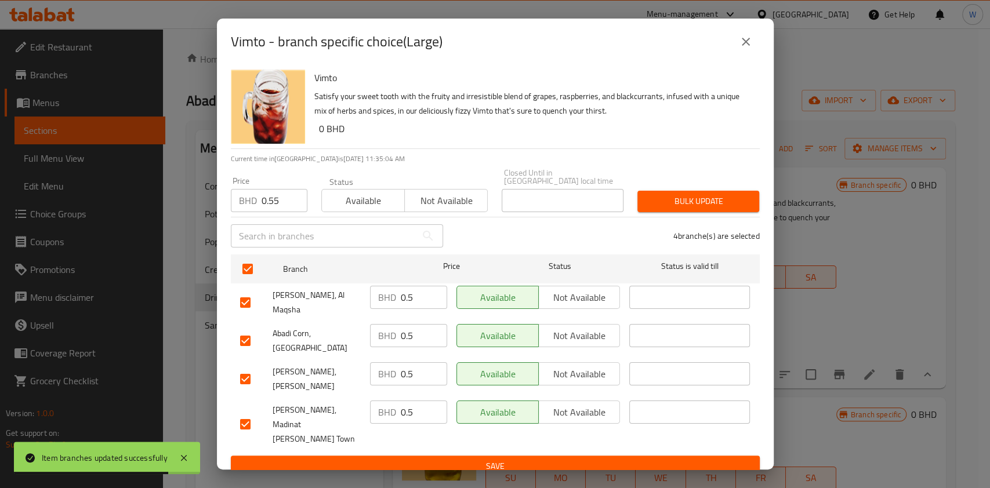
click at [701, 202] on button "Bulk update" at bounding box center [698, 201] width 122 height 21
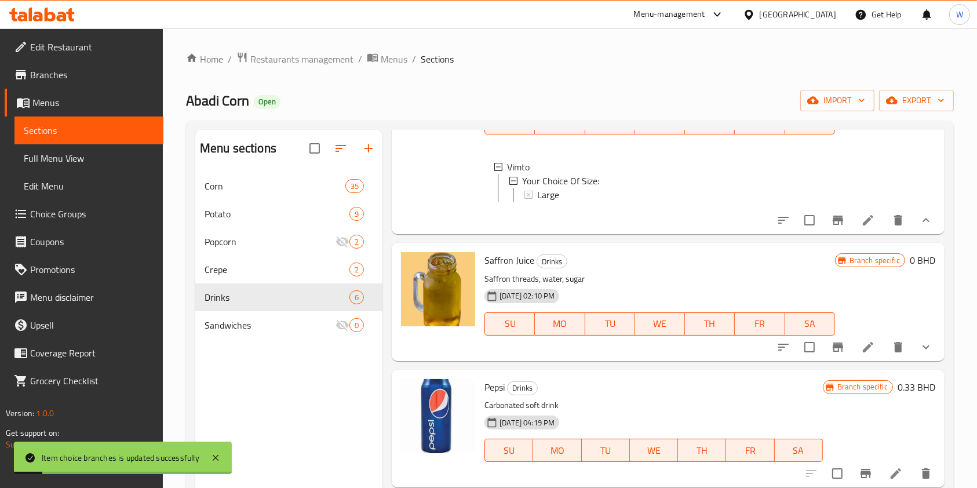
scroll to position [232, 0]
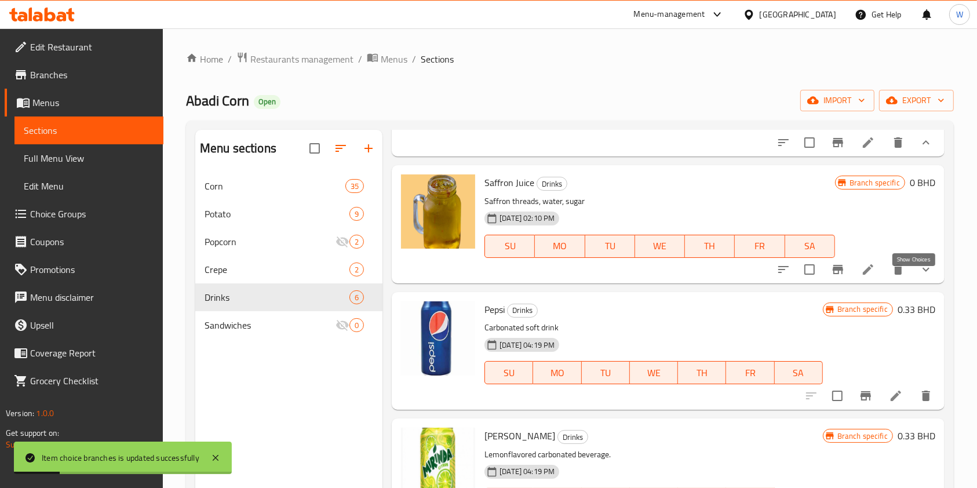
click at [919, 277] on icon "show more" at bounding box center [926, 270] width 14 height 14
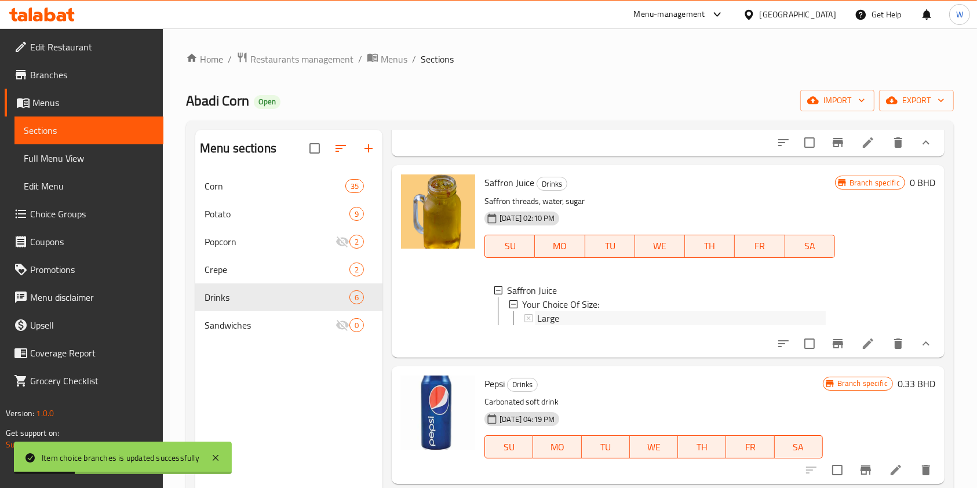
click at [614, 325] on div "Large" at bounding box center [681, 318] width 288 height 14
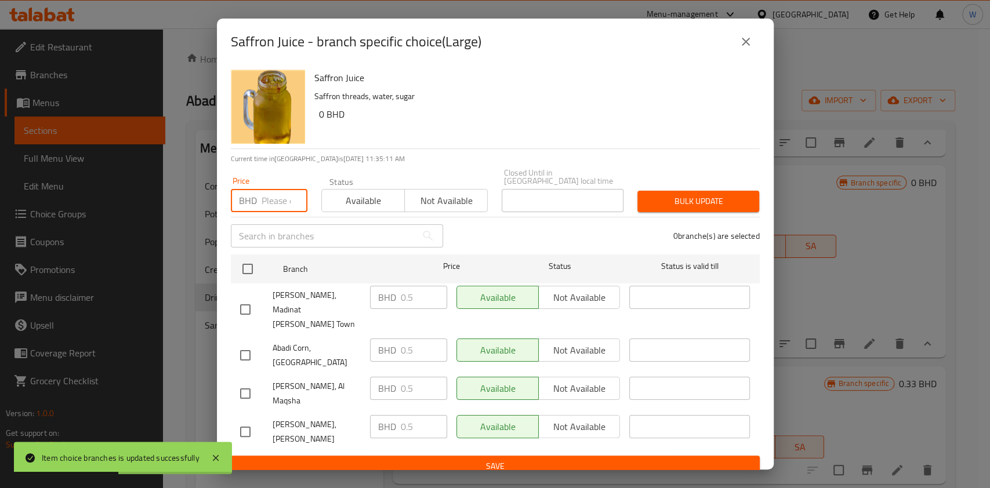
click at [283, 212] on input "number" at bounding box center [284, 200] width 46 height 23
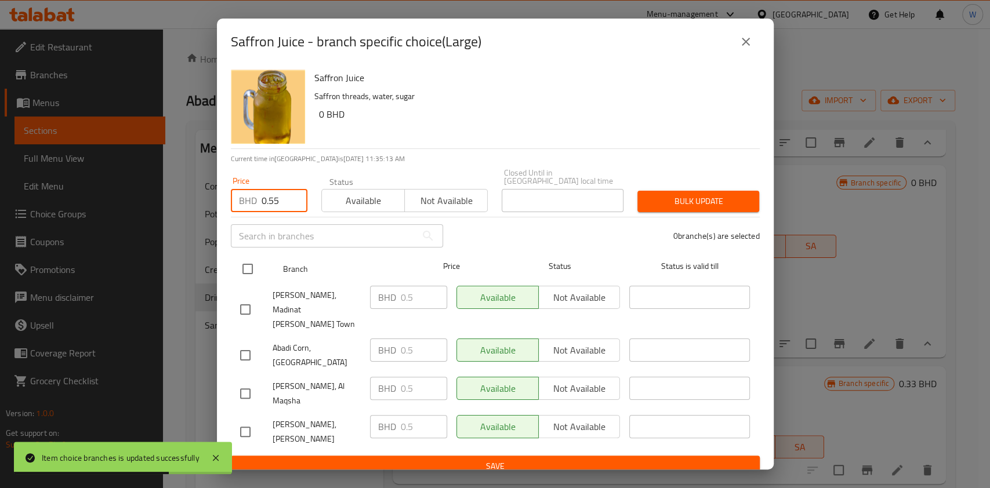
type input "0.55"
click at [250, 281] on input "checkbox" at bounding box center [247, 269] width 24 height 24
checkbox input "true"
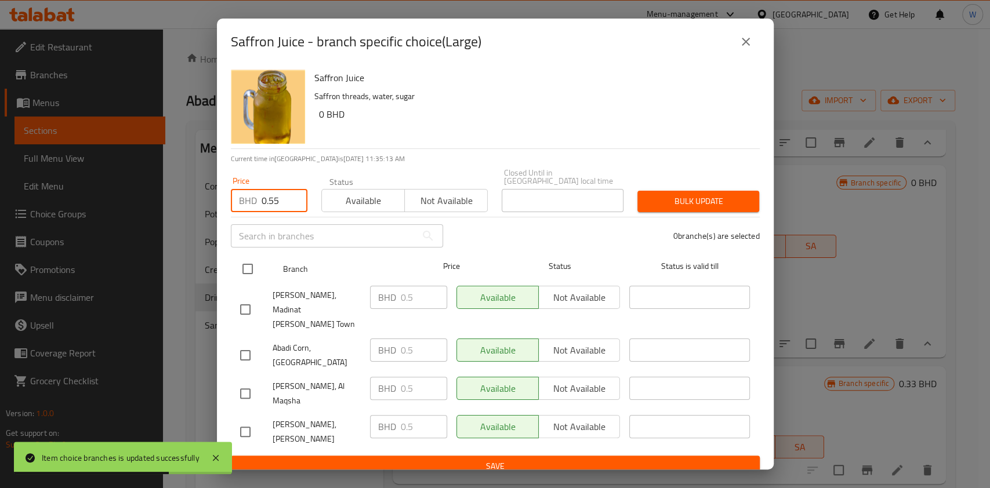
checkbox input "true"
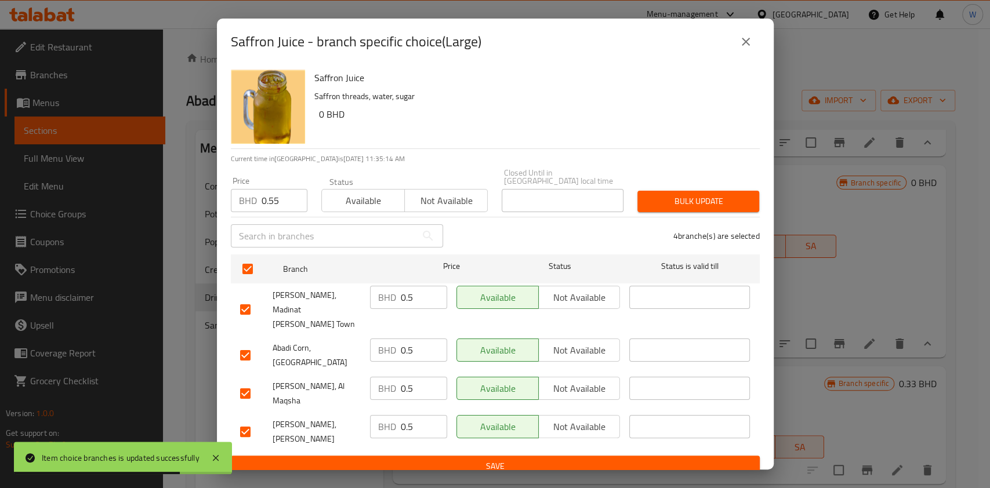
click at [699, 199] on div "Bulk update" at bounding box center [698, 201] width 136 height 35
click at [700, 208] on span "Bulk update" at bounding box center [697, 201] width 103 height 14
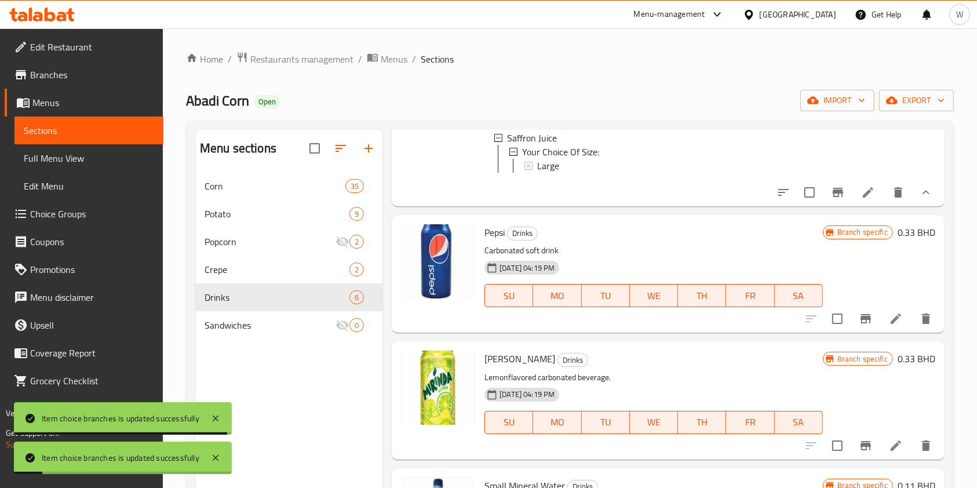
scroll to position [386, 0]
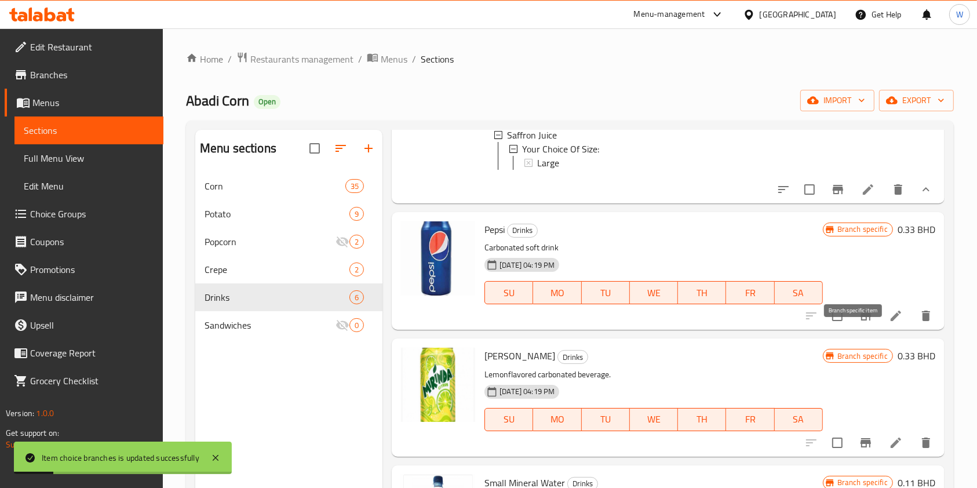
click at [859, 323] on icon "Branch-specific-item" at bounding box center [866, 316] width 14 height 14
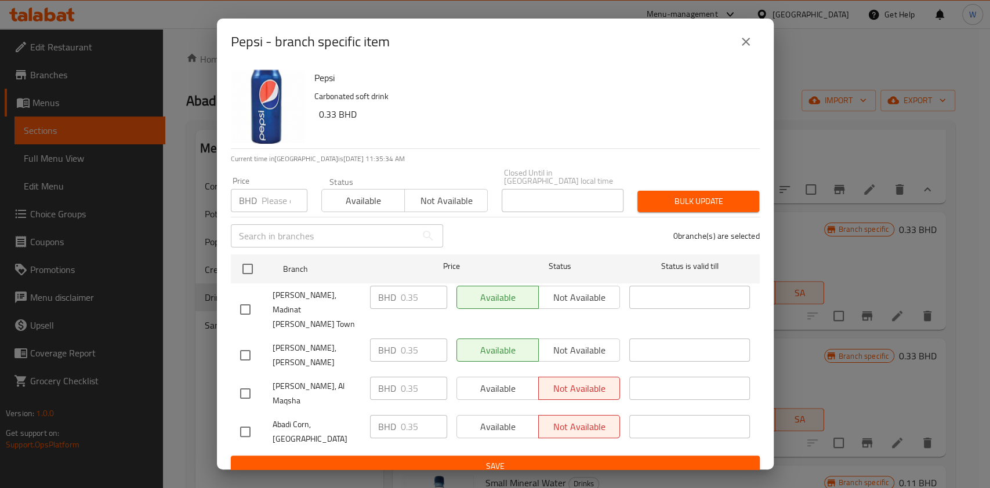
click at [278, 212] on input "number" at bounding box center [284, 200] width 46 height 23
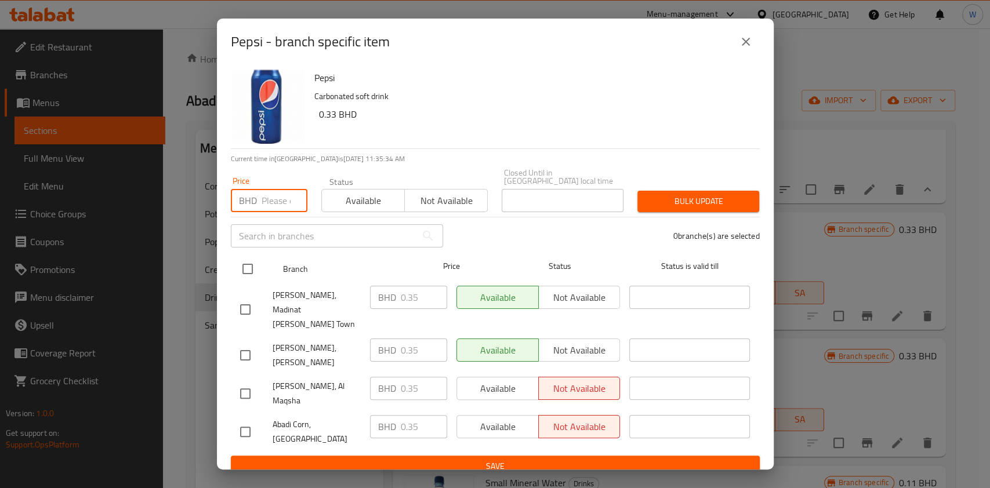
paste input "0.385"
type input "0.385"
click at [239, 281] on input "checkbox" at bounding box center [247, 269] width 24 height 24
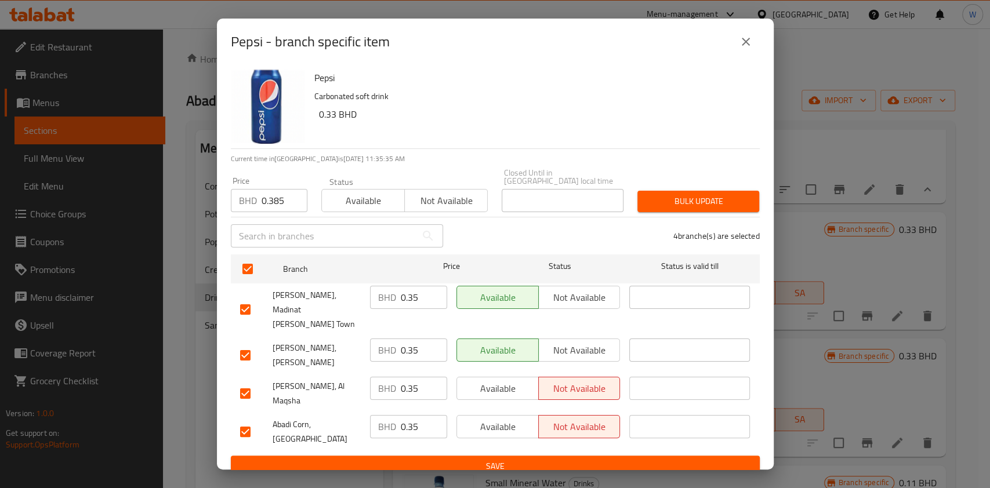
click at [675, 209] on span "Bulk update" at bounding box center [697, 201] width 103 height 14
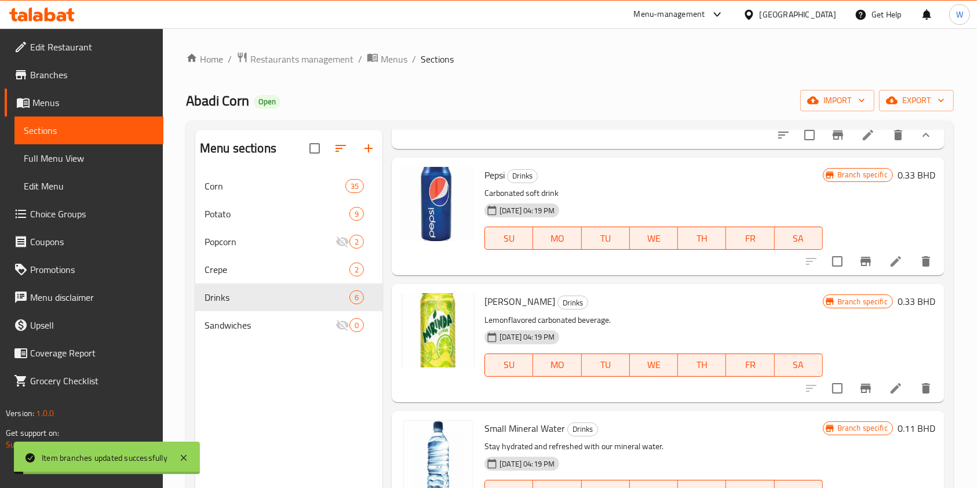
scroll to position [501, 0]
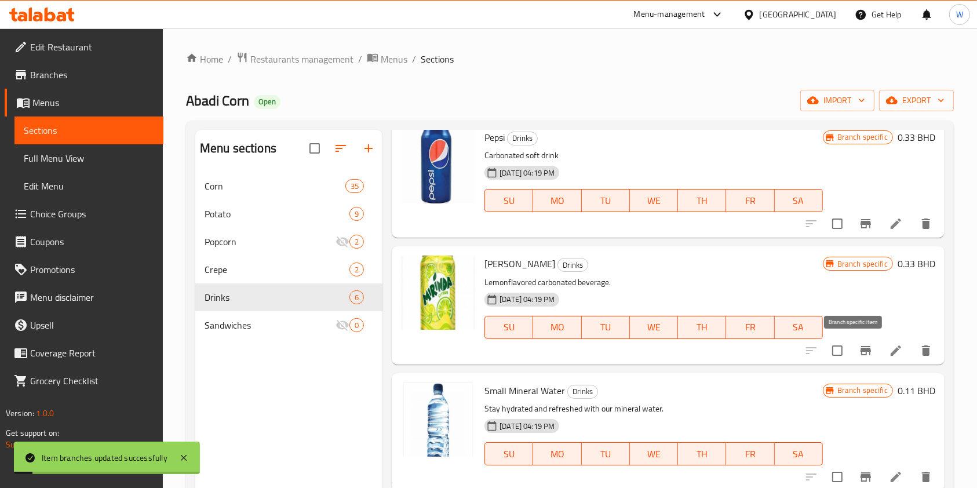
click at [859, 354] on icon "Branch-specific-item" at bounding box center [866, 351] width 14 height 14
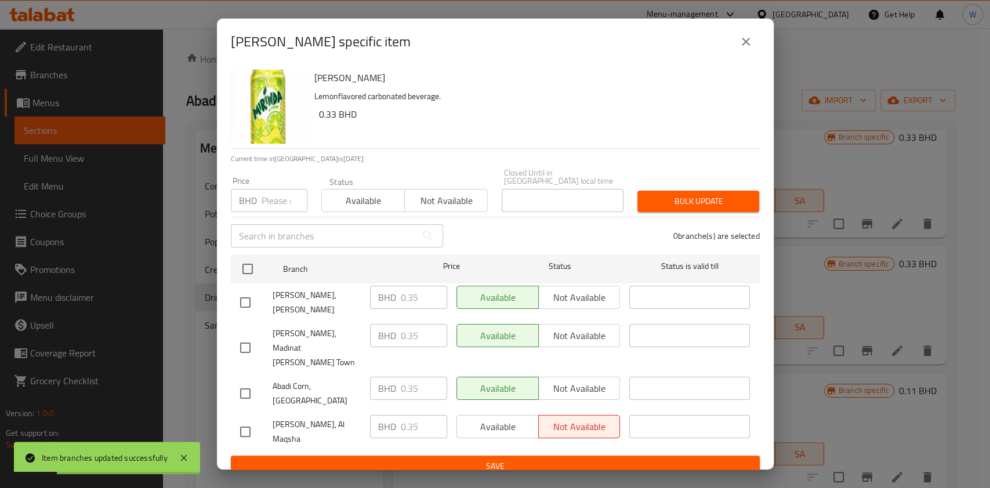
click at [261, 212] on div "BHD Price" at bounding box center [269, 200] width 77 height 23
paste input "0.385"
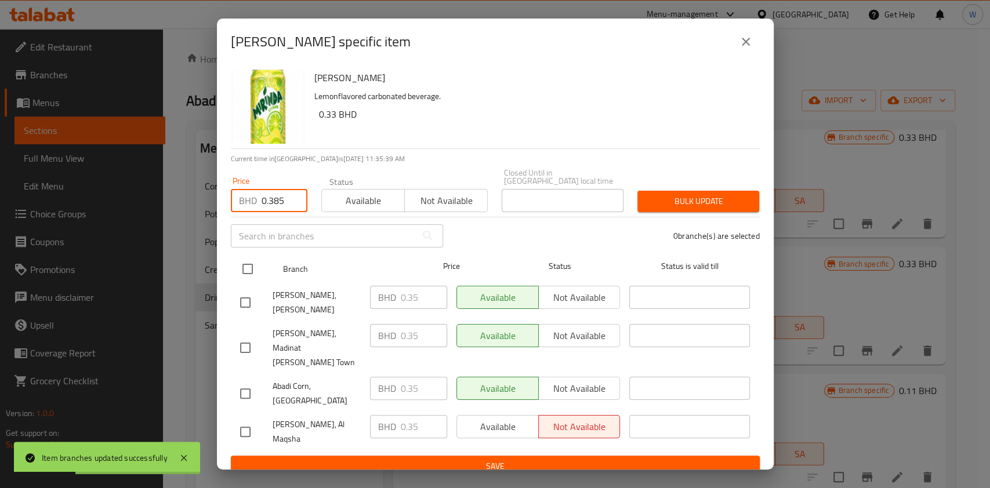
click at [242, 278] on input "checkbox" at bounding box center [247, 269] width 24 height 24
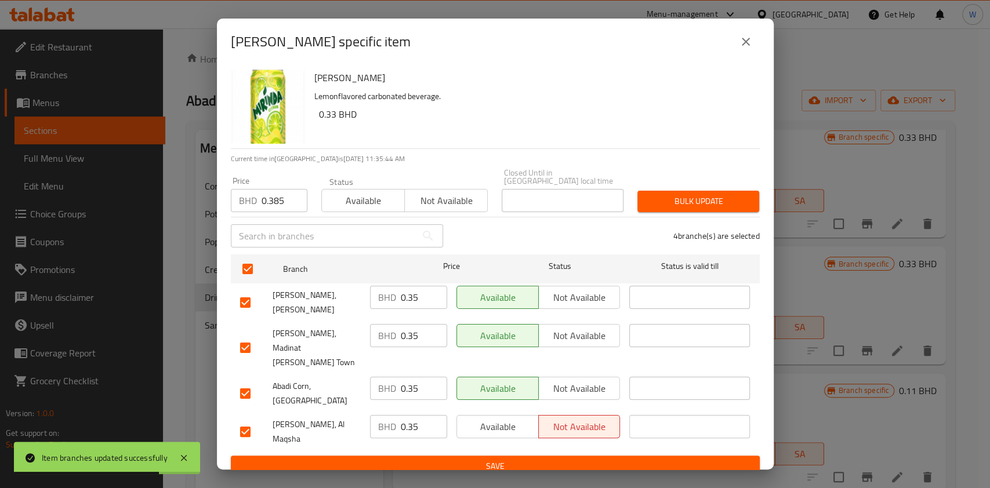
click at [682, 209] on span "Bulk update" at bounding box center [697, 201] width 103 height 14
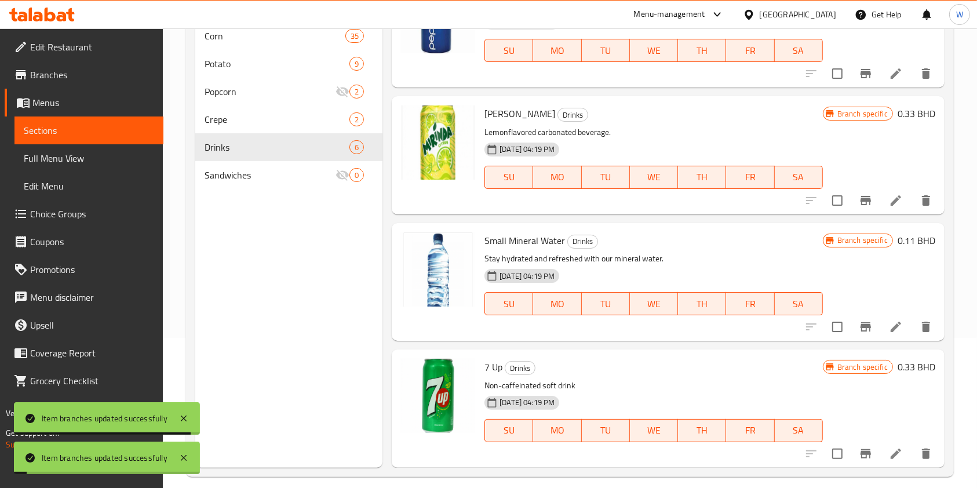
scroll to position [154, 0]
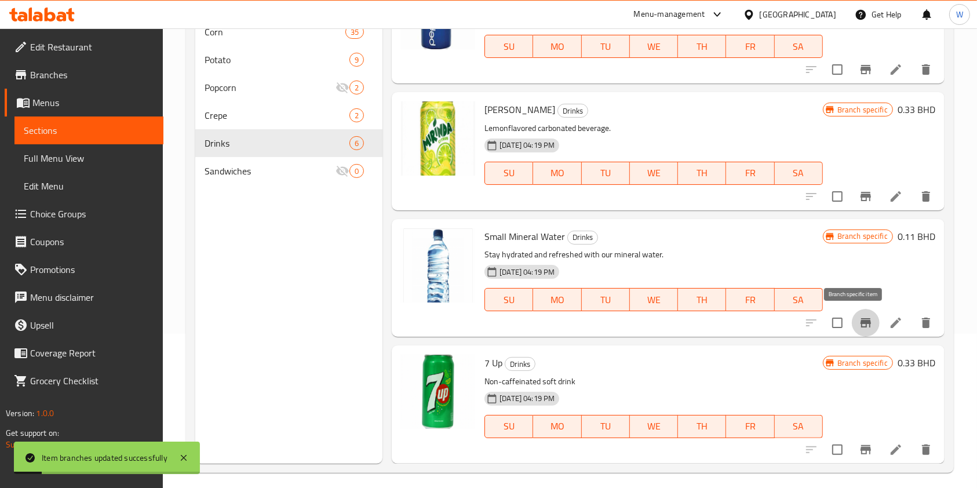
click at [859, 323] on icon "Branch-specific-item" at bounding box center [866, 323] width 14 height 14
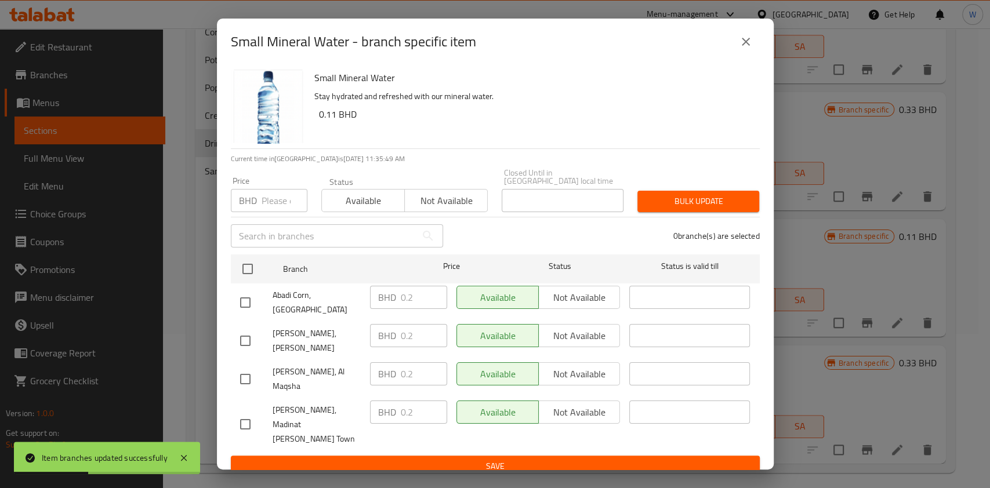
click at [257, 210] on div "BHD Price" at bounding box center [269, 200] width 77 height 23
click at [274, 209] on input "number" at bounding box center [284, 200] width 46 height 23
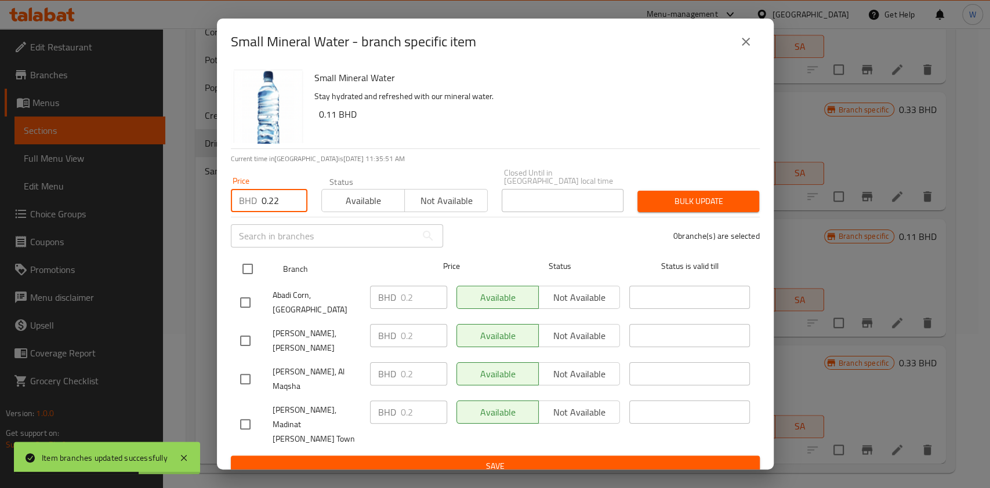
click at [249, 273] on input "checkbox" at bounding box center [247, 269] width 24 height 24
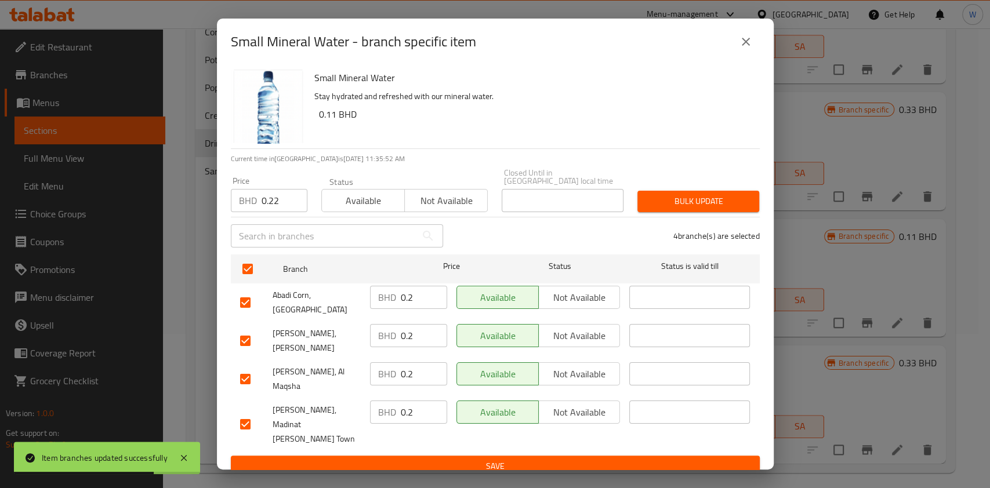
click at [736, 209] on span "Bulk update" at bounding box center [697, 201] width 103 height 14
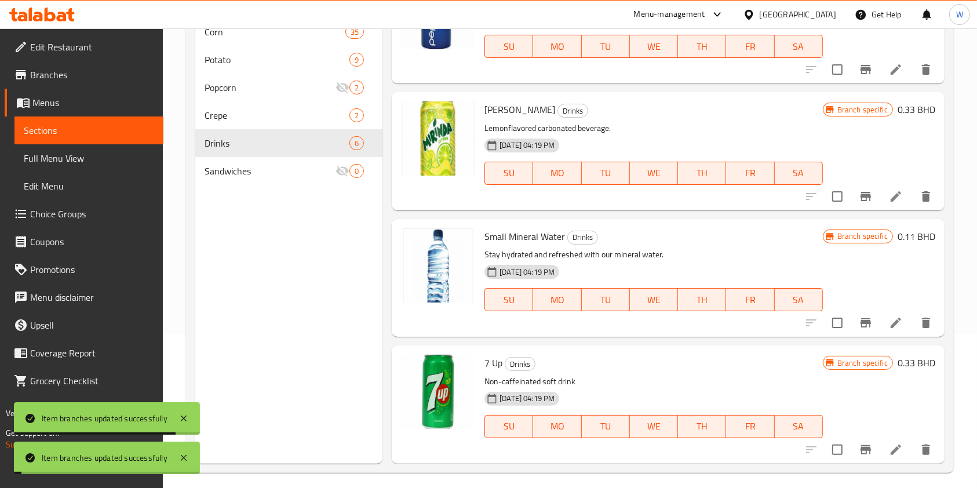
scroll to position [162, 0]
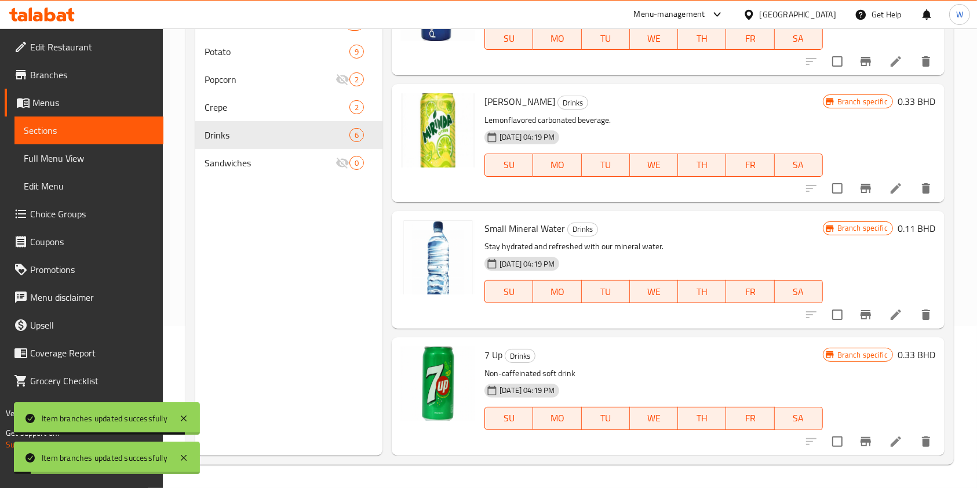
click at [857, 432] on button "Branch-specific-item" at bounding box center [866, 442] width 28 height 28
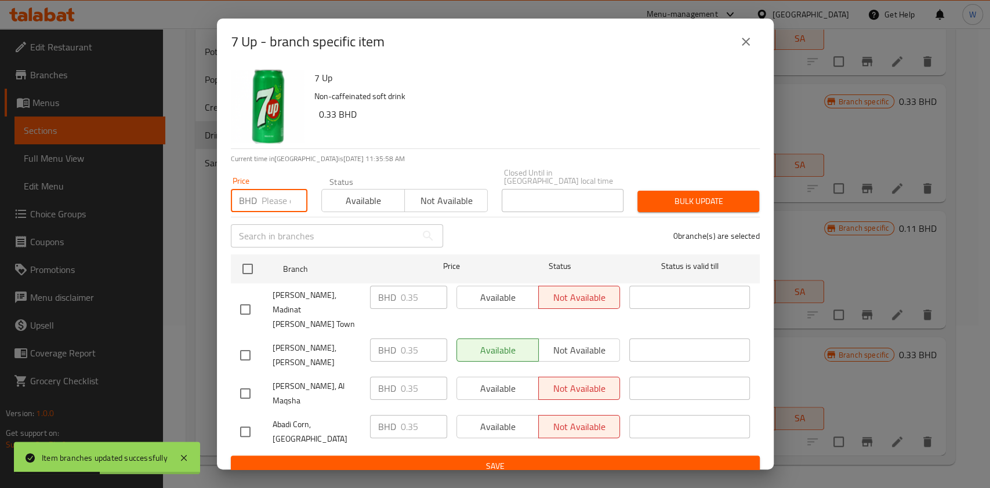
click at [297, 200] on input "number" at bounding box center [284, 200] width 46 height 23
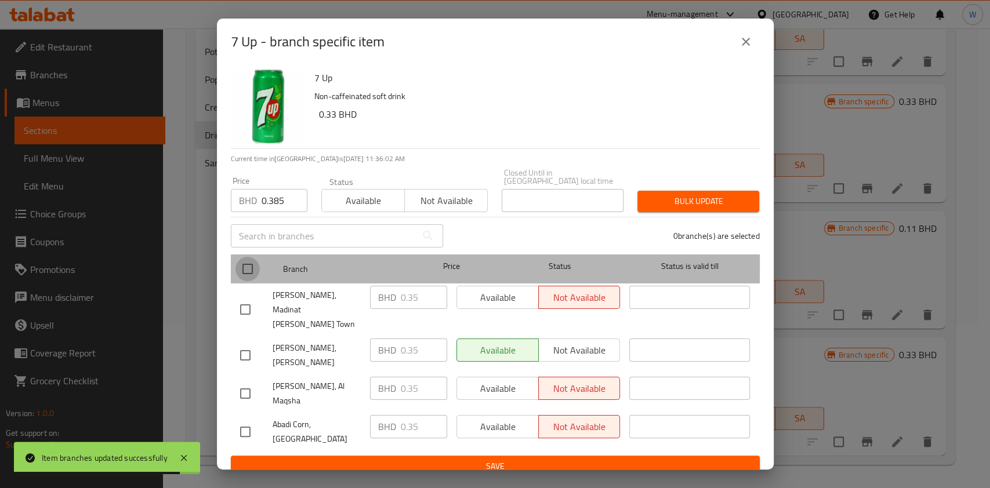
drag, startPoint x: 254, startPoint y: 274, endPoint x: 334, endPoint y: 260, distance: 80.7
click at [253, 274] on input "checkbox" at bounding box center [247, 269] width 24 height 24
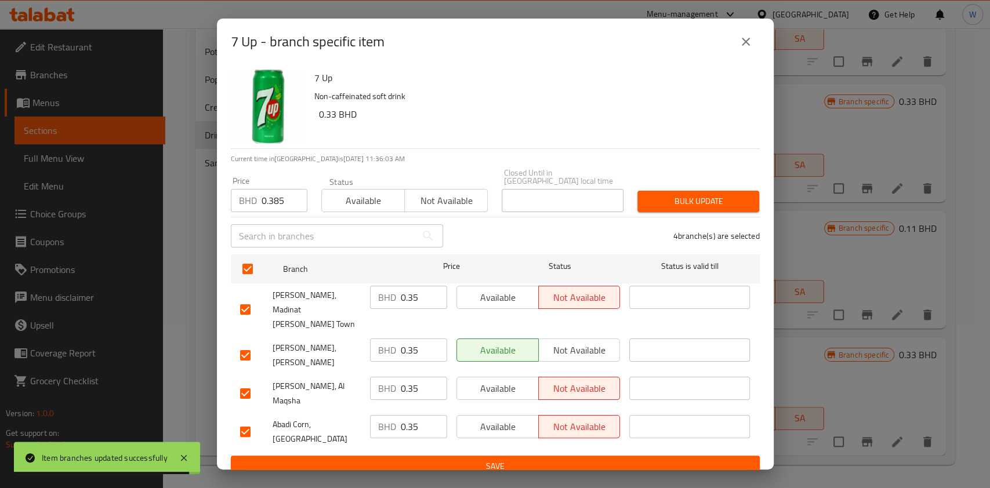
click at [712, 209] on span "Bulk update" at bounding box center [697, 201] width 103 height 14
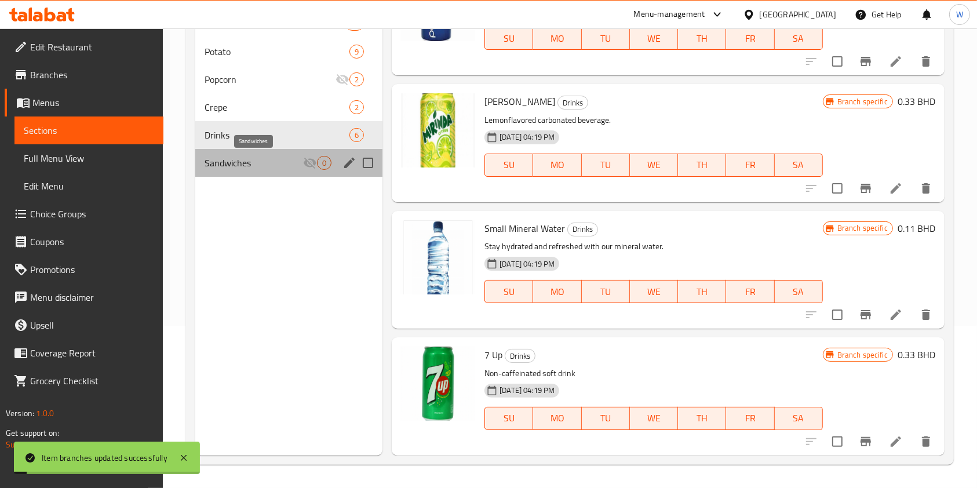
click at [285, 163] on span "Sandwiches" at bounding box center [254, 163] width 99 height 14
